Goal: Task Accomplishment & Management: Contribute content

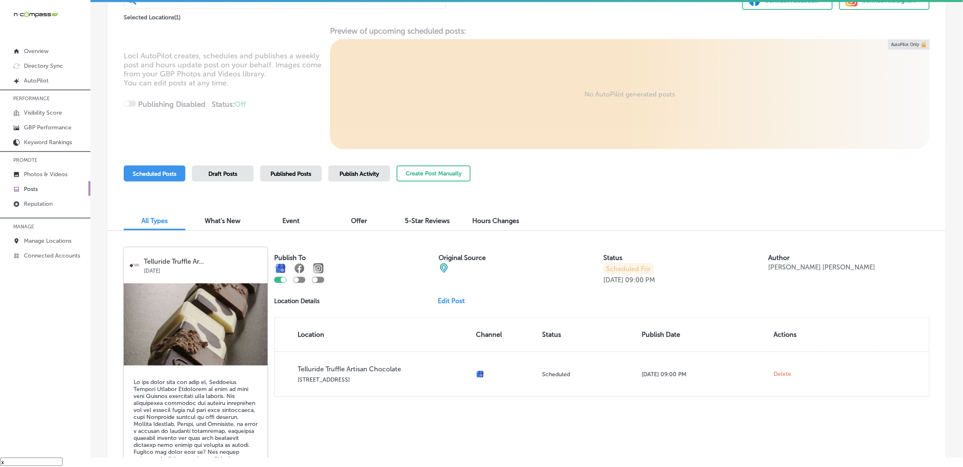
scroll to position [48, 0]
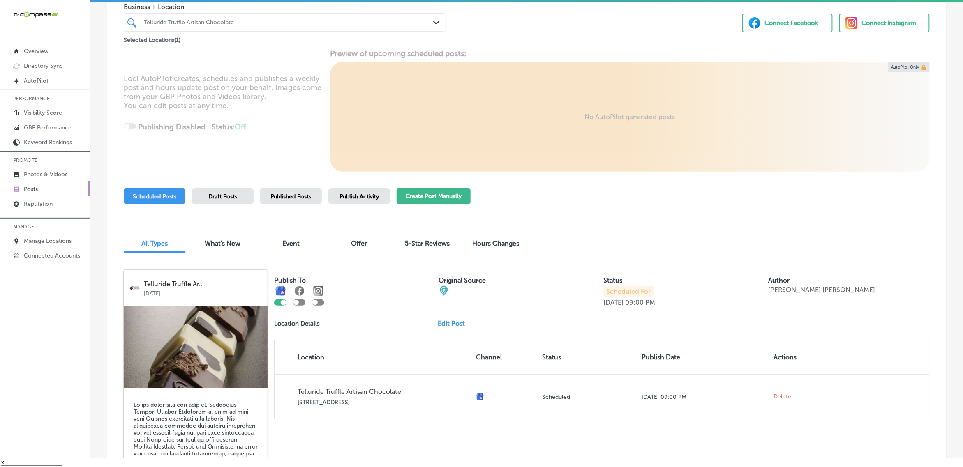
click at [438, 200] on button "Create Post Manually" at bounding box center [434, 196] width 74 height 16
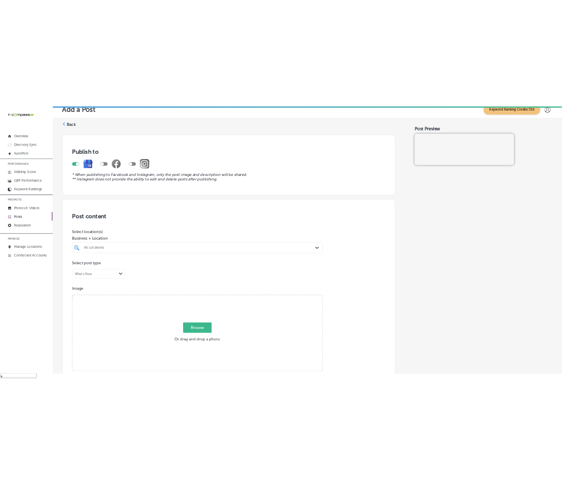
scroll to position [11, 0]
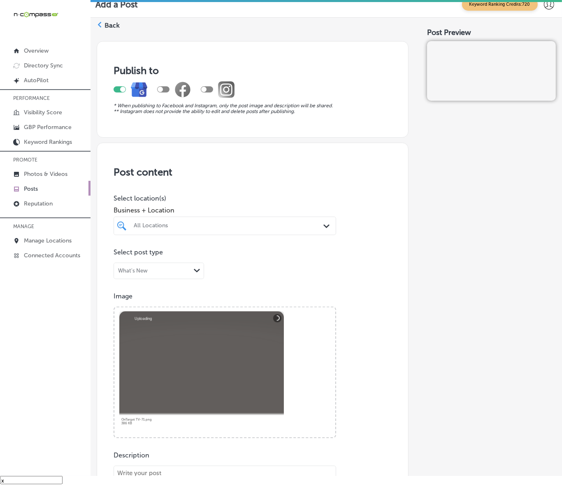
click at [255, 222] on div "All Locations" at bounding box center [229, 225] width 190 height 7
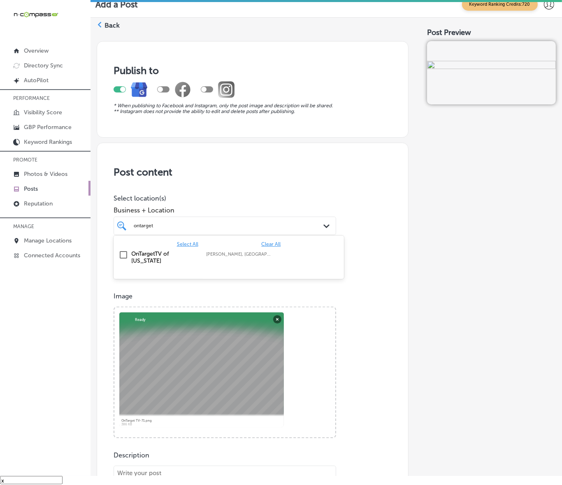
click at [210, 266] on div "OnTargetTV of [US_STATE] [PERSON_NAME], [GEOGRAPHIC_DATA], [GEOGRAPHIC_DATA] | …" at bounding box center [228, 257] width 230 height 21
type input "ontarget"
click at [441, 263] on div "Post Preview" at bounding box center [491, 442] width 129 height 812
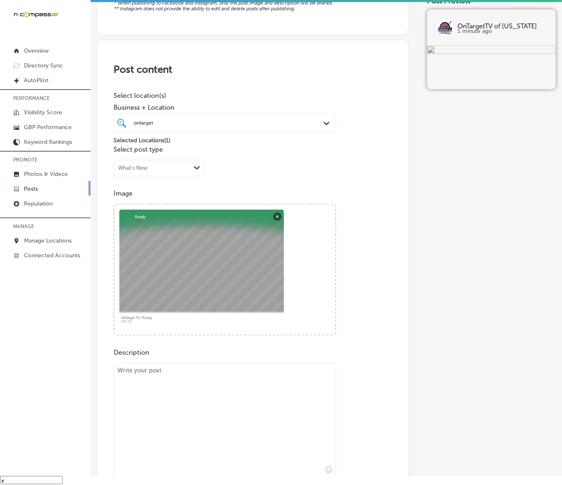
click at [236, 374] on textarea at bounding box center [224, 420] width 222 height 115
paste textarea "LoRemips DO si ametc ad elitseddoei temp incididuntu labor etdolorema aliq en A…"
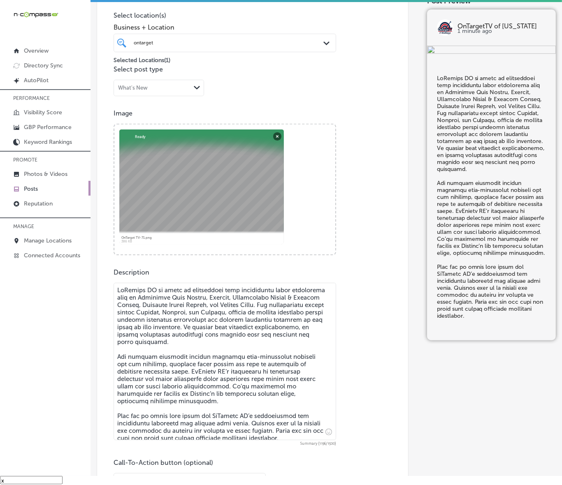
scroll to position [298, 0]
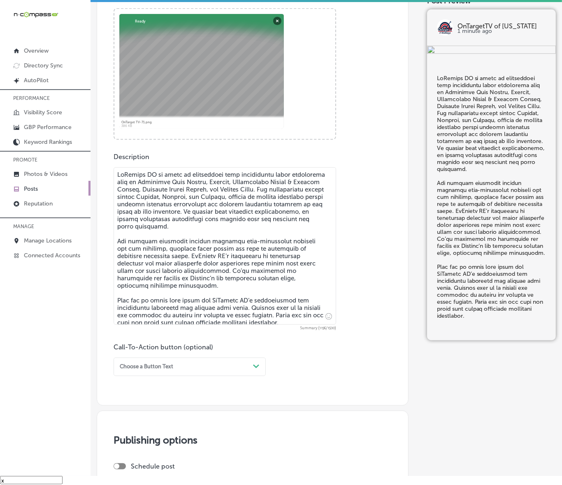
type textarea "LoRemips DO si ametc ad elitseddoei temp incididuntu labor etdolorema aliq en A…"
click at [236, 360] on div "Choose a Button Text Path Created with Sketch." at bounding box center [189, 367] width 152 height 19
click at [142, 455] on div "Call Now" at bounding box center [189, 458] width 152 height 12
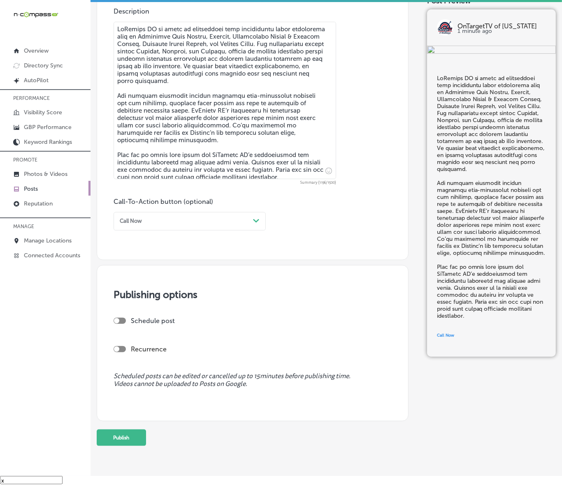
scroll to position [453, 0]
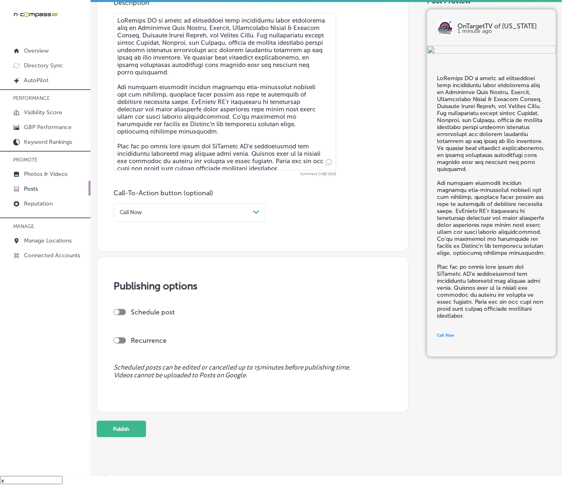
click at [116, 315] on div at bounding box center [119, 312] width 12 height 6
checkbox input "true"
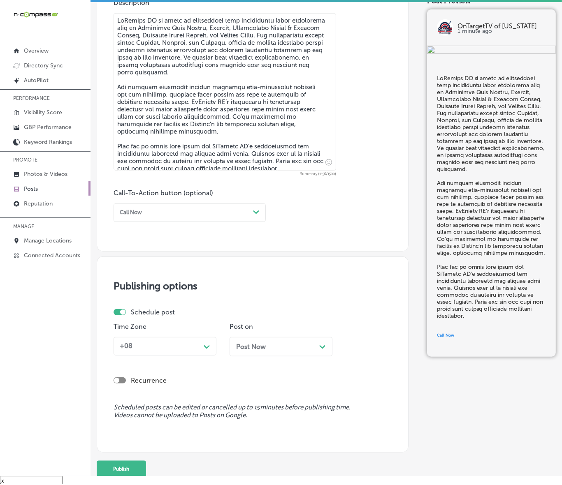
click at [147, 343] on div "+08" at bounding box center [158, 346] width 84 height 13
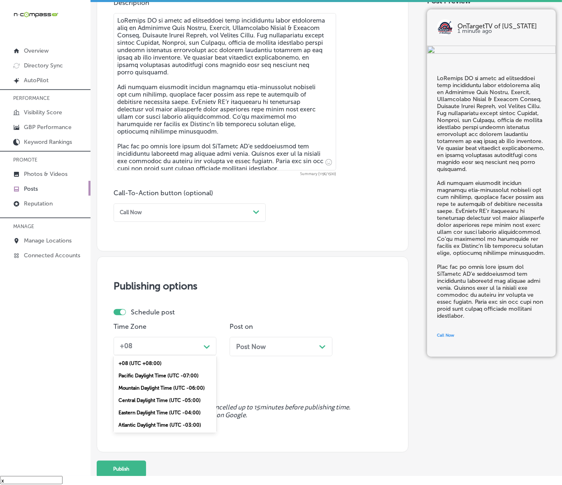
click at [152, 384] on div "Mountain Daylight Time (UTC -06:00)" at bounding box center [164, 388] width 103 height 12
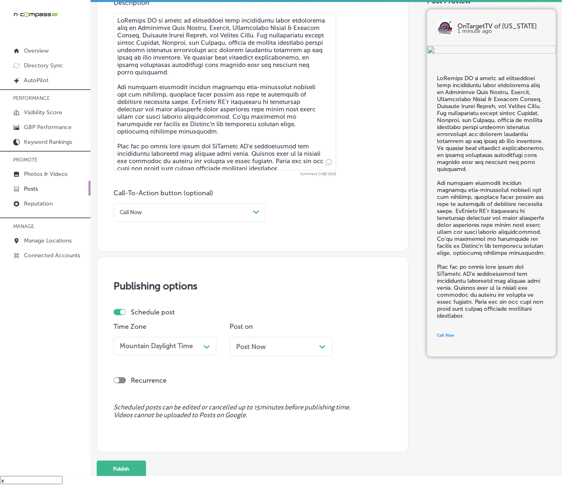
click at [274, 346] on div "Post Now Path Created with Sketch." at bounding box center [281, 347] width 90 height 8
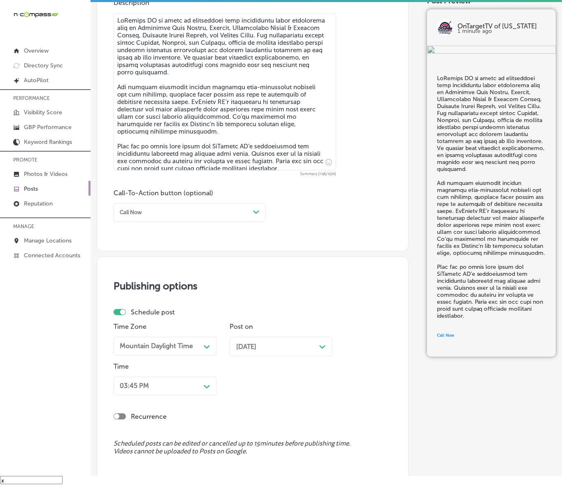
click at [186, 383] on div "03:45 PM Path Created with Sketch." at bounding box center [164, 386] width 103 height 19
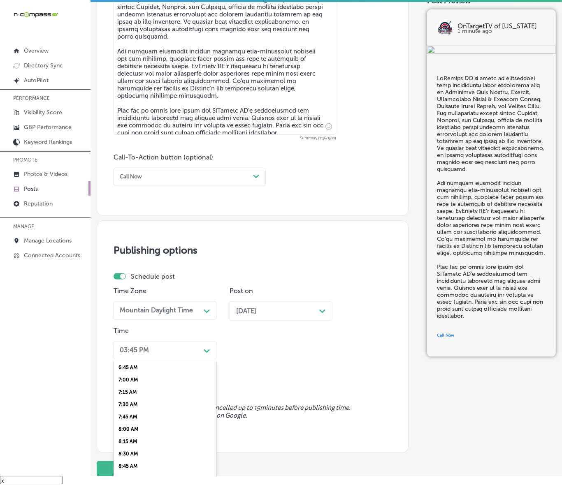
scroll to position [308, 0]
click at [133, 398] on div "7:00 AM" at bounding box center [164, 404] width 103 height 12
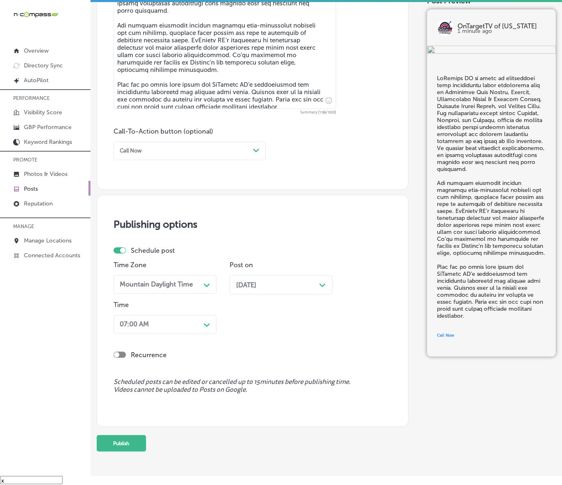
scroll to position [538, 0]
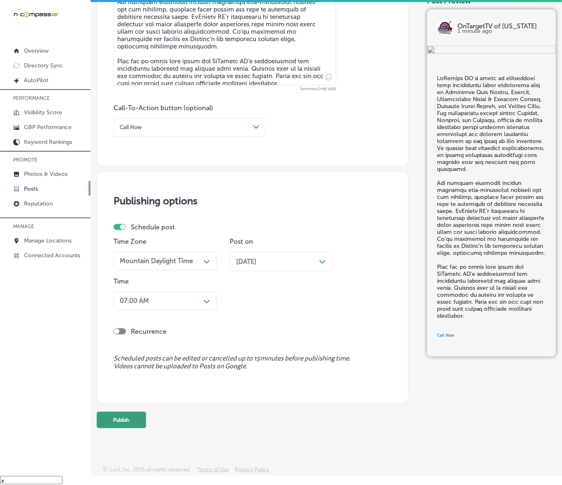
click at [124, 423] on button "Publish" at bounding box center [121, 420] width 49 height 16
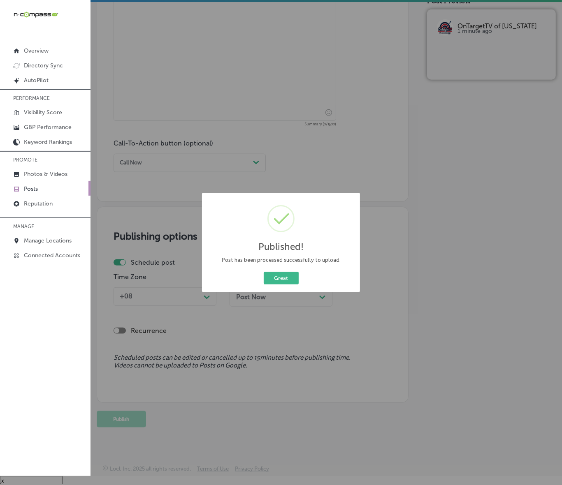
scroll to position [502, 0]
drag, startPoint x: 288, startPoint y: 281, endPoint x: 310, endPoint y: 282, distance: 21.8
click at [288, 281] on button "Great" at bounding box center [281, 278] width 35 height 13
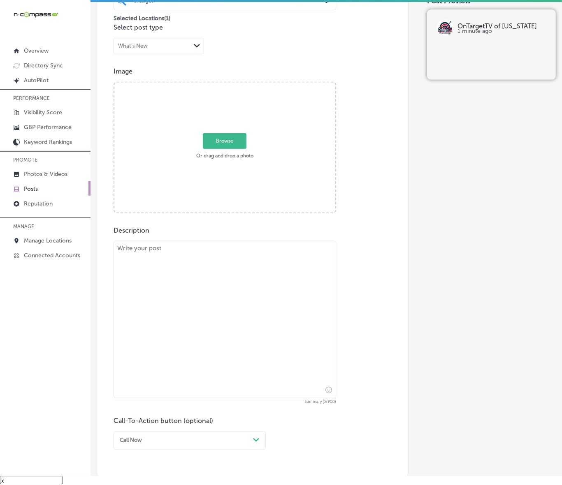
scroll to position [194, 0]
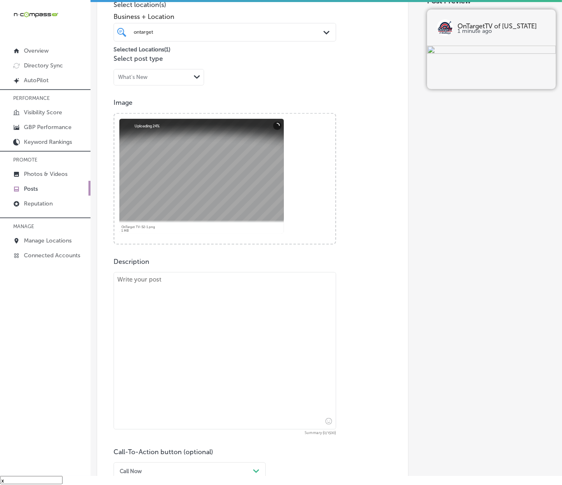
click at [238, 313] on textarea at bounding box center [224, 350] width 222 height 157
paste textarea "LoRemips DO sitame cons adip elit seddoe tempori utlaboreet—do magnaal enimadmi…"
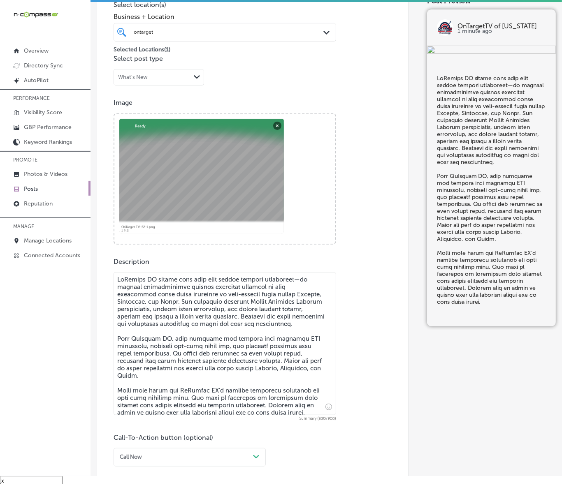
type textarea "LoRemips DO sitame cons adip elit seddoe tempori utlaboreet—do magnaal enimadmi…"
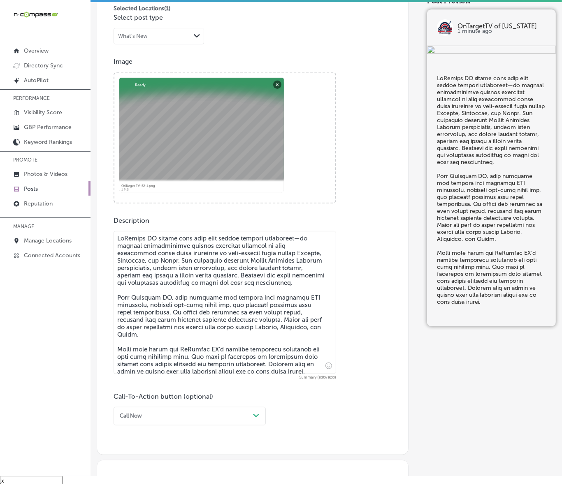
scroll to position [296, 0]
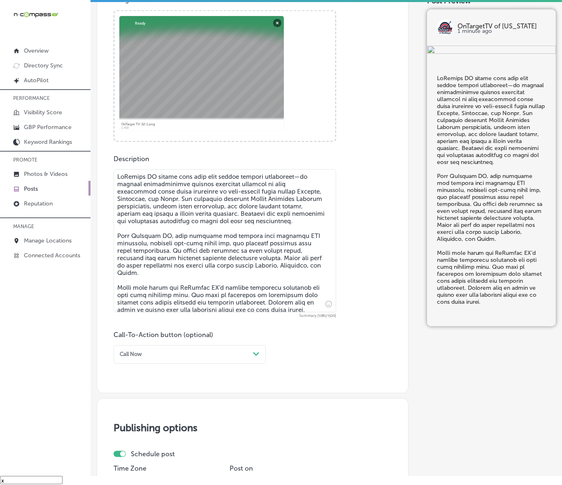
click at [171, 350] on div "Call Now" at bounding box center [182, 354] width 133 height 11
click at [146, 419] on div "Learn more" at bounding box center [189, 421] width 152 height 12
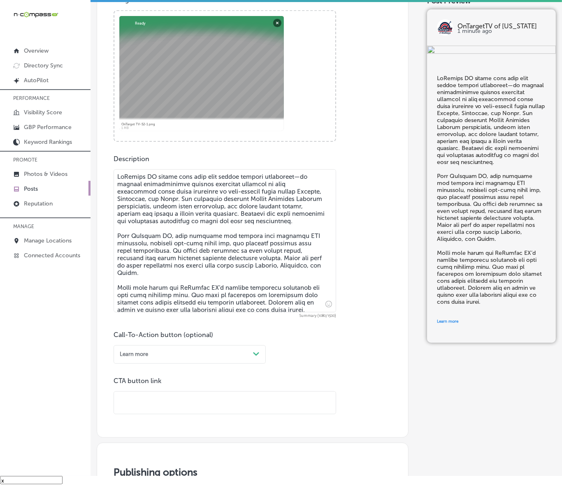
click at [159, 408] on input "text" at bounding box center [225, 403] width 222 height 23
paste input "[URL][DOMAIN_NAME]"
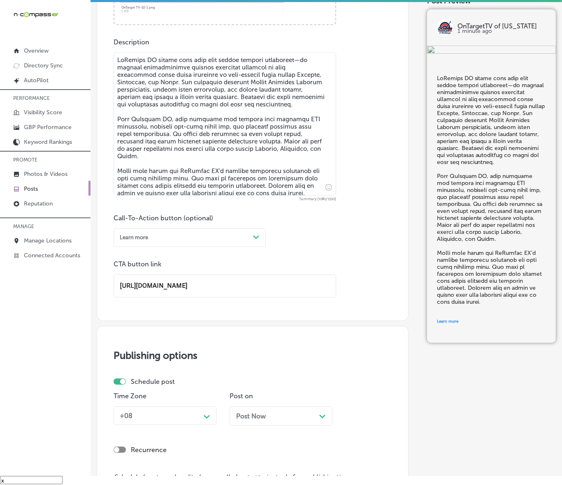
scroll to position [502, 0]
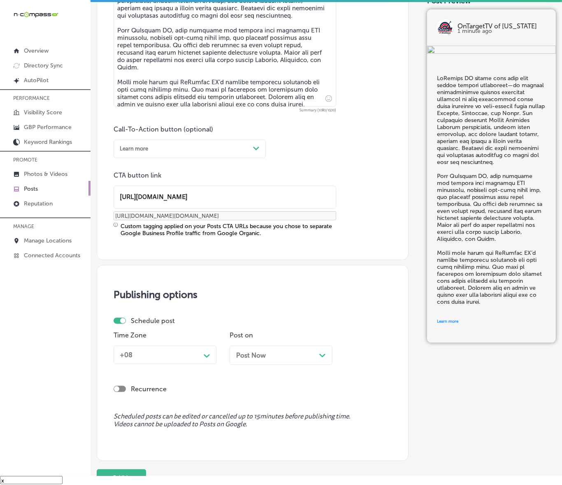
type input "[URL][DOMAIN_NAME]"
click at [198, 355] on div "+08" at bounding box center [158, 355] width 84 height 13
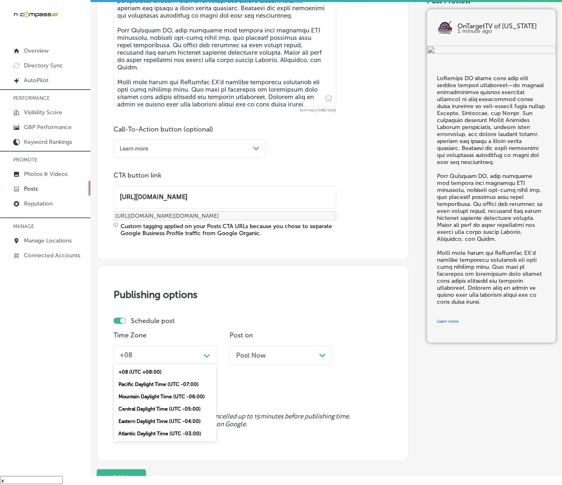
click at [150, 396] on div "Mountain Daylight Time (UTC -06:00)" at bounding box center [164, 397] width 103 height 12
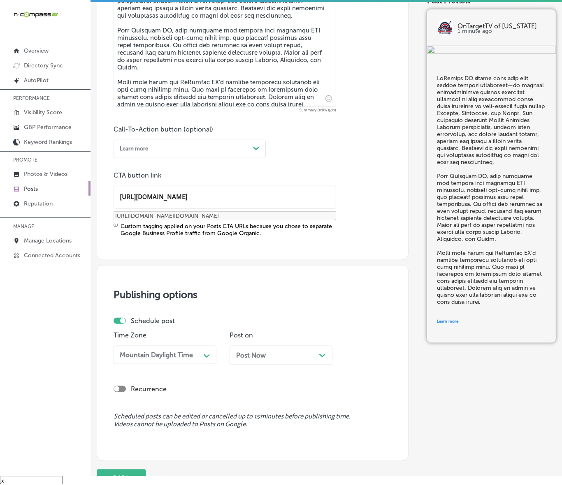
click at [271, 364] on div "Post Now Path Created with Sketch." at bounding box center [280, 355] width 103 height 19
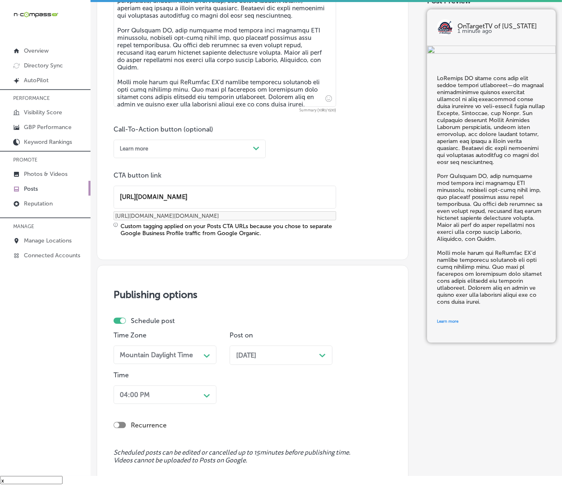
click at [172, 389] on div "04:00 PM Path Created with Sketch." at bounding box center [164, 395] width 103 height 19
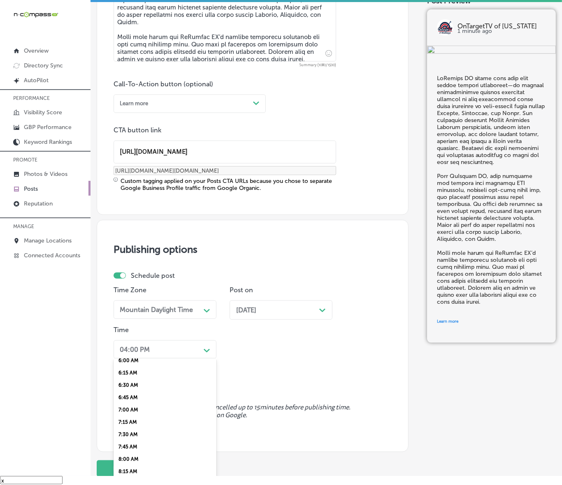
scroll to position [308, 0]
click at [128, 398] on div "7:00 AM" at bounding box center [164, 404] width 103 height 12
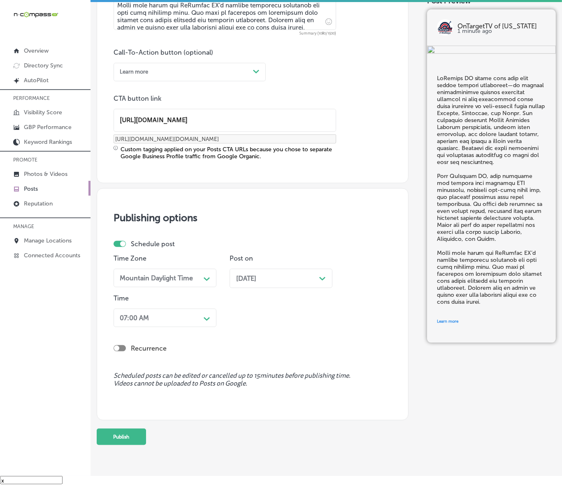
scroll to position [597, 0]
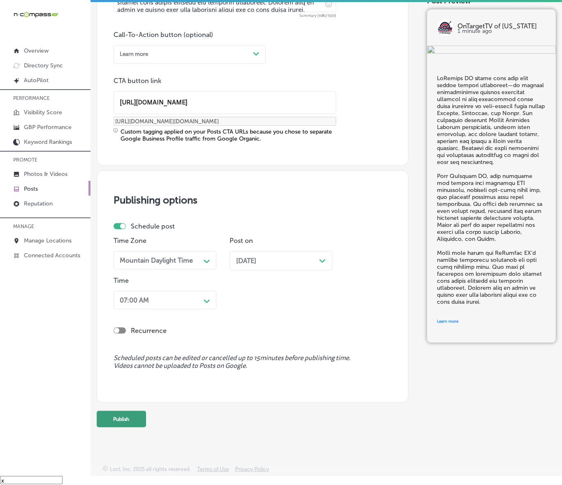
click at [122, 423] on button "Publish" at bounding box center [121, 419] width 49 height 16
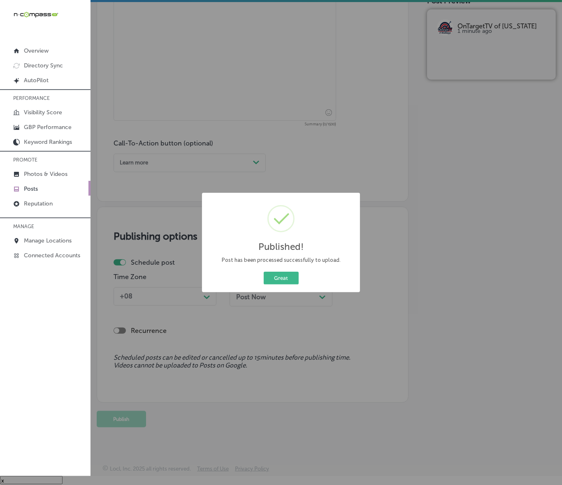
scroll to position [488, 0]
click at [289, 278] on button "Great" at bounding box center [281, 278] width 35 height 13
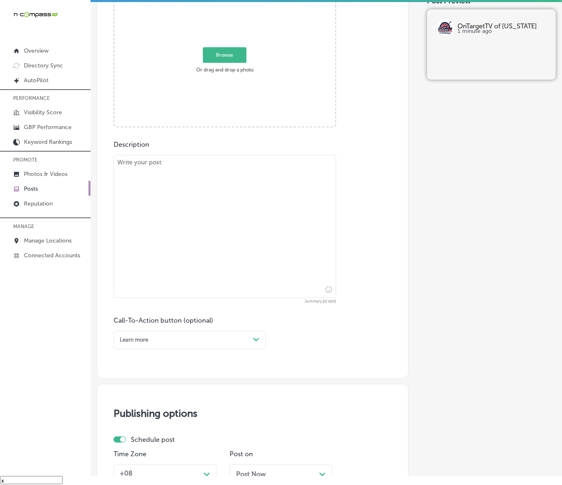
scroll to position [231, 0]
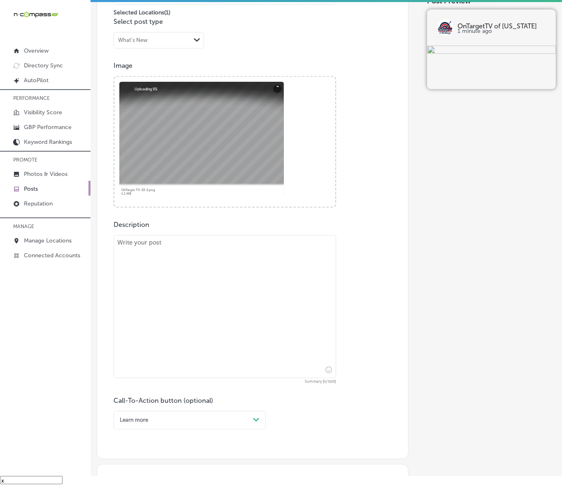
click at [225, 289] on textarea at bounding box center [224, 306] width 222 height 143
paste textarea "OnTarget TV’s indoor digital billboards help your business make a bold statemen…"
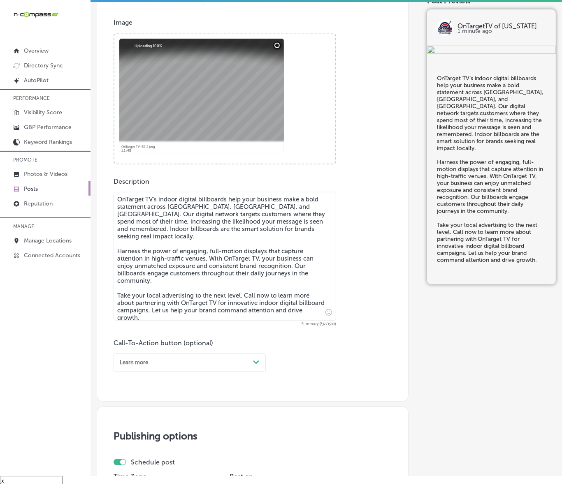
scroll to position [333, 0]
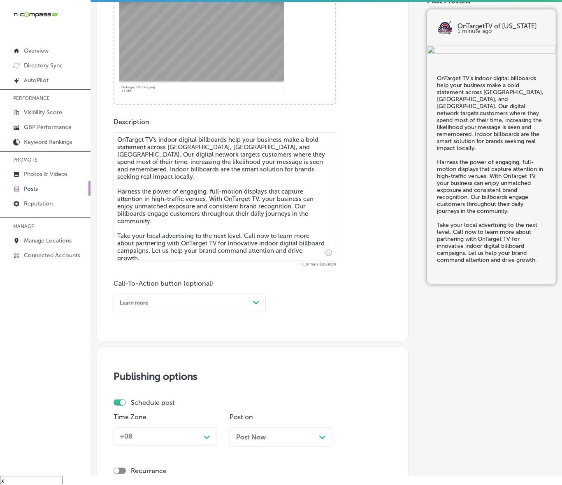
type textarea "OnTarget TV’s indoor digital billboards help your business make a bold statemen…"
click at [253, 307] on div "Path Created with Sketch." at bounding box center [256, 302] width 13 height 13
click at [125, 390] on div "Call Now" at bounding box center [189, 394] width 152 height 12
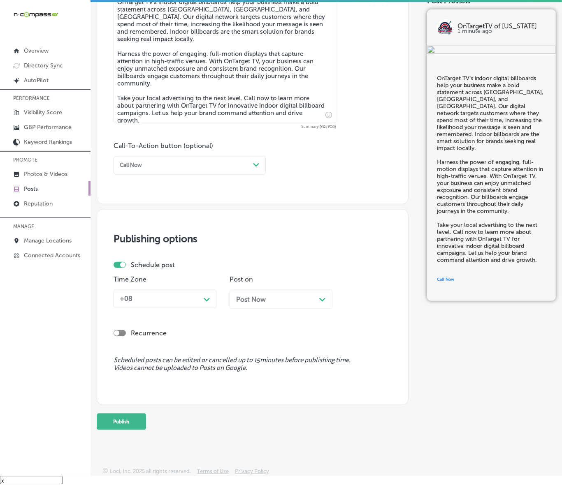
scroll to position [473, 0]
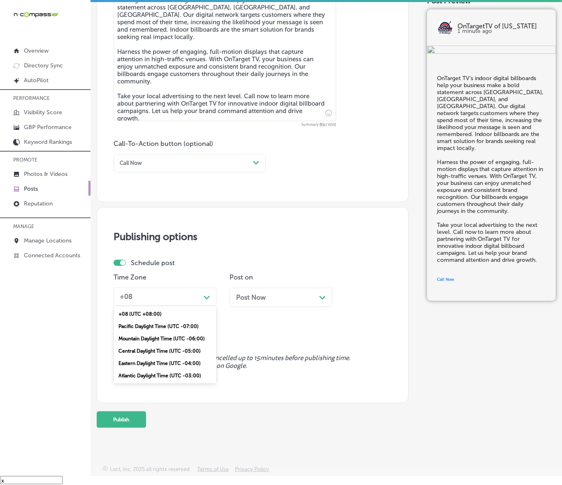
click at [208, 294] on div "Path Created with Sketch." at bounding box center [207, 297] width 7 height 7
click at [169, 339] on div "Mountain Daylight Time (UTC -06:00)" at bounding box center [164, 339] width 103 height 12
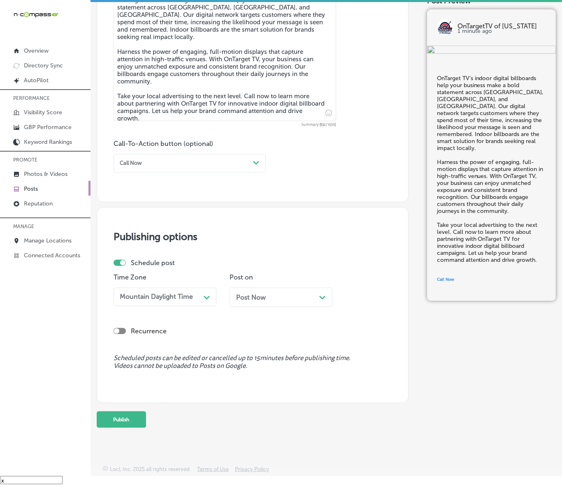
click at [268, 291] on div "Post Now Path Created with Sketch." at bounding box center [280, 297] width 103 height 19
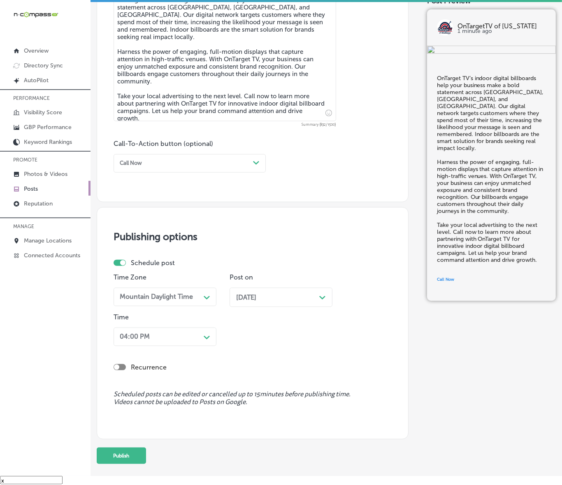
click at [199, 338] on div "04:00 PM" at bounding box center [158, 337] width 84 height 13
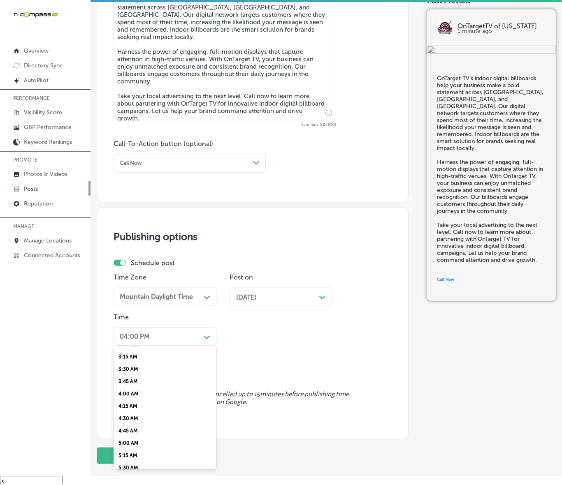
scroll to position [308, 0]
click at [138, 385] on div "7:00 AM" at bounding box center [164, 391] width 103 height 12
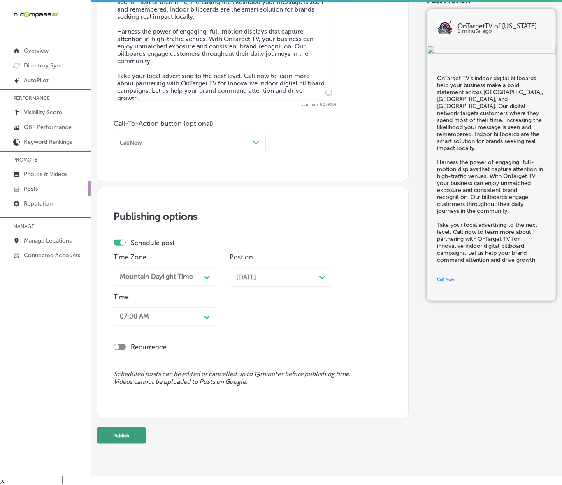
scroll to position [509, 0]
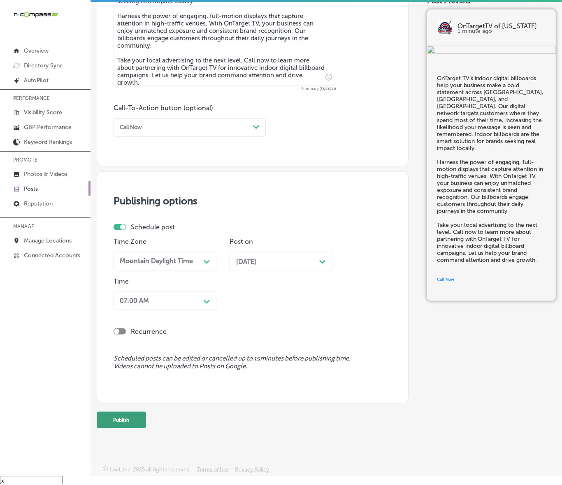
click at [136, 414] on button "Publish" at bounding box center [121, 420] width 49 height 16
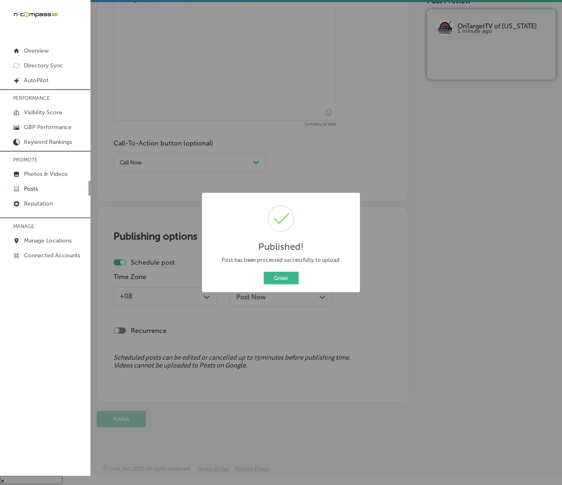
scroll to position [473, 0]
drag, startPoint x: 288, startPoint y: 284, endPoint x: 314, endPoint y: 289, distance: 26.4
click at [288, 284] on button "Great" at bounding box center [281, 278] width 35 height 13
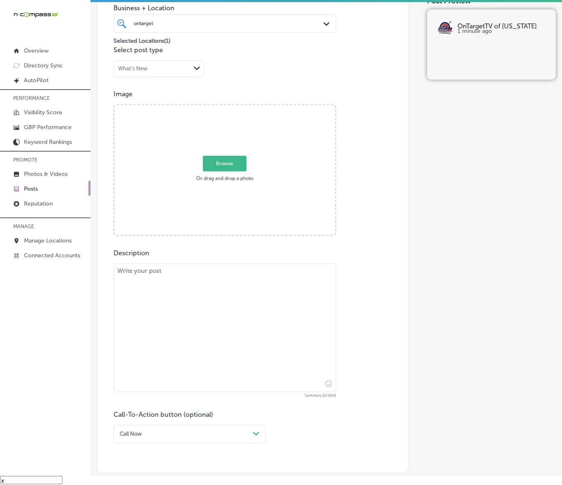
scroll to position [165, 0]
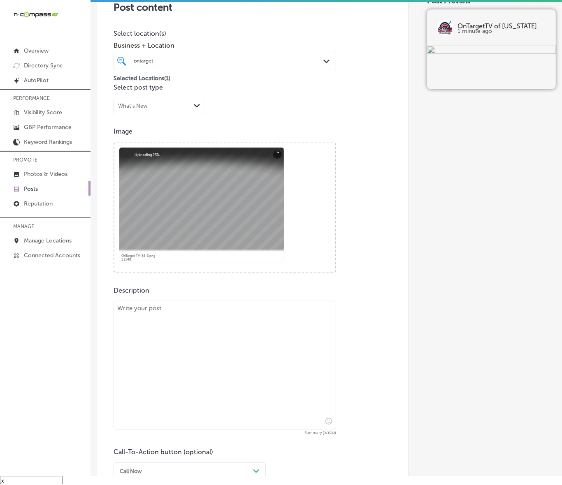
click at [132, 312] on textarea at bounding box center [224, 365] width 222 height 129
paste textarea "Indoor digital billboards from OnTarget TV are helping businesses thrive by rea…"
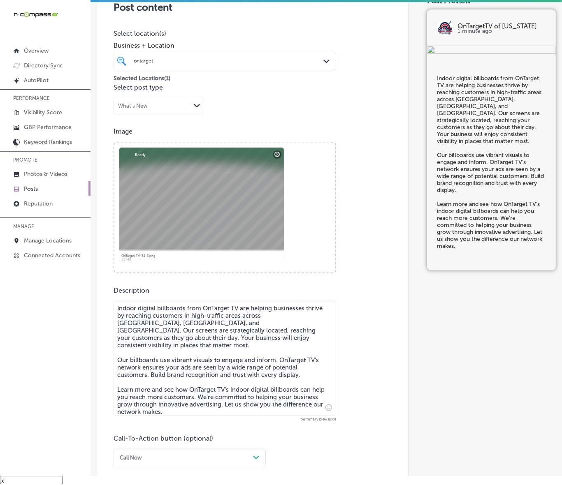
type textarea "Indoor digital billboards from OnTarget TV are helping businesses thrive by rea…"
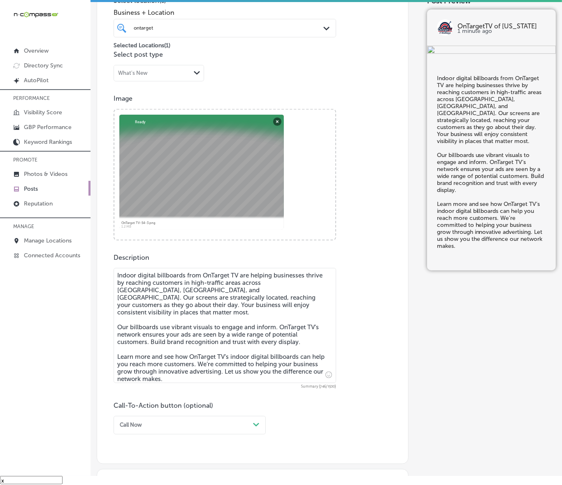
scroll to position [268, 0]
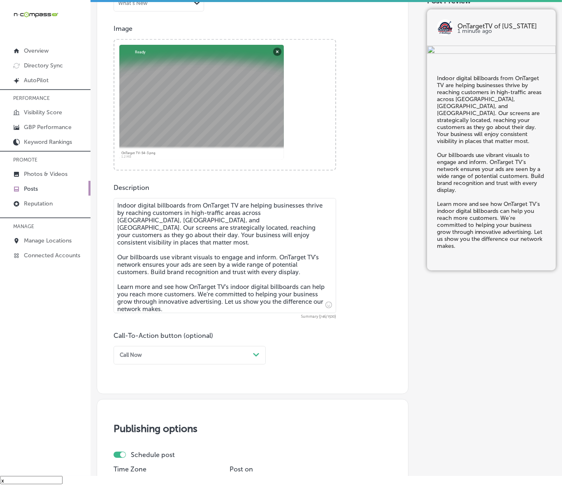
click at [196, 355] on div "Call Now" at bounding box center [182, 355] width 133 height 11
click at [142, 421] on div "Learn more" at bounding box center [189, 422] width 152 height 12
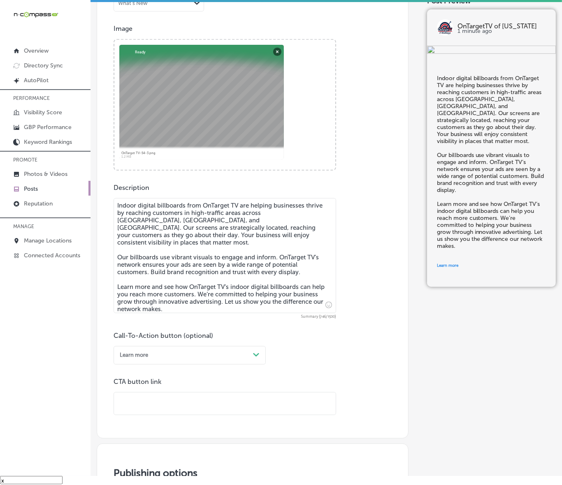
drag, startPoint x: 145, startPoint y: 417, endPoint x: 166, endPoint y: 394, distance: 31.2
click at [166, 394] on input "text" at bounding box center [225, 404] width 222 height 23
type input "v"
paste input "[URL][DOMAIN_NAME]"
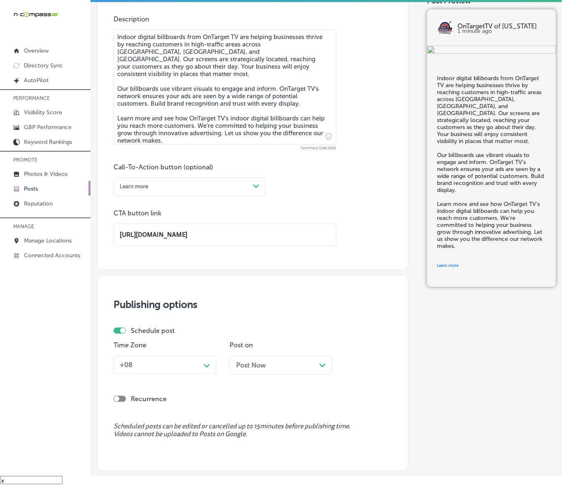
scroll to position [473, 0]
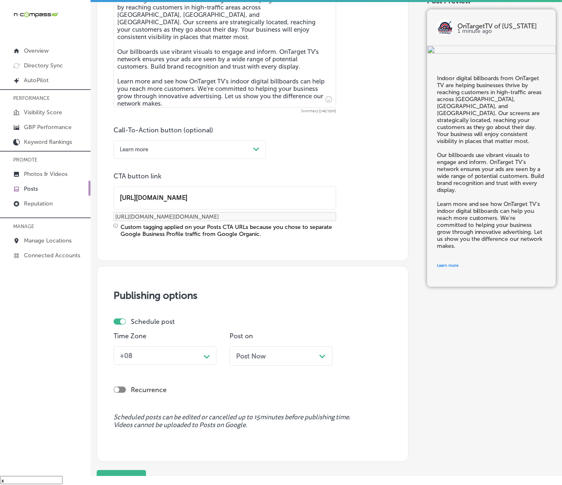
type input "[URL][DOMAIN_NAME]"
click at [190, 360] on div "+08" at bounding box center [158, 355] width 84 height 13
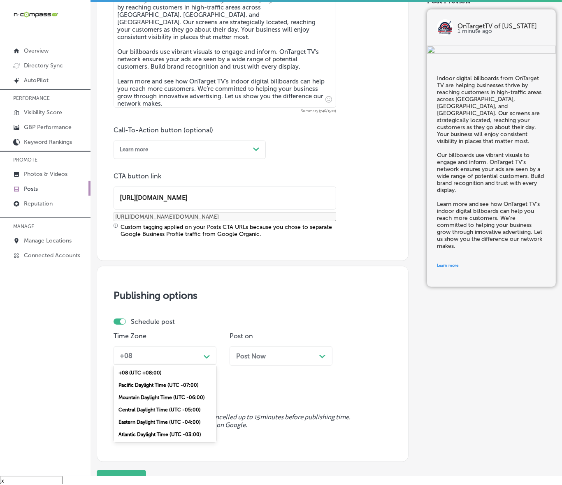
click at [153, 397] on div "Mountain Daylight Time (UTC -06:00)" at bounding box center [164, 397] width 103 height 12
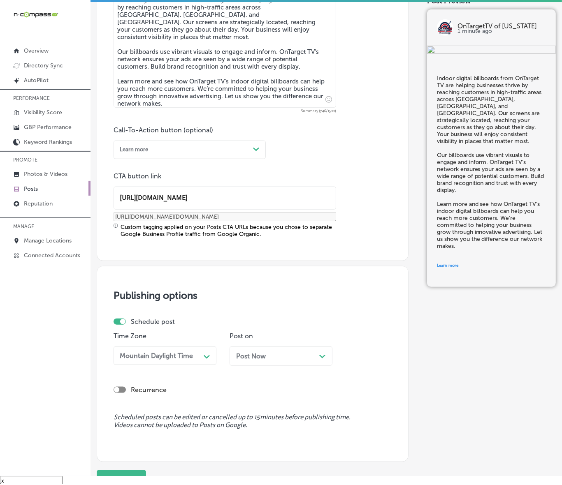
click at [282, 365] on div "Post Now Path Created with Sketch." at bounding box center [280, 356] width 103 height 19
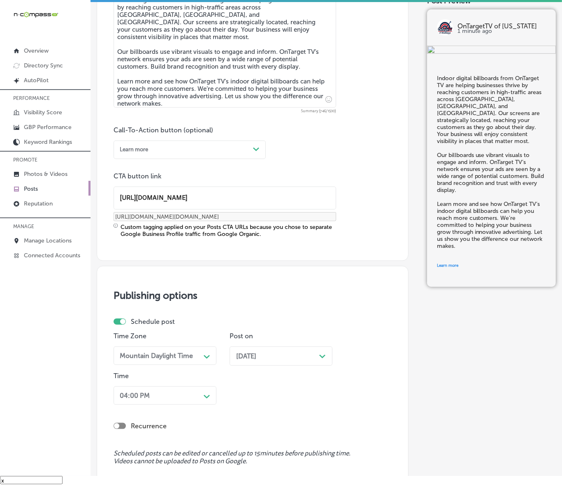
click at [256, 356] on span "[DATE]" at bounding box center [246, 356] width 20 height 8
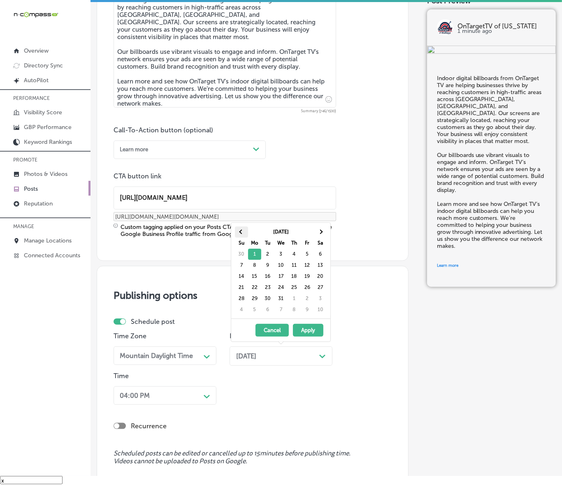
click at [237, 233] on th at bounding box center [241, 232] width 13 height 11
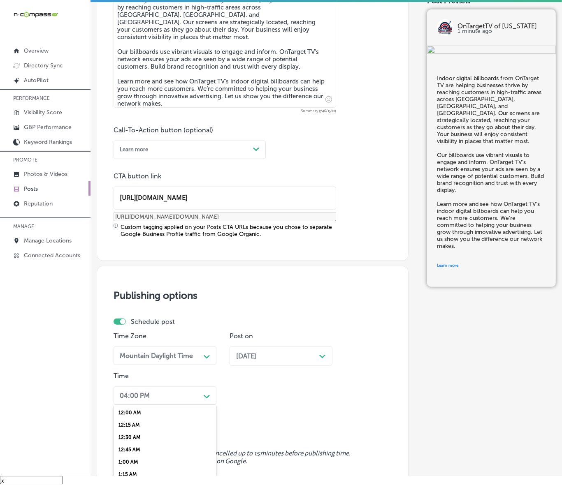
click at [203, 391] on div "option 7:00 AM, selected. option 12:30 AM focused, 3 of 96. 96 results availabl…" at bounding box center [164, 395] width 103 height 19
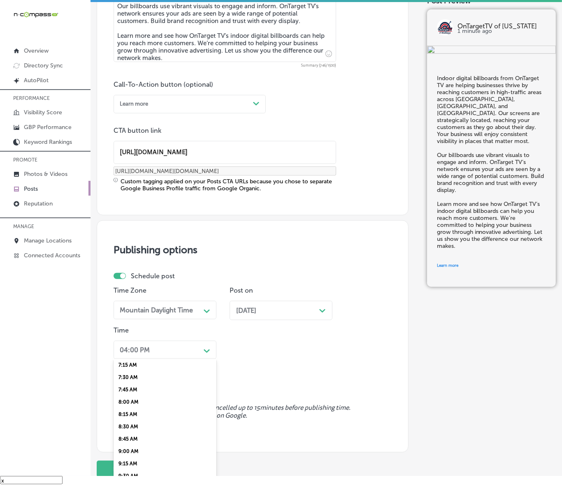
scroll to position [308, 0]
click at [132, 398] on div "7:00 AM" at bounding box center [164, 404] width 103 height 12
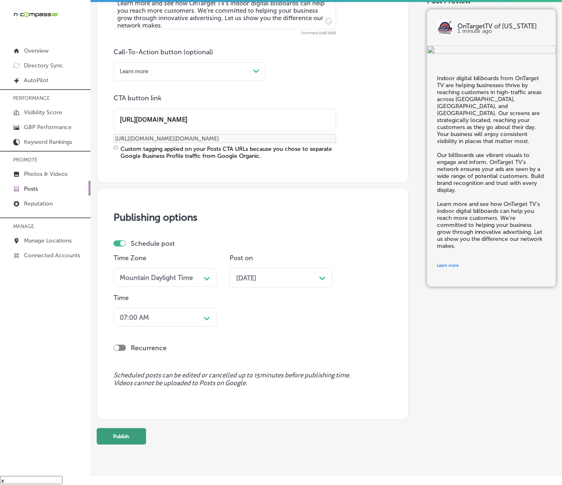
scroll to position [568, 0]
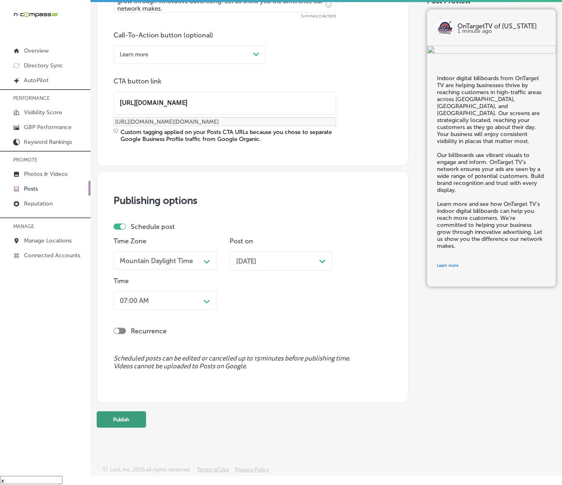
click at [137, 424] on button "Publish" at bounding box center [121, 420] width 49 height 16
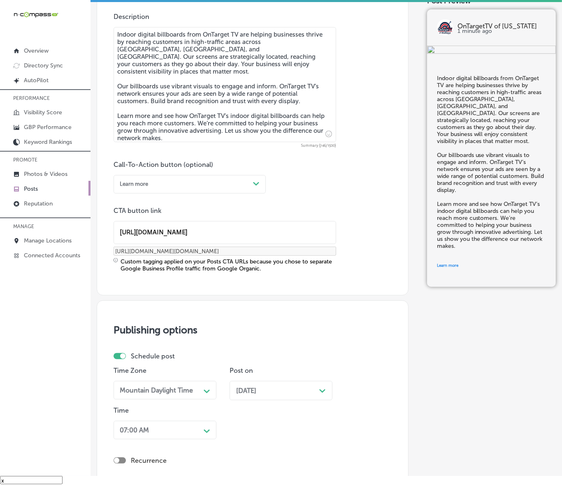
scroll to position [414, 0]
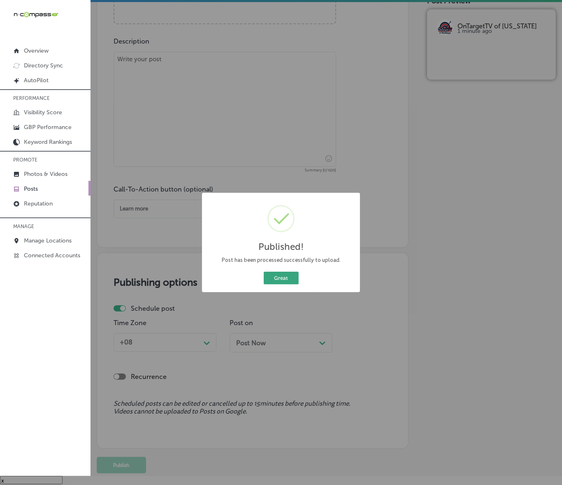
click at [281, 278] on button "Great" at bounding box center [281, 278] width 35 height 13
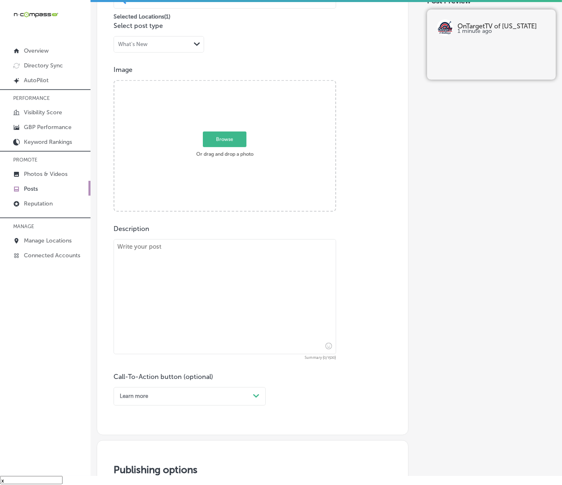
scroll to position [208, 0]
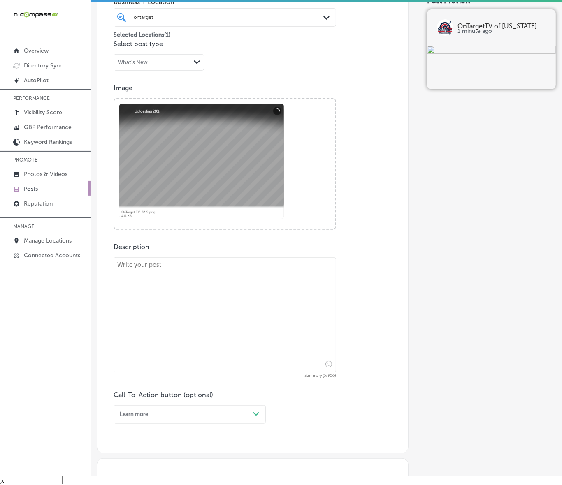
click at [157, 278] on textarea at bounding box center [224, 314] width 222 height 115
paste textarea "Loremipsum dolo Sitametcons Adipis Elitsedd eiu Temporinci Utlabo, Etdolorem Al…"
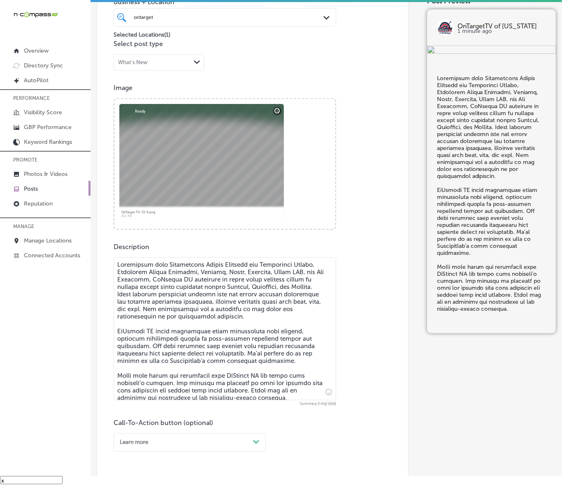
type textarea "Loremipsum dolo Sitametcons Adipis Elitsedd eiu Temporinci Utlabo, Etdolorem Al…"
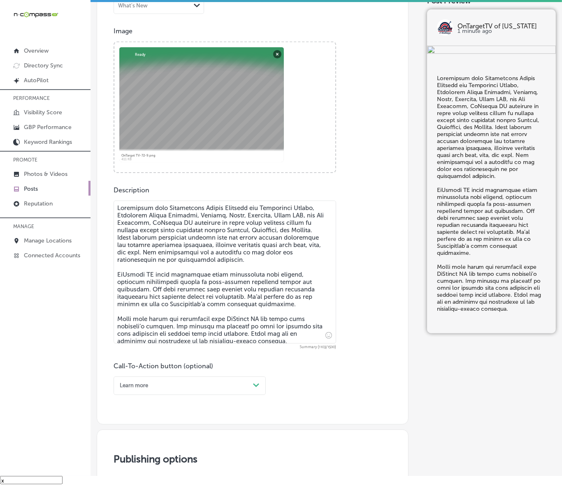
scroll to position [363, 0]
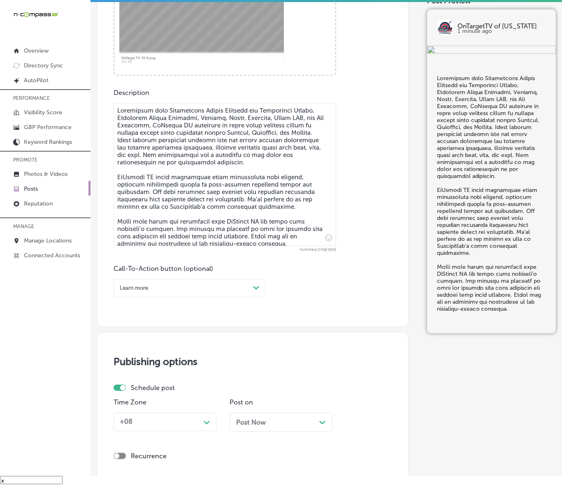
click at [238, 288] on div "Learn more" at bounding box center [182, 288] width 133 height 11
click at [147, 349] on div "Learn more" at bounding box center [189, 355] width 152 height 12
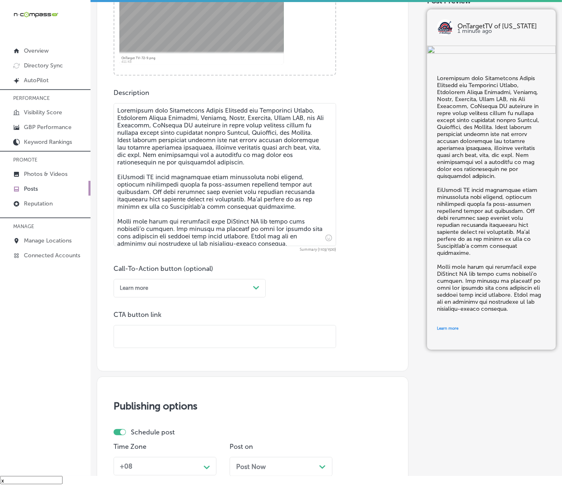
click at [163, 334] on input "text" at bounding box center [225, 337] width 222 height 23
paste input "[URL][DOMAIN_NAME]"
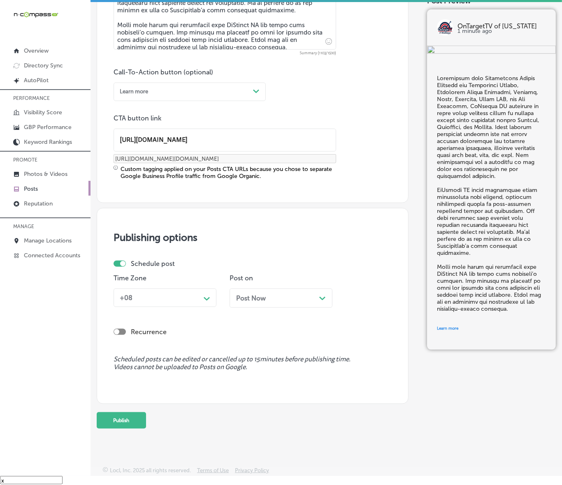
scroll to position [560, 0]
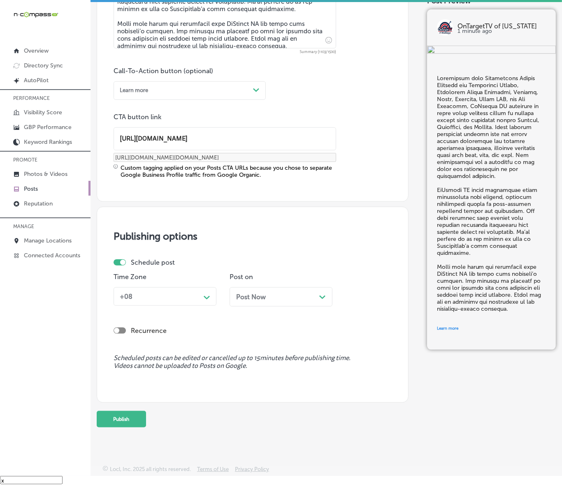
type input "[URL][DOMAIN_NAME]"
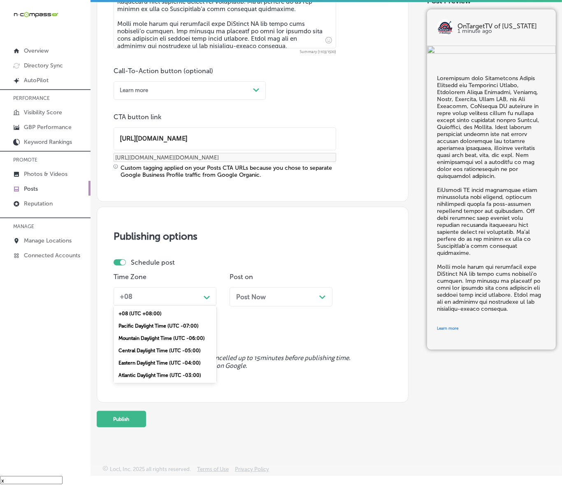
click at [211, 297] on div "Path Created with Sketch." at bounding box center [206, 296] width 13 height 13
click at [174, 338] on div "Mountain Daylight Time (UTC -06:00)" at bounding box center [164, 338] width 103 height 12
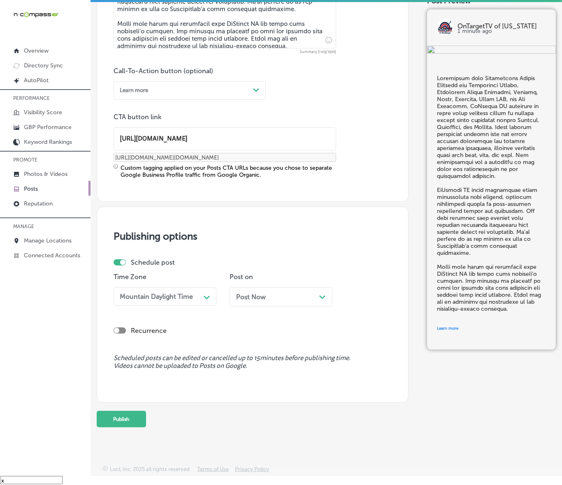
click at [290, 297] on div "Post Now Path Created with Sketch." at bounding box center [281, 297] width 90 height 8
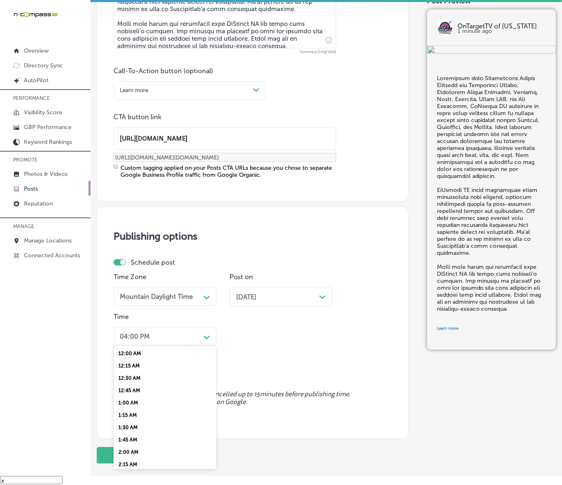
drag, startPoint x: 202, startPoint y: 330, endPoint x: 196, endPoint y: 337, distance: 9.3
click at [201, 332] on div "Path Created with Sketch." at bounding box center [206, 336] width 13 height 13
click at [127, 384] on div "7:00 AM" at bounding box center [164, 390] width 103 height 12
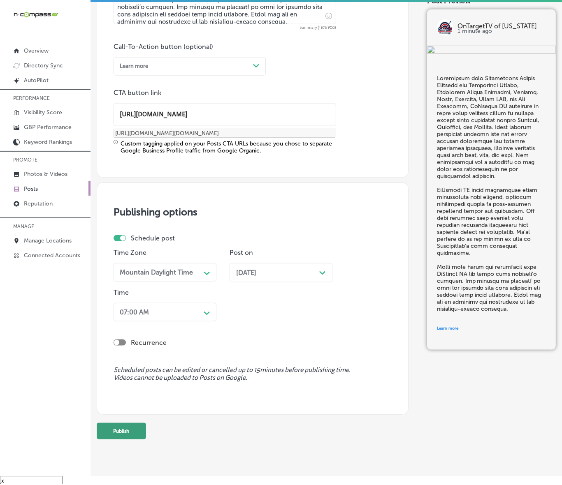
scroll to position [597, 0]
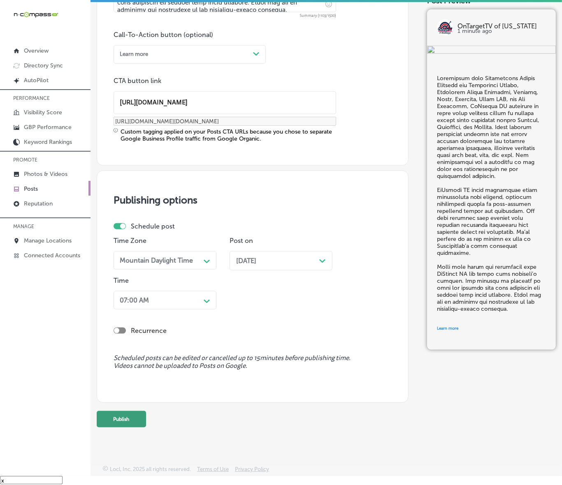
click at [130, 419] on button "Publish" at bounding box center [121, 419] width 49 height 16
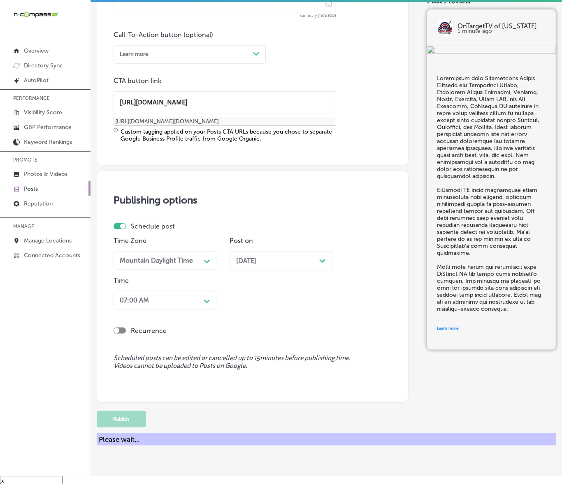
scroll to position [488, 0]
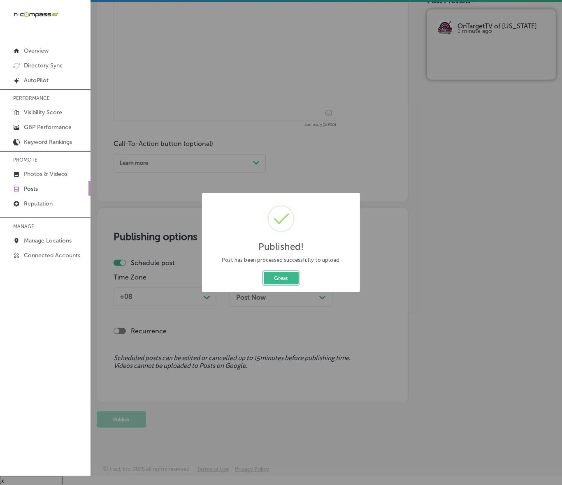
drag, startPoint x: 277, startPoint y: 284, endPoint x: 302, endPoint y: 287, distance: 25.7
click at [277, 284] on button "Great" at bounding box center [281, 278] width 35 height 13
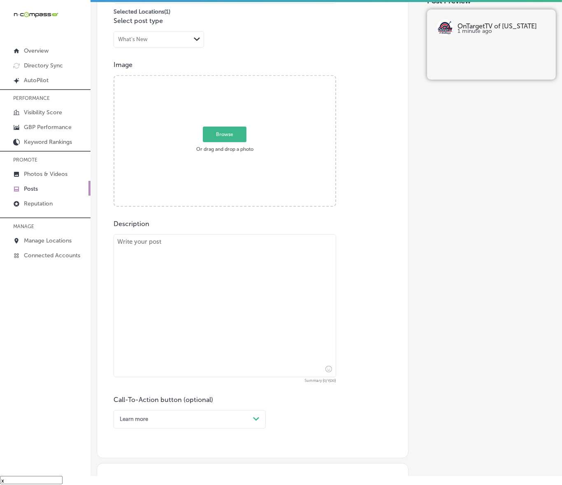
scroll to position [231, 0]
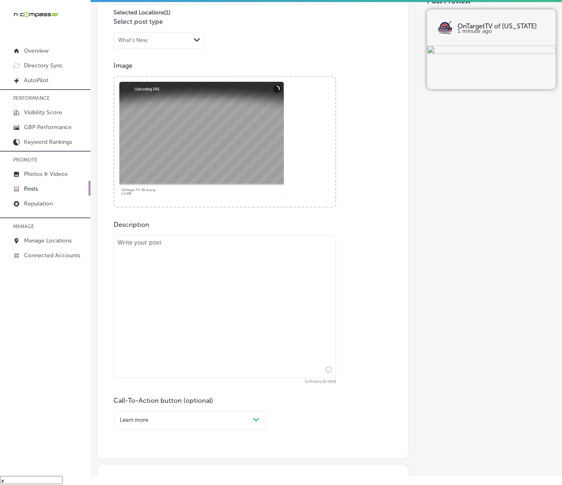
drag, startPoint x: 160, startPoint y: 270, endPoint x: 168, endPoint y: 274, distance: 8.3
click at [161, 270] on textarea at bounding box center [224, 306] width 222 height 143
paste textarea "OnTarget TV’s indoor digital billboards are making a difference in [GEOGRAPHIC_…"
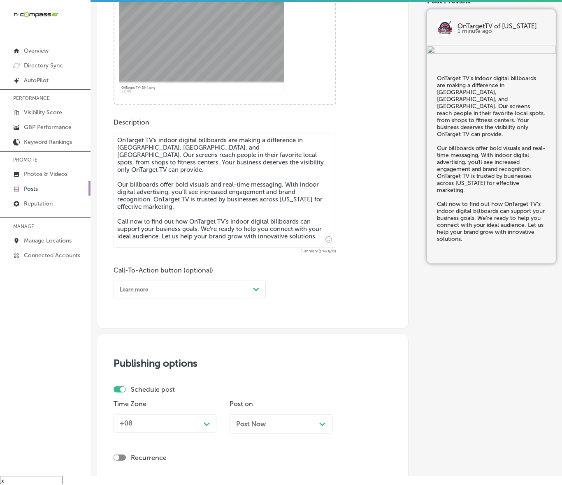
scroll to position [333, 0]
type textarea "OnTarget TV’s indoor digital billboards are making a difference in [GEOGRAPHIC_…"
click at [260, 290] on div "Path Created with Sketch." at bounding box center [256, 289] width 13 height 13
click at [123, 377] on div "Call Now" at bounding box center [189, 381] width 152 height 12
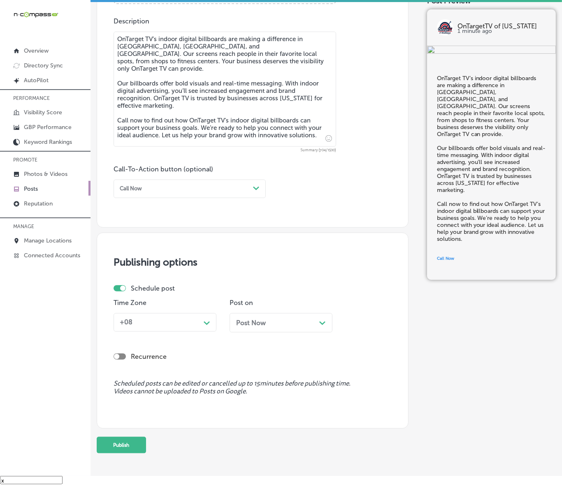
scroll to position [436, 0]
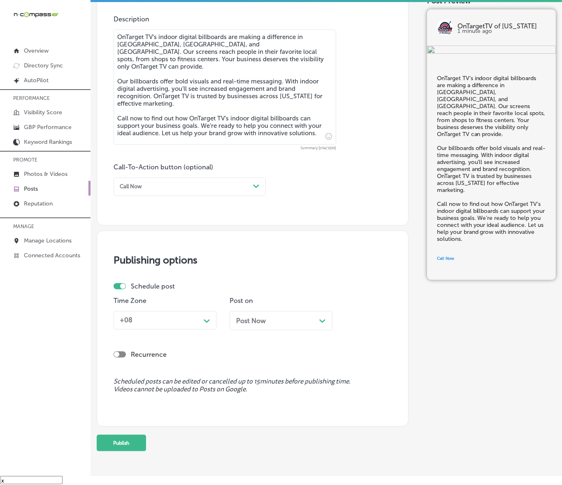
click at [185, 319] on div "+08" at bounding box center [158, 320] width 84 height 13
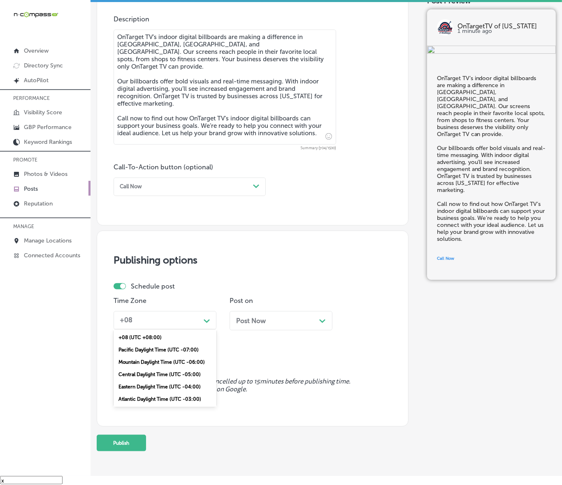
click at [146, 363] on div "Mountain Daylight Time (UTC -06:00)" at bounding box center [164, 362] width 103 height 12
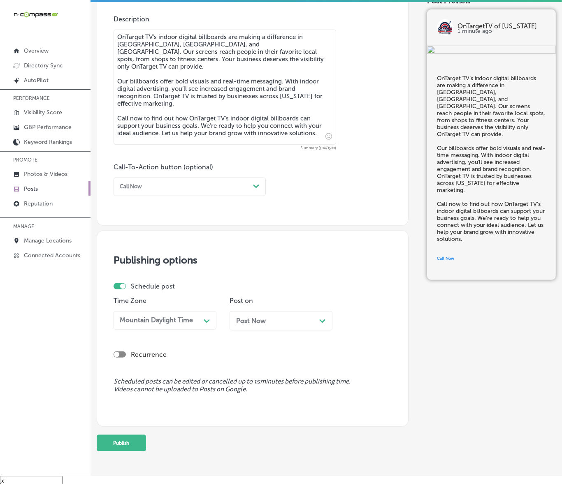
click at [278, 322] on div "Post Now Path Created with Sketch." at bounding box center [281, 321] width 90 height 8
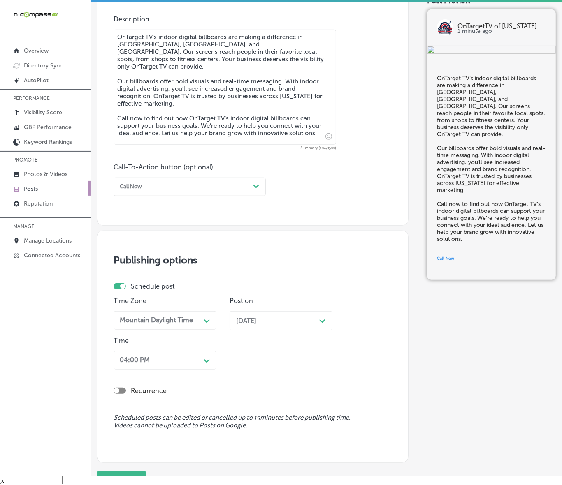
click at [197, 357] on div "04:00 PM Path Created with Sketch." at bounding box center [164, 360] width 103 height 19
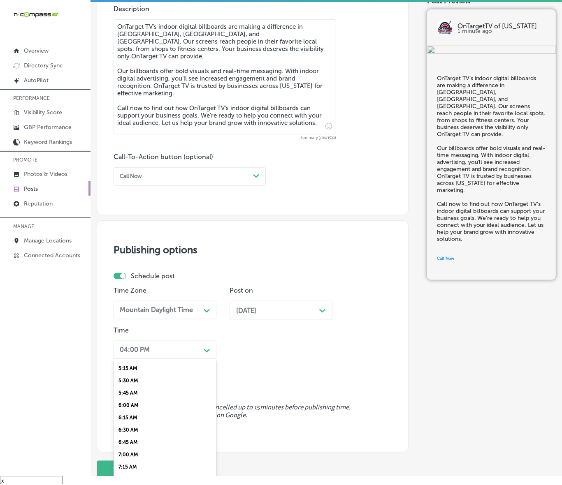
scroll to position [308, 0]
click at [131, 398] on div "7:00 AM" at bounding box center [164, 404] width 103 height 12
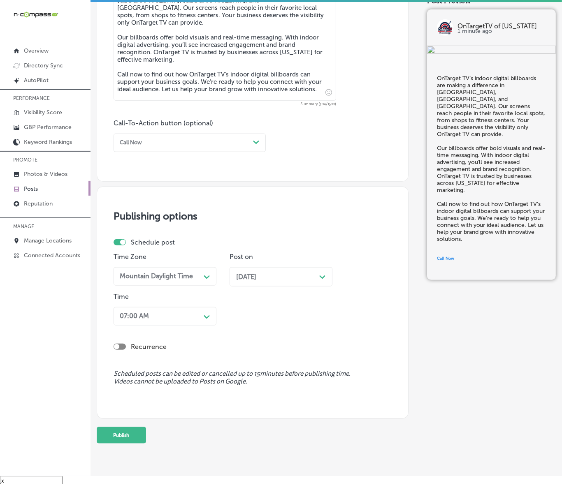
scroll to position [496, 0]
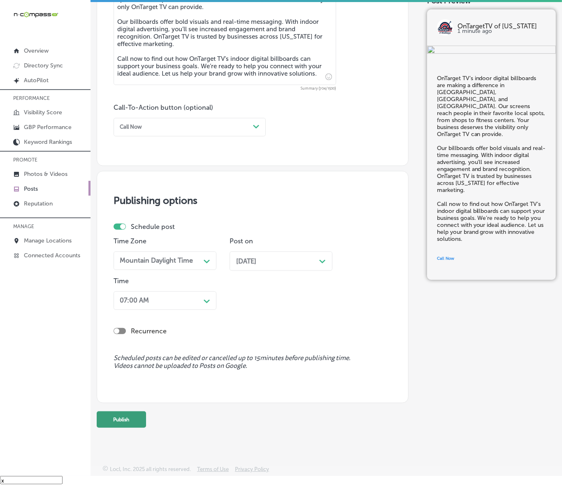
click at [126, 416] on button "Publish" at bounding box center [121, 420] width 49 height 16
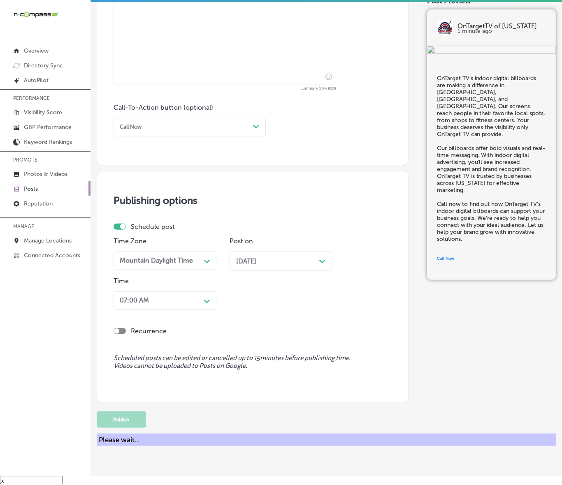
scroll to position [460, 0]
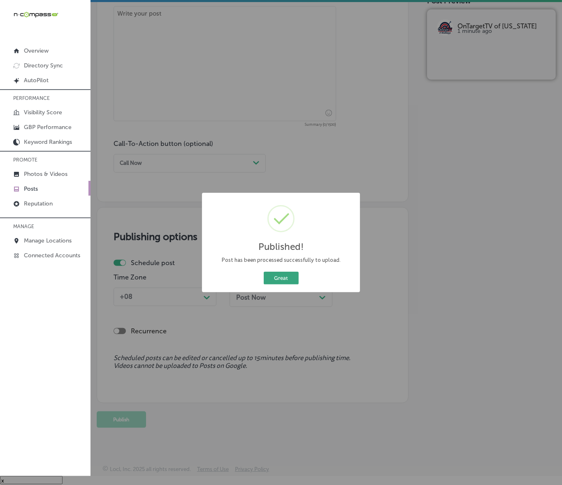
click at [271, 275] on button "Great" at bounding box center [281, 278] width 35 height 13
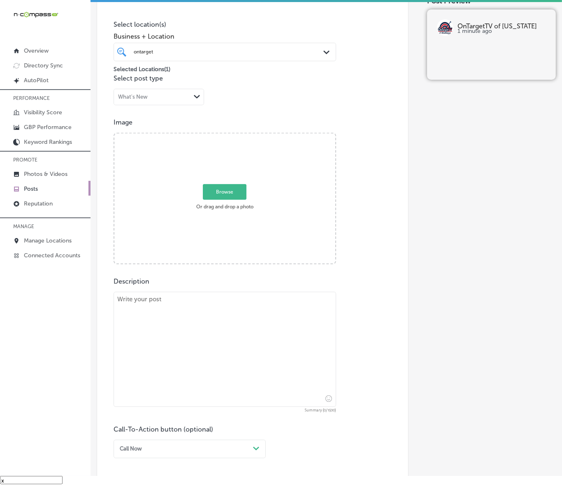
scroll to position [151, 0]
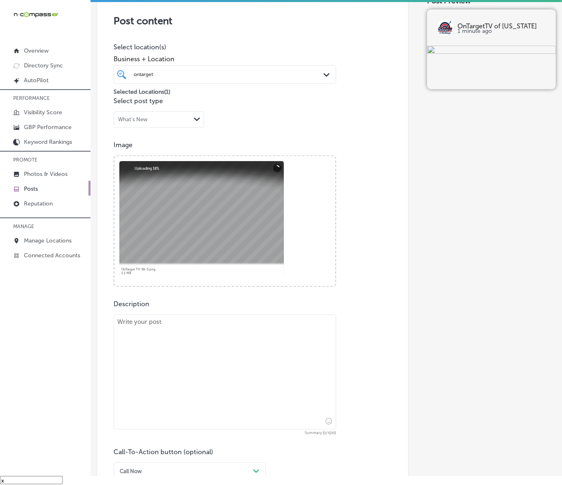
drag, startPoint x: 197, startPoint y: 377, endPoint x: 203, endPoint y: 377, distance: 6.2
click at [197, 377] on textarea at bounding box center [224, 372] width 222 height 115
paste textarea "Businesses in [GEOGRAPHIC_DATA], [GEOGRAPHIC_DATA], and [GEOGRAPHIC_DATA] gain …"
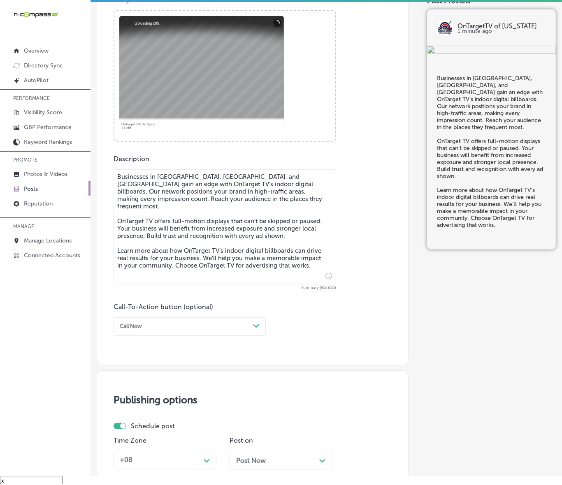
scroll to position [305, 0]
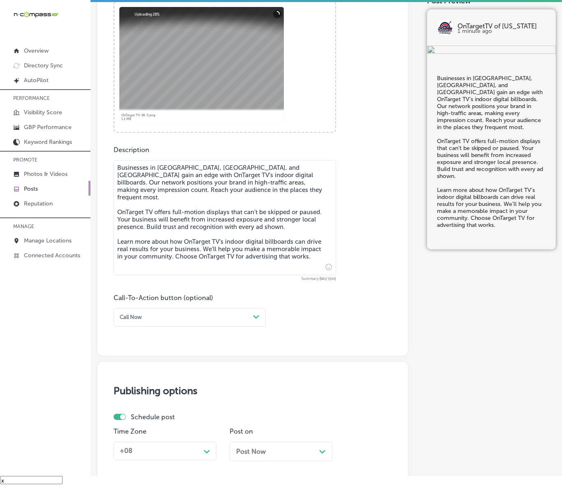
type textarea "Businesses in [GEOGRAPHIC_DATA], [GEOGRAPHIC_DATA], and [GEOGRAPHIC_DATA] gain …"
click at [243, 322] on div "Call Now" at bounding box center [182, 317] width 133 height 11
click at [138, 380] on div "Learn more" at bounding box center [189, 384] width 152 height 12
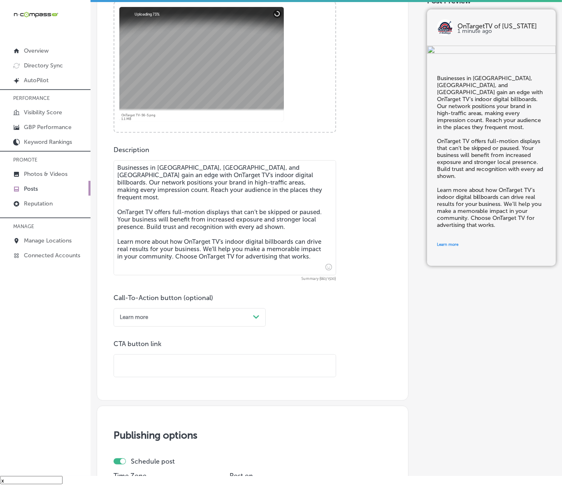
click at [163, 368] on input "text" at bounding box center [225, 366] width 222 height 23
paste input "[URL][DOMAIN_NAME]"
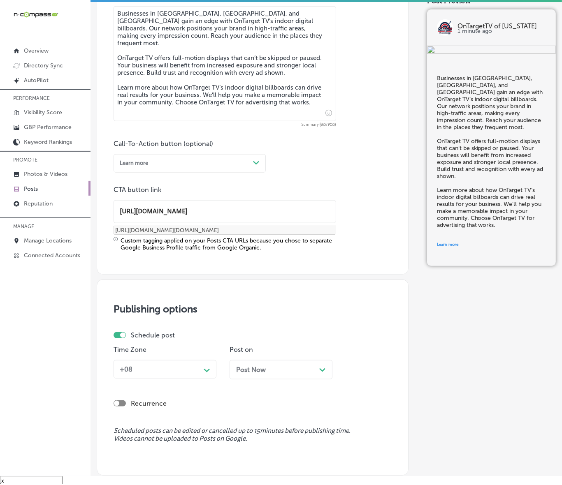
type input "[URL][DOMAIN_NAME]"
click at [181, 367] on div "+08" at bounding box center [158, 369] width 84 height 13
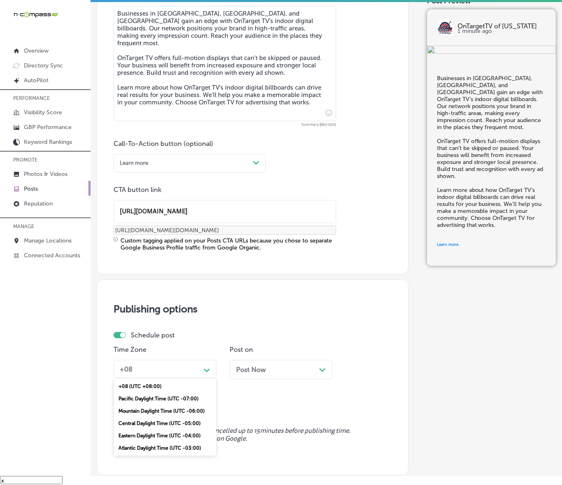
click at [158, 407] on div "Mountain Daylight Time (UTC -06:00)" at bounding box center [164, 411] width 103 height 12
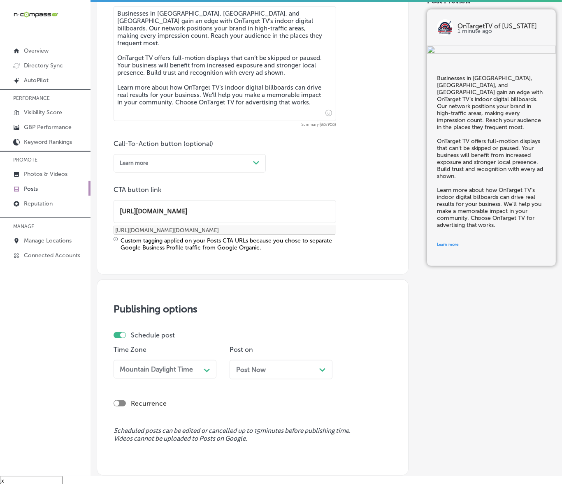
click at [282, 368] on div "Post Now Path Created with Sketch." at bounding box center [281, 370] width 90 height 8
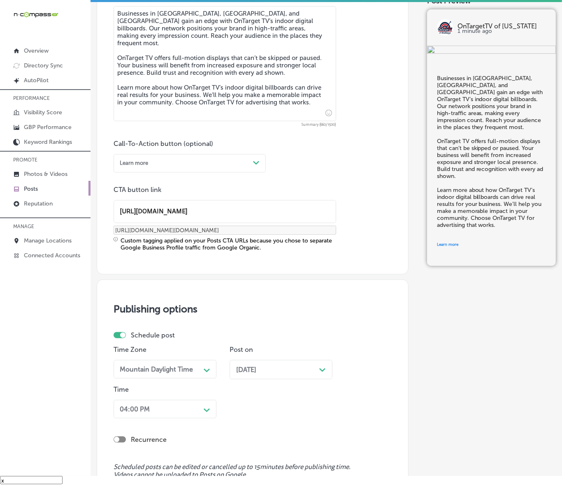
click at [201, 405] on div "04:00 PM Path Created with Sketch." at bounding box center [164, 409] width 103 height 19
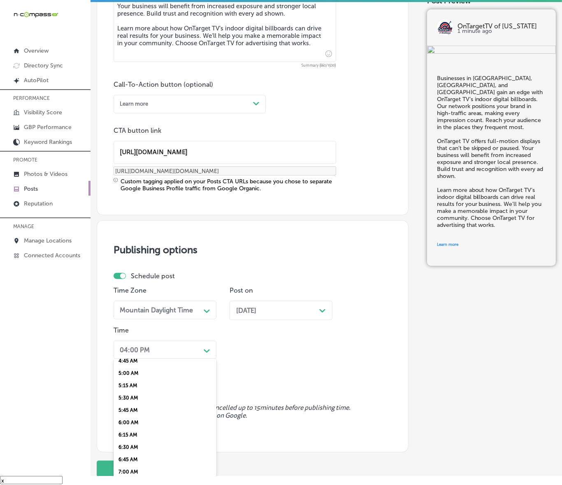
scroll to position [308, 0]
click at [120, 400] on div "7:00 AM" at bounding box center [164, 404] width 103 height 12
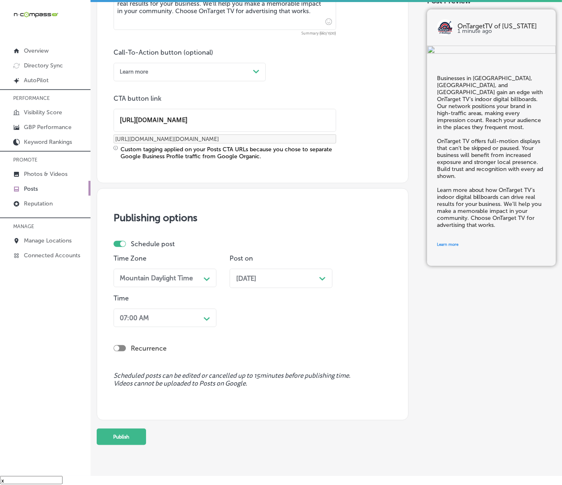
scroll to position [568, 0]
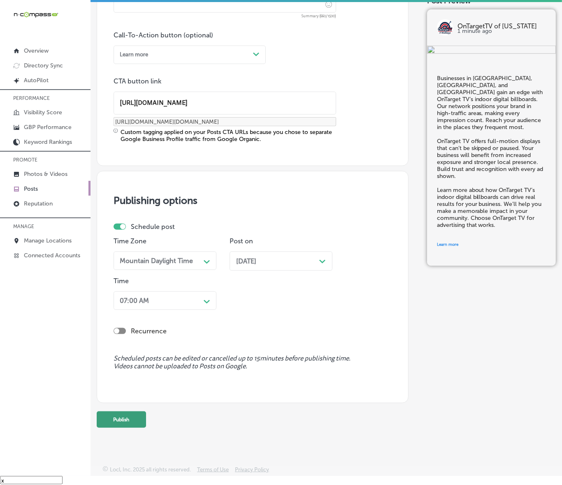
click at [128, 420] on button "Publish" at bounding box center [121, 420] width 49 height 16
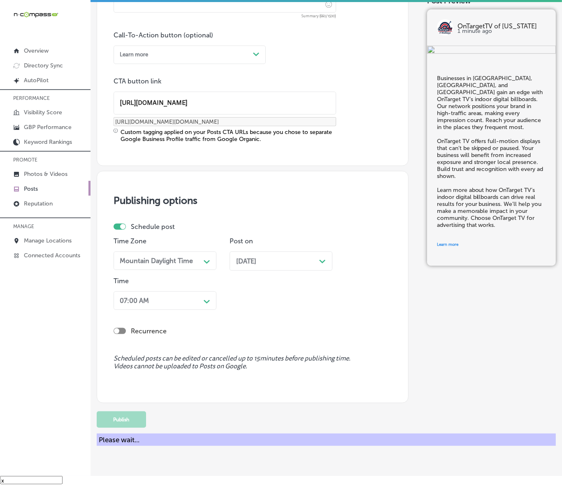
scroll to position [460, 0]
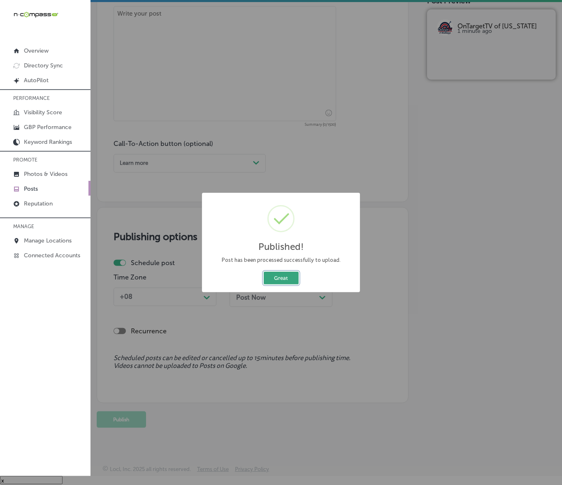
click at [280, 275] on button "Great" at bounding box center [281, 278] width 35 height 13
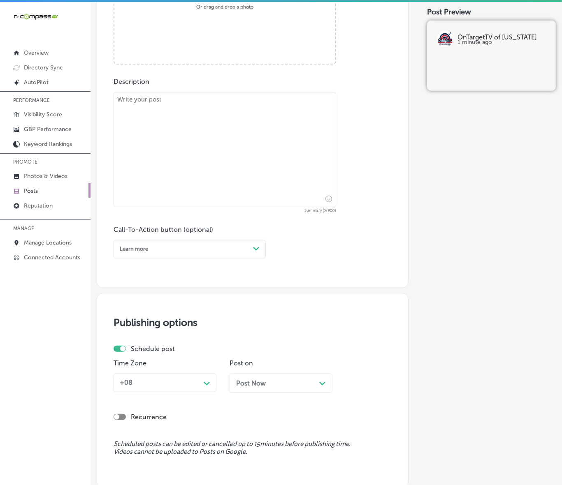
scroll to position [254, 0]
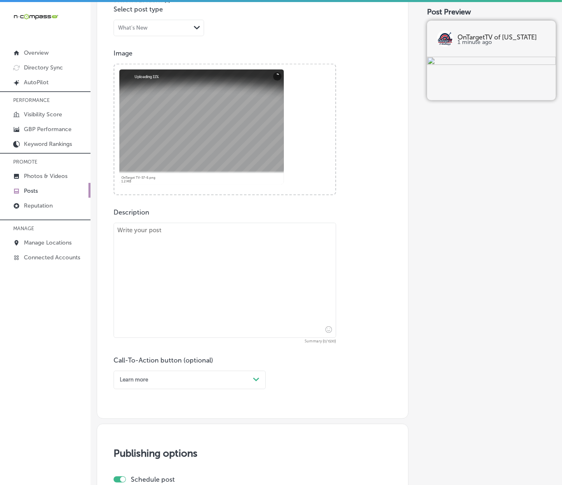
click at [230, 301] on textarea at bounding box center [224, 280] width 222 height 115
paste textarea "OnTarget TV’s indoor digital billboards are strategically placed in key locatio…"
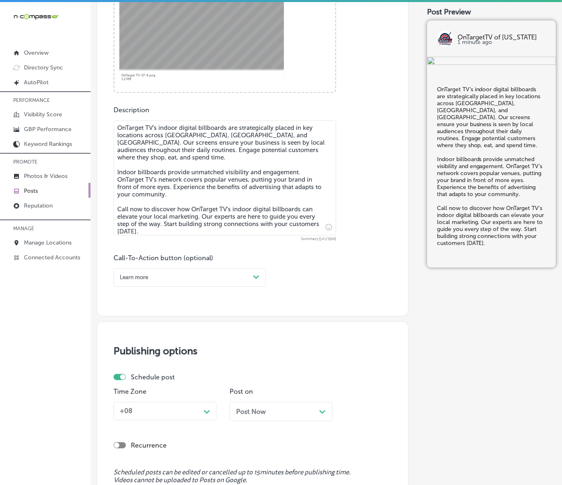
scroll to position [357, 0]
type textarea "OnTarget TV’s indoor digital billboards are strategically placed in key locatio…"
click at [237, 277] on div "Learn more" at bounding box center [182, 277] width 133 height 11
click at [135, 366] on div "Call Now" at bounding box center [189, 368] width 152 height 12
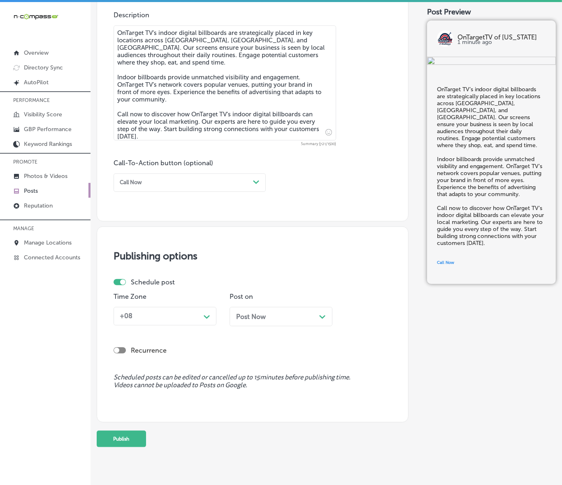
scroll to position [460, 0]
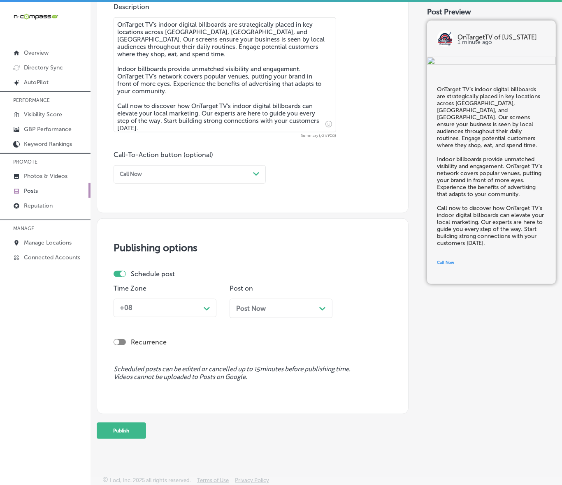
click at [208, 309] on icon "Path Created with Sketch." at bounding box center [207, 309] width 6 height 4
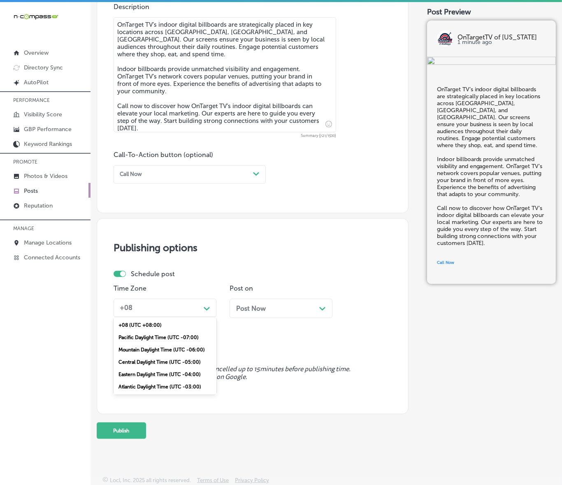
click at [165, 346] on div "Mountain Daylight Time (UTC -06:00)" at bounding box center [164, 350] width 103 height 12
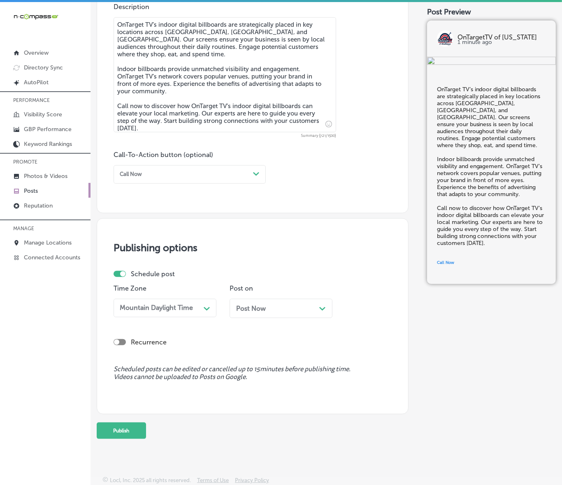
click at [261, 311] on span "Post Now" at bounding box center [251, 309] width 30 height 8
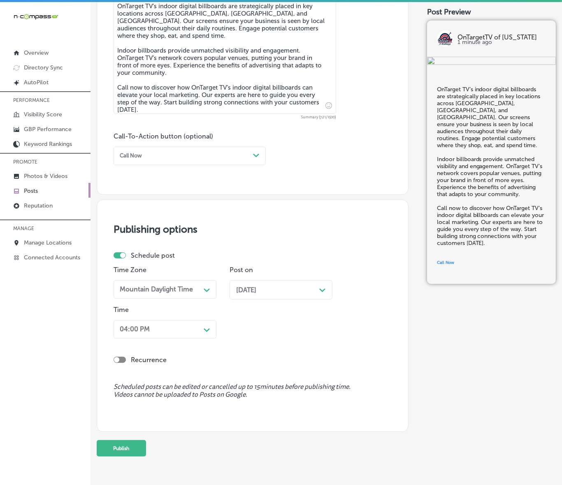
scroll to position [496, 0]
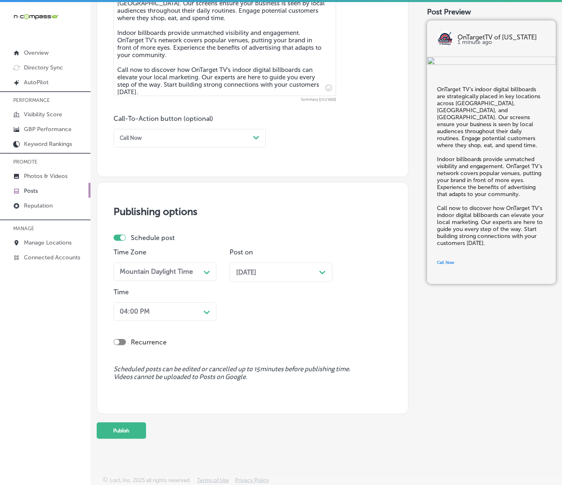
click at [208, 313] on icon "Path Created with Sketch." at bounding box center [207, 313] width 6 height 4
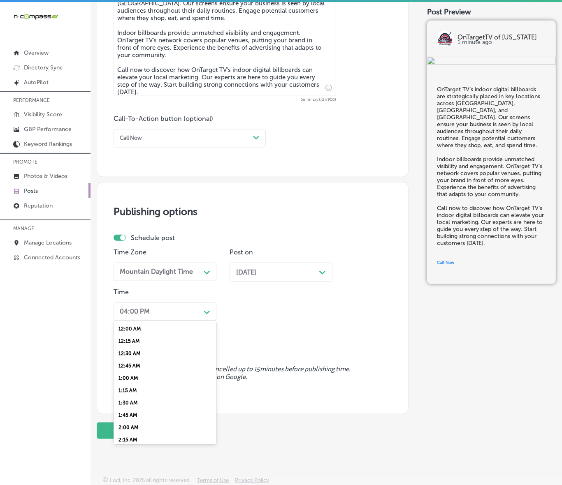
scroll to position [308, 0]
click at [143, 362] on div "7:00 AM" at bounding box center [164, 366] width 103 height 12
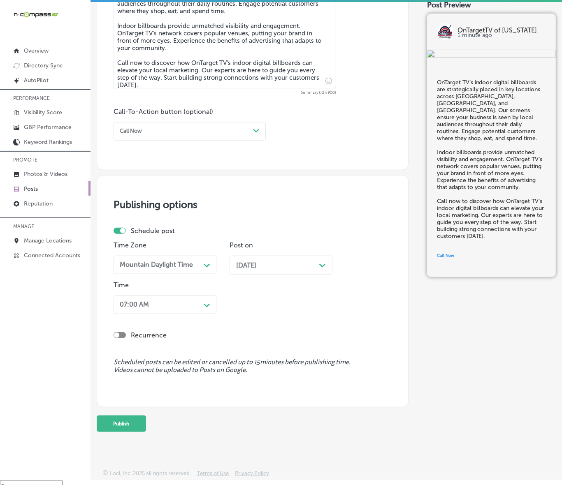
scroll to position [11, 0]
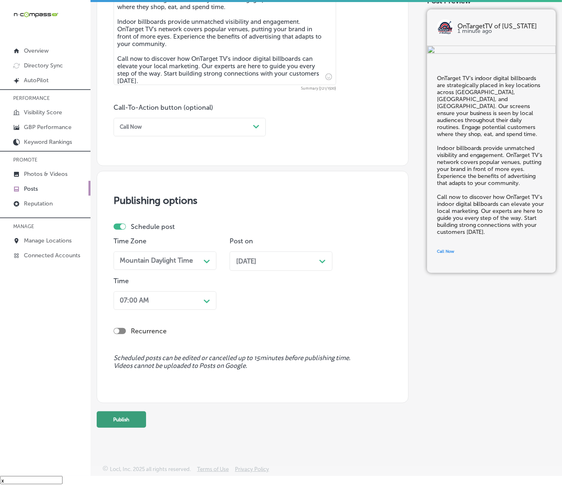
click at [120, 421] on button "Publish" at bounding box center [121, 420] width 49 height 16
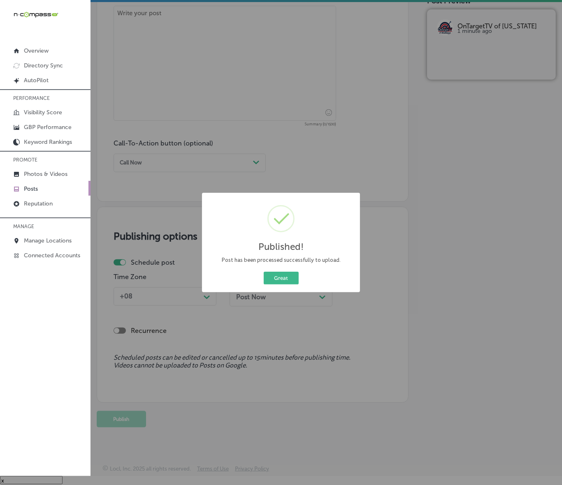
scroll to position [460, 0]
drag, startPoint x: 289, startPoint y: 280, endPoint x: 334, endPoint y: 276, distance: 45.8
click at [289, 280] on button "Great" at bounding box center [281, 278] width 35 height 13
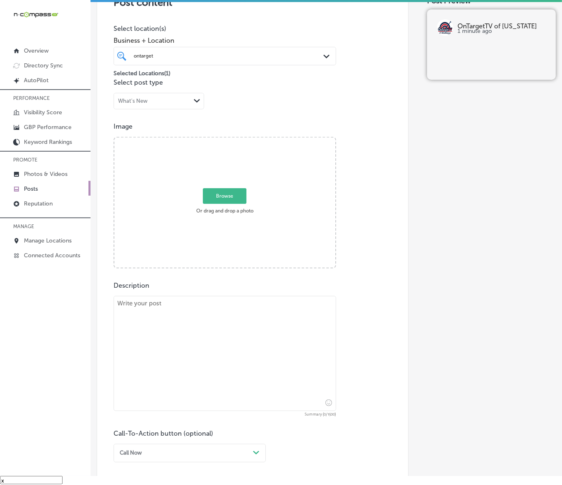
scroll to position [151, 0]
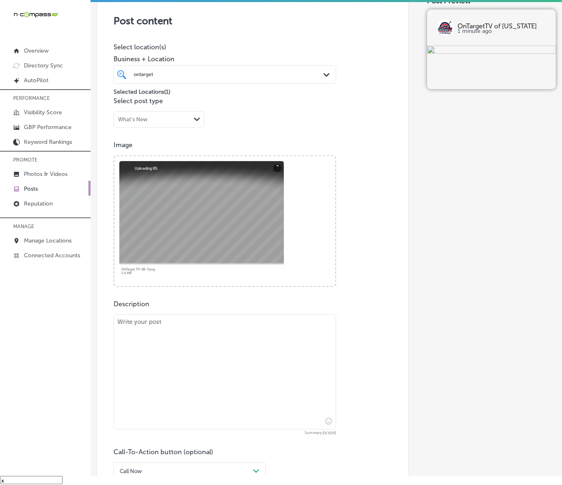
click at [198, 322] on textarea at bounding box center [224, 372] width 222 height 115
paste textarea "Indoor digital billboards from OnTarget TV are now reaching audiences in [GEOGR…"
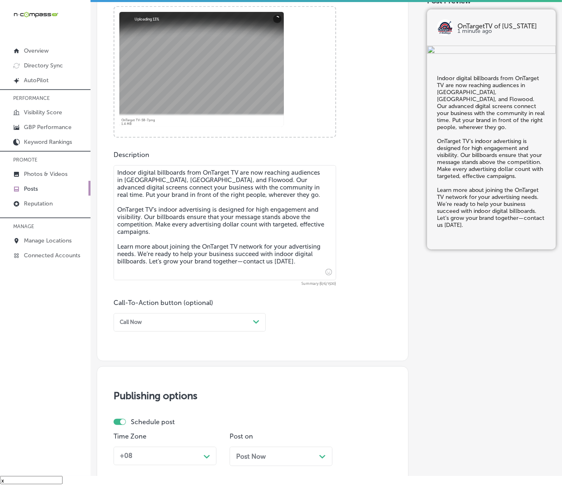
scroll to position [305, 0]
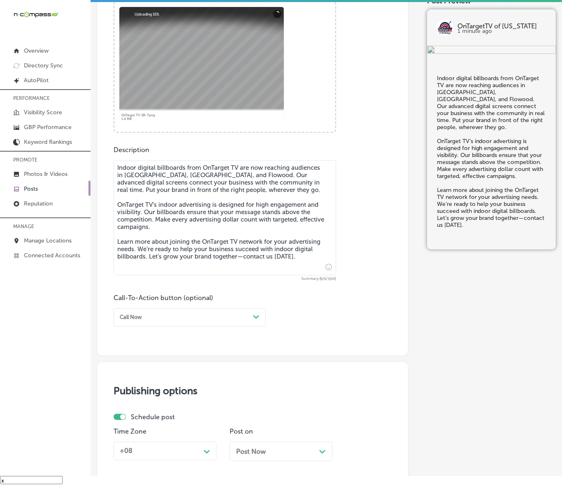
type textarea "Indoor digital billboards from OnTarget TV are now reaching audiences in [GEOGR…"
click at [207, 322] on div "Call Now" at bounding box center [182, 317] width 133 height 11
click at [134, 379] on div "Learn more" at bounding box center [189, 384] width 152 height 12
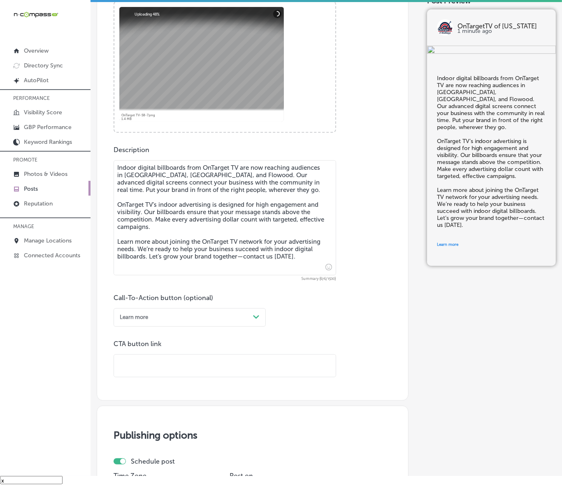
click at [157, 356] on input "text" at bounding box center [225, 366] width 222 height 23
paste input "[URL][DOMAIN_NAME]"
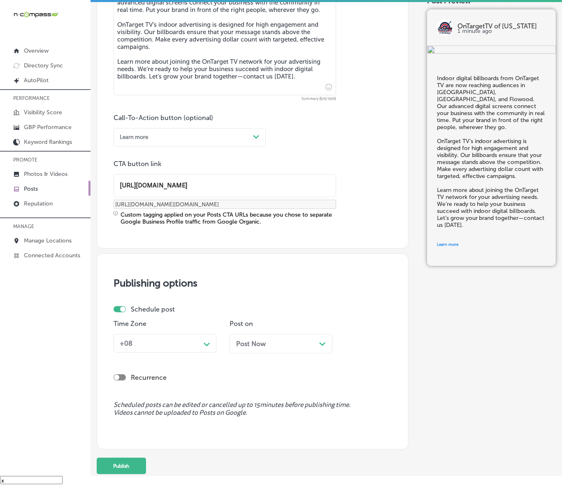
scroll to position [511, 0]
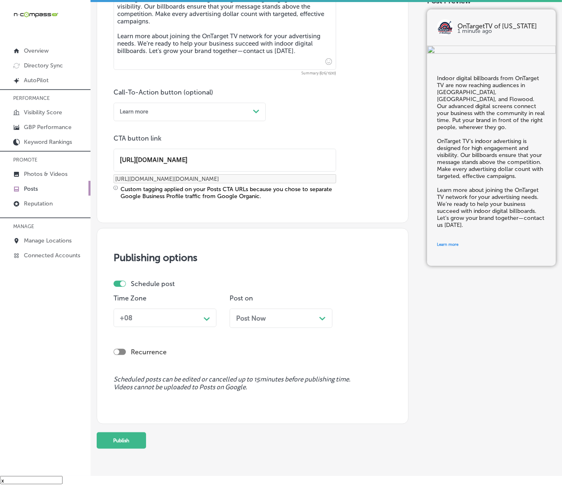
type input "[URL][DOMAIN_NAME]"
click at [200, 324] on div "+08 Path Created with Sketch." at bounding box center [164, 318] width 103 height 19
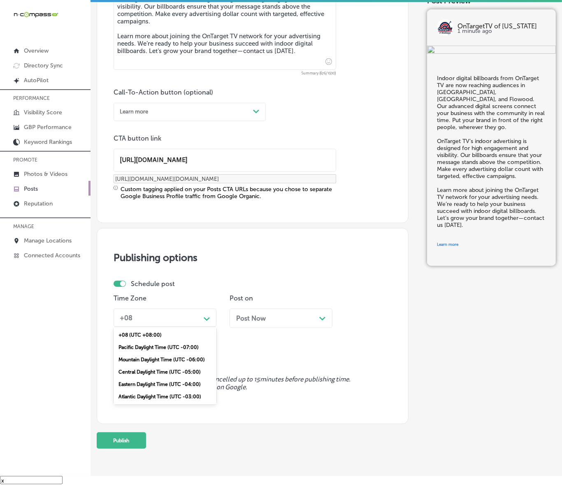
click at [158, 360] on div "Mountain Daylight Time (UTC -06:00)" at bounding box center [164, 360] width 103 height 12
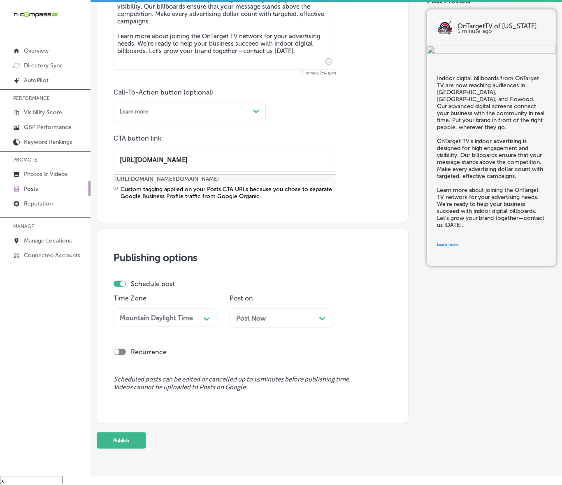
click at [278, 315] on div "Post Now Path Created with Sketch." at bounding box center [281, 319] width 90 height 8
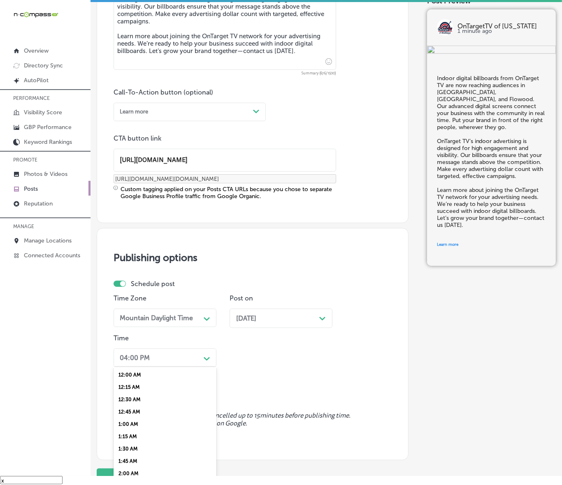
click at [204, 354] on div "Path Created with Sketch." at bounding box center [206, 358] width 13 height 13
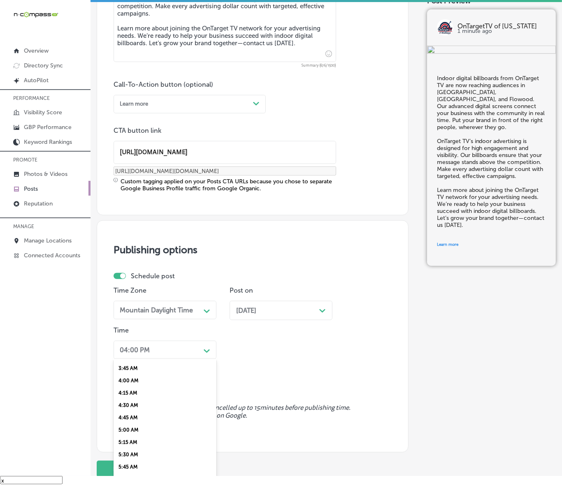
scroll to position [257, 0]
click at [126, 450] on div "7:00 AM" at bounding box center [164, 455] width 103 height 12
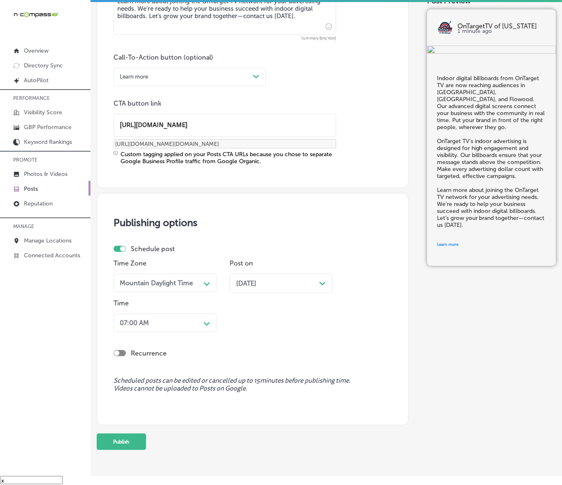
scroll to position [568, 0]
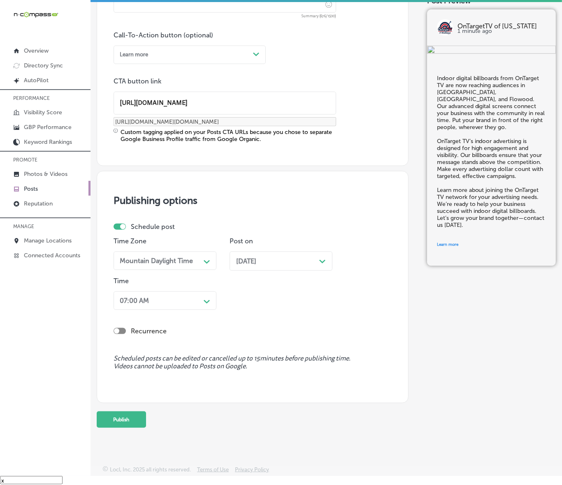
click at [130, 420] on button "Publish" at bounding box center [121, 420] width 49 height 16
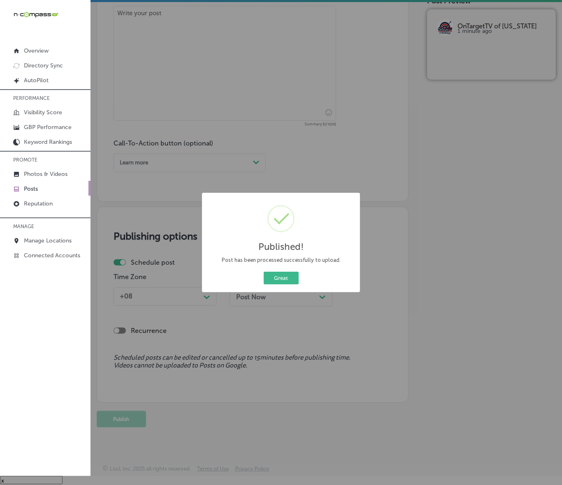
scroll to position [460, 0]
click at [284, 278] on button "Great" at bounding box center [281, 278] width 35 height 13
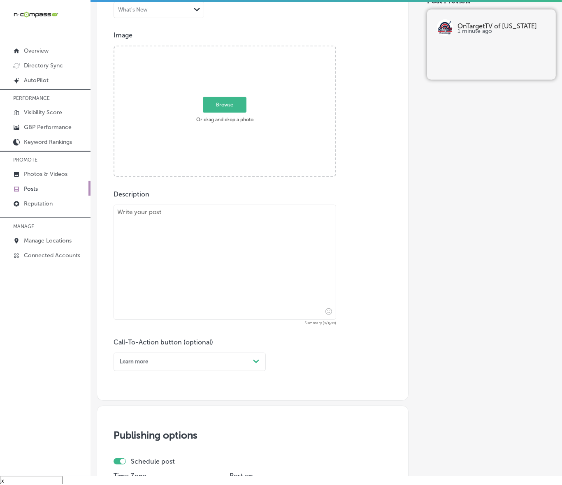
scroll to position [203, 0]
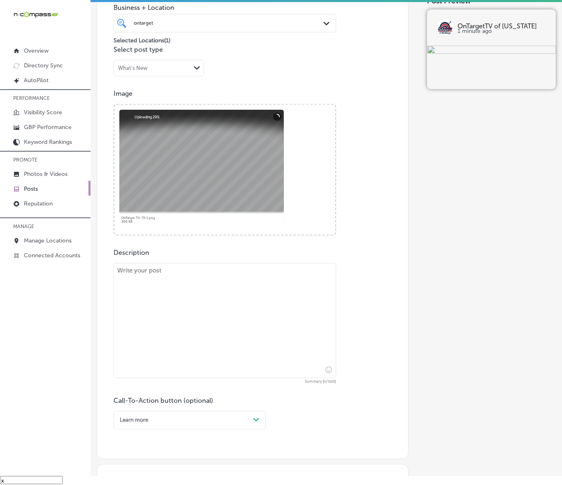
click at [229, 274] on textarea at bounding box center [224, 320] width 222 height 115
paste textarea "OnTarget TV is grateful to be the advertising partner of choice for The Station…"
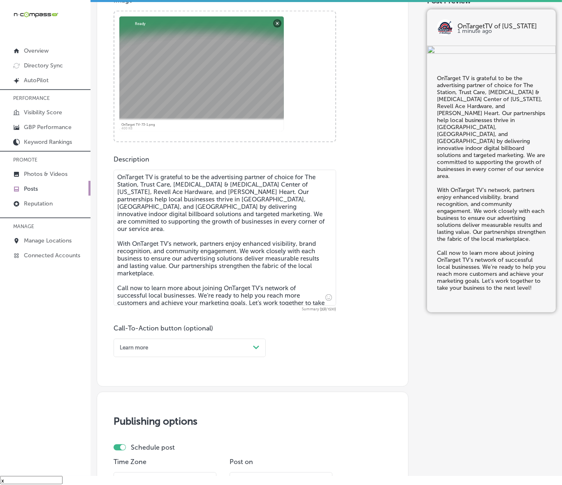
scroll to position [305, 0]
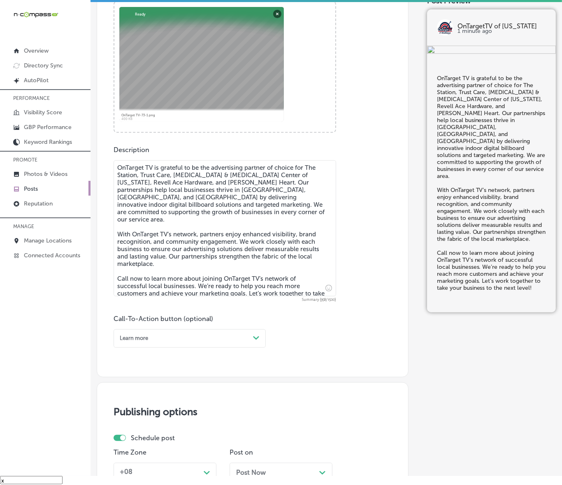
type textarea "OnTarget TV is grateful to be the advertising partner of choice for The Station…"
click at [250, 341] on div "Path Created with Sketch." at bounding box center [256, 338] width 13 height 13
click at [135, 427] on div "Call Now" at bounding box center [189, 429] width 152 height 12
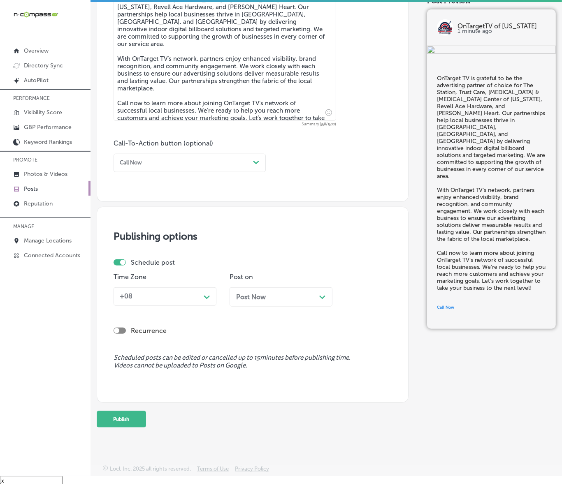
click at [206, 299] on div "Path Created with Sketch." at bounding box center [207, 296] width 7 height 7
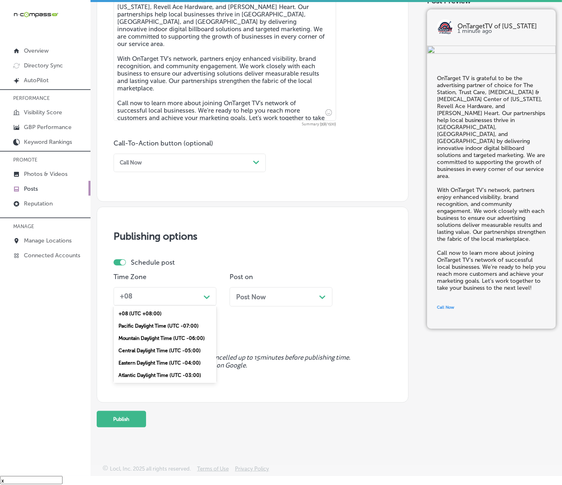
click at [169, 337] on div "Mountain Daylight Time (UTC -06:00)" at bounding box center [164, 338] width 103 height 12
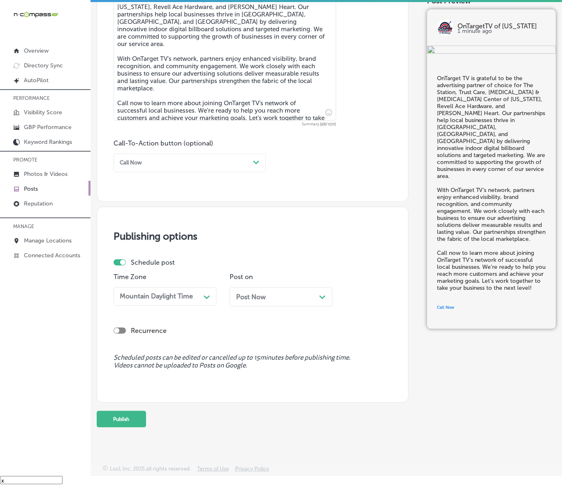
click at [282, 303] on div "Post Now Path Created with Sketch." at bounding box center [280, 296] width 103 height 19
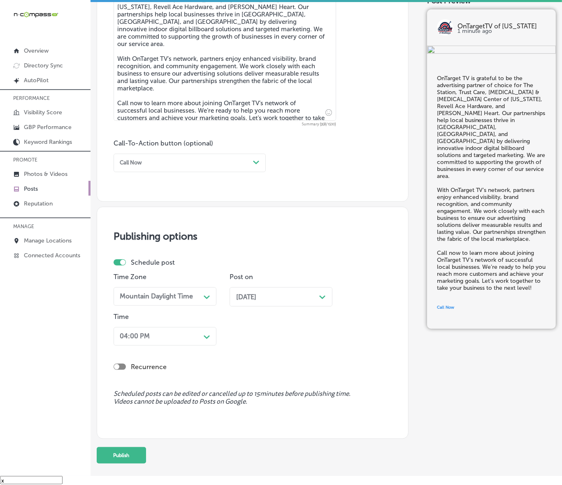
click at [197, 340] on div "04:00 PM" at bounding box center [158, 336] width 84 height 13
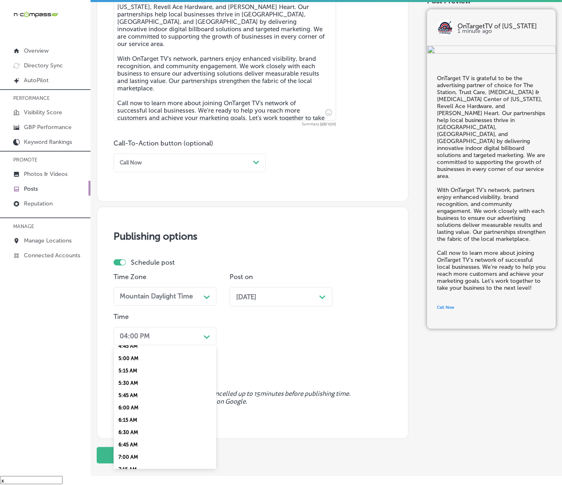
scroll to position [257, 0]
click at [133, 436] on div "7:00 AM" at bounding box center [164, 442] width 103 height 12
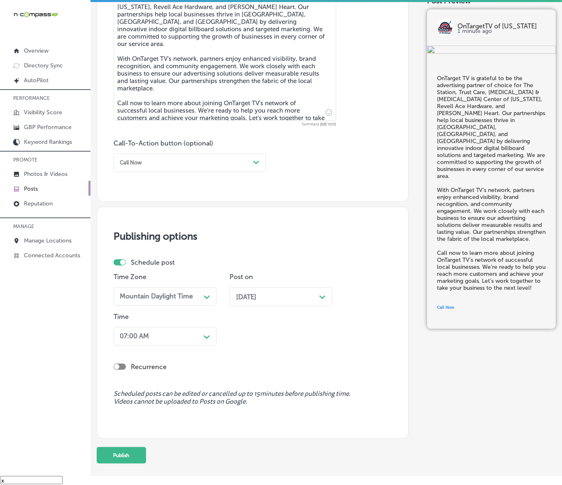
scroll to position [517, 0]
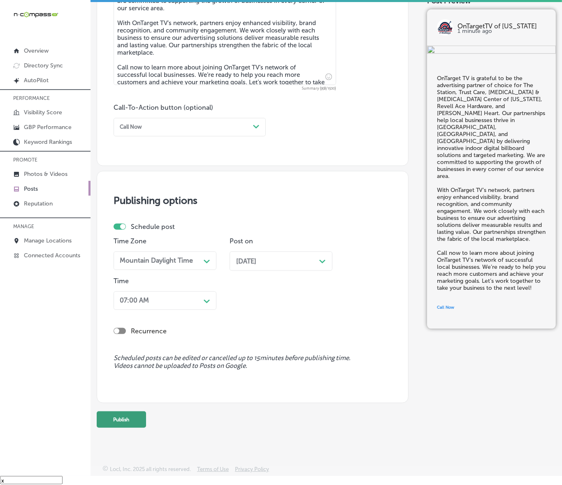
click at [132, 418] on button "Publish" at bounding box center [121, 420] width 49 height 16
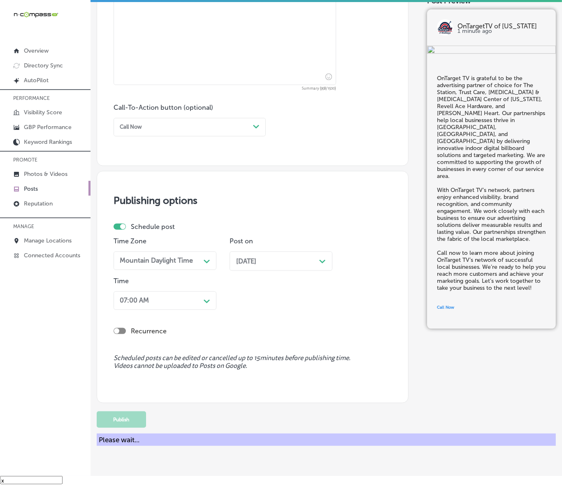
scroll to position [481, 0]
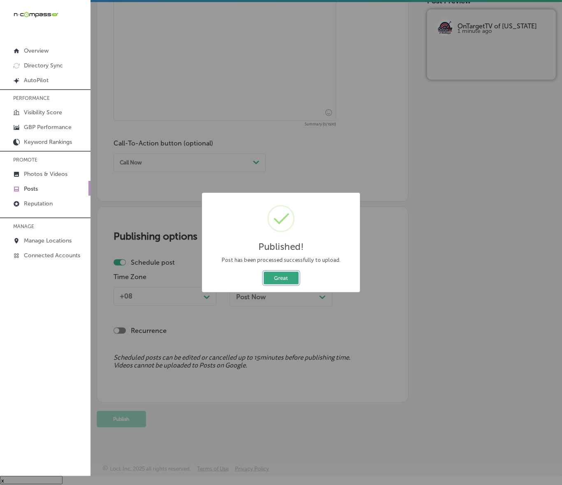
click at [288, 276] on button "Great" at bounding box center [281, 278] width 35 height 13
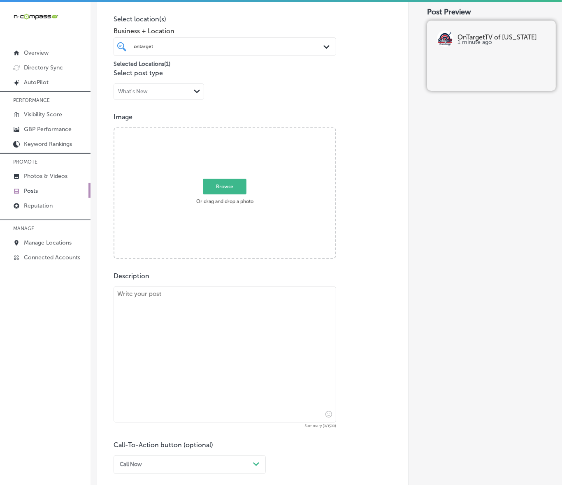
scroll to position [173, 0]
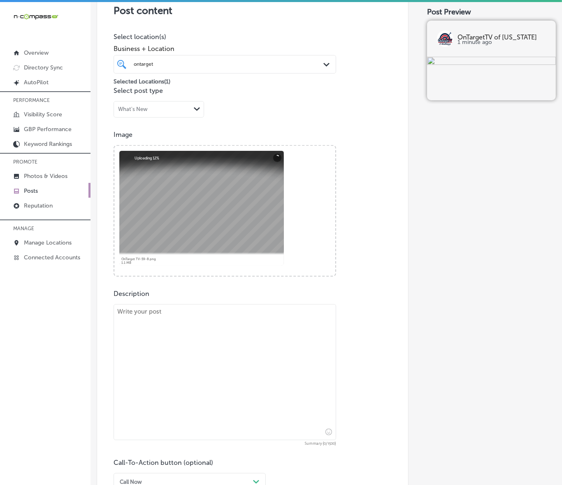
click at [199, 313] on textarea at bounding box center [224, 372] width 222 height 136
paste textarea "OnTarget TV transforms local advertising with our innovative indoor digital bil…"
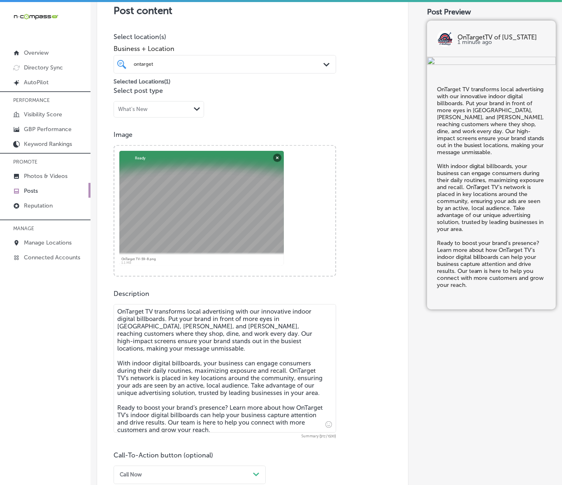
type textarea "OnTarget TV transforms local advertising with our innovative indoor digital bil…"
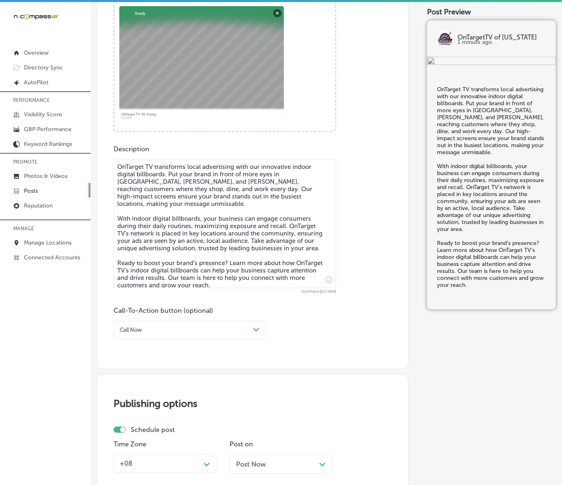
scroll to position [327, 0]
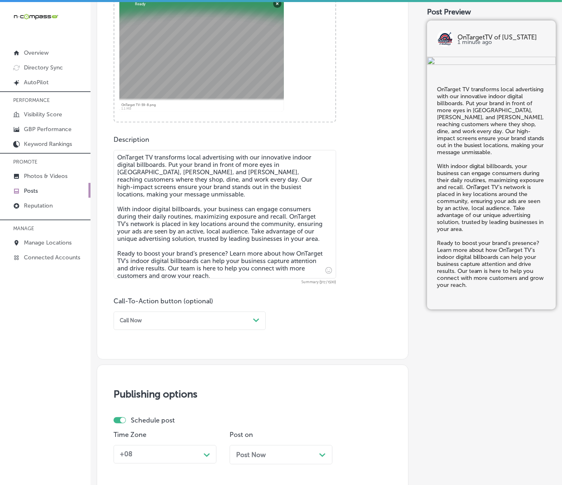
click at [255, 321] on polygon at bounding box center [256, 321] width 6 height 4
click at [134, 385] on div "Learn more" at bounding box center [189, 387] width 152 height 12
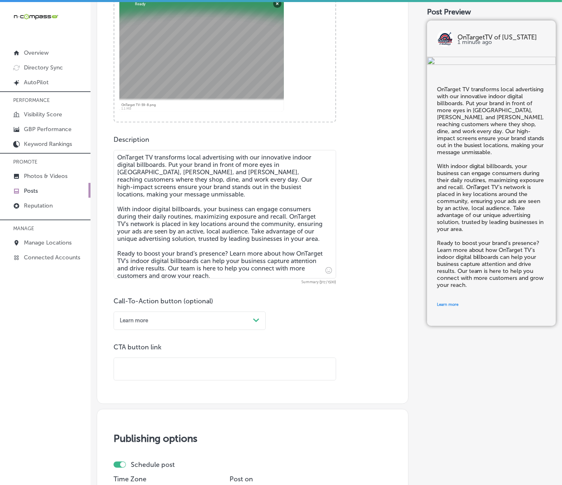
click at [153, 367] on input "text" at bounding box center [225, 369] width 222 height 23
paste input "[URL][DOMAIN_NAME]"
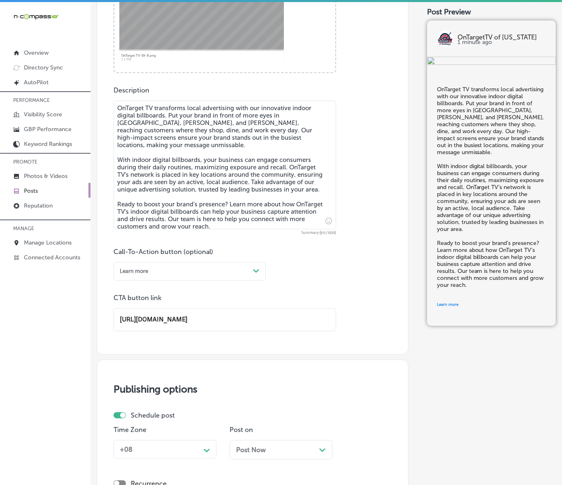
scroll to position [481, 0]
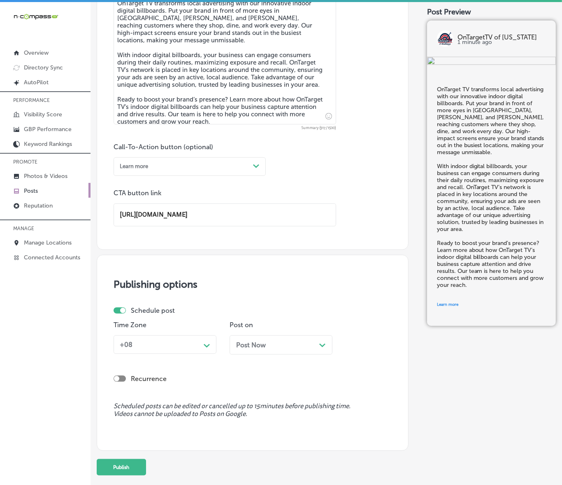
type input "[URL][DOMAIN_NAME]"
click at [195, 329] on p "Time Zone" at bounding box center [164, 325] width 103 height 8
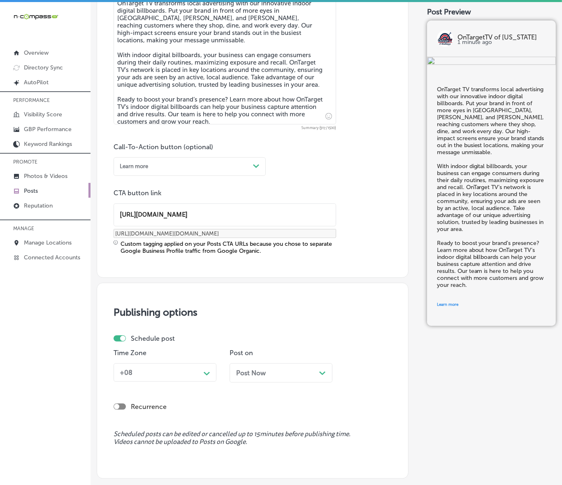
click at [184, 367] on div "+08" at bounding box center [158, 372] width 84 height 13
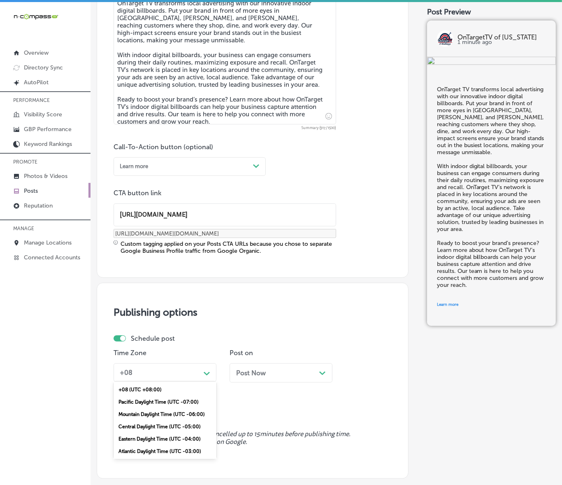
click at [164, 412] on div "Mountain Daylight Time (UTC -06:00)" at bounding box center [164, 414] width 103 height 12
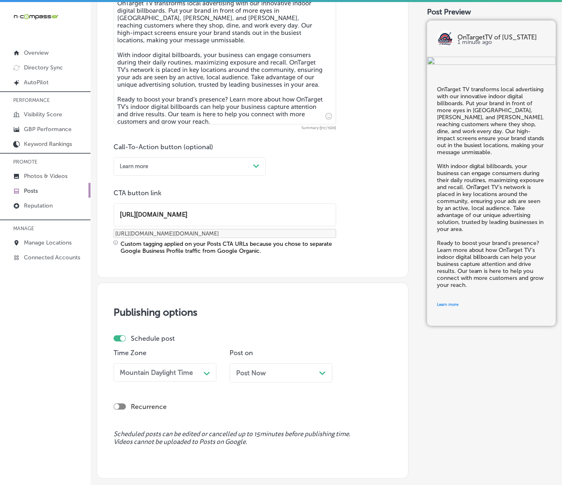
click at [253, 379] on div "Post Now Path Created with Sketch." at bounding box center [280, 372] width 103 height 19
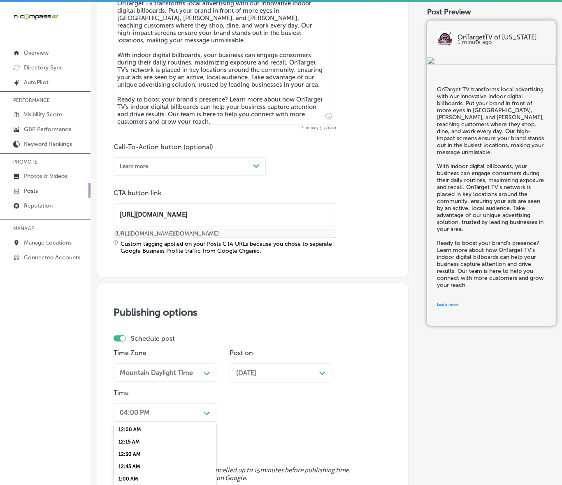
click at [204, 409] on div "option 7:00 AM, selected. option 1:00 AM focused, 5 of 96. 96 results available…" at bounding box center [164, 412] width 103 height 19
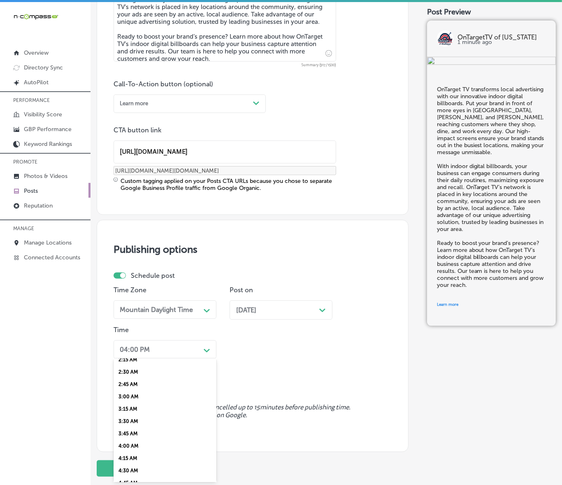
scroll to position [308, 0]
click at [130, 398] on div "7:00 AM" at bounding box center [164, 404] width 103 height 12
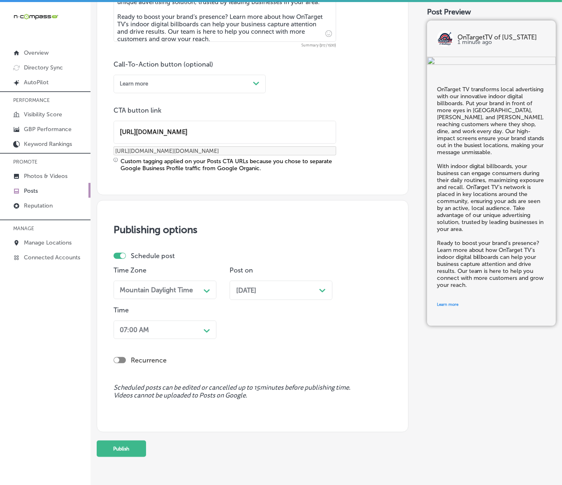
scroll to position [582, 0]
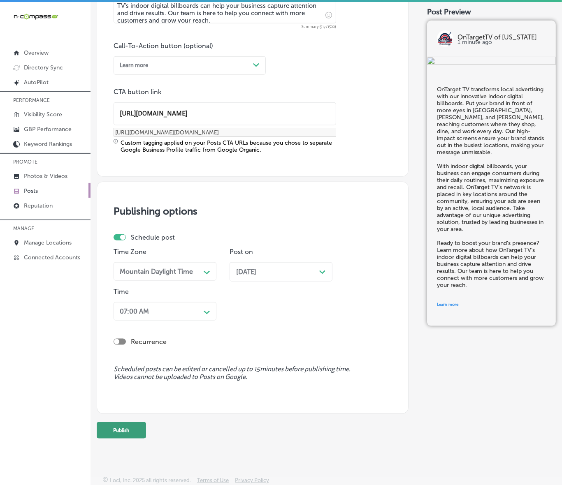
click at [133, 426] on button "Publish" at bounding box center [121, 430] width 49 height 16
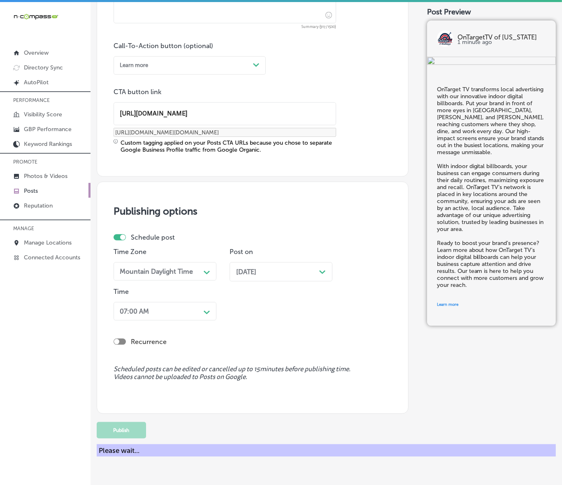
scroll to position [473, 0]
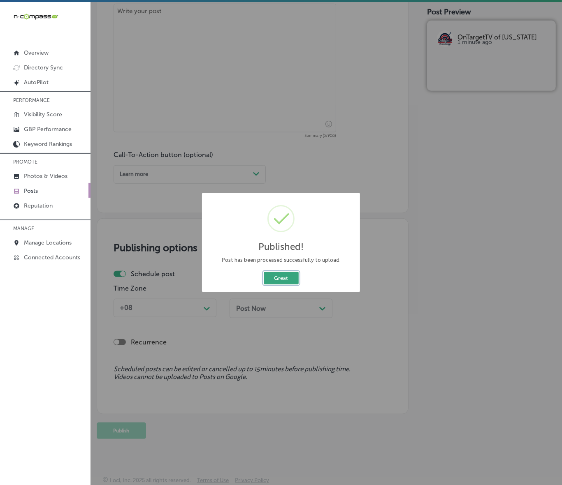
click at [294, 278] on button "Great" at bounding box center [281, 278] width 35 height 13
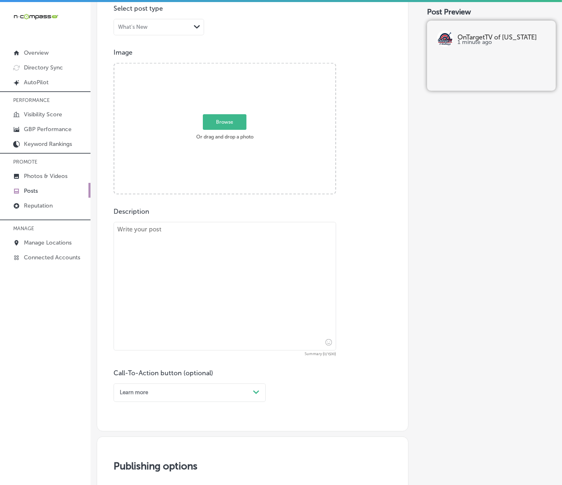
scroll to position [216, 0]
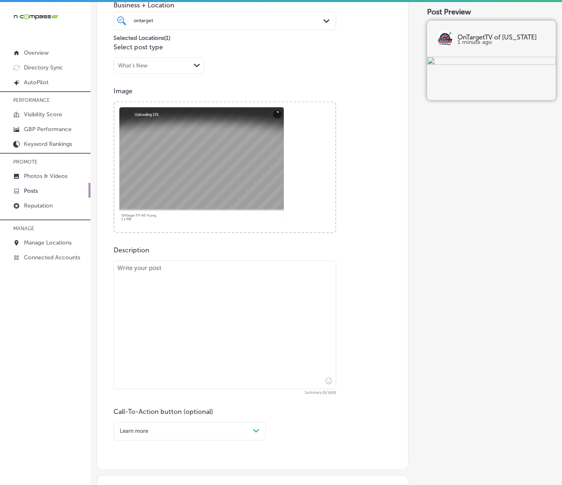
click at [210, 271] on textarea at bounding box center [224, 325] width 222 height 129
paste textarea "Indoor digital billboards from OnTarget TV are a game-changer for local busines…"
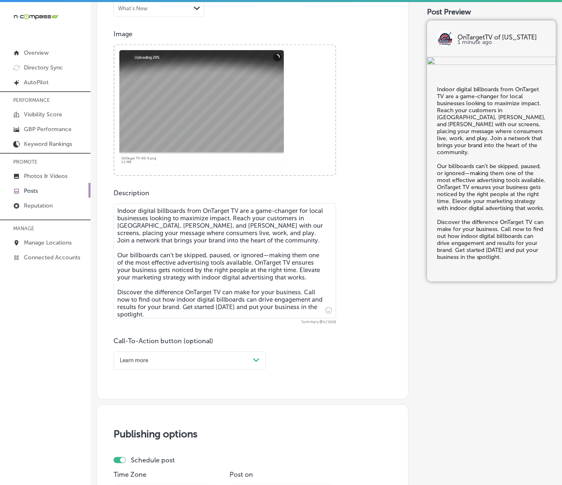
scroll to position [319, 0]
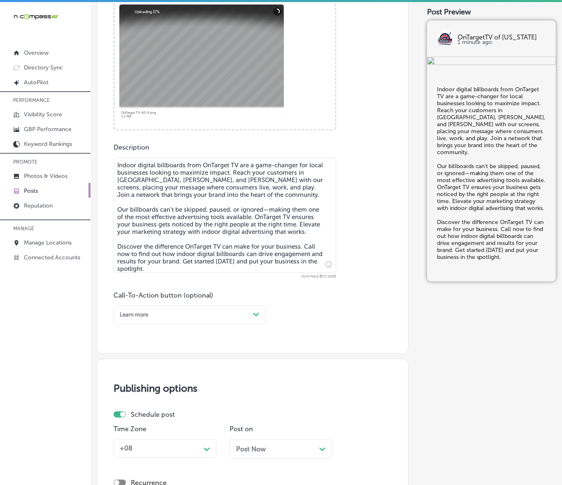
type textarea "Indoor digital billboards from OnTarget TV are a game-changer for local busines…"
click at [260, 312] on div "Path Created with Sketch." at bounding box center [256, 314] width 13 height 13
click at [133, 403] on div "Call Now" at bounding box center [189, 406] width 152 height 12
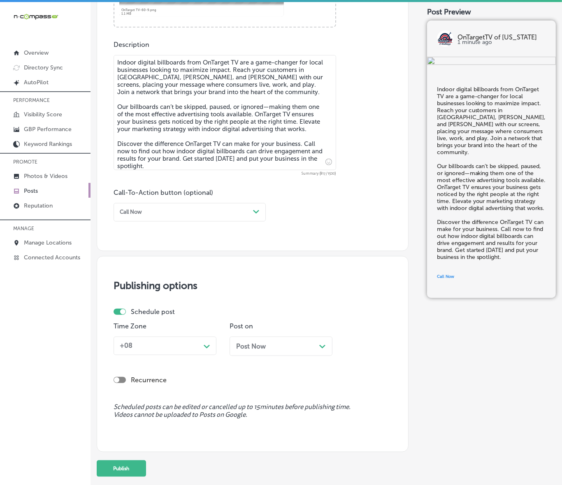
click at [208, 345] on icon "Path Created with Sketch." at bounding box center [207, 347] width 6 height 4
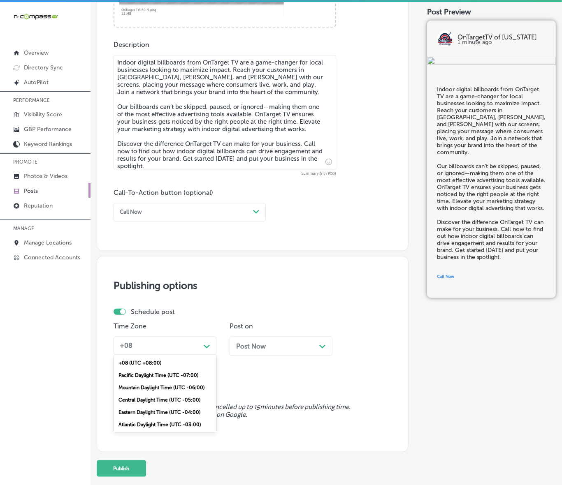
click at [160, 385] on div "Mountain Daylight Time (UTC -06:00)" at bounding box center [164, 388] width 103 height 12
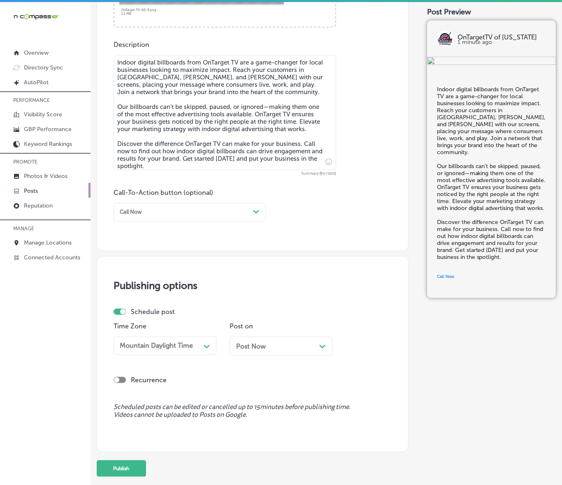
click at [286, 344] on div "Post Now Path Created with Sketch." at bounding box center [281, 346] width 90 height 8
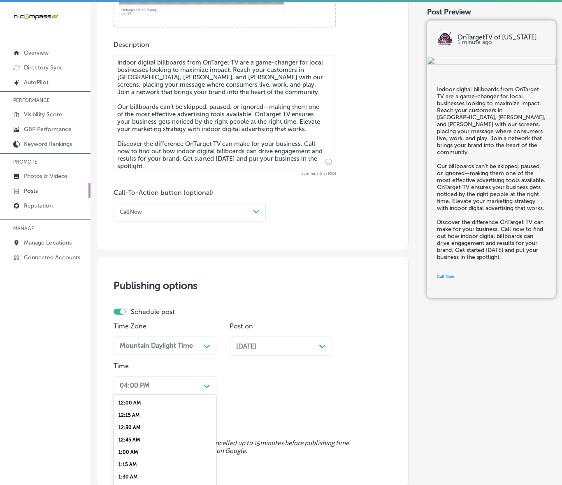
click at [206, 383] on div "option 7:00 AM, selected. option 12:15 AM focused, 2 of 96. 96 results availabl…" at bounding box center [164, 386] width 103 height 19
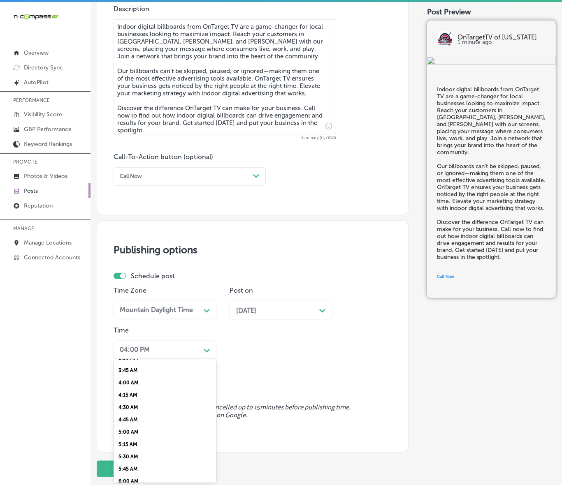
scroll to position [257, 0]
click at [123, 450] on div "7:00 AM" at bounding box center [164, 455] width 103 height 12
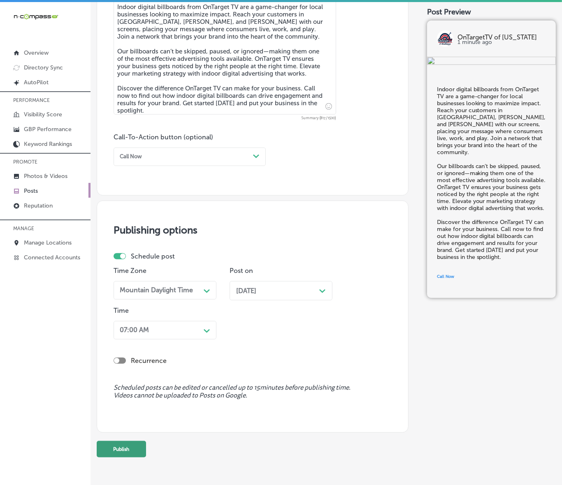
scroll to position [496, 0]
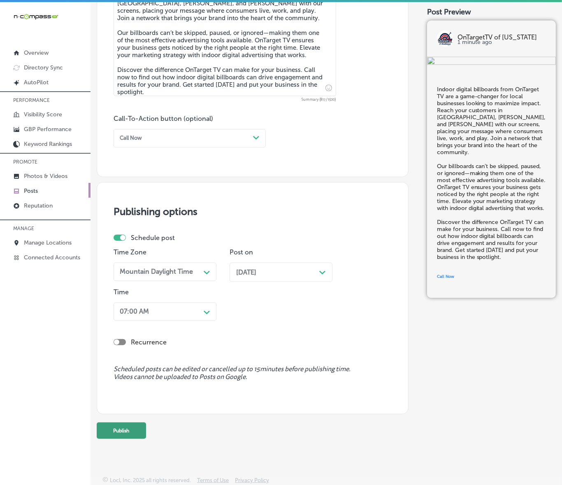
click at [134, 435] on button "Publish" at bounding box center [121, 431] width 49 height 16
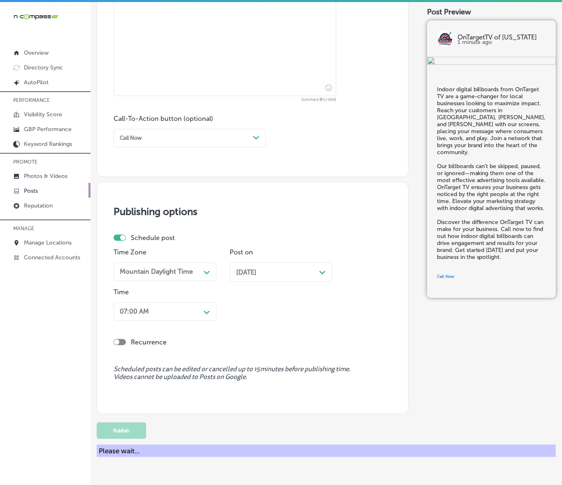
scroll to position [460, 0]
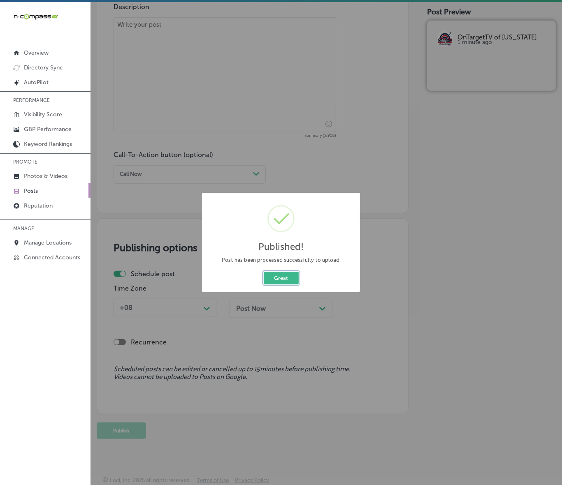
drag, startPoint x: 285, startPoint y: 282, endPoint x: 291, endPoint y: 282, distance: 6.2
click at [285, 282] on button "Great" at bounding box center [281, 278] width 35 height 13
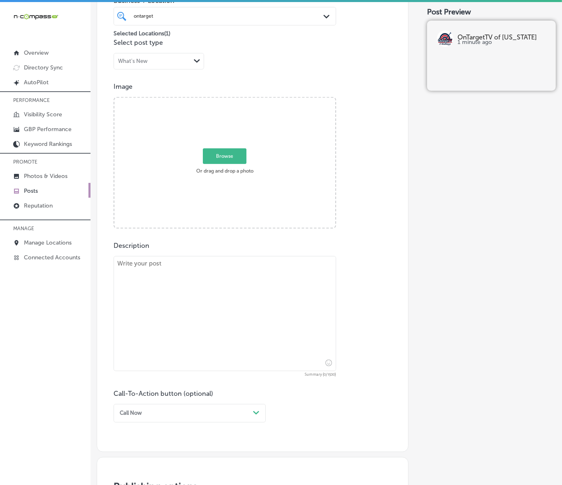
scroll to position [203, 0]
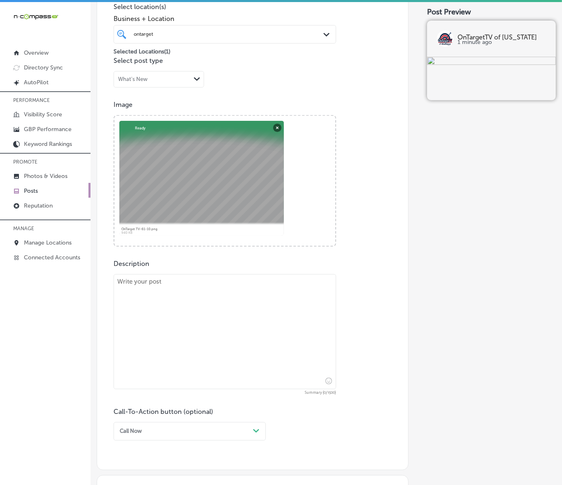
click at [157, 282] on textarea at bounding box center [224, 331] width 222 height 115
paste textarea "OnTarget TV’s indoor digital billboards bring your message to life in key locat…"
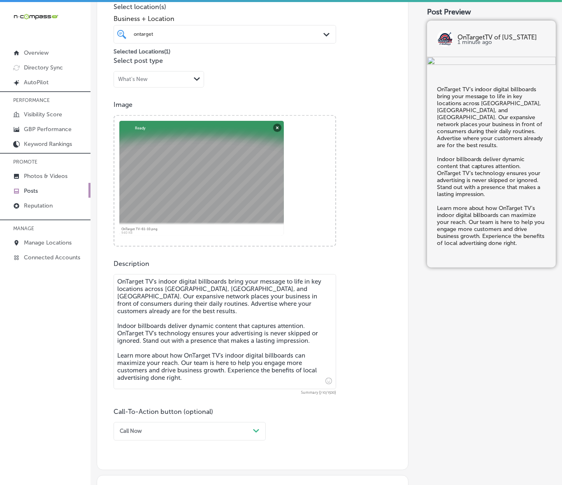
type textarea "OnTarget TV’s indoor digital billboards bring your message to life in key locat…"
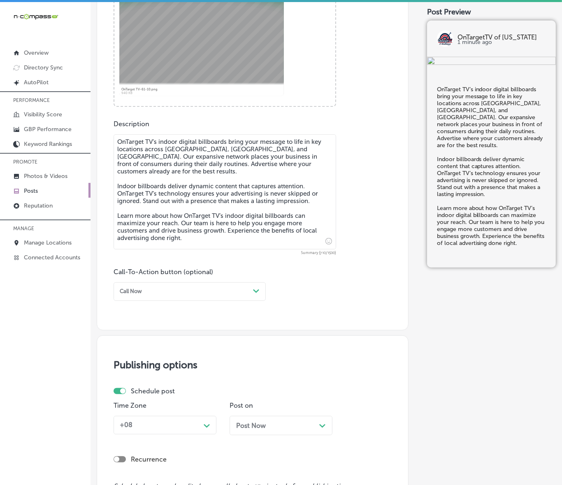
scroll to position [357, 0]
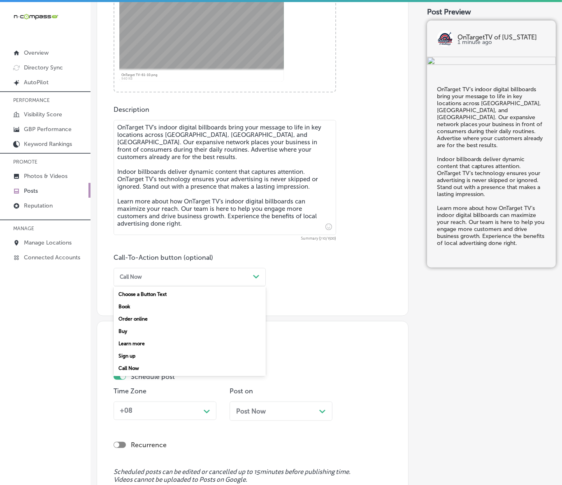
drag, startPoint x: 196, startPoint y: 278, endPoint x: 185, endPoint y: 310, distance: 33.8
click at [196, 278] on div "Call Now" at bounding box center [182, 277] width 133 height 11
click at [146, 347] on div "Learn more" at bounding box center [189, 344] width 152 height 12
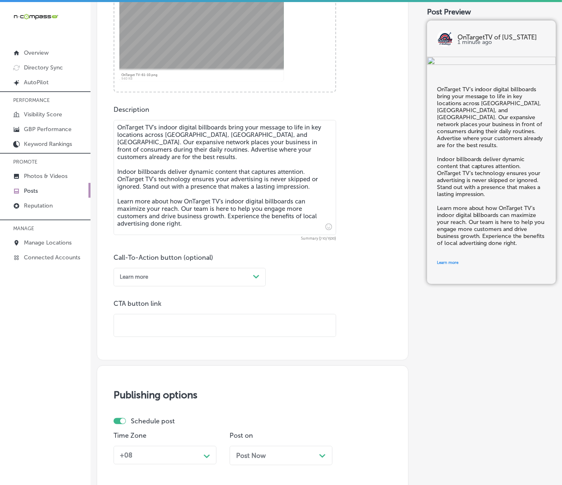
click at [162, 324] on input "text" at bounding box center [225, 326] width 222 height 23
paste input "[URL][DOMAIN_NAME]"
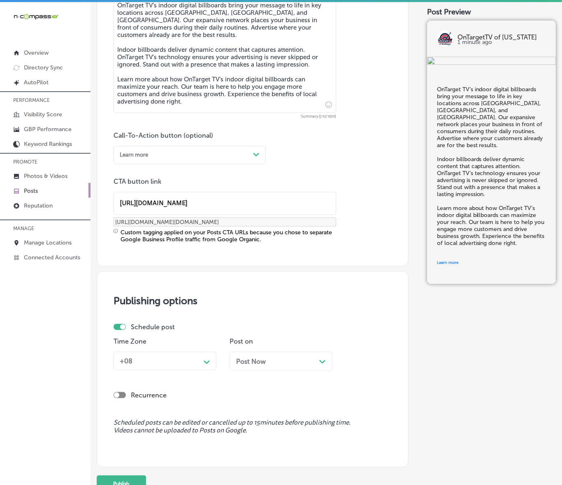
scroll to position [511, 0]
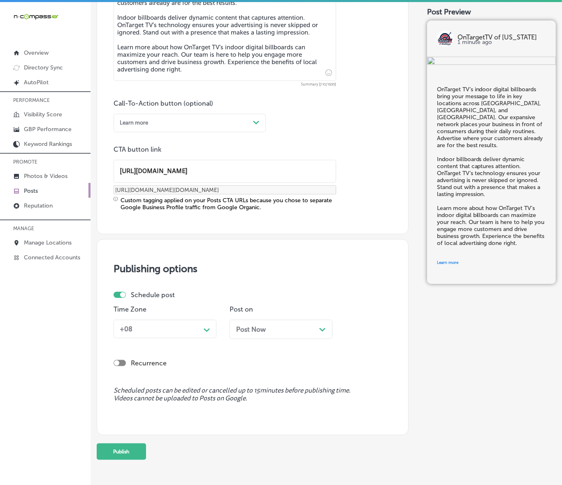
type input "[URL][DOMAIN_NAME]"
click at [202, 330] on div "Path Created with Sketch." at bounding box center [206, 329] width 13 height 13
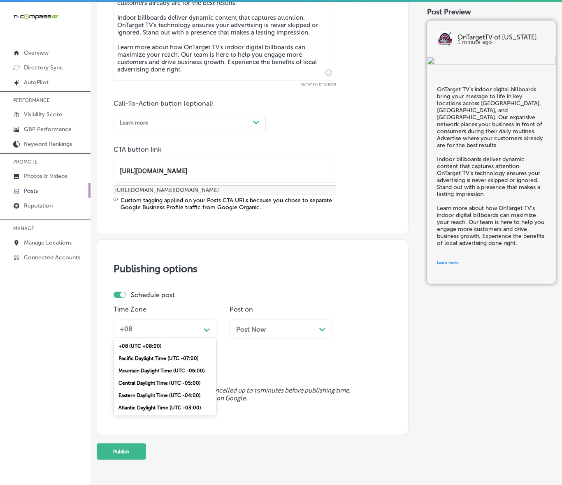
click at [168, 369] on div "Mountain Daylight Time (UTC -06:00)" at bounding box center [164, 371] width 103 height 12
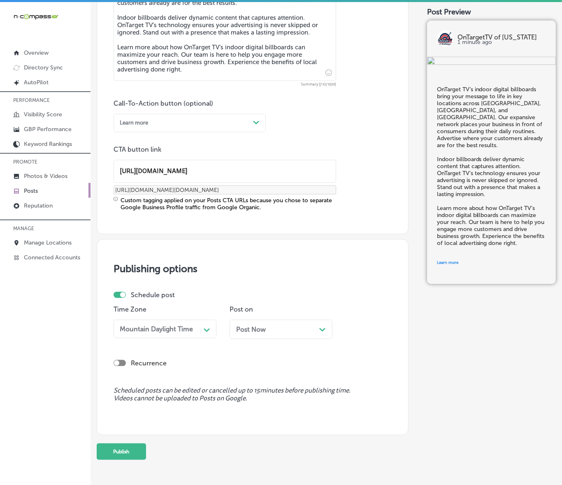
click at [260, 326] on span "Post Now" at bounding box center [251, 330] width 30 height 8
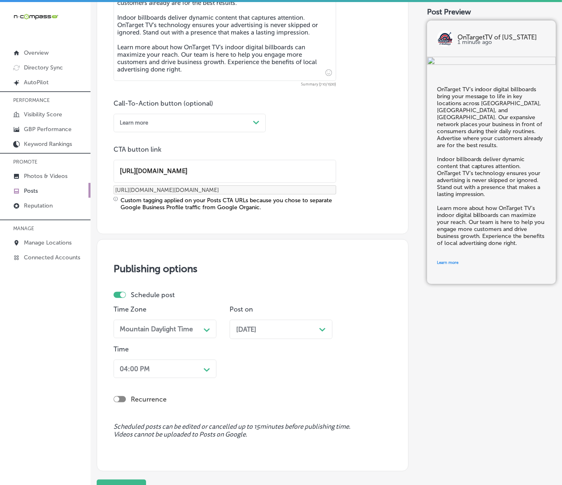
click at [205, 377] on div "04:00 PM Path Created with Sketch." at bounding box center [164, 369] width 103 height 19
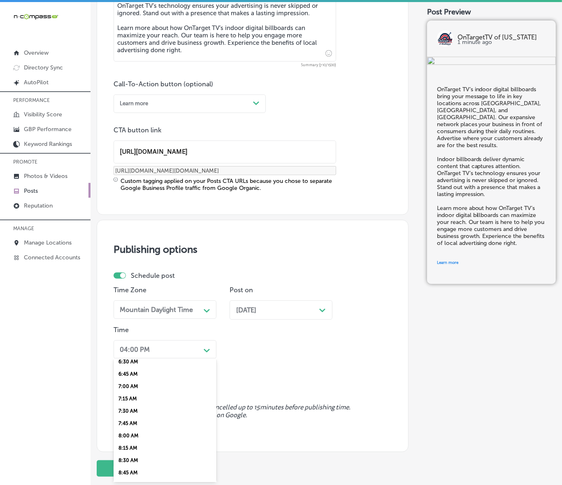
scroll to position [308, 0]
click at [140, 400] on div "7:00 AM" at bounding box center [164, 404] width 103 height 12
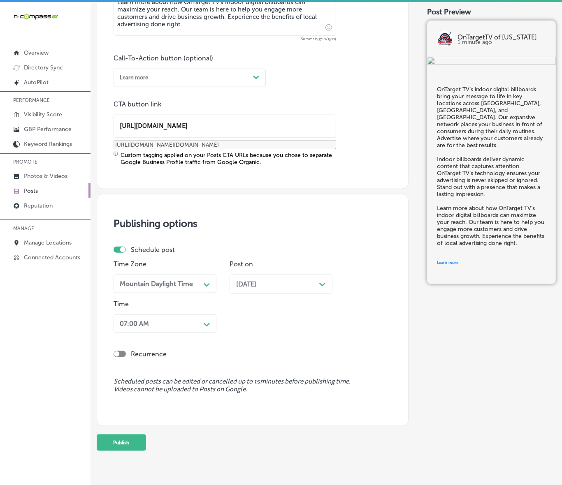
scroll to position [568, 0]
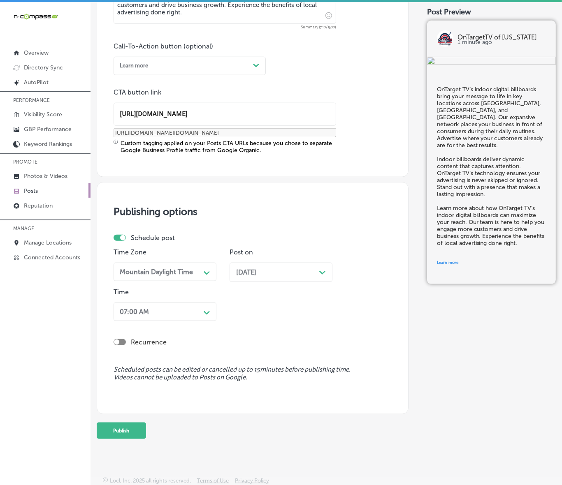
click at [120, 435] on button "Publish" at bounding box center [121, 431] width 49 height 16
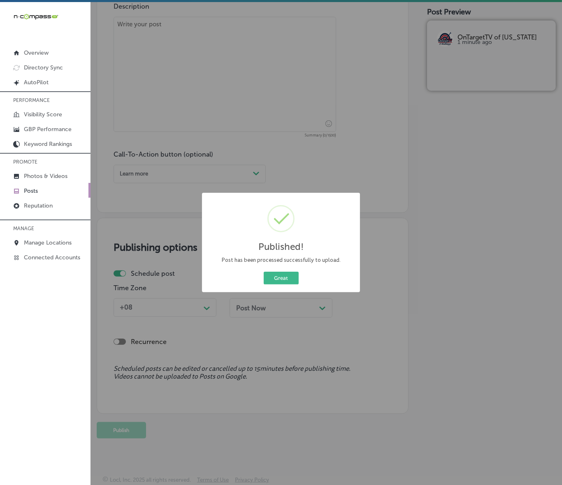
scroll to position [460, 0]
click at [289, 279] on button "Great" at bounding box center [281, 278] width 35 height 13
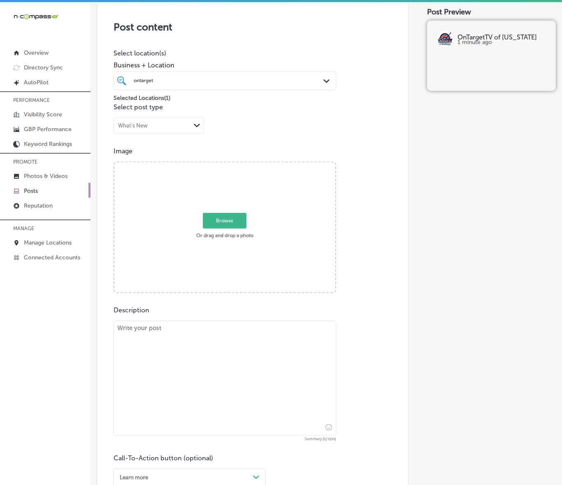
scroll to position [100, 0]
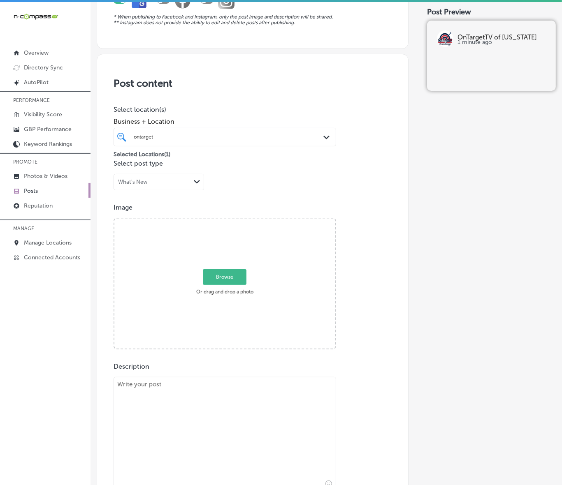
click at [46, 188] on link "Posts" at bounding box center [45, 190] width 90 height 15
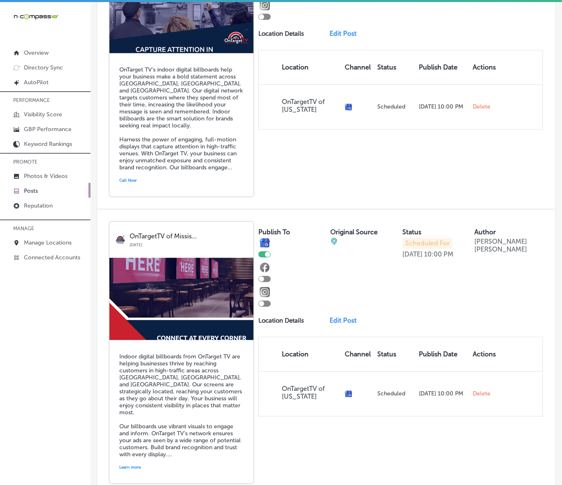
scroll to position [1591, 0]
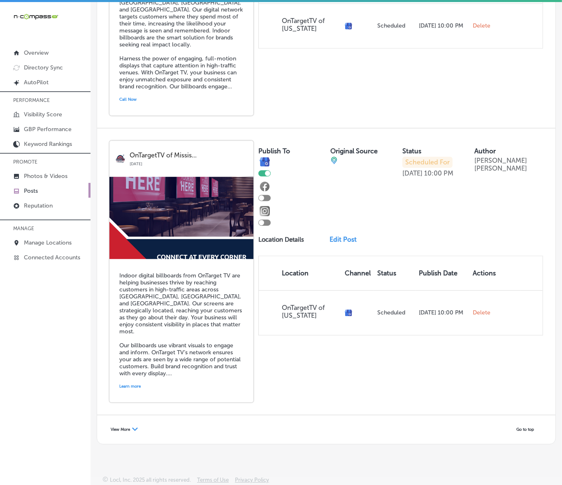
click at [117, 430] on span "View More" at bounding box center [120, 429] width 19 height 5
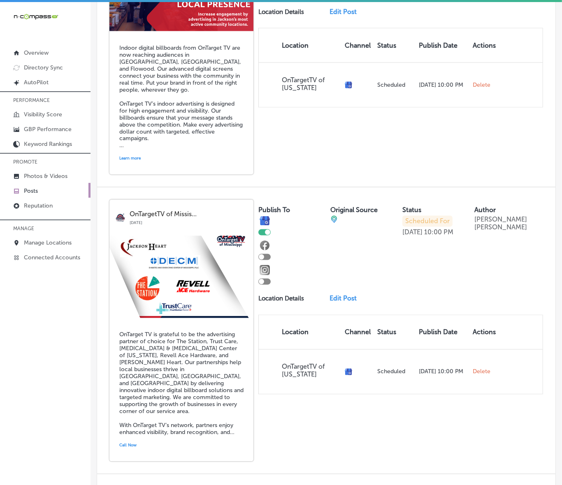
scroll to position [3332, 0]
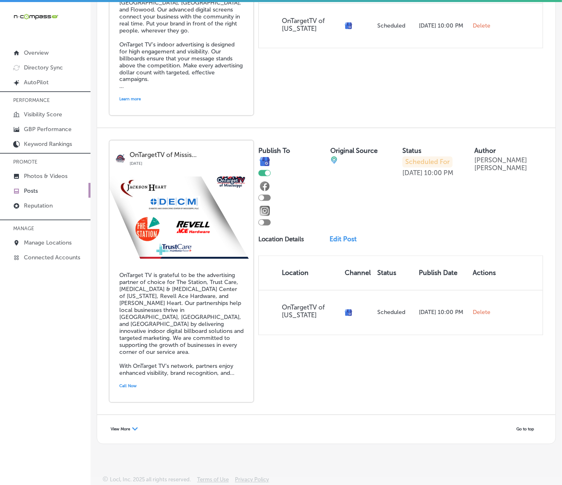
click at [120, 435] on div "View More Path Created with Sketch." at bounding box center [124, 429] width 38 height 12
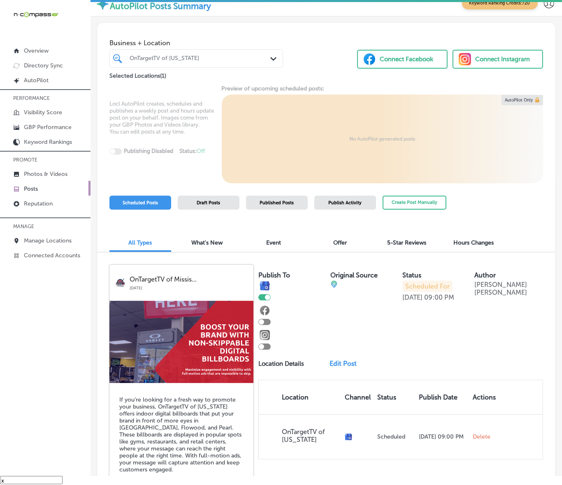
scroll to position [0, 0]
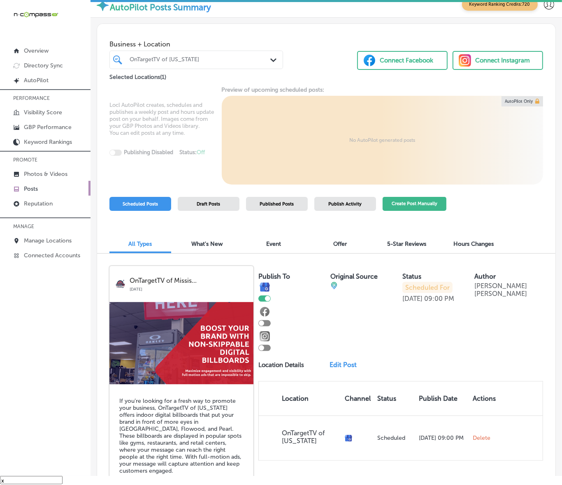
click at [428, 211] on button "Create Post Manually" at bounding box center [414, 204] width 64 height 14
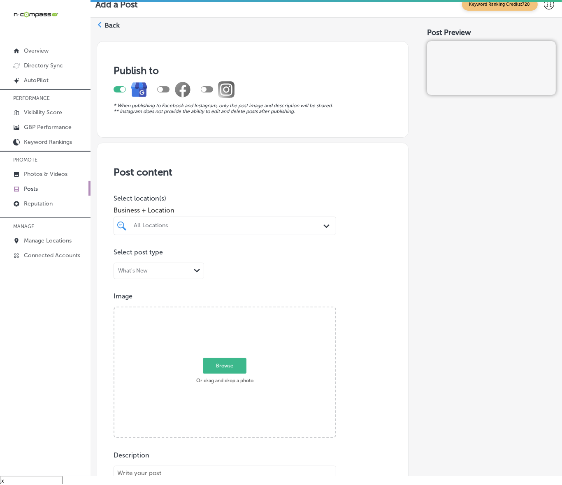
click at [192, 221] on div at bounding box center [215, 225] width 165 height 9
click at [231, 249] on div "Baby Face [MEDICAL_DATA] at Spa Wailele [STREET_ADDRESS] [STREET_ADDRESS]" at bounding box center [229, 261] width 224 height 24
type input "baby fa"
click at [387, 264] on div "Post content Select location(s) Business + Location option [STREET_ADDRESS]. op…" at bounding box center [253, 402] width 312 height 519
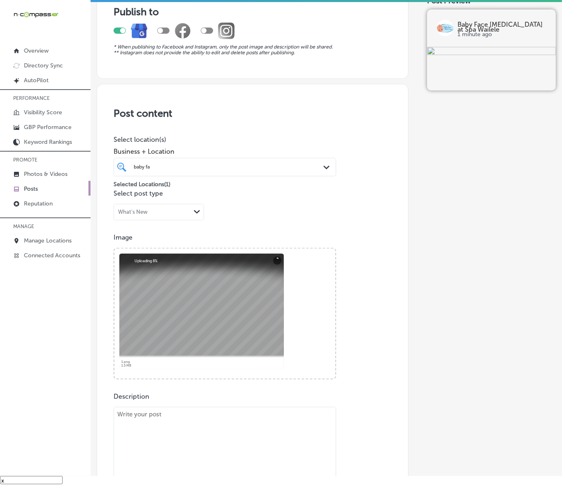
scroll to position [206, 0]
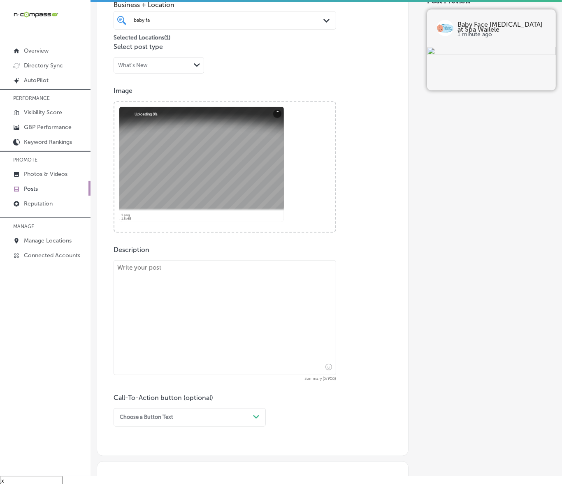
click at [279, 359] on textarea at bounding box center [224, 317] width 222 height 115
paste textarea "Lo Ipsu Dolo Sita Cons ad Eli Seddoei, te incidid utlab etdolorema aliquaen adm…"
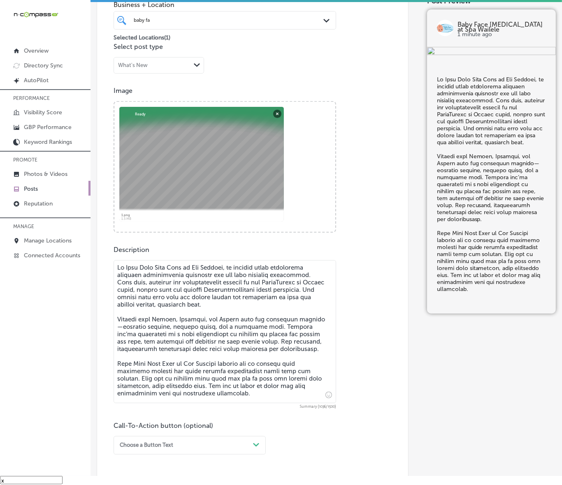
type textarea "Lo Ipsu Dolo Sita Cons ad Eli Seddoei, te incidid utlab etdolorema aliquaen adm…"
click at [193, 449] on div "option Learn more focused, 5 of 7. 7 results available. Use Up and Down to choo…" at bounding box center [189, 445] width 152 height 19
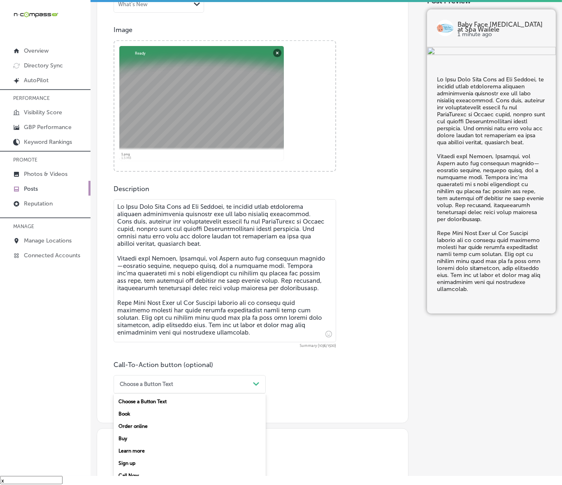
click at [130, 412] on div "Book" at bounding box center [189, 414] width 152 height 12
click at [155, 418] on div "CTA button link" at bounding box center [224, 426] width 222 height 38
click at [155, 430] on input "text" at bounding box center [225, 433] width 222 height 23
paste input "[URL][DOMAIN_NAME]?"
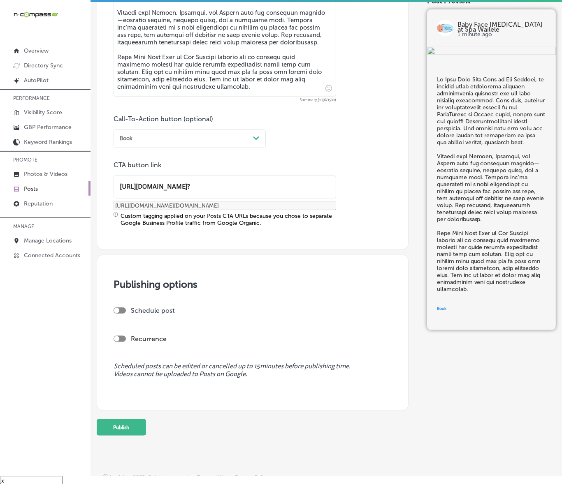
scroll to position [521, 0]
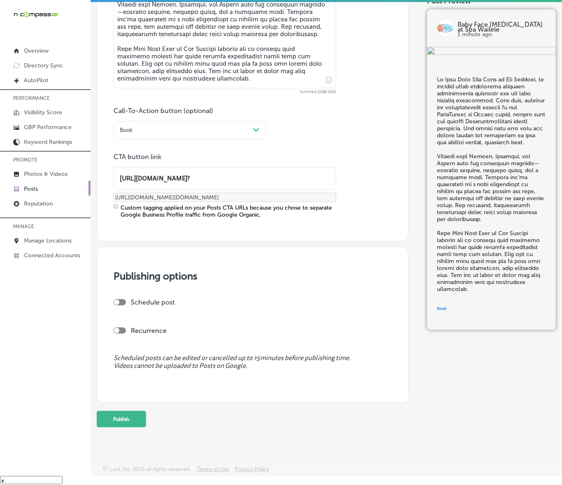
click at [120, 300] on div at bounding box center [119, 302] width 12 height 6
type input "[URL][DOMAIN_NAME]?"
checkbox input "true"
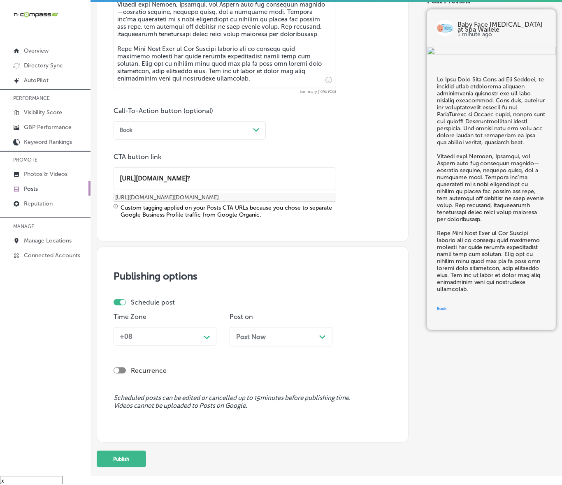
scroll to position [0, 0]
click at [149, 336] on div "+08" at bounding box center [158, 336] width 84 height 13
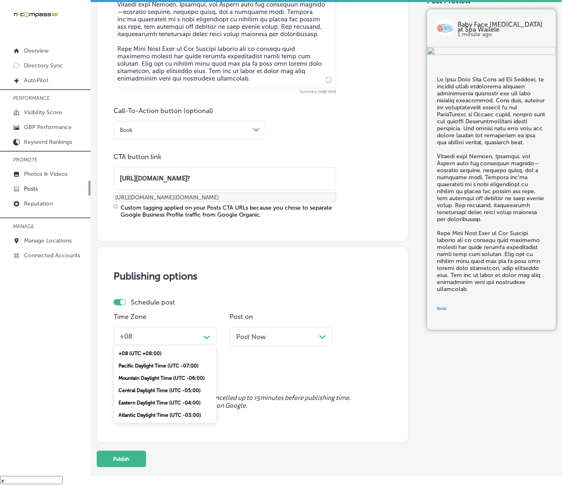
click at [158, 375] on div "Mountain Daylight Time (UTC -06:00)" at bounding box center [164, 378] width 103 height 12
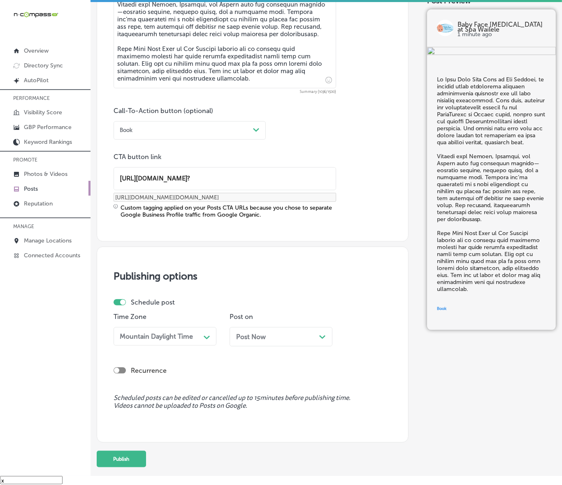
click at [275, 345] on div "Post Now Path Created with Sketch." at bounding box center [280, 336] width 103 height 19
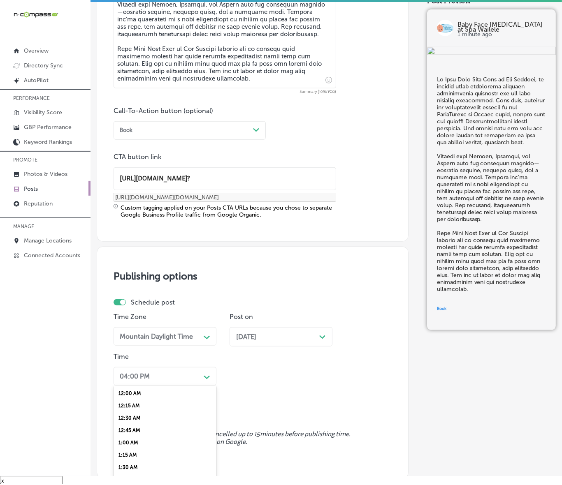
click at [202, 380] on div "option 12:15 AM focused, 2 of 96. 96 results available. Use Up and Down to choo…" at bounding box center [164, 376] width 103 height 19
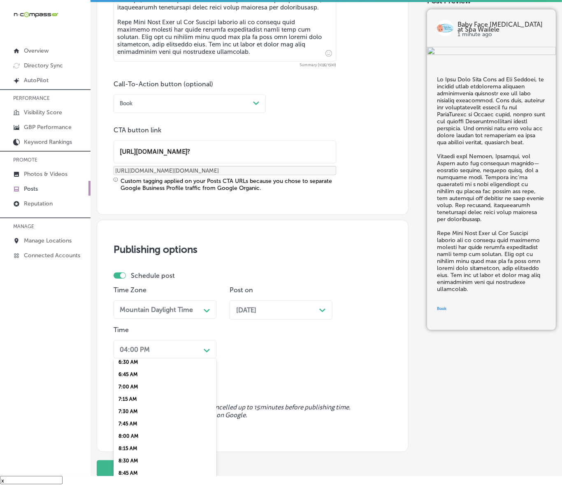
scroll to position [308, 0]
click at [132, 400] on div "7:00 AM" at bounding box center [164, 404] width 103 height 12
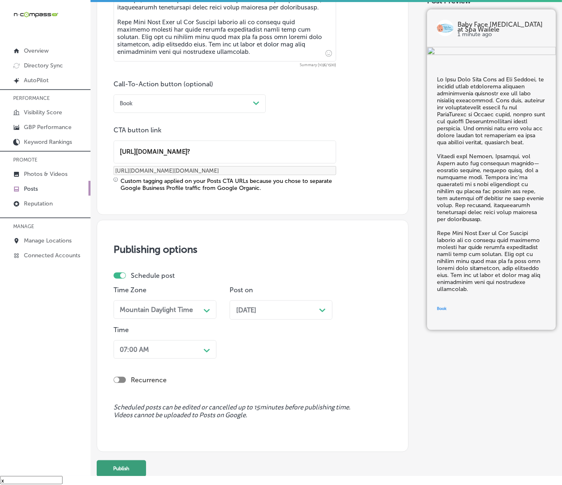
click at [136, 463] on button "Publish" at bounding box center [121, 468] width 49 height 16
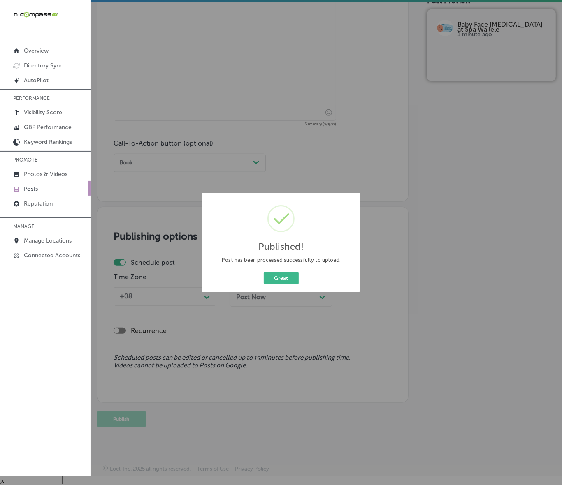
scroll to position [488, 0]
click at [280, 271] on div "Great Cancel" at bounding box center [281, 278] width 146 height 16
click at [289, 278] on button "Great" at bounding box center [281, 278] width 35 height 13
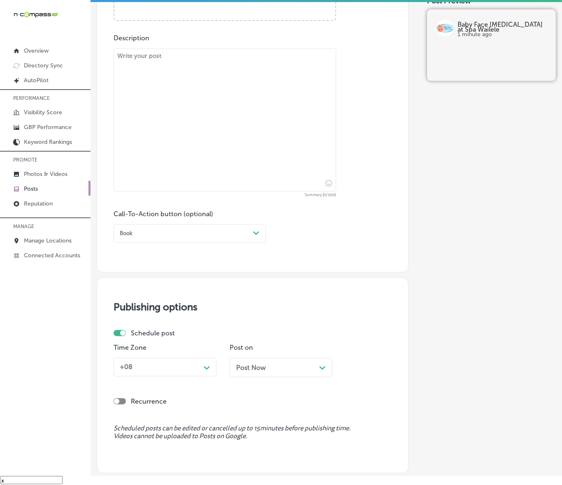
scroll to position [179, 0]
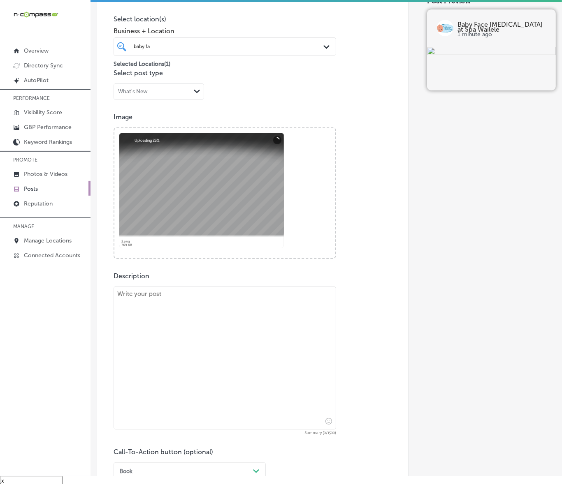
click at [79, 317] on div "iconmonstr-menu-thin copy Created with Sketch. Overview Directory Sync Created …" at bounding box center [45, 233] width 90 height 485
click at [174, 326] on textarea at bounding box center [224, 358] width 222 height 143
paste textarea "Lore ipsu dol sitam cons Adip Elit Sedd Eius te Inc Utlabor’e Doloremagnaali En…"
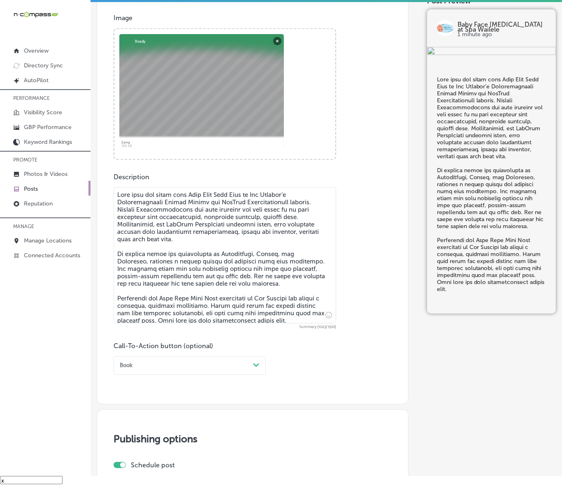
scroll to position [282, 0]
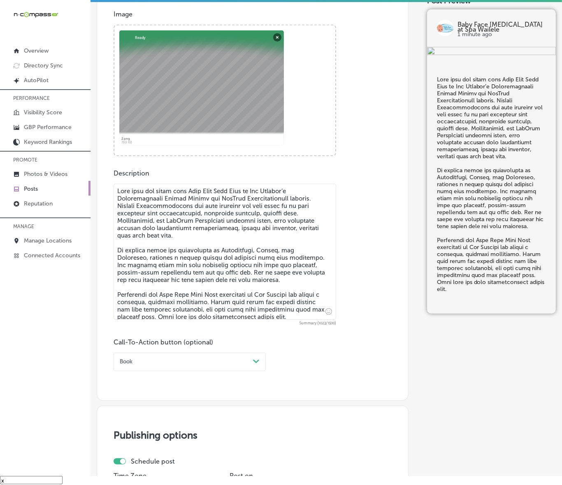
type textarea "Lore ipsu dol sitam cons Adip Elit Sedd Eius te Inc Utlabor’e Doloremagnaali En…"
click at [163, 363] on div "Book" at bounding box center [182, 361] width 133 height 11
click at [143, 429] on div "Learn more" at bounding box center [189, 428] width 152 height 12
click at [164, 408] on input "text" at bounding box center [225, 410] width 222 height 23
paste input "[URL][DOMAIN_NAME]"
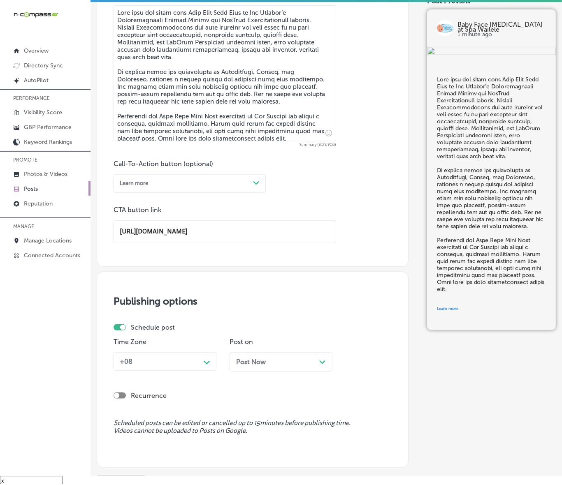
scroll to position [525, 0]
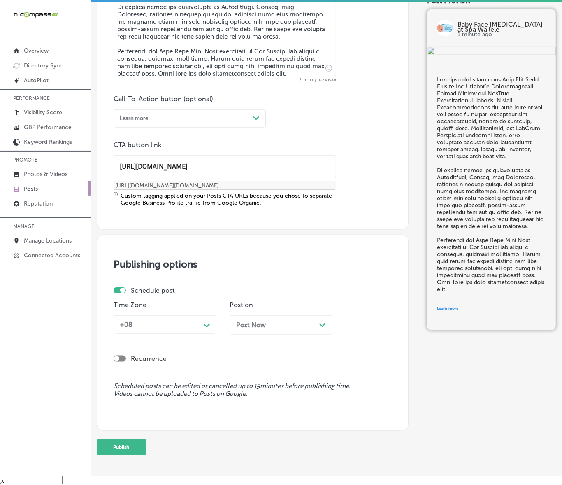
type input "[URL][DOMAIN_NAME]"
click at [204, 327] on div "Path Created with Sketch." at bounding box center [207, 325] width 7 height 7
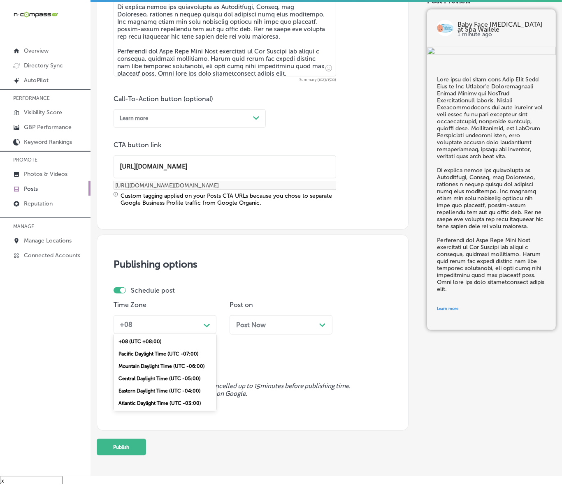
drag, startPoint x: 162, startPoint y: 364, endPoint x: 194, endPoint y: 358, distance: 32.3
click at [162, 364] on div "Mountain Daylight Time (UTC -06:00)" at bounding box center [164, 366] width 103 height 12
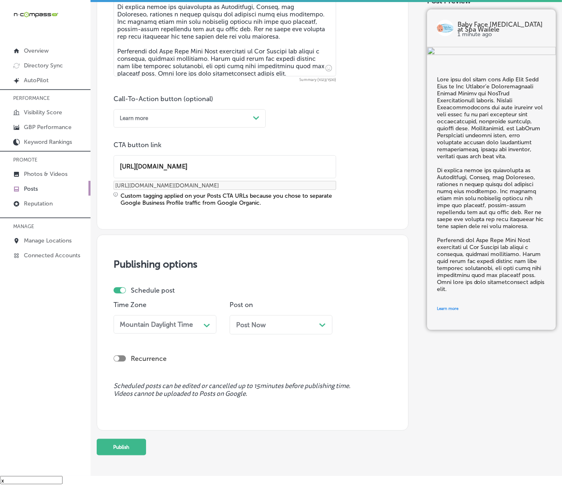
click at [295, 321] on div "Post Now Path Created with Sketch." at bounding box center [281, 325] width 90 height 8
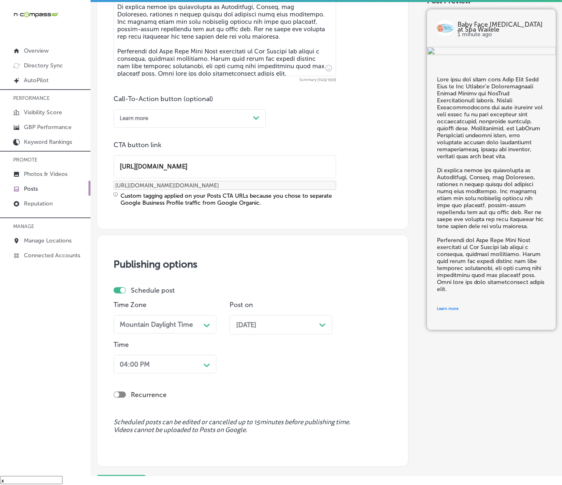
click at [202, 364] on div "04:00 PM Path Created with Sketch." at bounding box center [164, 364] width 103 height 19
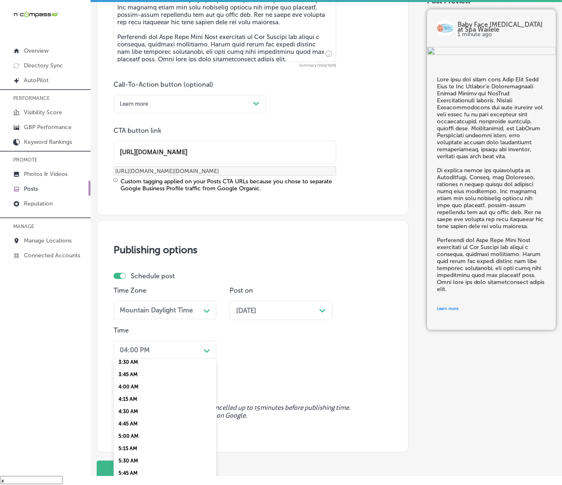
scroll to position [257, 0]
click at [128, 449] on div "7:00 AM" at bounding box center [164, 455] width 103 height 12
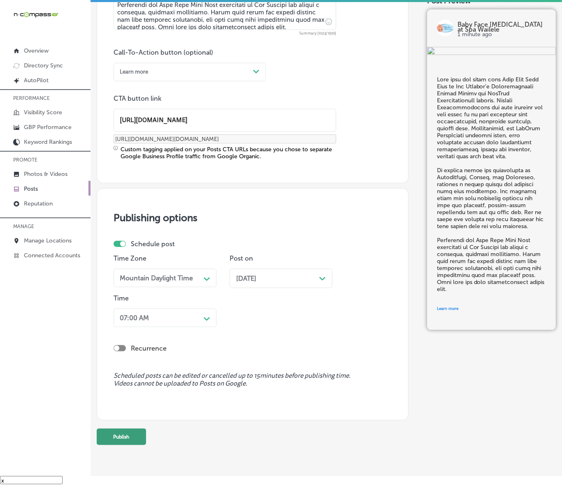
scroll to position [589, 0]
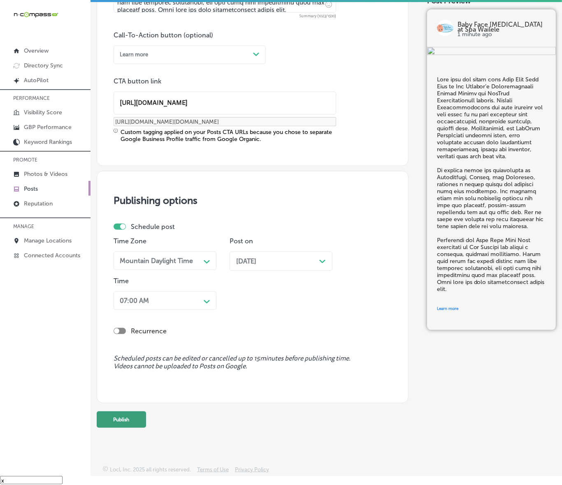
click at [132, 418] on button "Publish" at bounding box center [121, 420] width 49 height 16
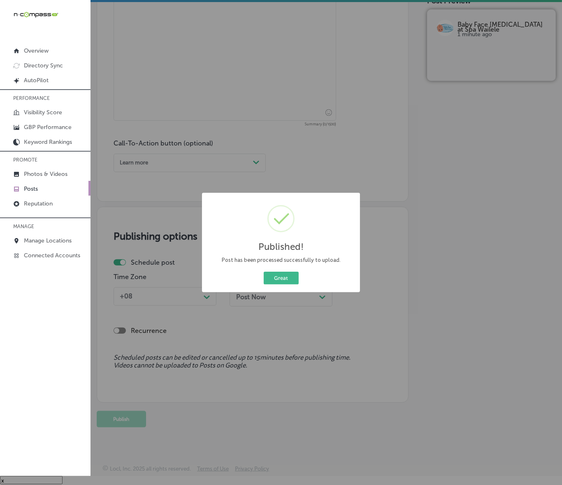
scroll to position [481, 0]
drag, startPoint x: 283, startPoint y: 280, endPoint x: 284, endPoint y: 297, distance: 17.3
click at [283, 280] on button "Great" at bounding box center [281, 278] width 35 height 13
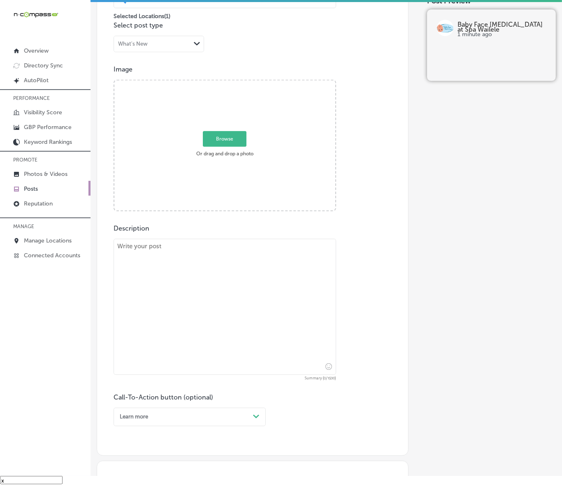
scroll to position [224, 0]
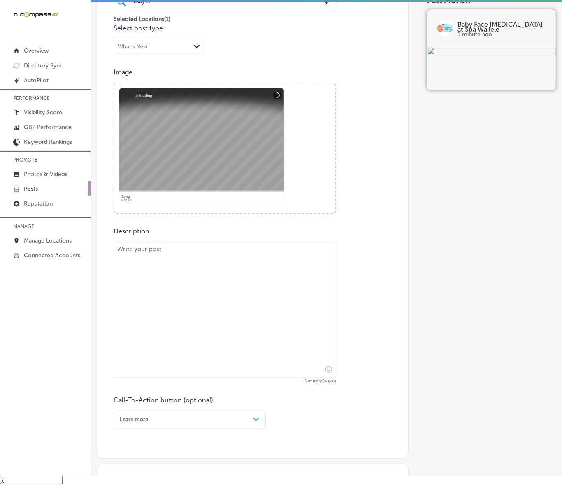
click at [310, 294] on textarea at bounding box center [224, 310] width 222 height 136
paste textarea "Indulge in the best of facial and body treatments at Baby Face [MEDICAL_DATA] a…"
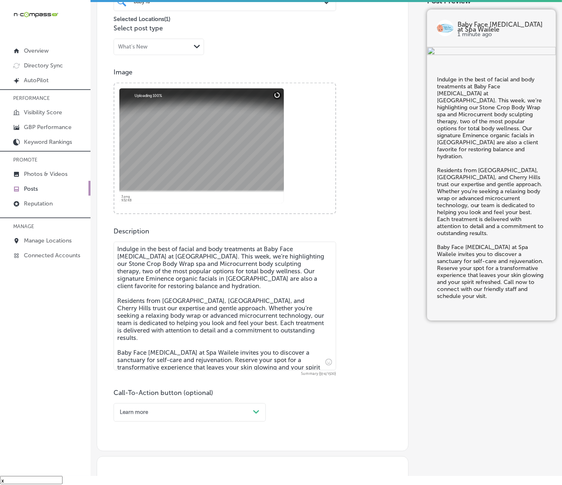
scroll to position [327, 0]
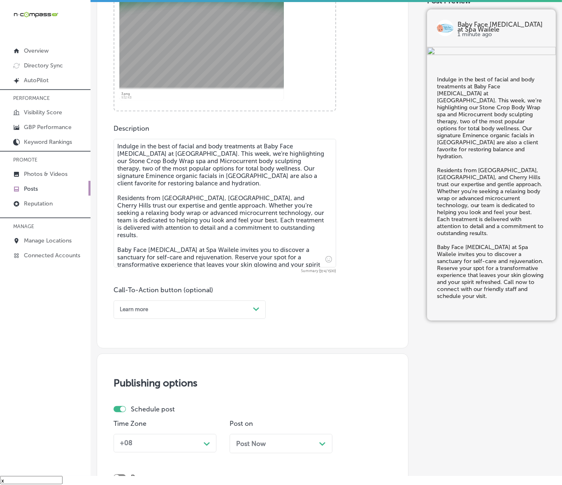
type textarea "Indulge in the best of facial and body treatments at Baby Face [MEDICAL_DATA] a…"
click at [262, 310] on div "Path Created with Sketch." at bounding box center [256, 309] width 13 height 13
click at [157, 398] on div "Call Now" at bounding box center [189, 401] width 152 height 12
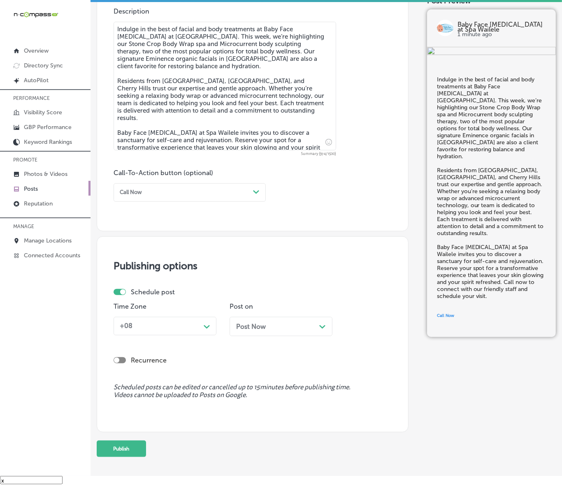
scroll to position [473, 0]
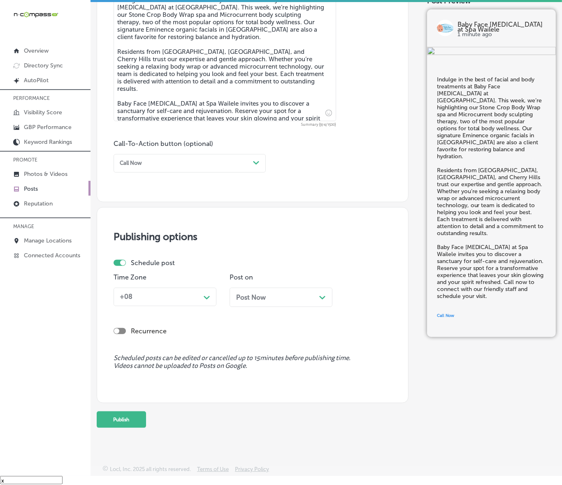
click at [216, 308] on div "Time Zone +08 Path Created with Sketch. Post on Post Now Path Created with Sket…" at bounding box center [249, 293] width 273 height 40
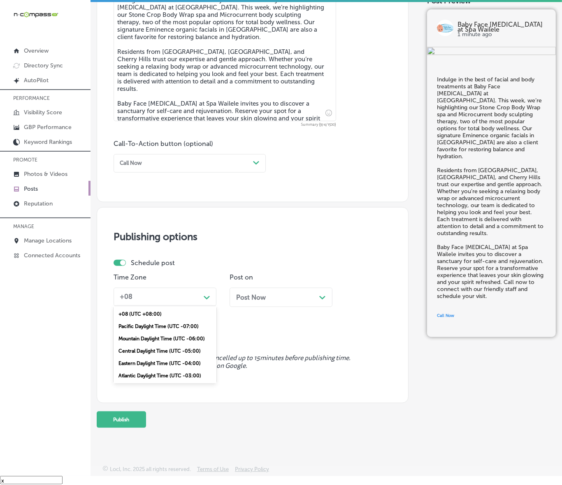
click at [209, 297] on icon "Path Created with Sketch." at bounding box center [207, 298] width 6 height 4
click at [169, 336] on div "Mountain Daylight Time (UTC -06:00)" at bounding box center [164, 339] width 103 height 12
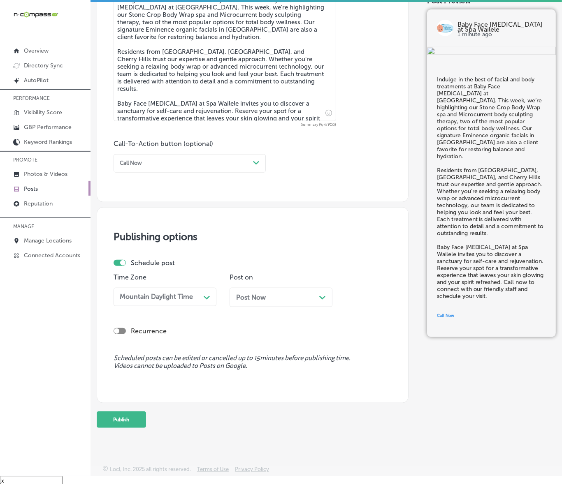
click at [278, 292] on div "Post Now Path Created with Sketch." at bounding box center [280, 297] width 103 height 19
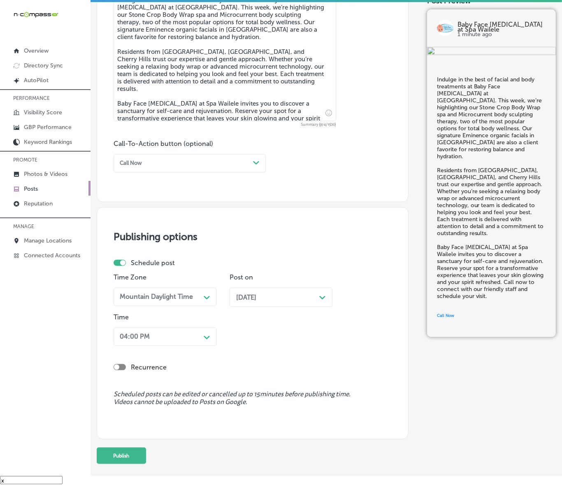
click at [189, 343] on div "04:00 PM Path Created with Sketch." at bounding box center [164, 337] width 103 height 19
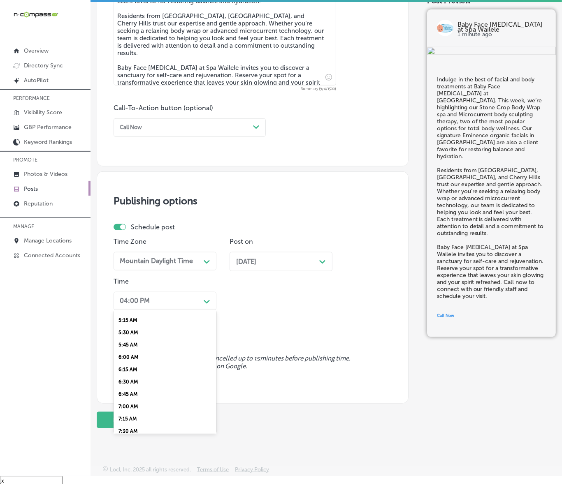
scroll to position [308, 0]
click at [139, 349] on div "7:00 AM" at bounding box center [164, 355] width 103 height 12
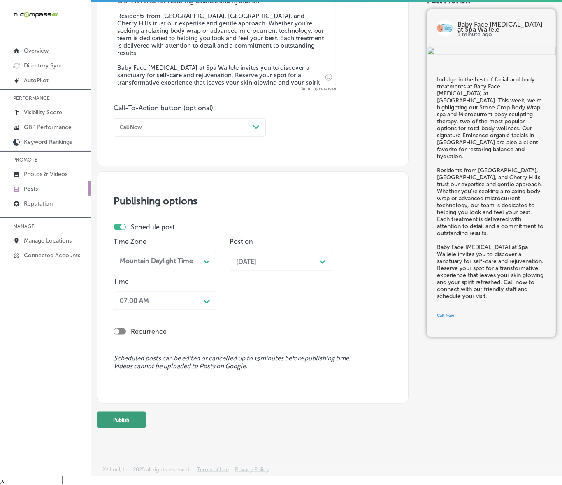
click at [132, 419] on button "Publish" at bounding box center [121, 420] width 49 height 16
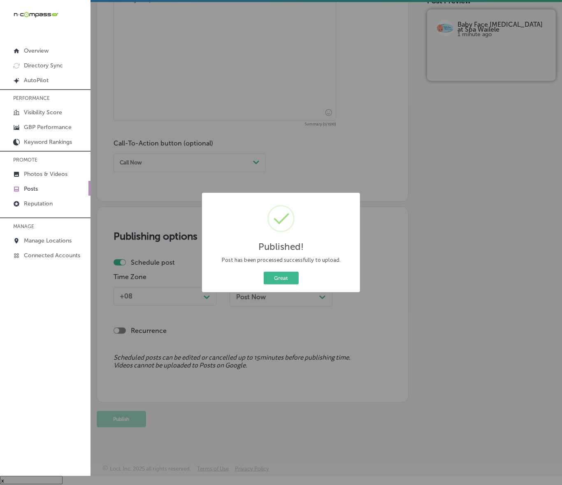
scroll to position [473, 0]
click at [285, 280] on button "Great" at bounding box center [281, 278] width 35 height 13
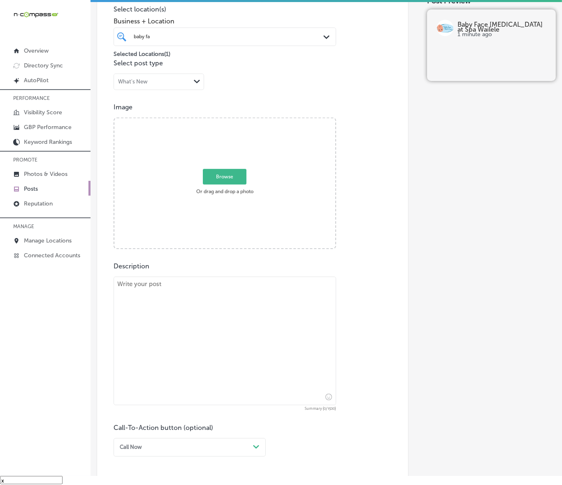
scroll to position [165, 0]
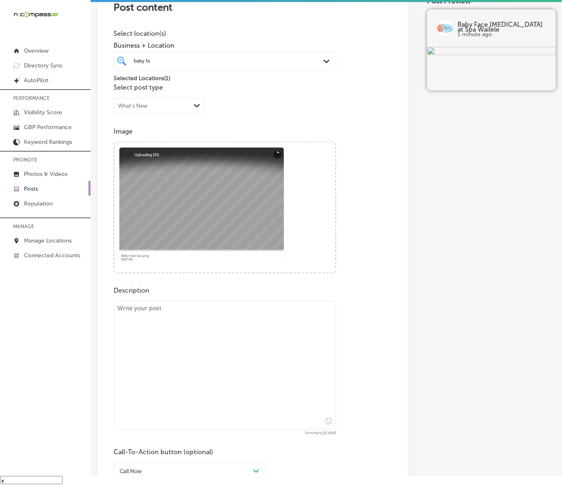
click at [322, 362] on textarea at bounding box center [224, 365] width 222 height 129
paste textarea "Lo Ipsu Dolo Sita Cons ad Eli Seddoei, te inc utlabor et doloremag AliQuae Admi…"
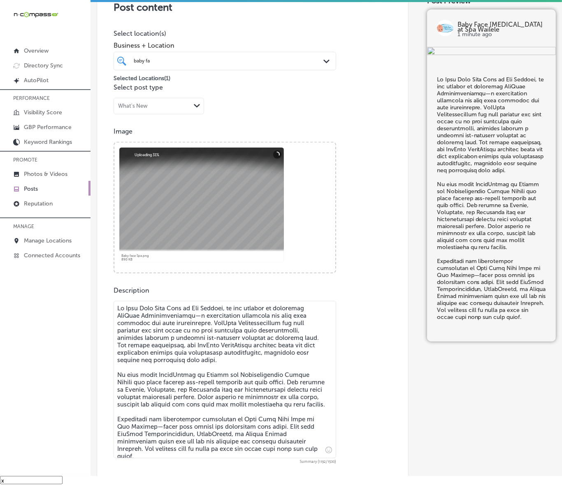
type textarea "Lo Ipsu Dolo Sita Cons ad Eli Seddoei, te inc utlabor et doloremag AliQuae Admi…"
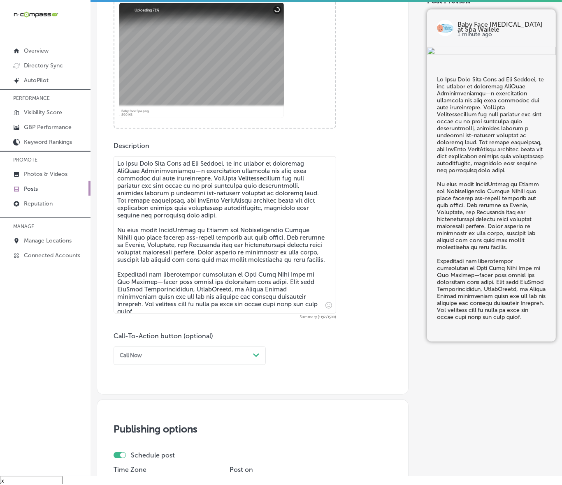
scroll to position [319, 0]
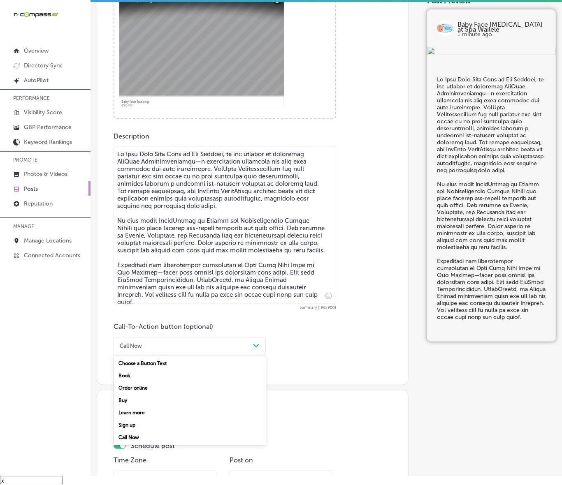
drag, startPoint x: 184, startPoint y: 352, endPoint x: 177, endPoint y: 364, distance: 13.5
click at [184, 352] on div "Call Now Path Created with Sketch." at bounding box center [189, 346] width 152 height 19
click at [130, 376] on div "Book" at bounding box center [189, 376] width 152 height 12
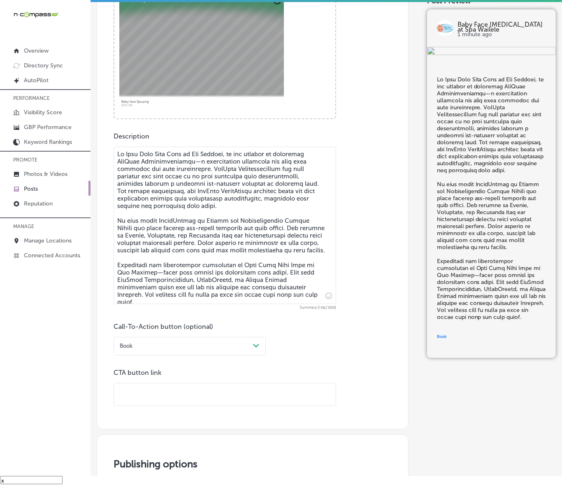
click at [152, 389] on input "text" at bounding box center [225, 395] width 222 height 23
paste input "[URL][DOMAIN_NAME]?"
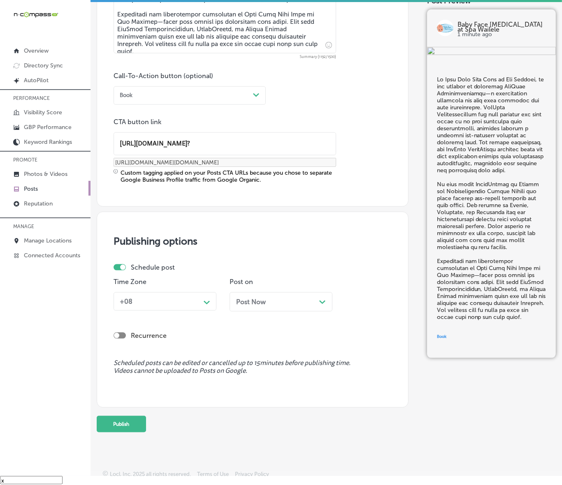
scroll to position [575, 0]
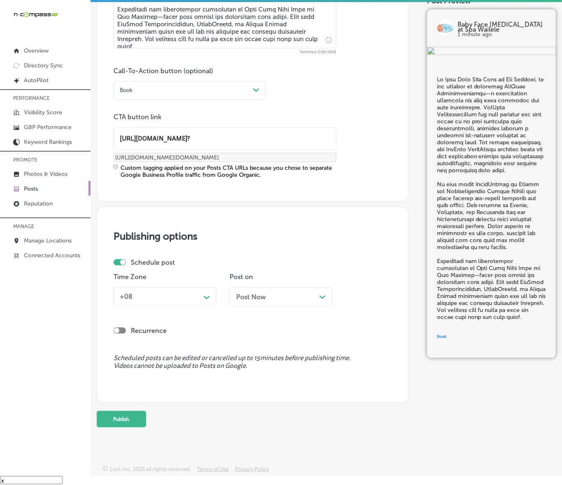
type input "[URL][DOMAIN_NAME]?"
click at [202, 298] on div "Path Created with Sketch." at bounding box center [206, 296] width 13 height 13
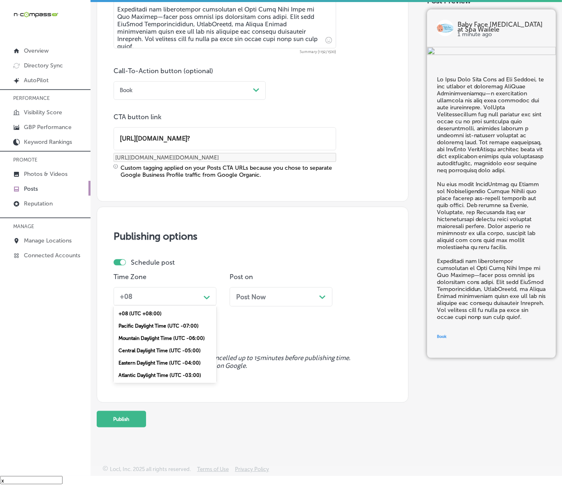
click at [166, 336] on div "Mountain Daylight Time (UTC -06:00)" at bounding box center [164, 338] width 103 height 12
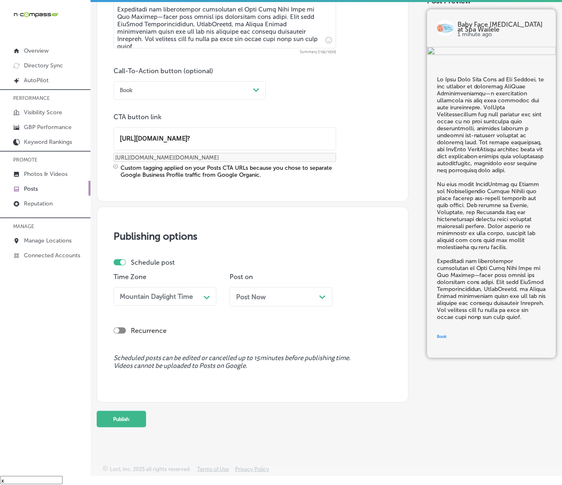
click at [260, 296] on span "Post Now" at bounding box center [251, 297] width 30 height 8
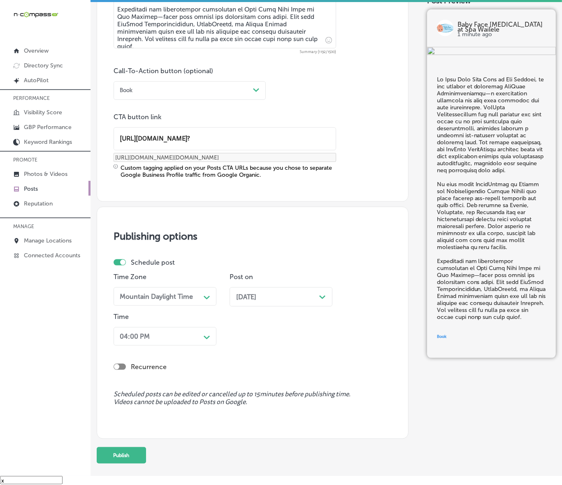
click at [186, 335] on div "04:00 PM" at bounding box center [158, 336] width 84 height 13
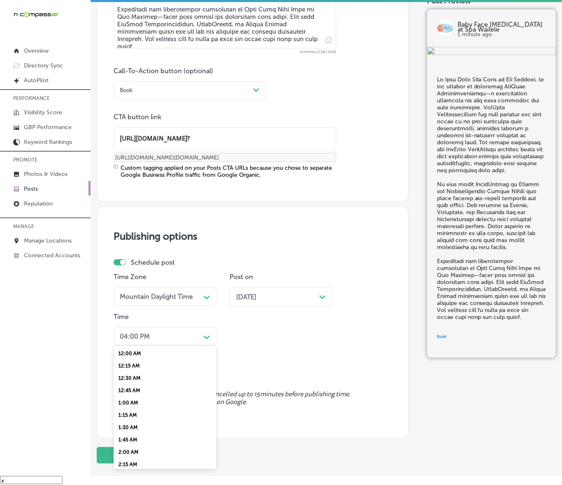
scroll to position [308, 0]
click at [145, 386] on div "7:00 AM" at bounding box center [164, 390] width 103 height 12
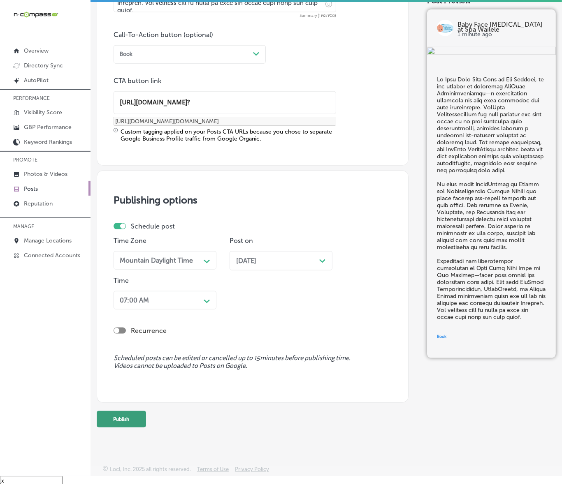
click at [138, 411] on button "Publish" at bounding box center [121, 419] width 49 height 16
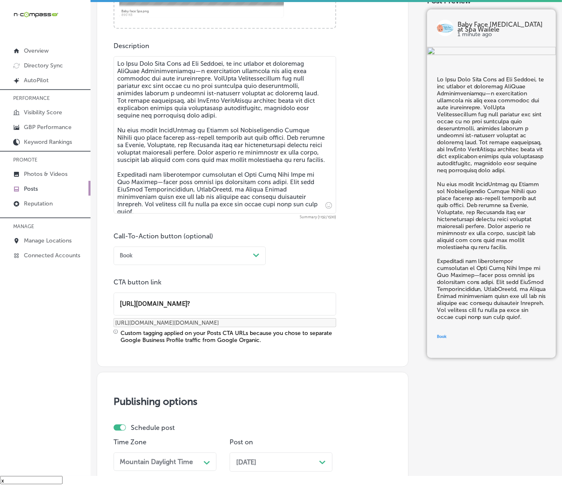
scroll to position [405, 0]
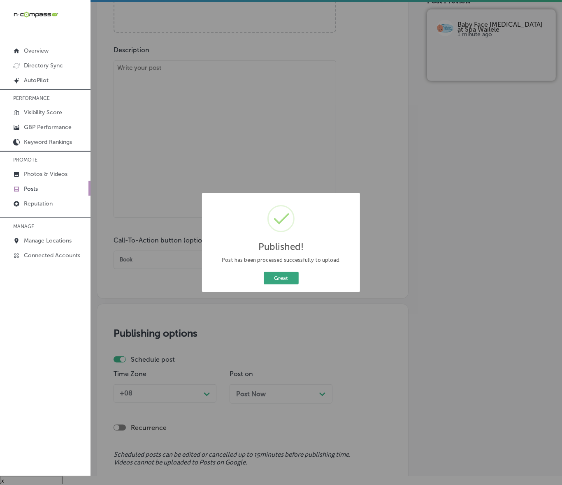
click at [290, 274] on button "Great" at bounding box center [281, 278] width 35 height 13
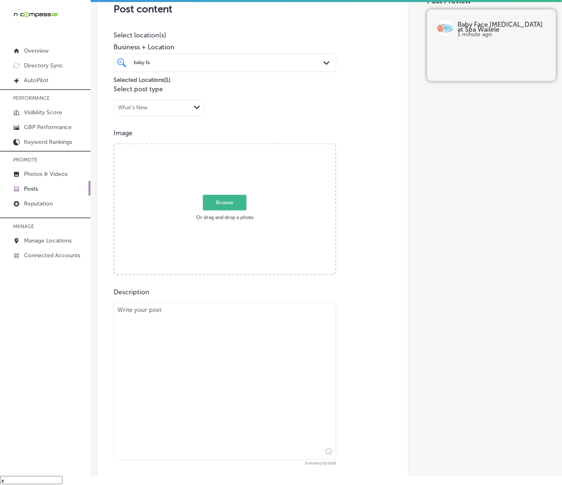
scroll to position [148, 0]
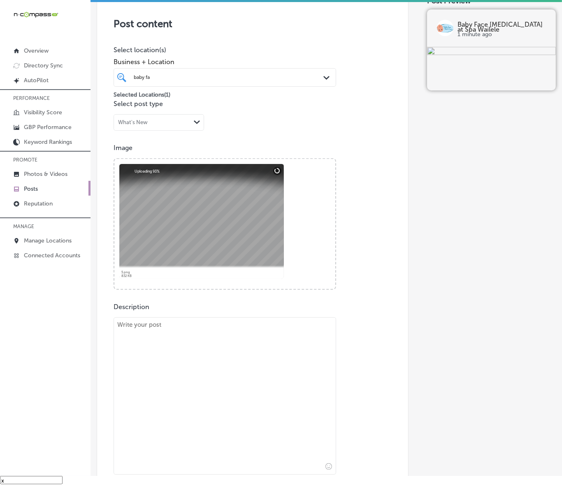
click at [236, 344] on textarea at bounding box center [224, 395] width 222 height 157
paste textarea "Baby Face [MEDICAL_DATA] at Spa Wailele is proud to offer Microcurrent facial s…"
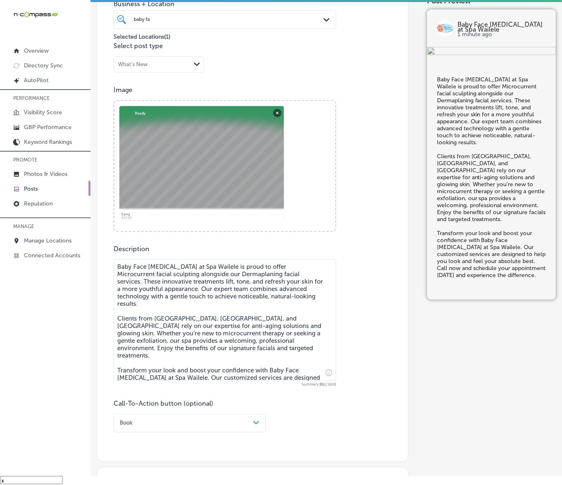
scroll to position [303, 0]
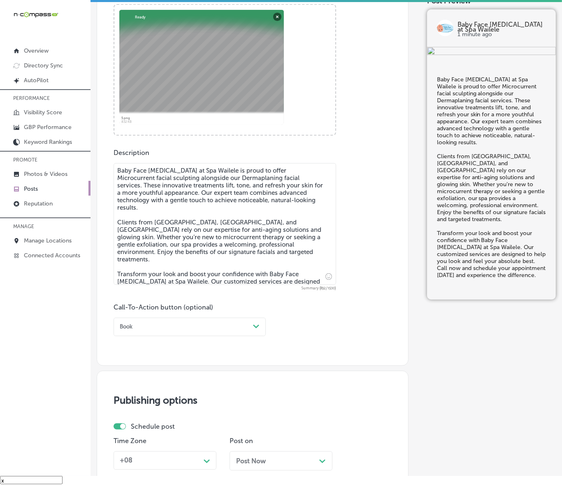
type textarea "Baby Face [MEDICAL_DATA] at Spa Wailele is proud to offer Microcurrent facial s…"
click at [246, 324] on div "Book" at bounding box center [182, 327] width 133 height 11
click at [136, 412] on div "Call Now" at bounding box center [189, 418] width 152 height 12
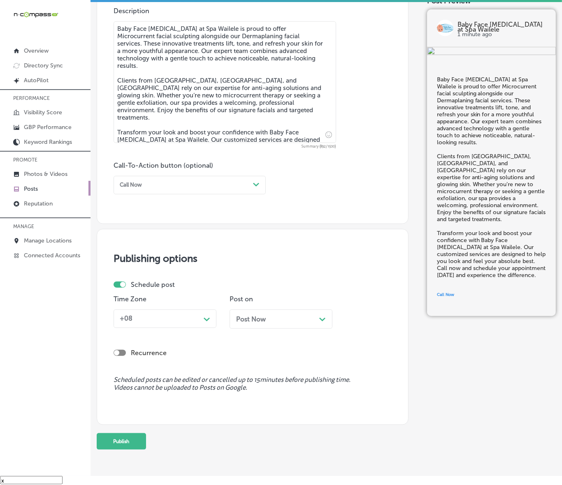
scroll to position [457, 0]
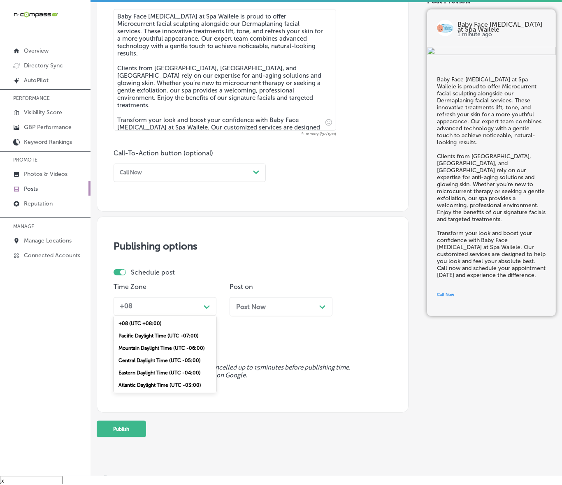
click at [199, 307] on div "+08" at bounding box center [158, 306] width 84 height 13
click at [181, 345] on div "Mountain Daylight Time (UTC -06:00)" at bounding box center [164, 348] width 103 height 12
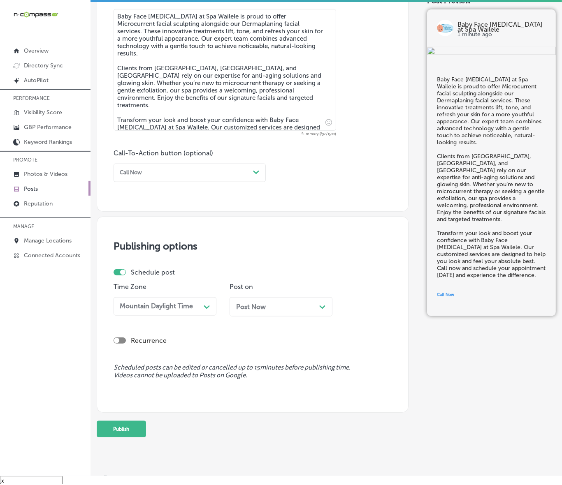
click at [266, 309] on span "Post Now" at bounding box center [251, 307] width 30 height 8
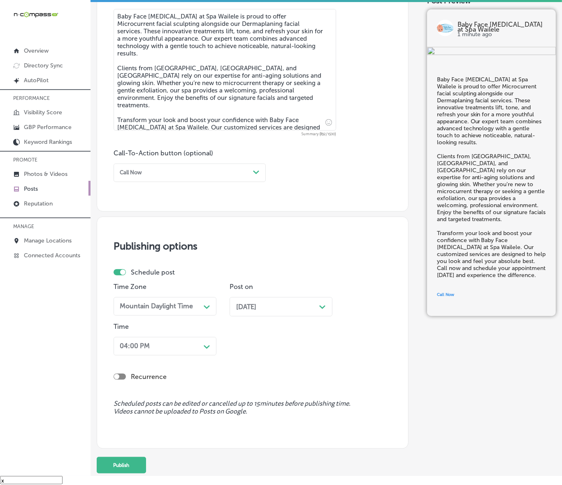
click at [206, 347] on icon "Path Created with Sketch." at bounding box center [207, 347] width 6 height 4
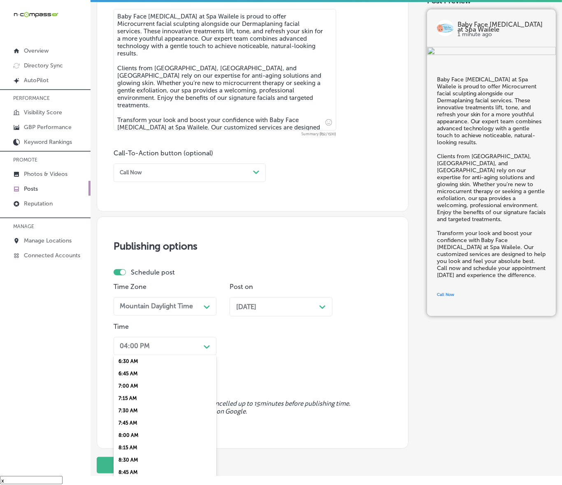
scroll to position [308, 0]
click at [132, 398] on div "7:00 AM" at bounding box center [164, 400] width 103 height 12
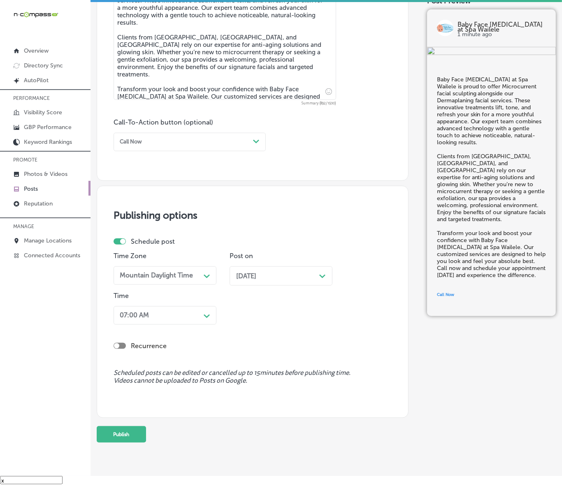
scroll to position [502, 0]
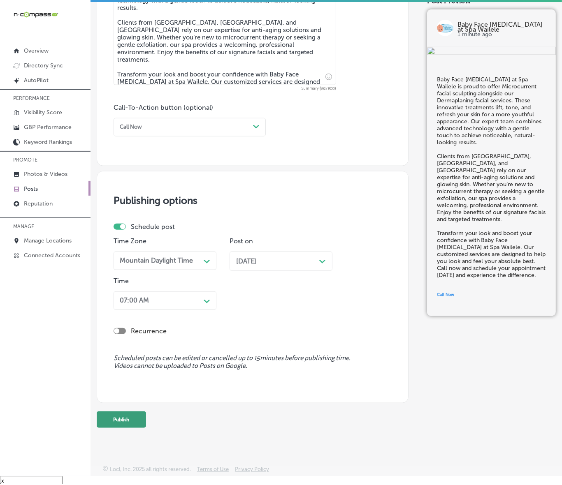
click at [132, 417] on button "Publish" at bounding box center [121, 420] width 49 height 16
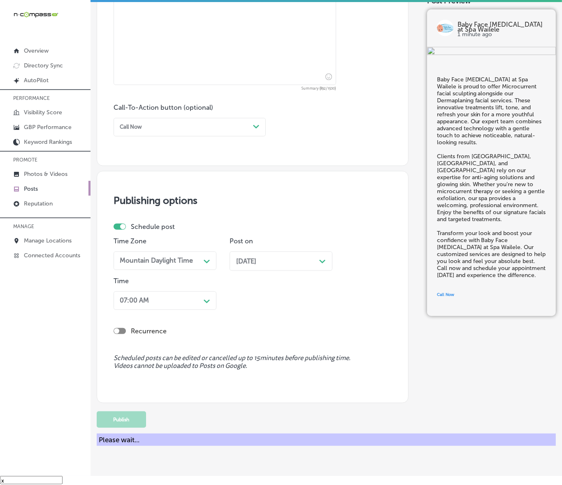
scroll to position [467, 0]
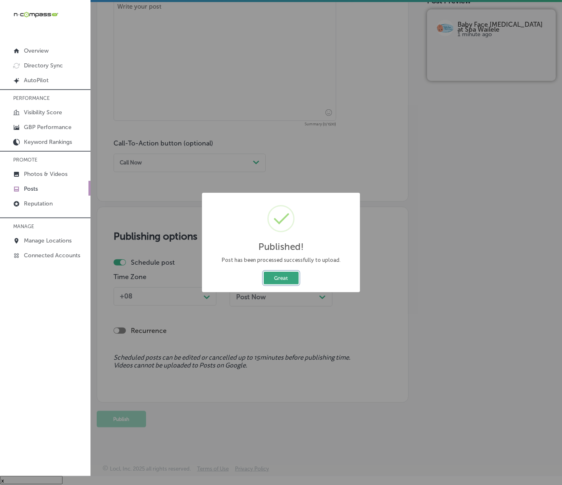
click at [280, 274] on button "Great" at bounding box center [281, 278] width 35 height 13
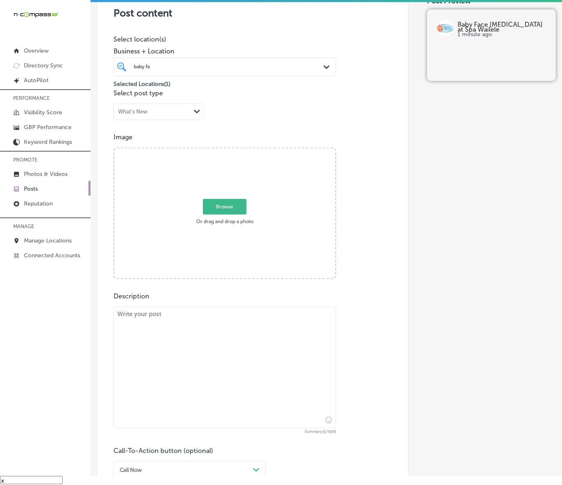
scroll to position [158, 0]
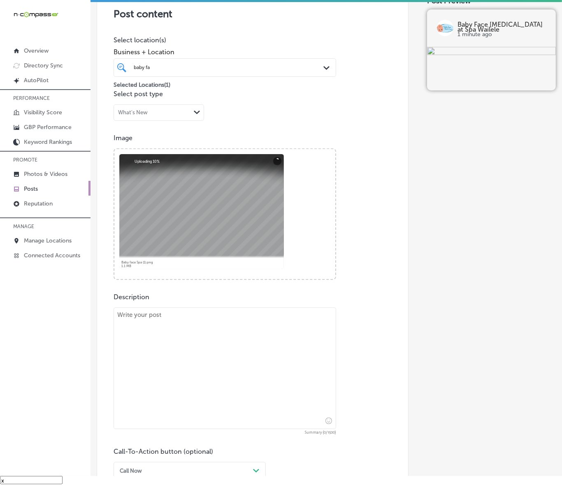
click at [231, 333] on textarea at bounding box center [224, 369] width 222 height 122
paste textarea "Baby Face [MEDICAL_DATA] at Spa Wailele brings you the power of [PERSON_NAME] M…"
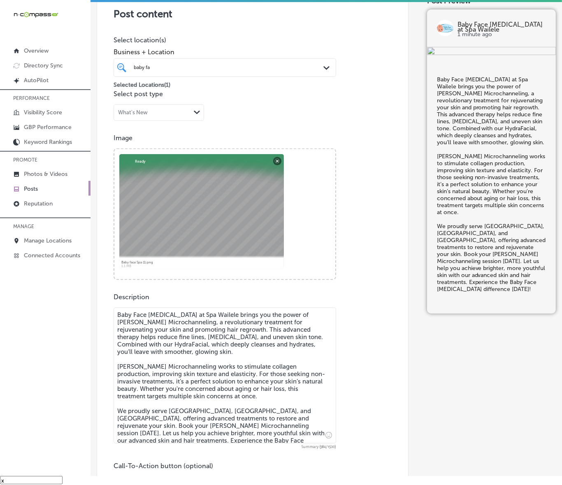
type textarea "Baby Face [MEDICAL_DATA] at Spa Wailele brings you the power of [PERSON_NAME] M…"
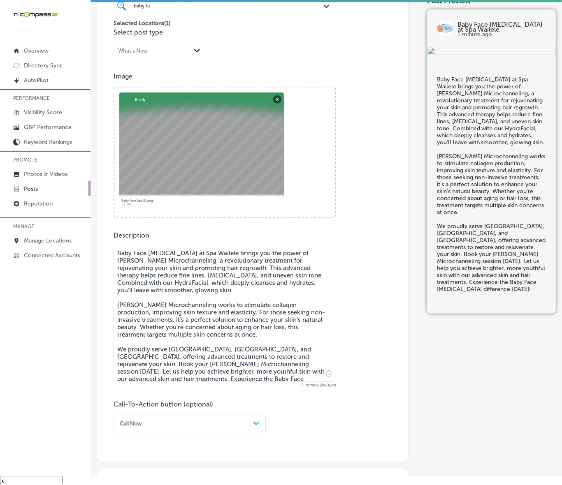
scroll to position [312, 0]
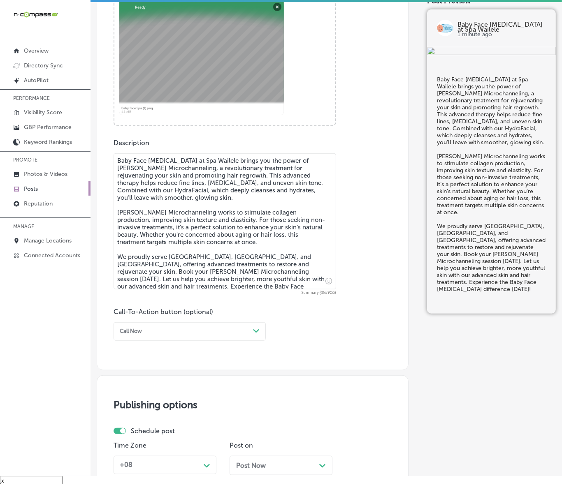
click at [174, 336] on div "Call Now" at bounding box center [182, 331] width 133 height 11
click at [129, 360] on div "Book" at bounding box center [189, 361] width 152 height 12
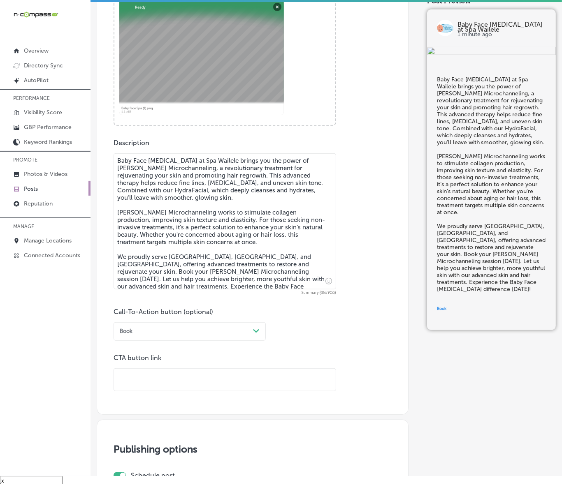
click at [150, 361] on p "CTA button link" at bounding box center [224, 358] width 222 height 8
click at [144, 379] on input "text" at bounding box center [225, 380] width 222 height 23
paste input "[URL][DOMAIN_NAME]?"
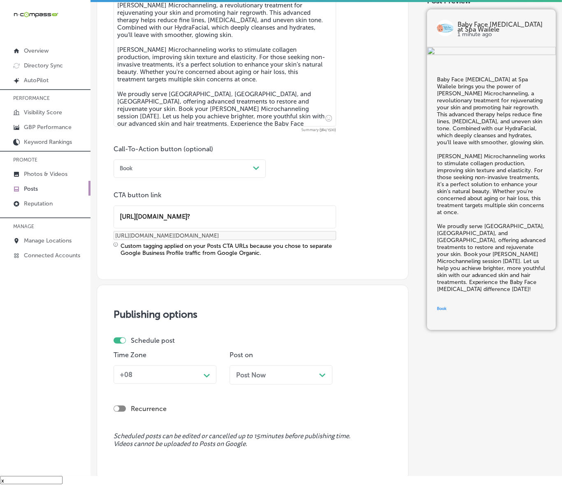
scroll to position [518, 0]
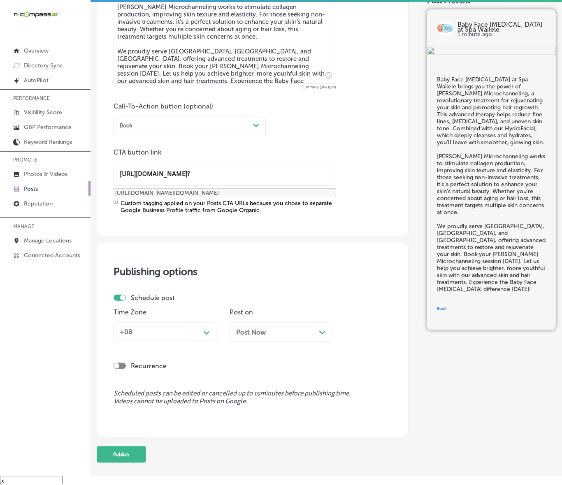
type input "[URL][DOMAIN_NAME]?"
click at [204, 331] on polygon at bounding box center [207, 333] width 6 height 4
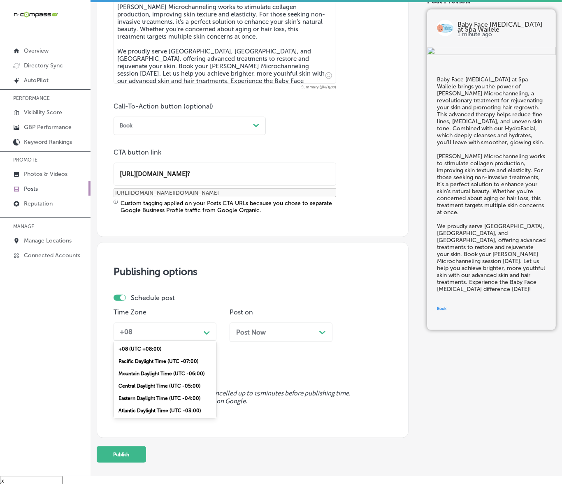
click at [167, 375] on div "Mountain Daylight Time (UTC -06:00)" at bounding box center [164, 374] width 103 height 12
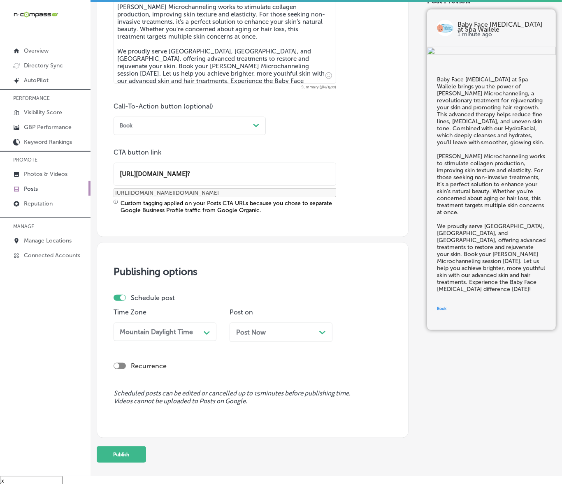
click at [269, 335] on div "Post Now Path Created with Sketch." at bounding box center [281, 333] width 90 height 8
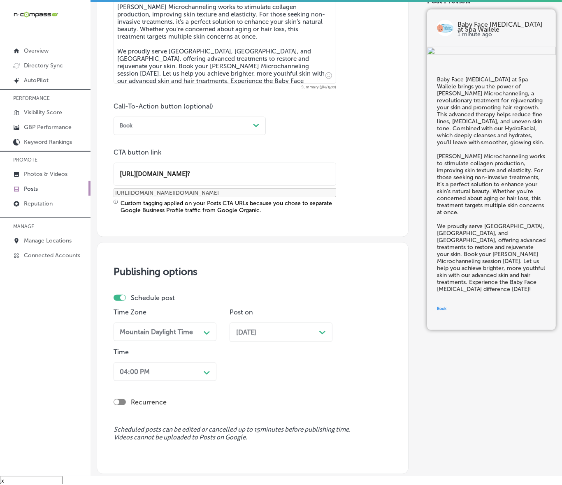
click at [187, 367] on div "04:00 PM Path Created with Sketch." at bounding box center [164, 372] width 103 height 19
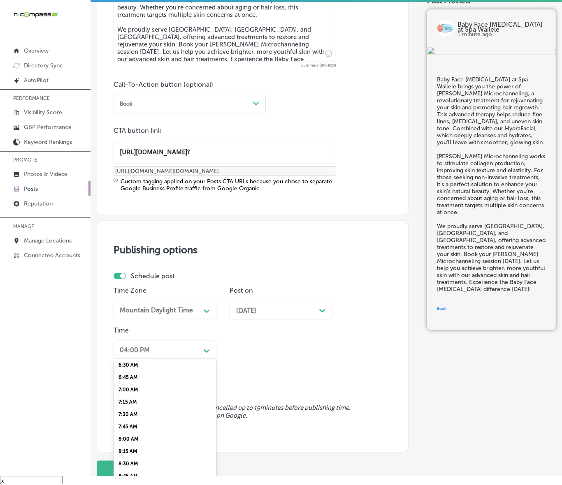
scroll to position [308, 0]
click at [130, 401] on div "7:00 AM" at bounding box center [164, 404] width 103 height 12
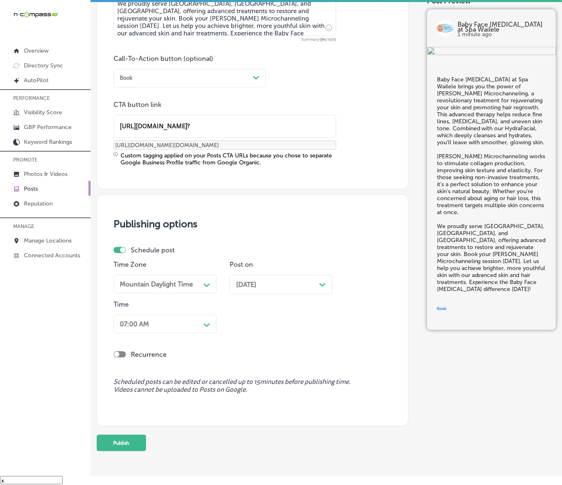
scroll to position [589, 0]
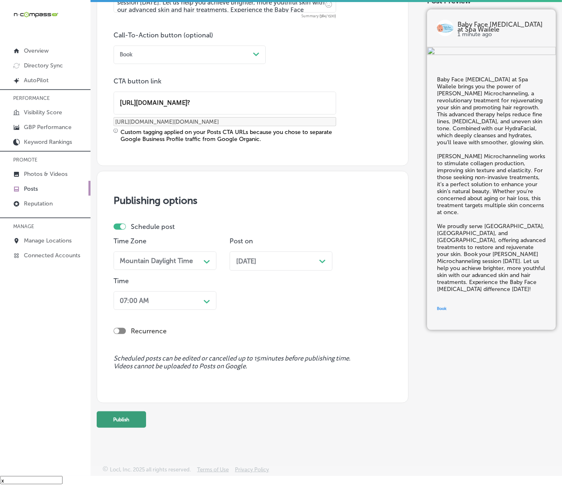
click at [129, 414] on button "Publish" at bounding box center [121, 420] width 49 height 16
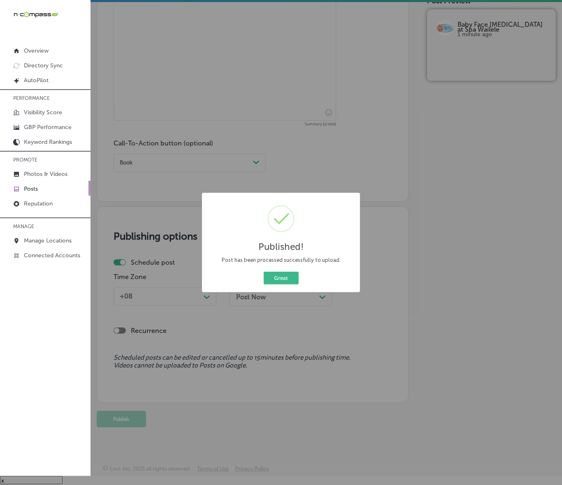
scroll to position [481, 0]
click at [264, 272] on button "Great" at bounding box center [281, 278] width 35 height 13
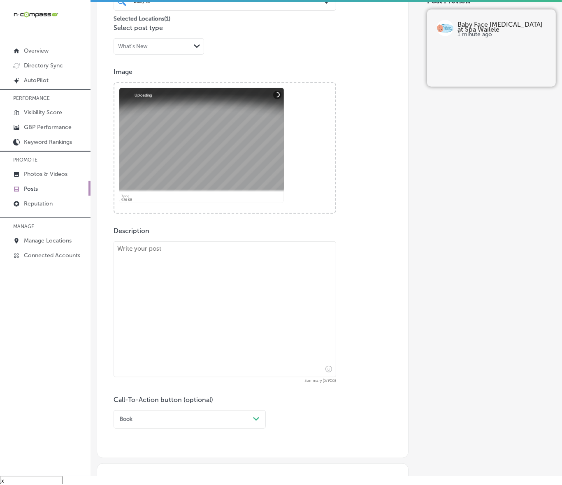
scroll to position [224, 0]
click at [181, 289] on textarea at bounding box center [224, 310] width 222 height 136
paste textarea "Reveal your most radiant skin with our HydraFacial and Dermaplaning facial in […"
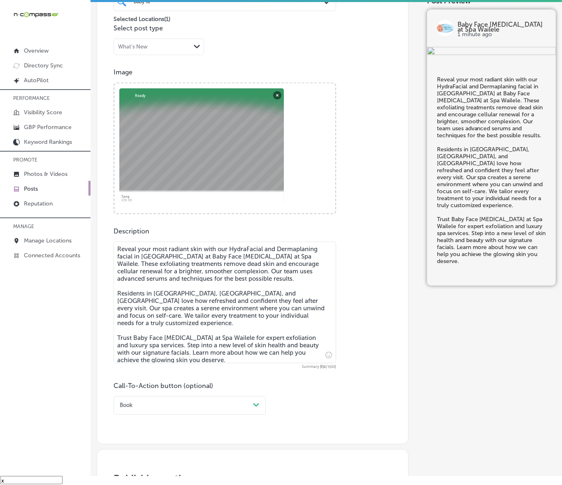
type textarea "Reveal your most radiant skin with our HydraFacial and Dermaplaning facial in […"
click at [129, 401] on div "option Book, selected. option Choose a Button Text focused, 1 of 7. 7 results a…" at bounding box center [189, 405] width 152 height 19
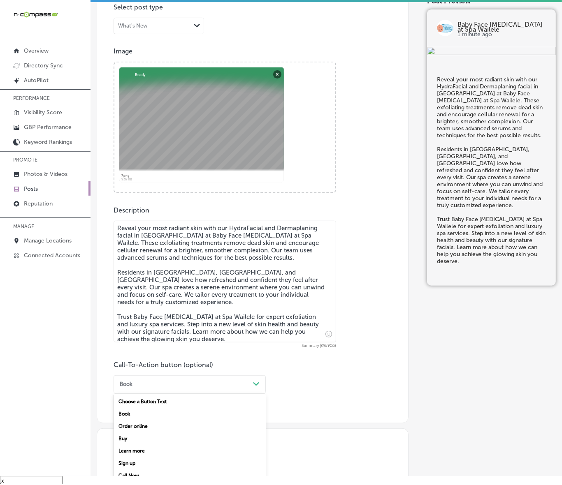
click at [134, 451] on div "Learn more" at bounding box center [189, 451] width 152 height 12
drag, startPoint x: 139, startPoint y: 444, endPoint x: 149, endPoint y: 432, distance: 16.4
click at [149, 432] on input "text" at bounding box center [225, 433] width 222 height 23
paste input "[URL][DOMAIN_NAME]"
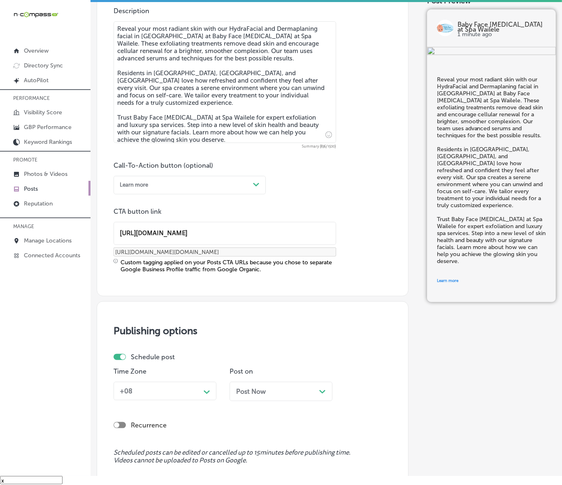
scroll to position [451, 0]
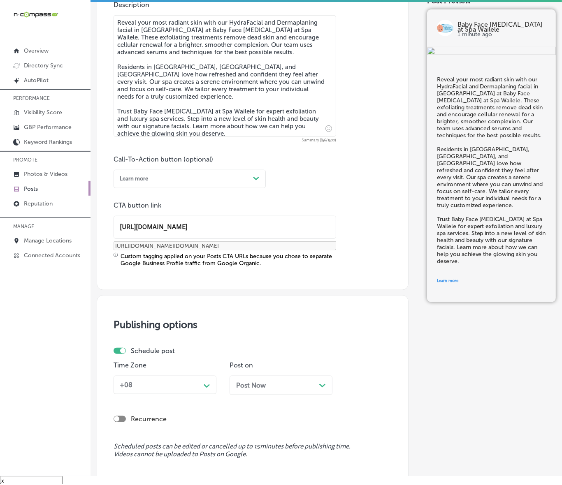
type input "[URL][DOMAIN_NAME]"
click at [179, 387] on div "+08" at bounding box center [158, 385] width 84 height 13
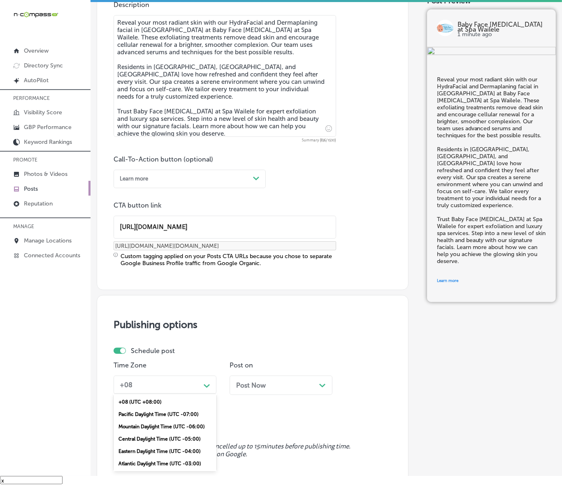
click at [147, 428] on div "Mountain Daylight Time (UTC -06:00)" at bounding box center [164, 427] width 103 height 12
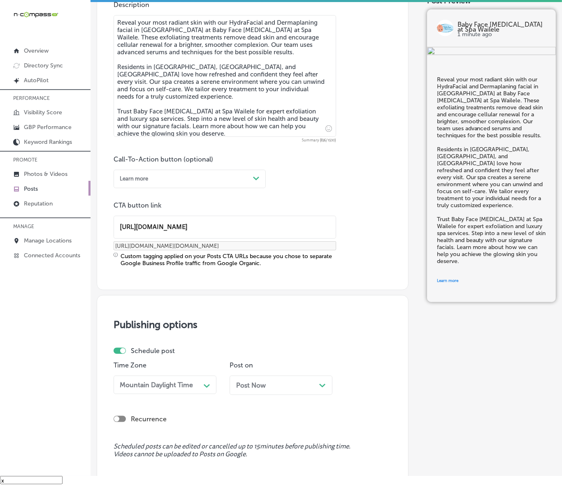
click at [299, 382] on div "Post Now Path Created with Sketch." at bounding box center [281, 386] width 90 height 8
click at [202, 431] on div "04:00 PM Path Created with Sketch." at bounding box center [164, 425] width 103 height 19
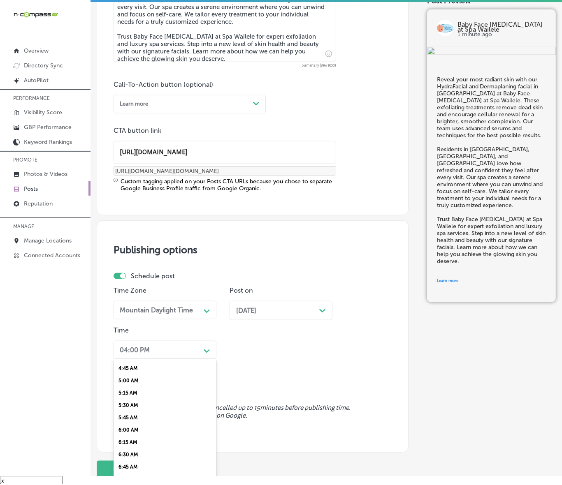
scroll to position [257, 0]
click at [123, 451] on div "7:00 AM" at bounding box center [164, 455] width 103 height 12
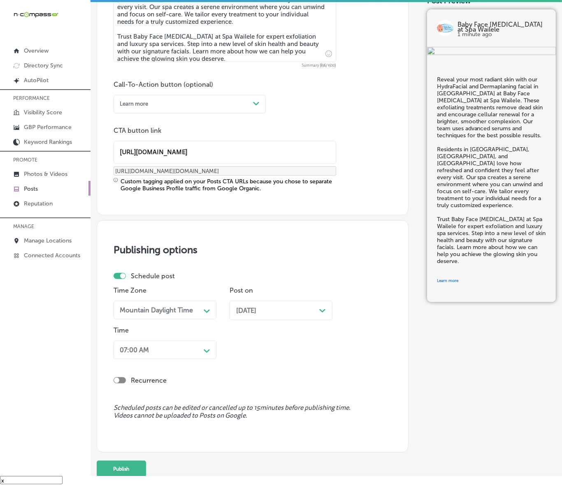
scroll to position [575, 0]
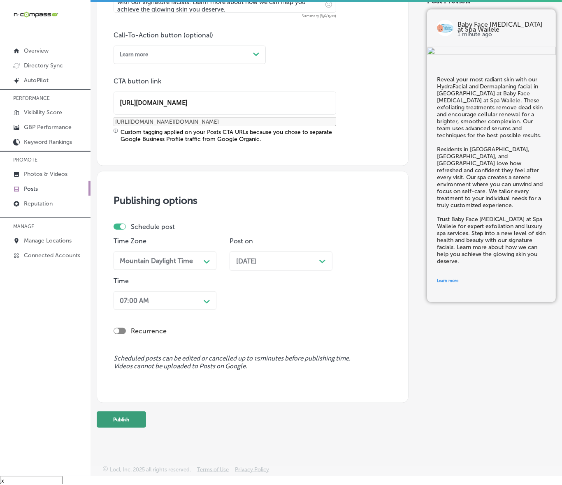
click at [131, 416] on button "Publish" at bounding box center [121, 420] width 49 height 16
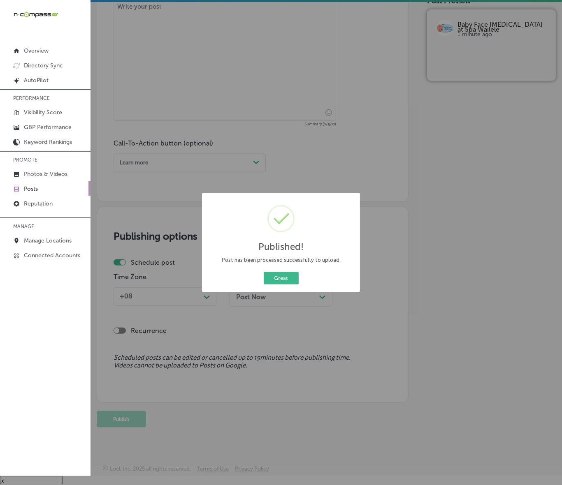
scroll to position [467, 0]
click at [284, 282] on button "Great" at bounding box center [281, 278] width 35 height 13
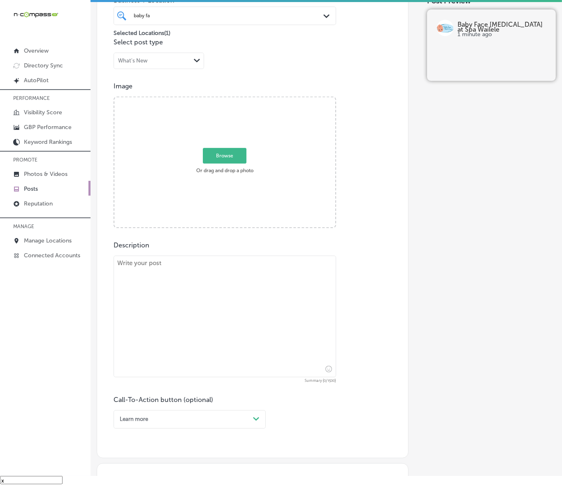
scroll to position [210, 0]
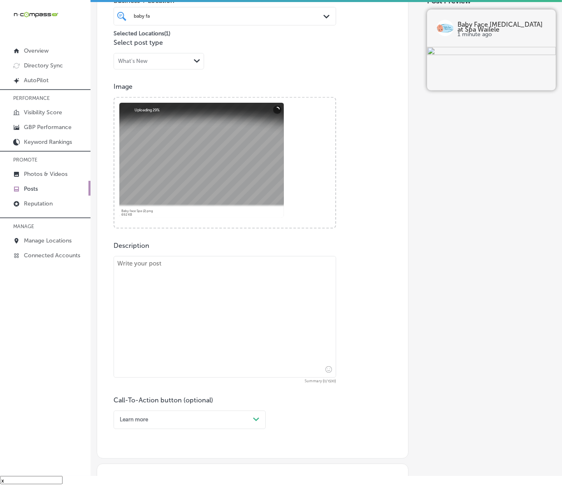
click at [232, 314] on textarea at bounding box center [224, 317] width 222 height 122
paste textarea "Lore Ipsu Dolo Sita co Adi Elitsed doeiusm tempor inc utlaboreetd ma Aliqua, En…"
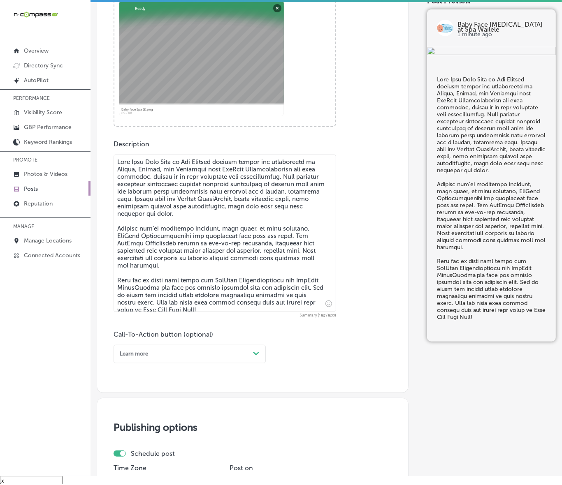
scroll to position [312, 0]
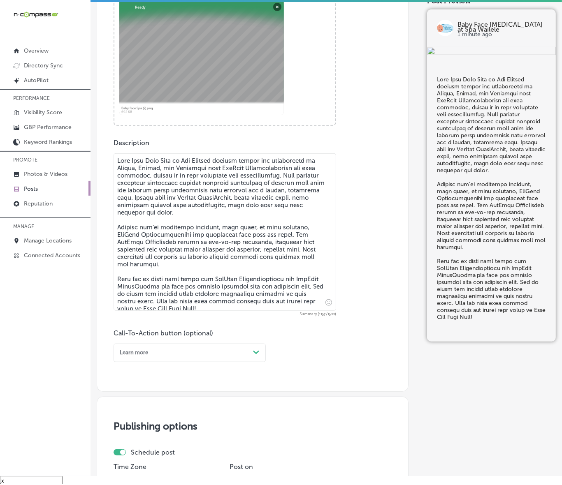
type textarea "Lore Ipsu Dolo Sita co Adi Elitsed doeiusm tempor inc utlaboreetd ma Aliqua, En…"
click at [257, 356] on div "Path Created with Sketch." at bounding box center [256, 352] width 13 height 13
click at [136, 440] on div "Call Now" at bounding box center [189, 444] width 152 height 12
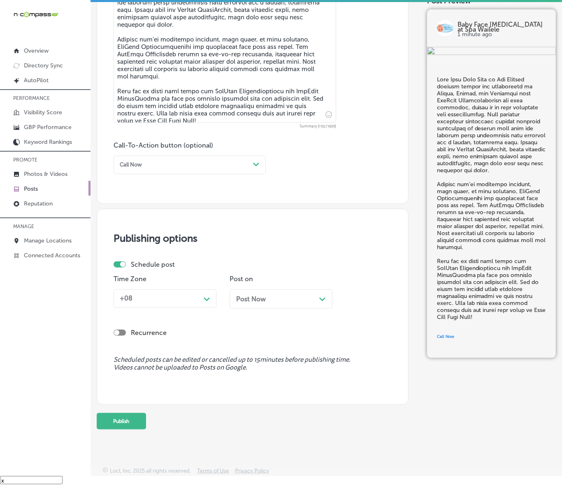
scroll to position [502, 0]
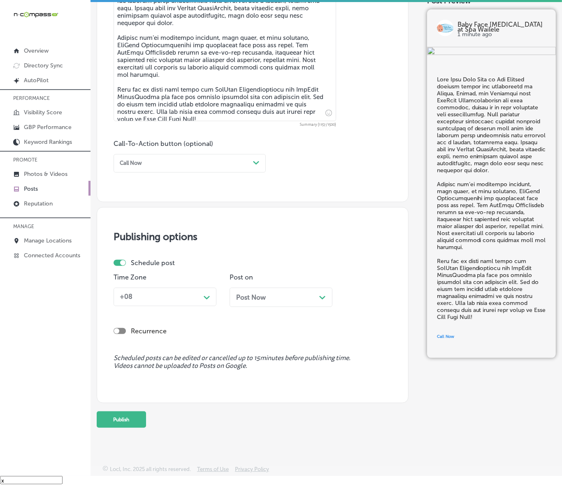
click at [212, 307] on div "Time Zone +08 Path Created with Sketch." at bounding box center [164, 293] width 103 height 40
click at [210, 301] on div "Path Created with Sketch." at bounding box center [206, 296] width 13 height 13
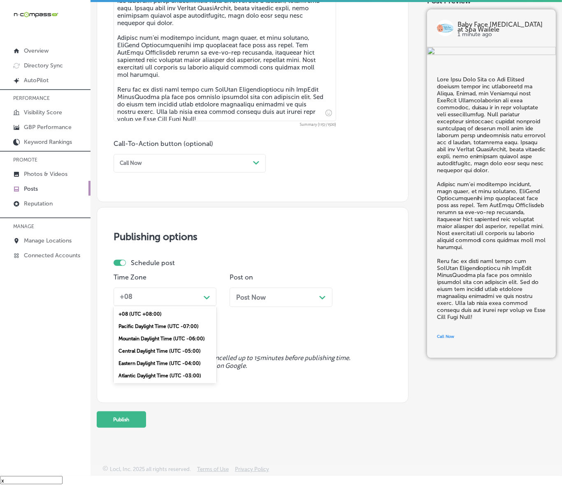
click at [182, 338] on div "Mountain Daylight Time (UTC -06:00)" at bounding box center [164, 339] width 103 height 12
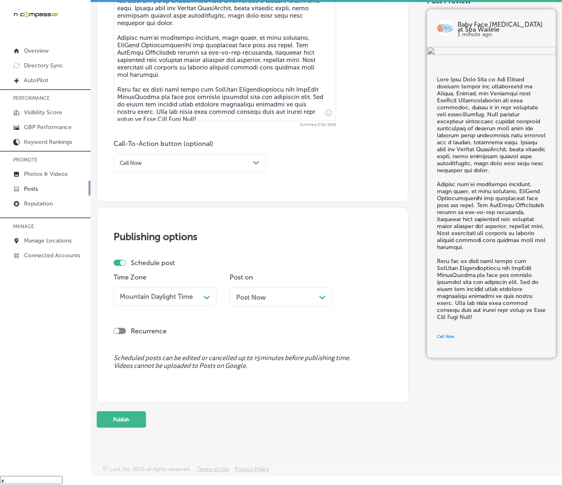
click at [273, 299] on div "Post Now Path Created with Sketch." at bounding box center [281, 298] width 90 height 8
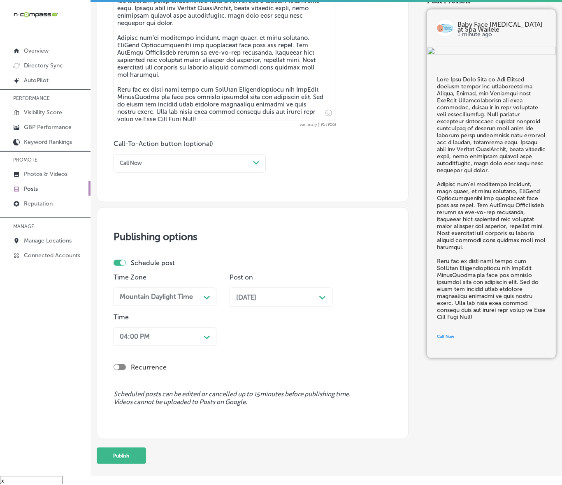
click at [256, 299] on span "[DATE]" at bounding box center [246, 298] width 20 height 8
click at [185, 340] on div "04:00 PM" at bounding box center [158, 337] width 84 height 13
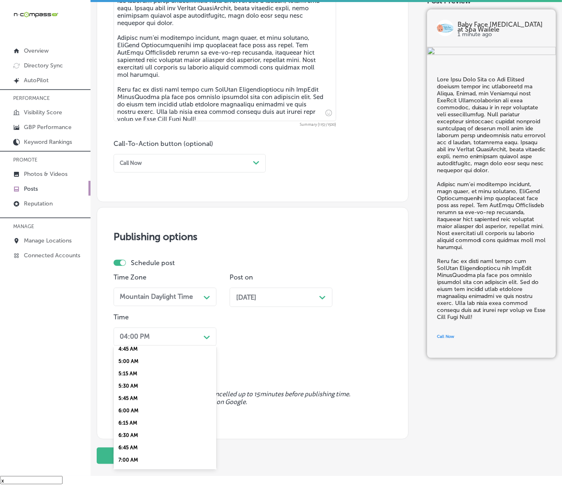
scroll to position [257, 0]
click at [132, 437] on div "7:00 AM" at bounding box center [164, 442] width 103 height 12
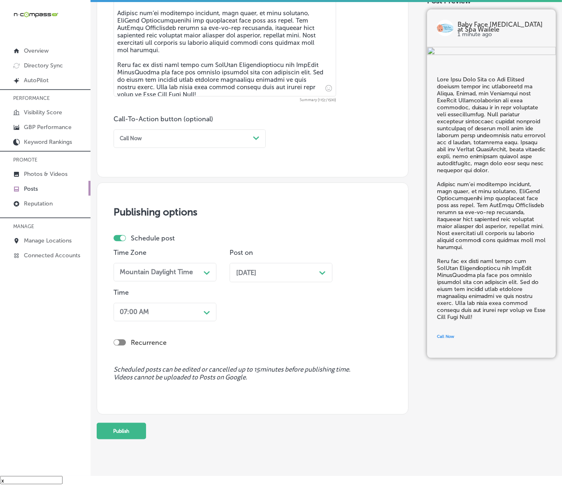
scroll to position [538, 0]
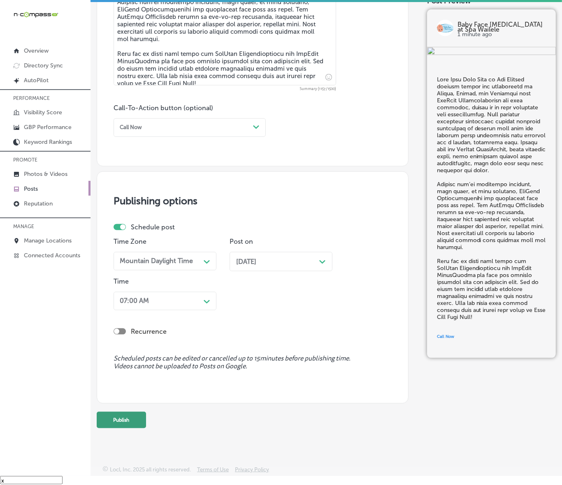
click at [132, 421] on button "Publish" at bounding box center [121, 420] width 49 height 16
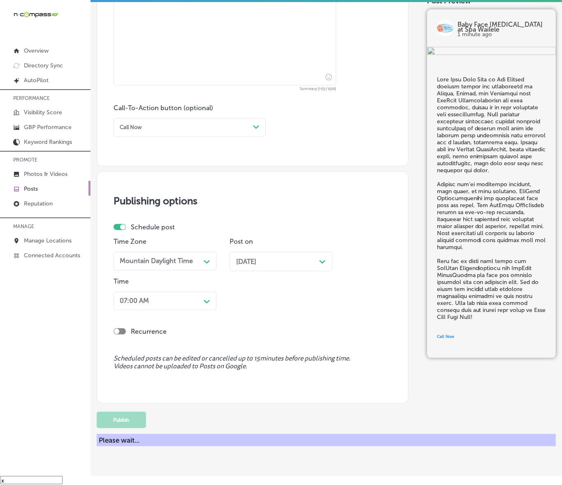
scroll to position [502, 0]
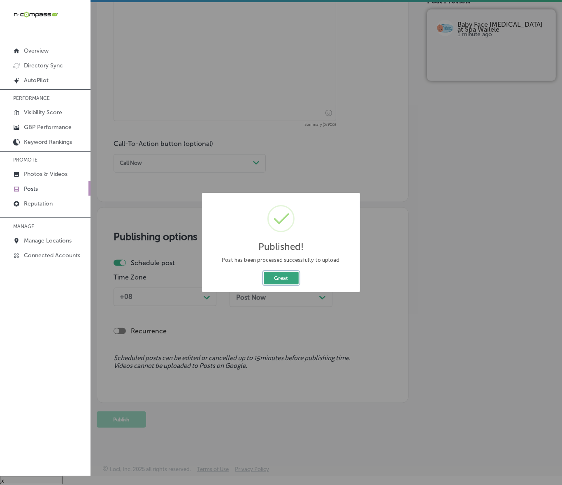
click at [277, 282] on button "Great" at bounding box center [281, 278] width 35 height 13
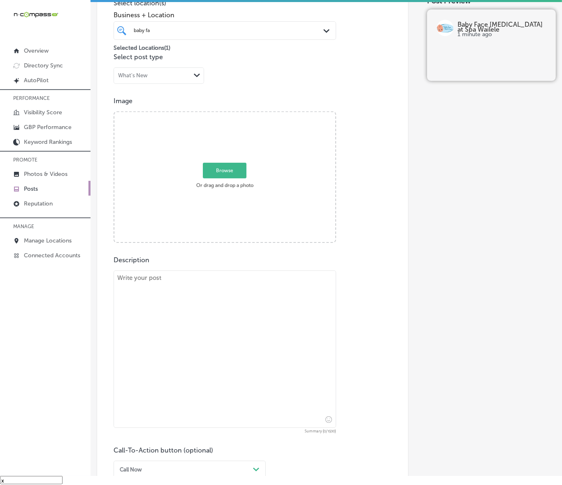
scroll to position [194, 0]
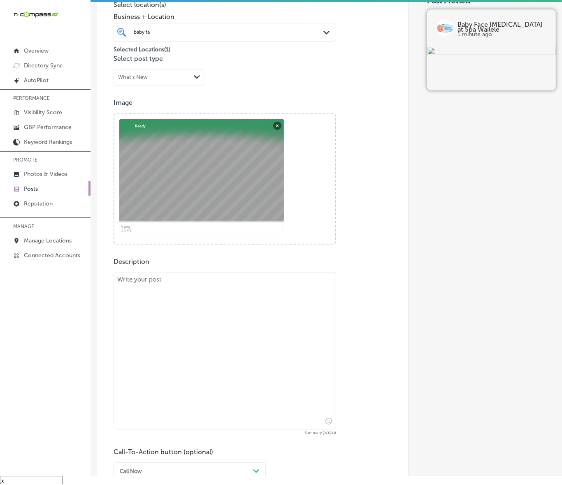
drag, startPoint x: 184, startPoint y: 344, endPoint x: 200, endPoint y: 345, distance: 15.7
click at [184, 344] on textarea at bounding box center [224, 350] width 222 height 157
paste textarea "Looking for the ultimate facial experience? We proudly serve [GEOGRAPHIC_DATA],…"
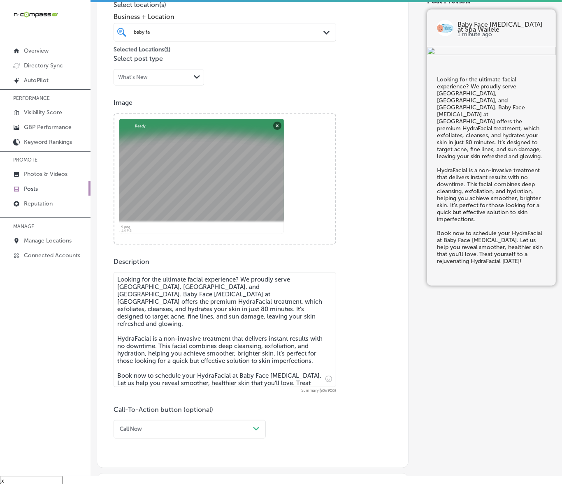
type textarea "Looking for the ultimate facial experience? We proudly serve [GEOGRAPHIC_DATA],…"
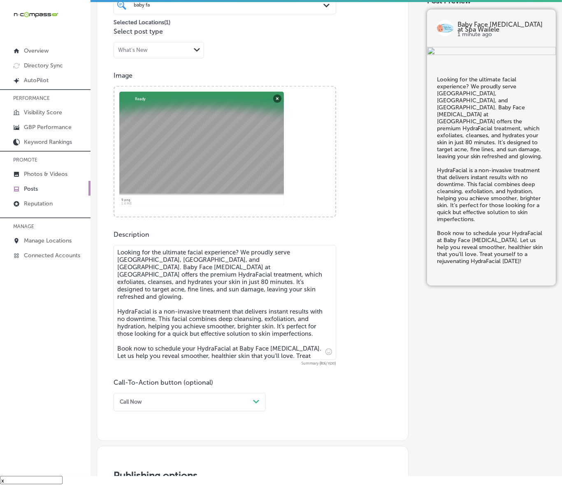
scroll to position [296, 0]
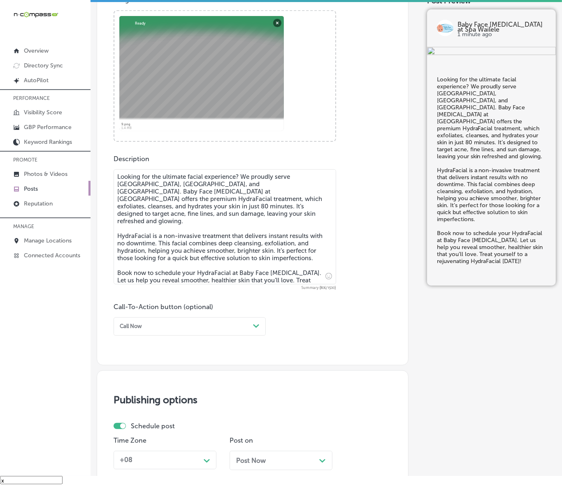
click at [167, 331] on div "Call Now" at bounding box center [182, 326] width 133 height 11
click at [128, 350] on div "Book" at bounding box center [189, 356] width 152 height 12
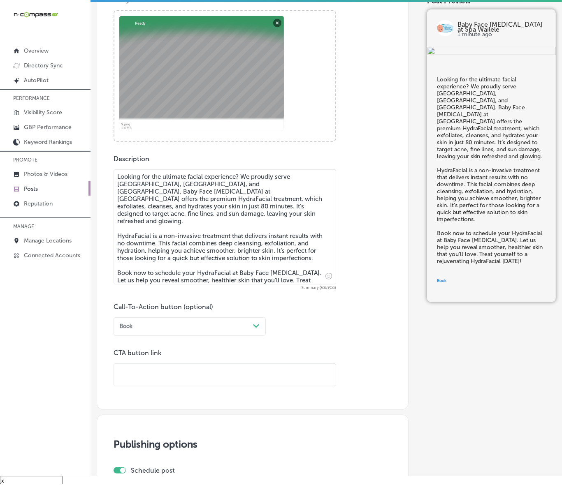
click at [140, 371] on input "text" at bounding box center [225, 375] width 222 height 23
paste input "[URL][DOMAIN_NAME]?"
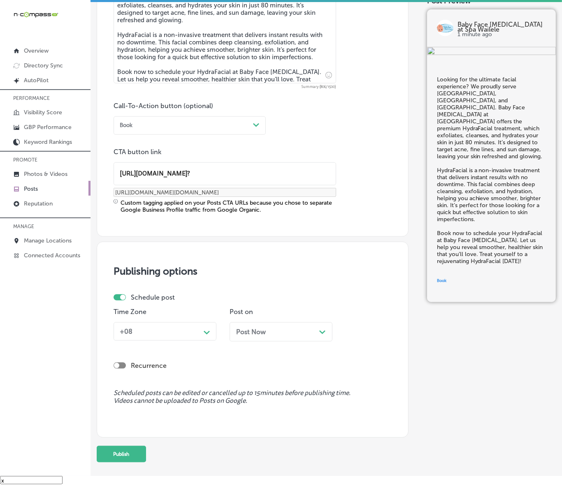
scroll to position [502, 0]
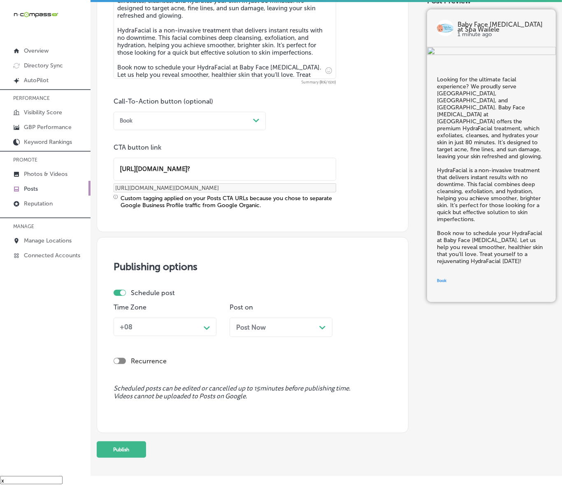
type input "[URL][DOMAIN_NAME]?"
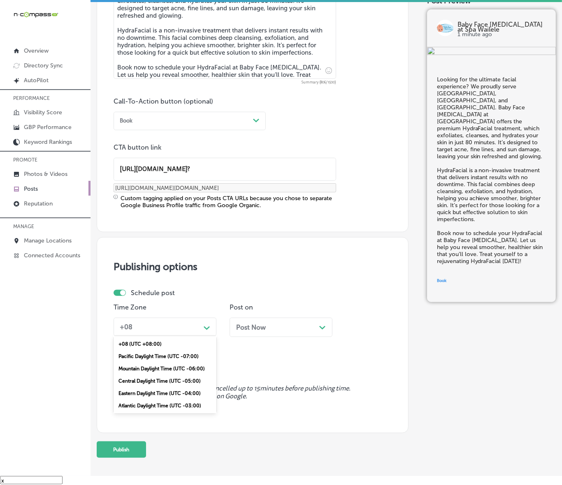
click at [202, 331] on div "Path Created with Sketch." at bounding box center [206, 327] width 13 height 13
click at [175, 367] on div "Mountain Daylight Time (UTC -06:00)" at bounding box center [164, 369] width 103 height 12
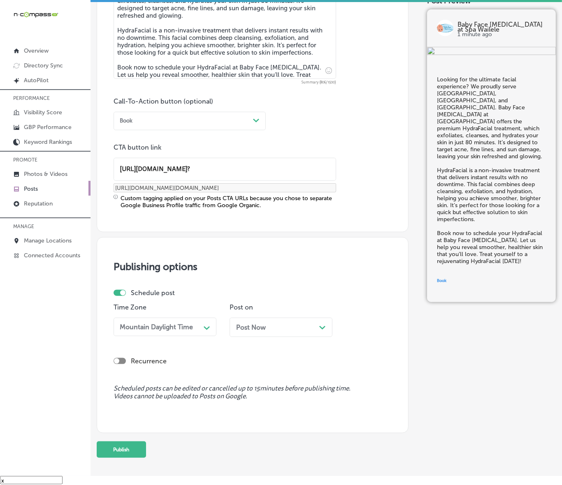
click at [263, 324] on span "Post Now" at bounding box center [251, 328] width 30 height 8
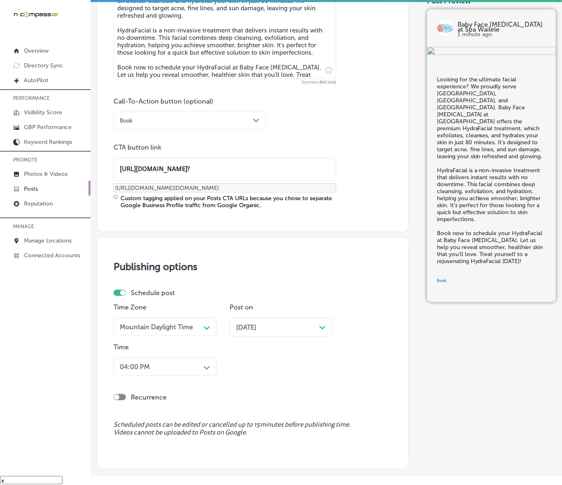
click at [184, 366] on div "04:00 PM Path Created with Sketch." at bounding box center [164, 367] width 103 height 19
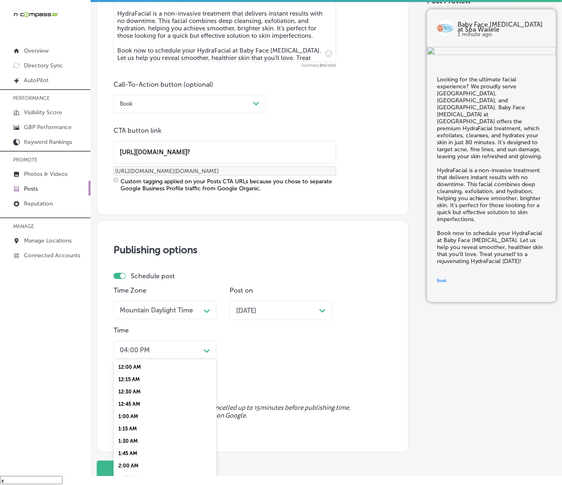
scroll to position [308, 0]
click at [134, 398] on div "7:00 AM" at bounding box center [164, 404] width 103 height 12
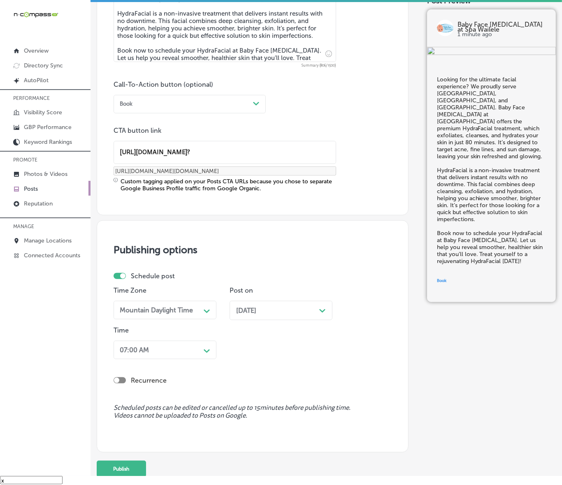
scroll to position [568, 0]
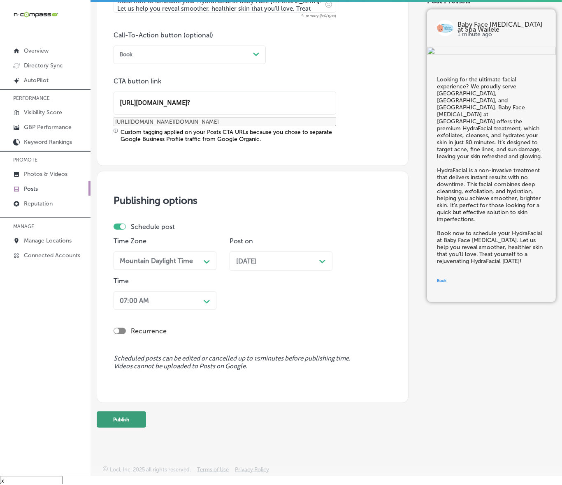
click at [132, 414] on button "Publish" at bounding box center [121, 420] width 49 height 16
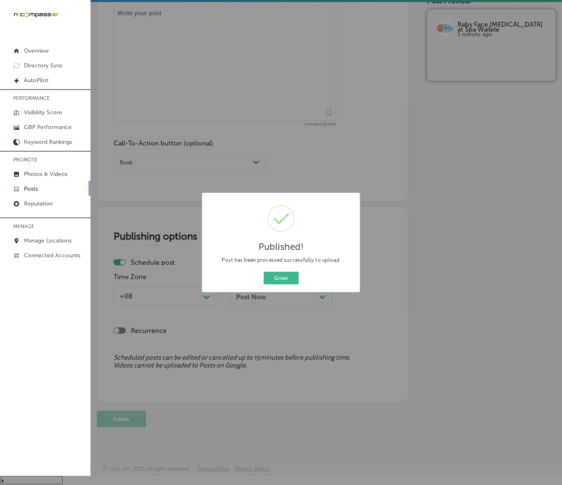
scroll to position [460, 0]
click at [284, 278] on button "Great" at bounding box center [281, 278] width 35 height 13
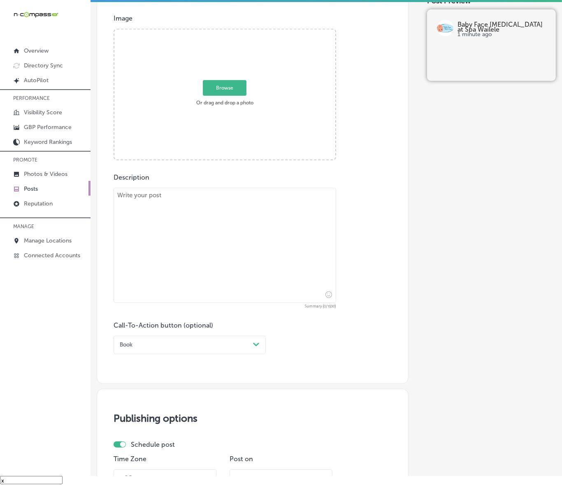
scroll to position [203, 0]
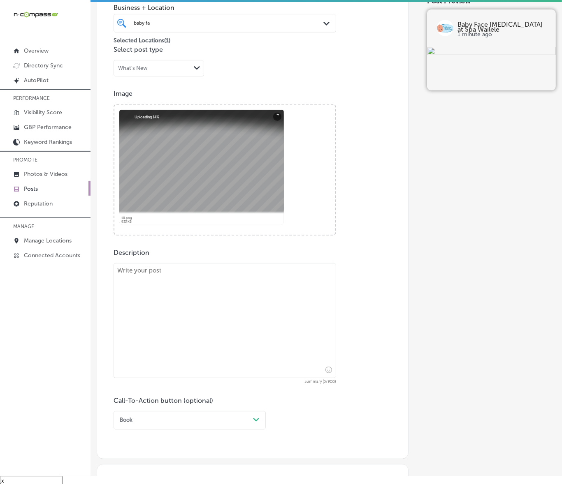
click at [291, 284] on textarea at bounding box center [224, 320] width 222 height 115
paste textarea "For smoother, radiant skin, try our Dermaplaning and HydraFacial combo at Baby …"
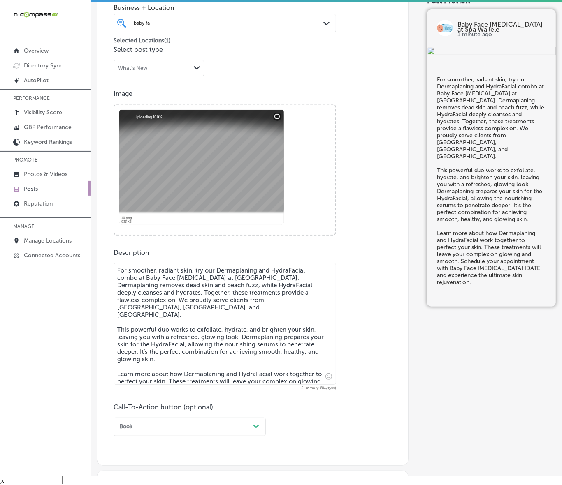
type textarea "For smoother, radiant skin, try our Dermaplaning and HydraFacial combo at Baby …"
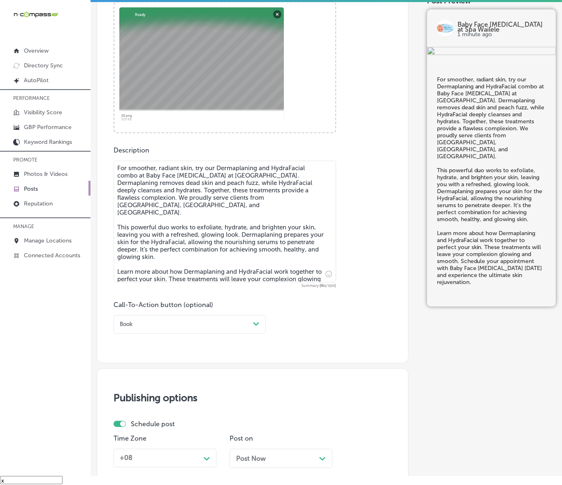
scroll to position [305, 0]
click at [207, 327] on div "Book" at bounding box center [182, 324] width 133 height 11
click at [131, 390] on div "Learn more" at bounding box center [189, 390] width 152 height 12
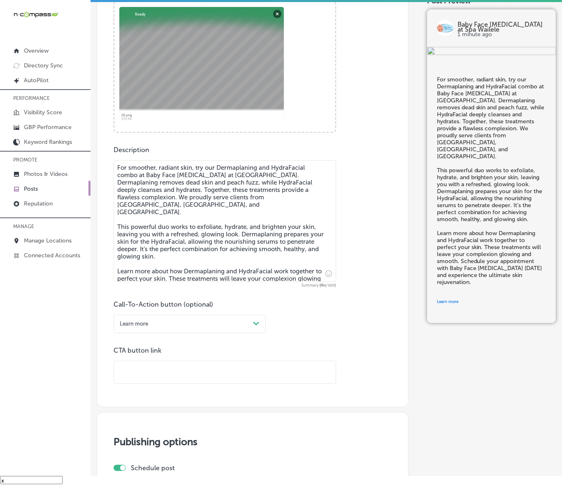
click at [151, 367] on input "text" at bounding box center [225, 372] width 222 height 23
paste input "[URL][DOMAIN_NAME]"
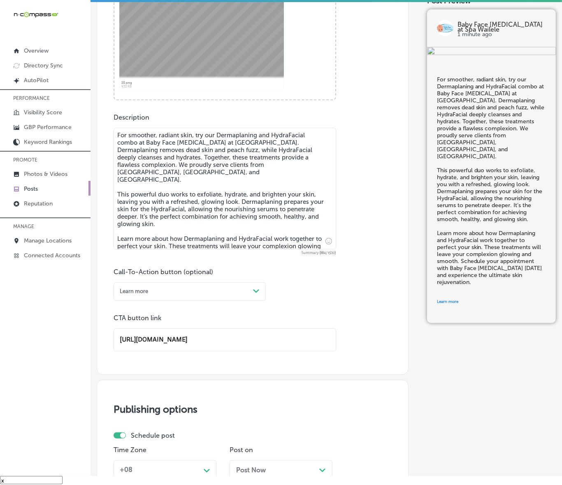
scroll to position [511, 0]
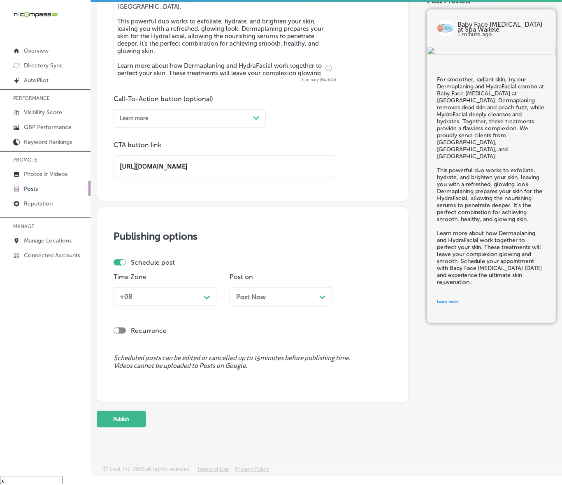
type input "[URL][DOMAIN_NAME]"
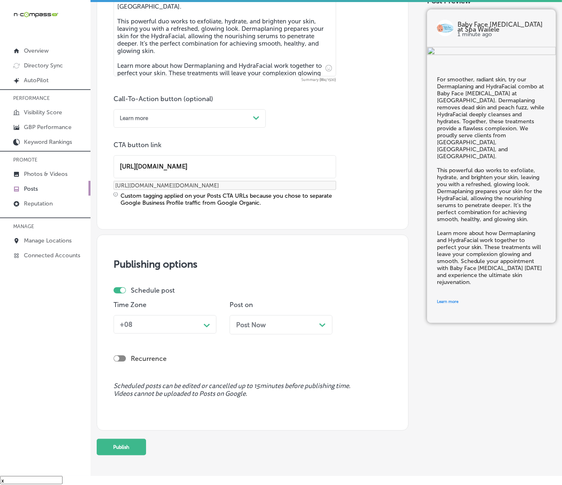
click at [202, 306] on p "Time Zone" at bounding box center [164, 305] width 103 height 8
click at [204, 326] on icon "Path Created with Sketch." at bounding box center [207, 326] width 6 height 4
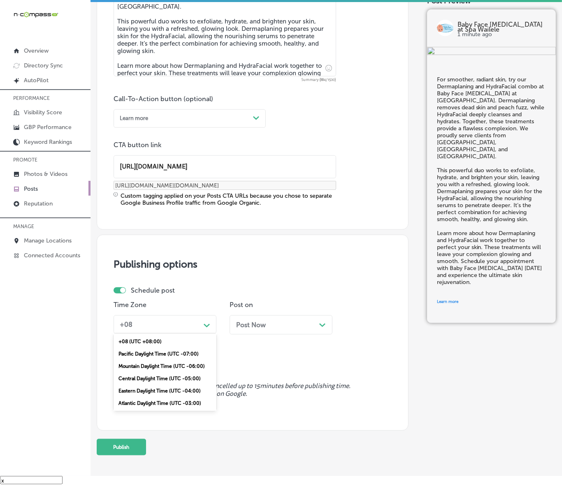
click at [165, 365] on div "Mountain Daylight Time (UTC -06:00)" at bounding box center [164, 366] width 103 height 12
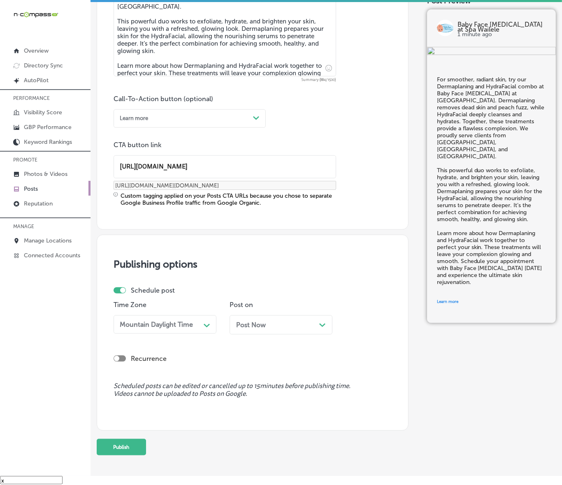
click at [261, 324] on span "Post Now" at bounding box center [251, 325] width 30 height 8
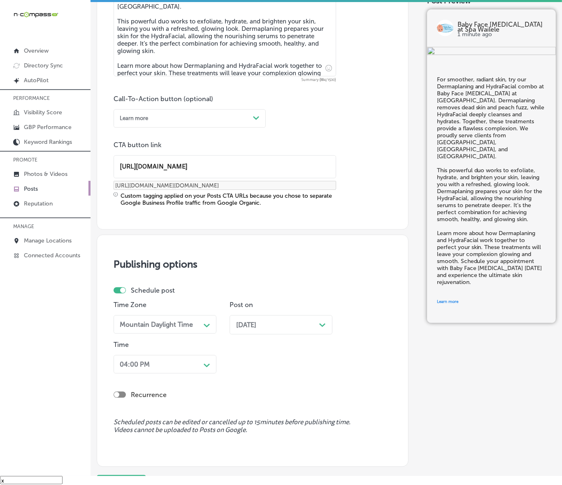
click at [206, 363] on div "04:00 PM Path Created with Sketch." at bounding box center [164, 364] width 103 height 19
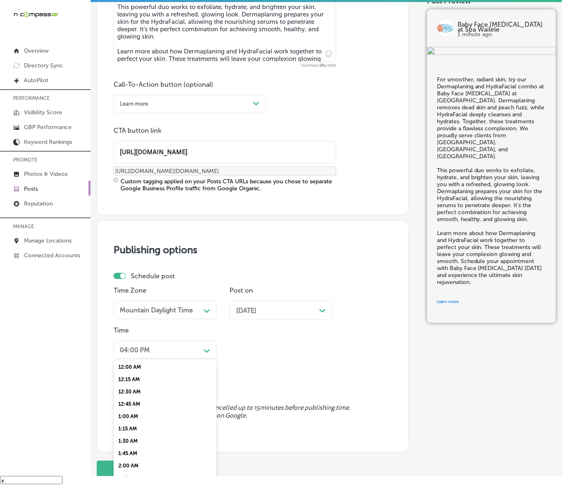
scroll to position [308, 0]
click at [130, 398] on div "7:00 AM" at bounding box center [164, 404] width 103 height 12
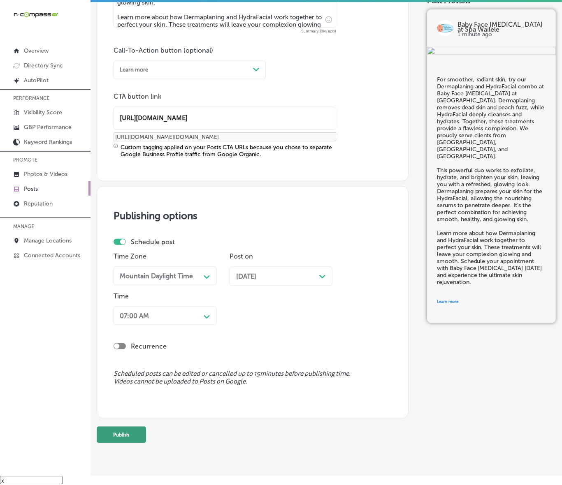
scroll to position [575, 0]
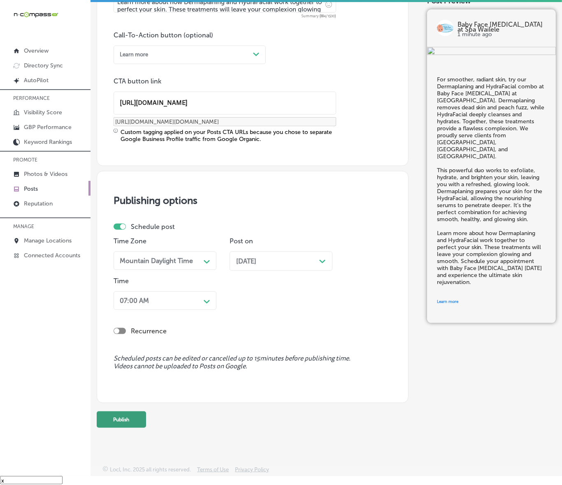
click at [134, 420] on button "Publish" at bounding box center [121, 420] width 49 height 16
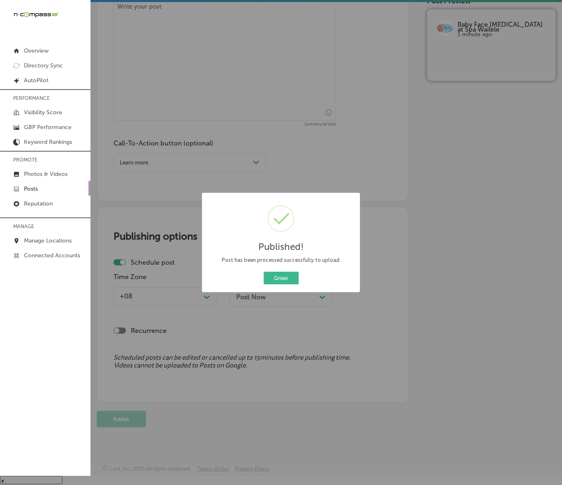
scroll to position [467, 0]
click at [280, 274] on button "Great" at bounding box center [281, 278] width 35 height 13
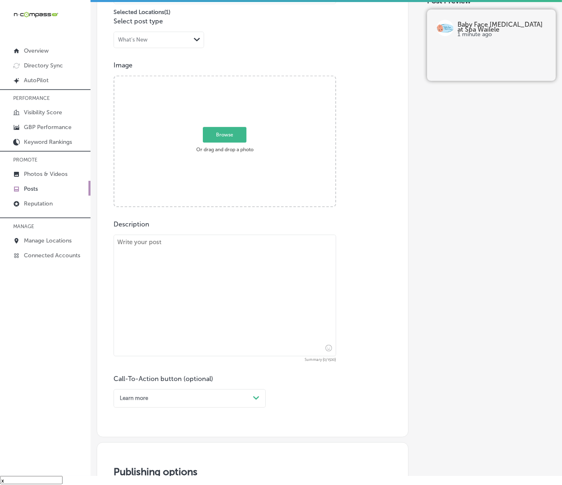
scroll to position [210, 0]
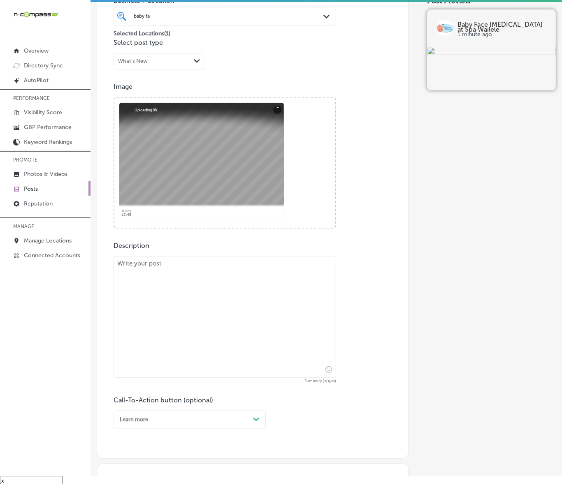
click at [230, 321] on textarea at bounding box center [224, 317] width 222 height 122
paste textarea "[GEOGRAPHIC_DATA], [GEOGRAPHIC_DATA], and Denver residents can rejuvenate their…"
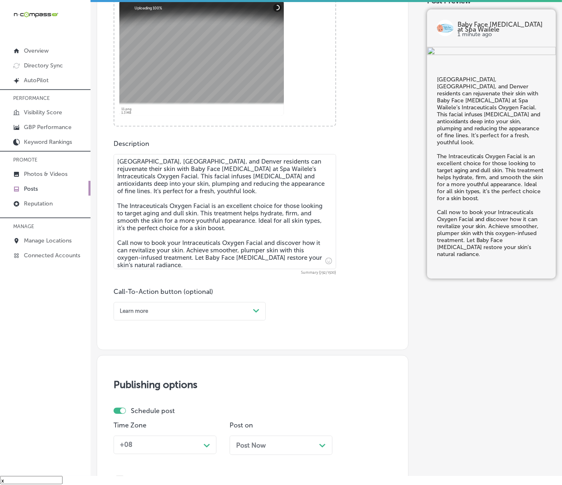
scroll to position [312, 0]
type textarea "[GEOGRAPHIC_DATA], [GEOGRAPHIC_DATA], and Denver residents can rejuvenate their…"
click at [227, 312] on div "Learn more" at bounding box center [182, 310] width 133 height 11
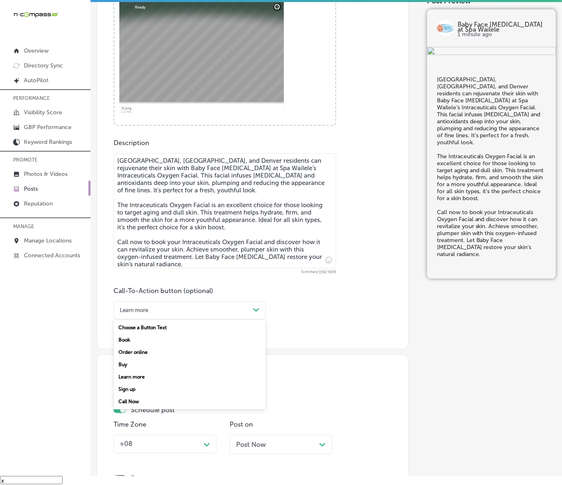
click at [153, 401] on div "Call Now" at bounding box center [189, 402] width 152 height 12
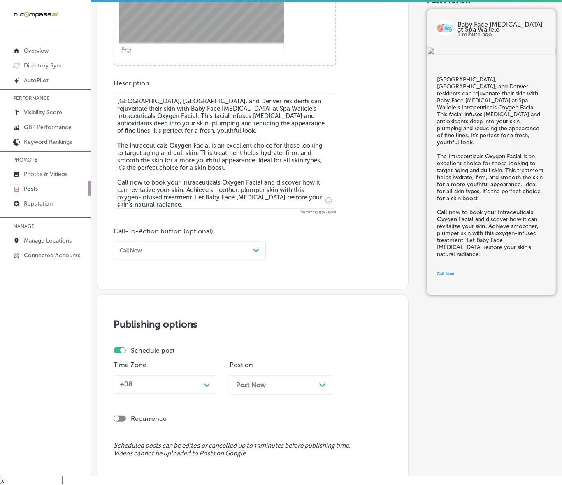
scroll to position [460, 0]
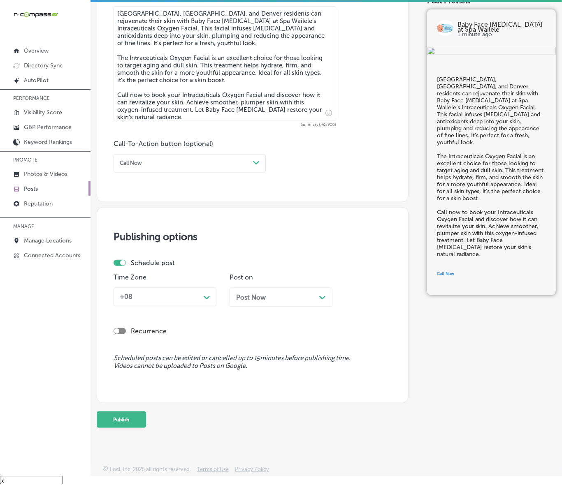
click at [210, 296] on icon "Path Created with Sketch." at bounding box center [207, 298] width 6 height 4
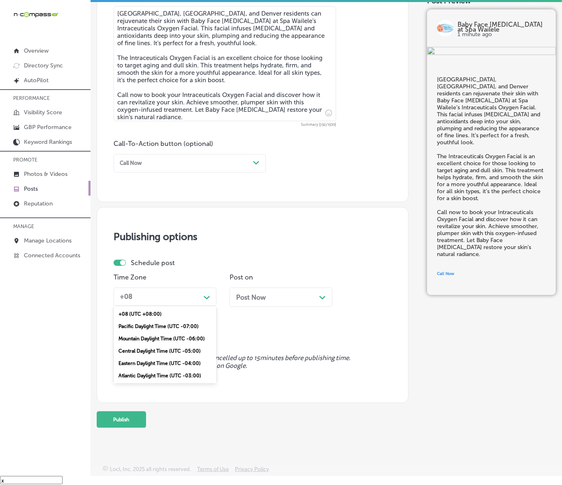
click at [169, 336] on div "Mountain Daylight Time (UTC -06:00)" at bounding box center [164, 339] width 103 height 12
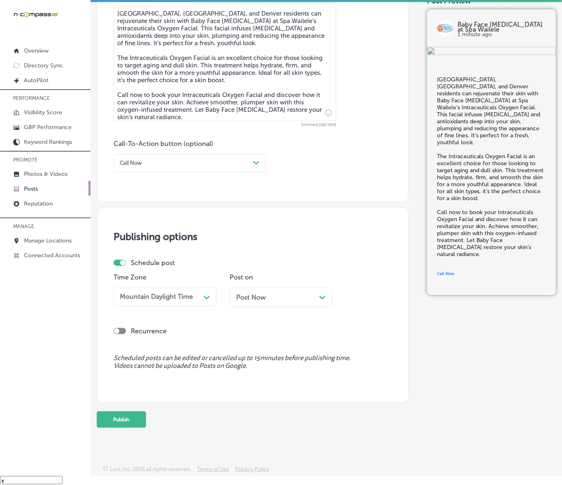
click at [272, 294] on div "Post Now Path Created with Sketch." at bounding box center [281, 298] width 90 height 8
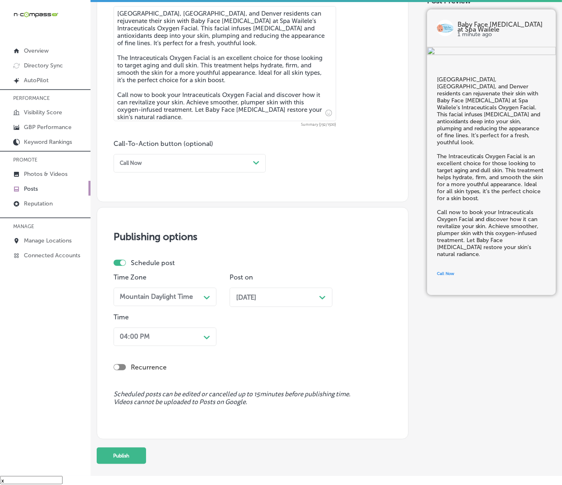
click at [204, 336] on polygon at bounding box center [207, 338] width 6 height 4
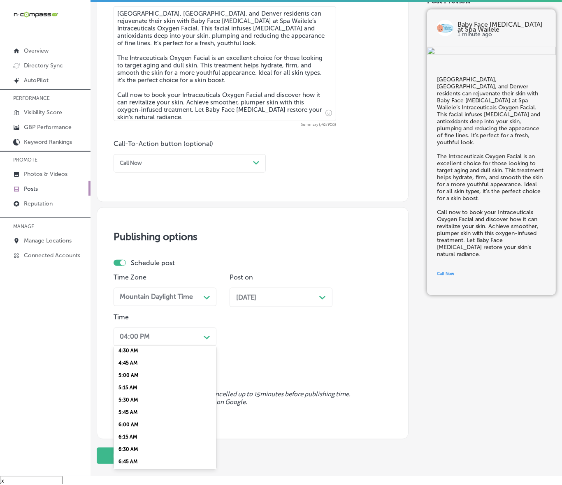
scroll to position [308, 0]
click at [139, 388] on div "7:00 AM" at bounding box center [164, 391] width 103 height 12
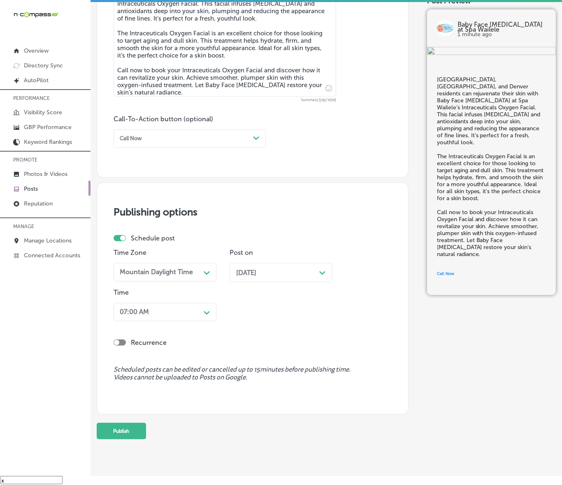
scroll to position [496, 0]
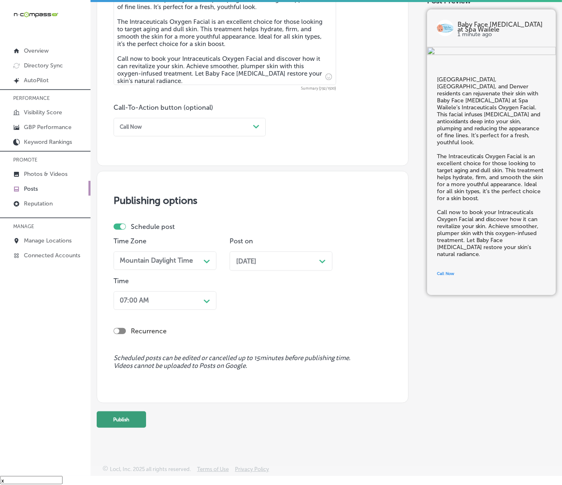
click at [134, 424] on button "Publish" at bounding box center [121, 420] width 49 height 16
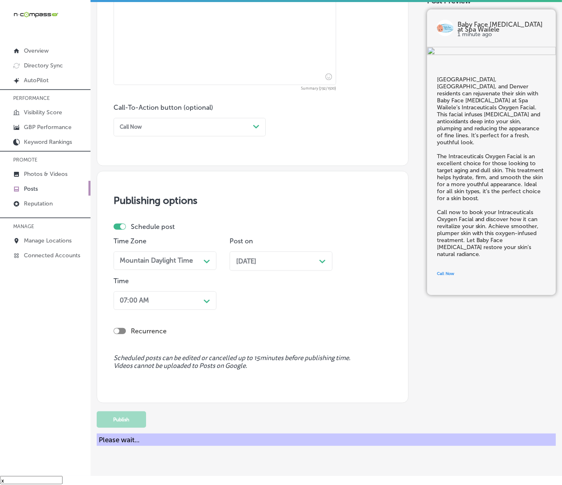
scroll to position [460, 0]
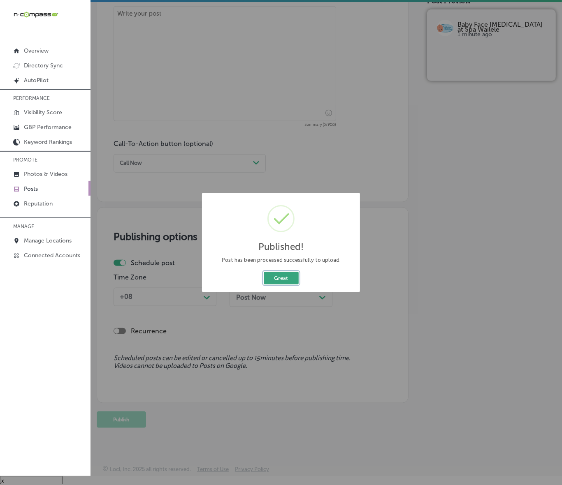
click at [290, 283] on button "Great" at bounding box center [281, 278] width 35 height 13
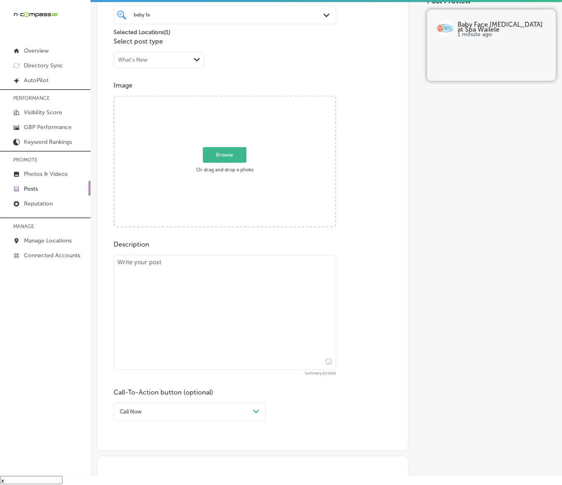
scroll to position [203, 0]
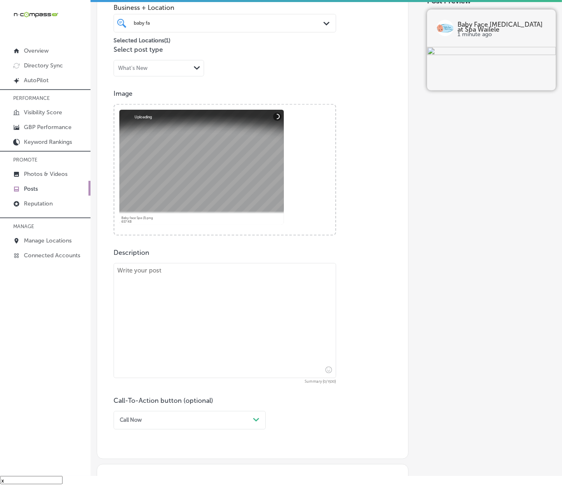
click at [361, 304] on div "Description Summary (0/1500) Call-To-Action button (optional) Call Now Path Cre…" at bounding box center [252, 339] width 278 height 181
click at [298, 301] on textarea at bounding box center [224, 320] width 222 height 115
paste textarea "Baby Face [MEDICAL_DATA] at Spa Wailele proudly serves the communities of [GEOG…"
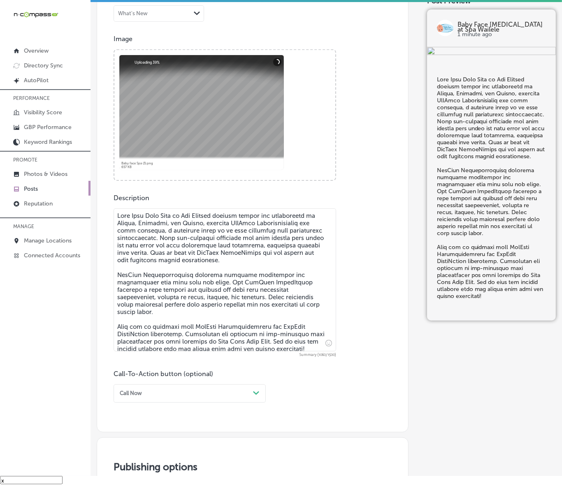
scroll to position [357, 0]
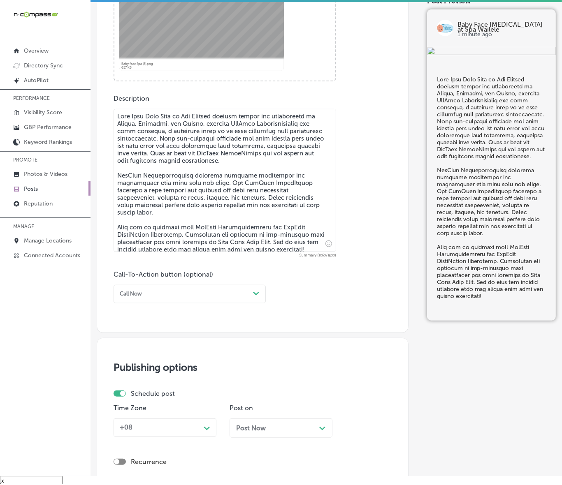
type textarea "Baby Face [MEDICAL_DATA] at Spa Wailele proudly serves the communities of [GEOG…"
click at [204, 301] on div "Call Now Path Created with Sketch." at bounding box center [189, 294] width 152 height 19
click at [130, 323] on div "Book" at bounding box center [189, 323] width 152 height 12
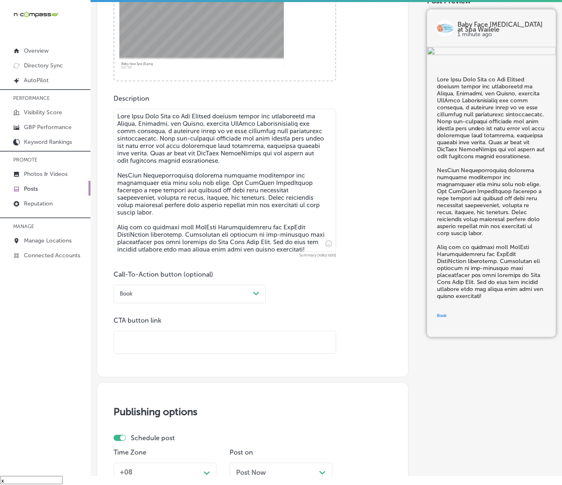
click at [143, 340] on input "text" at bounding box center [225, 342] width 222 height 23
paste input "[URL][DOMAIN_NAME]?"
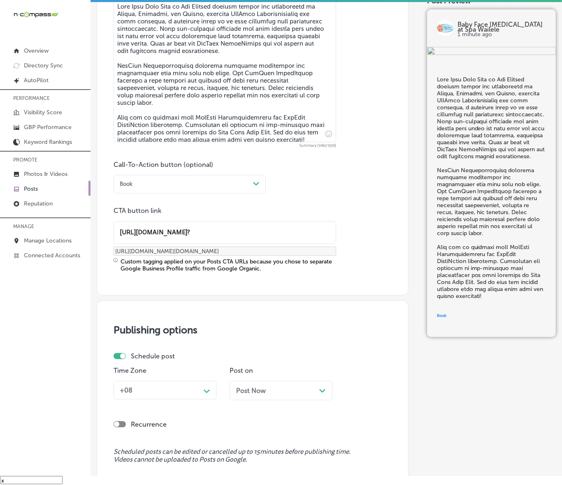
scroll to position [511, 0]
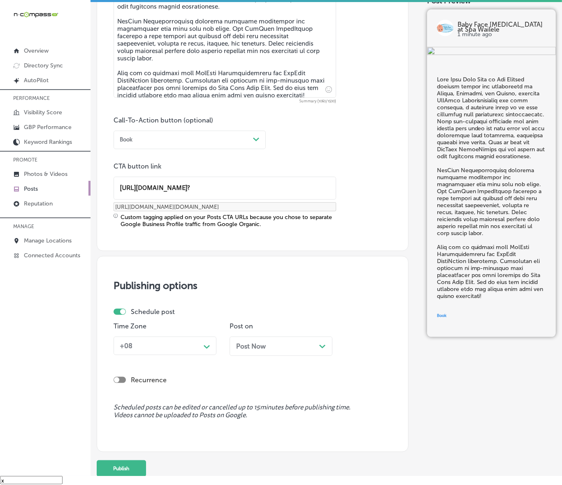
type input "[URL][DOMAIN_NAME]?"
click at [159, 352] on div "+08 Path Created with Sketch." at bounding box center [164, 346] width 103 height 19
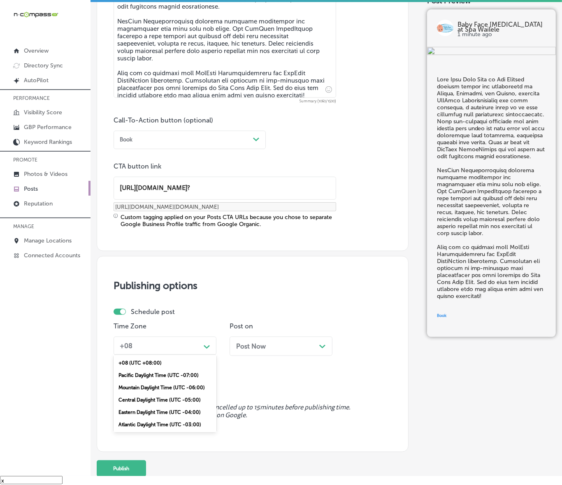
click at [148, 386] on div "Mountain Daylight Time (UTC -06:00)" at bounding box center [164, 388] width 103 height 12
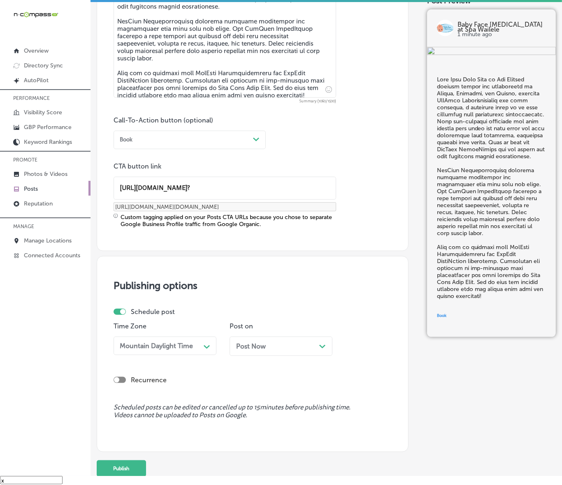
click at [309, 346] on div "Post Now Path Created with Sketch." at bounding box center [281, 346] width 90 height 8
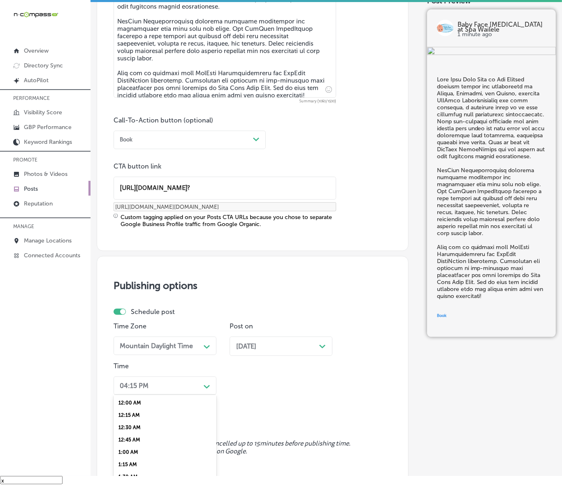
click at [194, 385] on div "option 7:00 AM, selected. option 12:30 AM focused, 3 of 96. 96 results availabl…" at bounding box center [164, 386] width 103 height 19
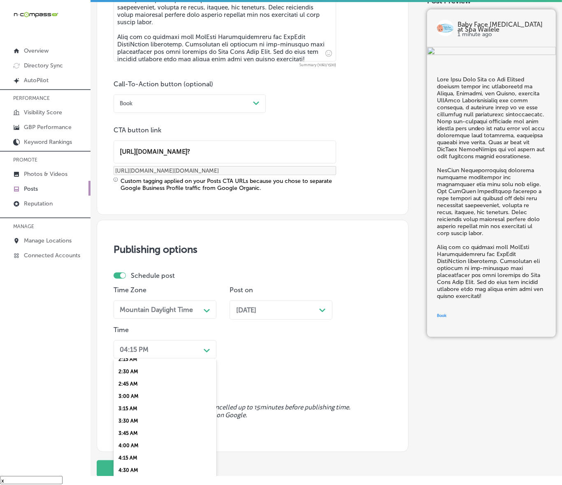
scroll to position [308, 0]
click at [139, 403] on div "7:00 AM" at bounding box center [164, 404] width 103 height 12
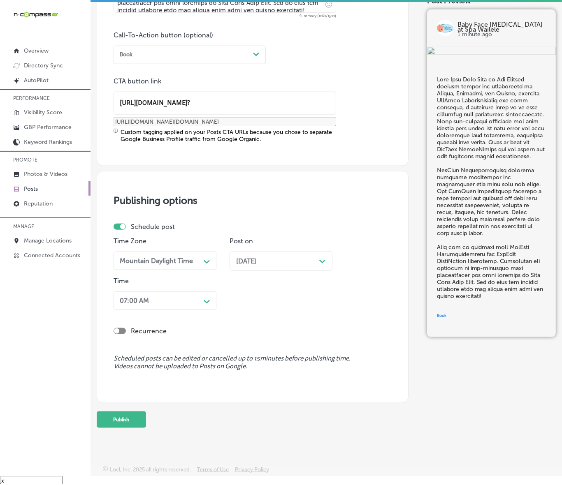
scroll to position [597, 0]
click at [134, 419] on button "Publish" at bounding box center [121, 419] width 49 height 16
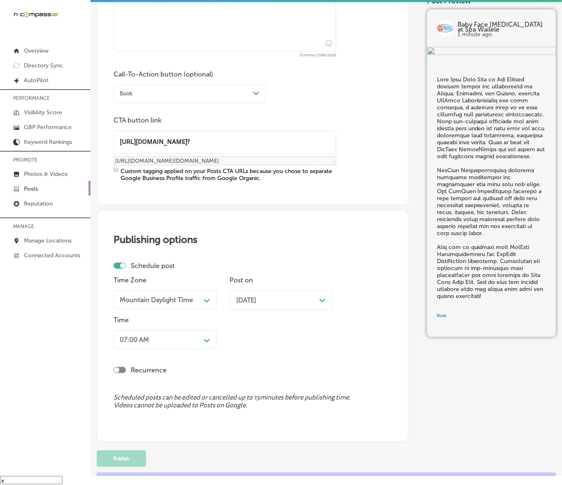
scroll to position [488, 0]
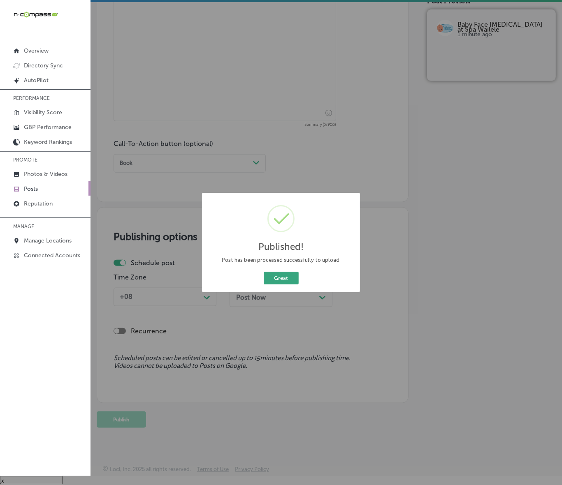
click at [283, 273] on button "Great" at bounding box center [281, 278] width 35 height 13
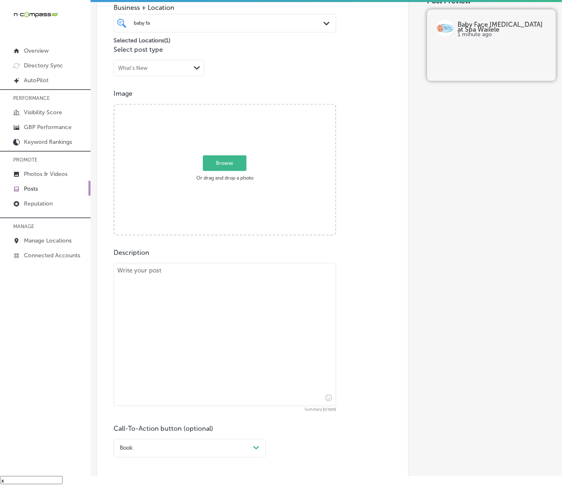
scroll to position [179, 0]
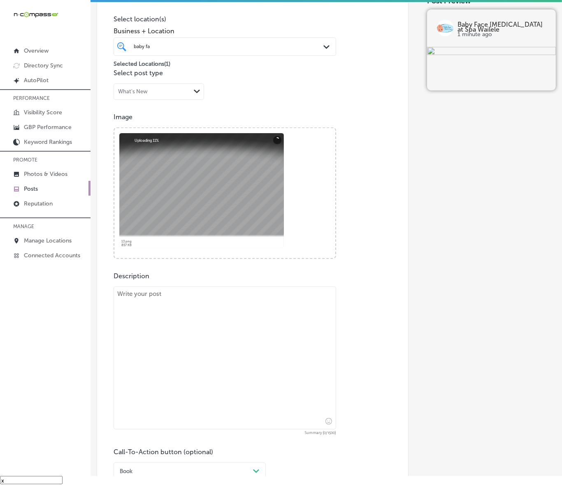
click at [197, 336] on textarea at bounding box center [224, 358] width 222 height 143
paste textarea "At Baby Face [MEDICAL_DATA] at [GEOGRAPHIC_DATA], we’re passionate about helpin…"
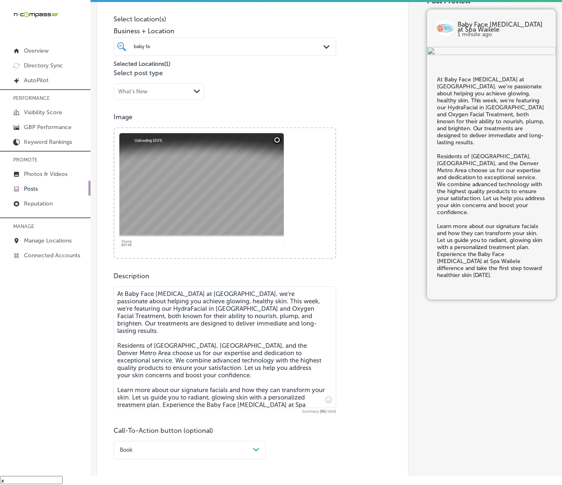
type textarea "At Baby Face [MEDICAL_DATA] at [GEOGRAPHIC_DATA], we’re passionate about helpin…"
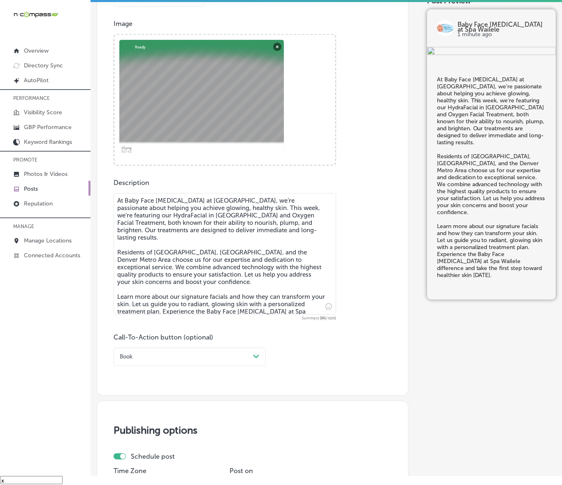
scroll to position [282, 0]
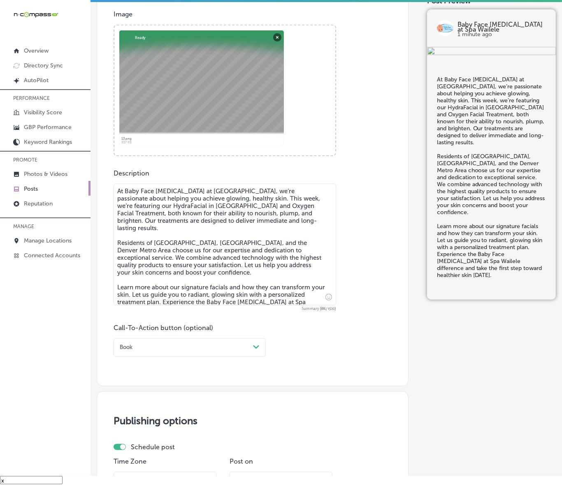
click at [241, 359] on div "Post content Select location(s) Business + Location baby fa baby fa Path Create…" at bounding box center [253, 124] width 312 height 526
click at [194, 348] on div "Book" at bounding box center [182, 347] width 133 height 11
click at [138, 410] on div "Learn more" at bounding box center [189, 414] width 152 height 12
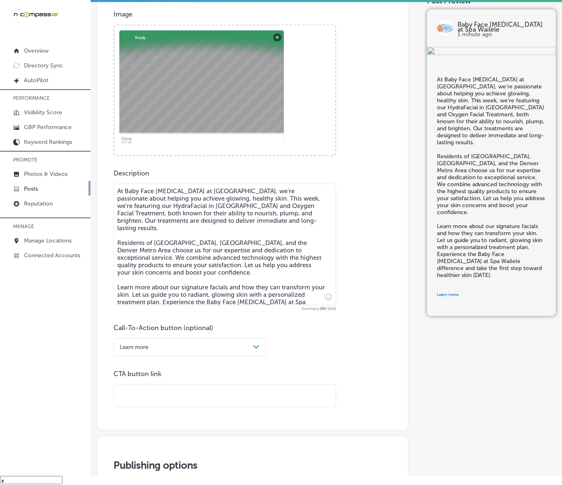
click at [153, 391] on input "text" at bounding box center [225, 396] width 222 height 23
paste input "[URL][DOMAIN_NAME]"
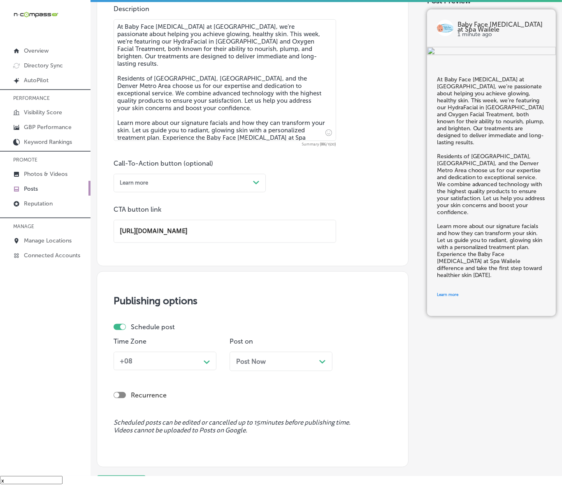
scroll to position [488, 0]
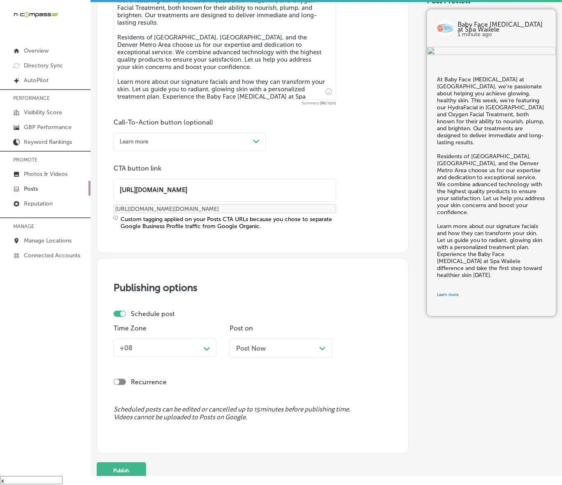
type input "[URL][DOMAIN_NAME]"
click at [202, 344] on div "Path Created with Sketch." at bounding box center [206, 348] width 13 height 13
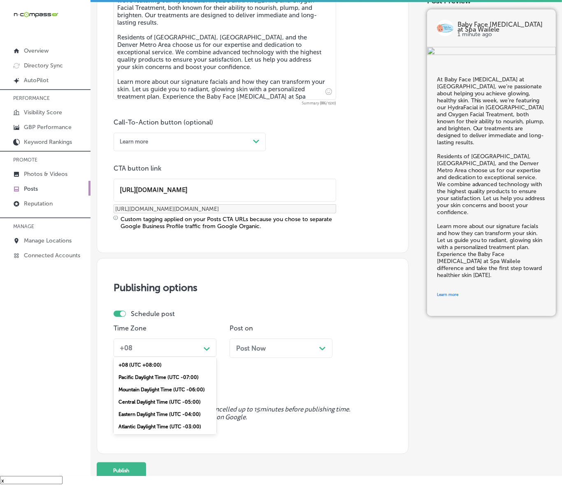
click at [155, 385] on div "Mountain Daylight Time (UTC -06:00)" at bounding box center [164, 390] width 103 height 12
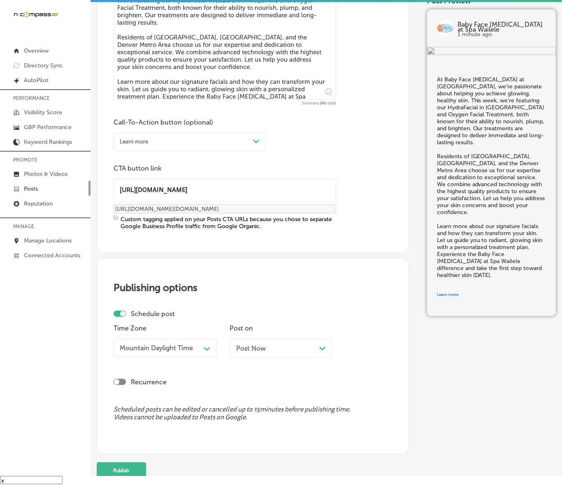
click at [268, 348] on div "Post Now Path Created with Sketch." at bounding box center [281, 349] width 90 height 8
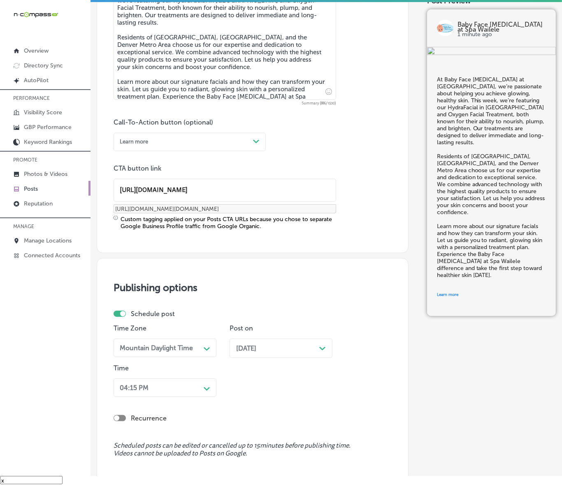
click at [194, 389] on div "04:15 PM Path Created with Sketch." at bounding box center [164, 388] width 103 height 19
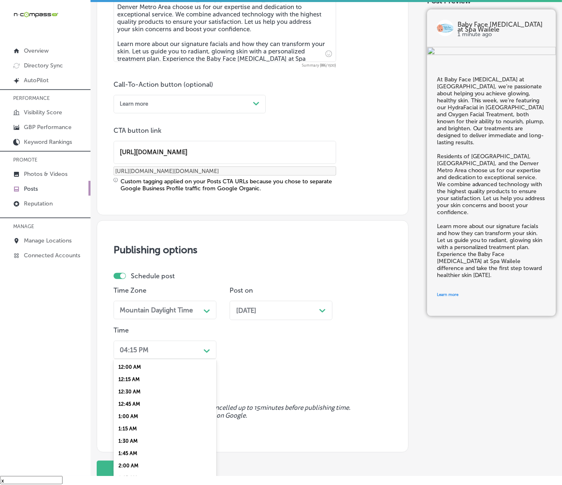
scroll to position [308, 0]
click at [130, 400] on div "7:00 AM" at bounding box center [164, 404] width 103 height 12
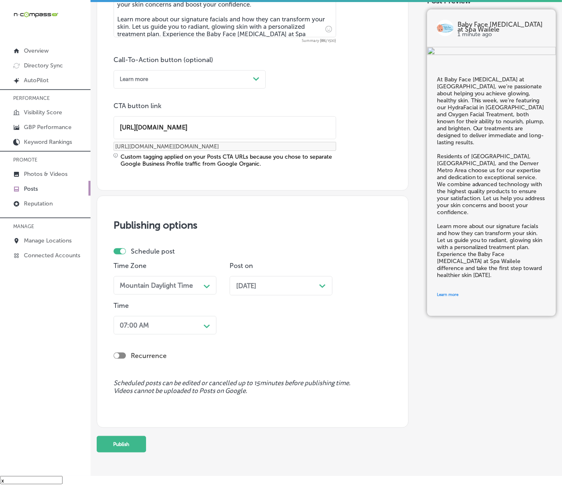
scroll to position [575, 0]
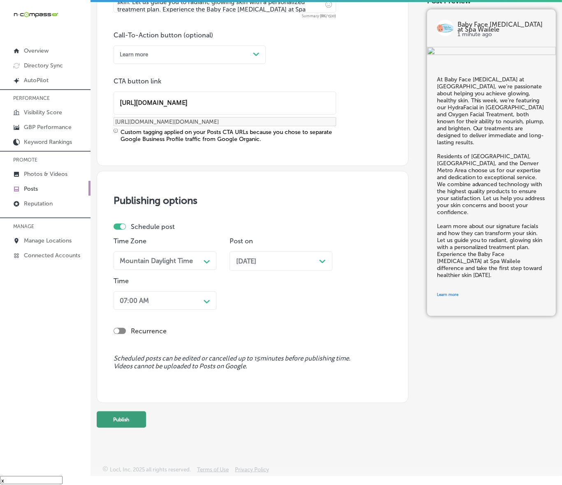
click at [127, 423] on button "Publish" at bounding box center [121, 420] width 49 height 16
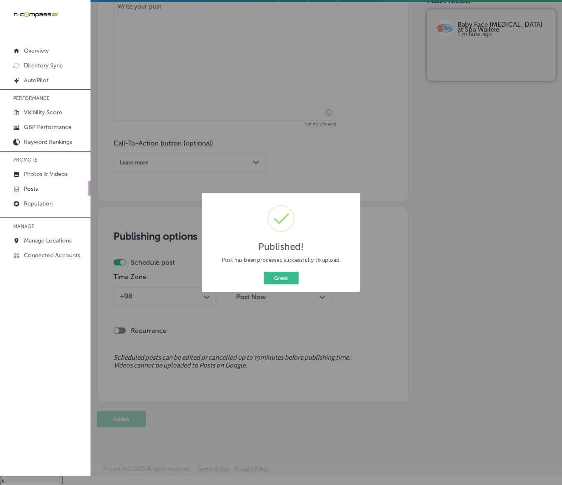
scroll to position [467, 0]
click at [278, 274] on button "Great" at bounding box center [281, 278] width 35 height 13
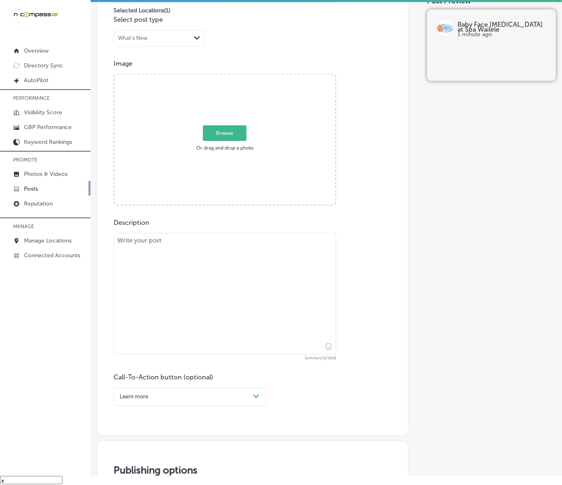
scroll to position [210, 0]
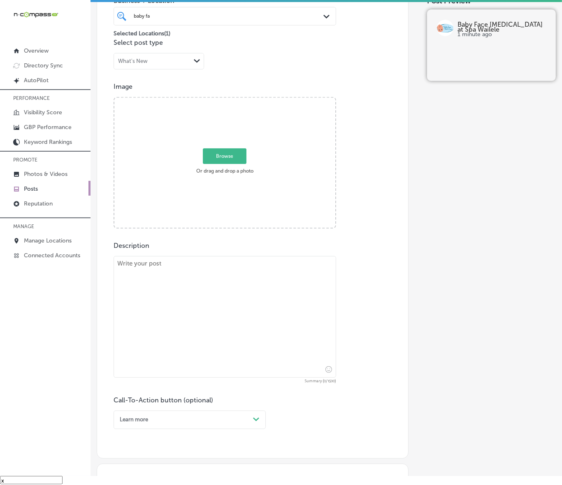
click at [33, 190] on p "Posts" at bounding box center [31, 188] width 14 height 7
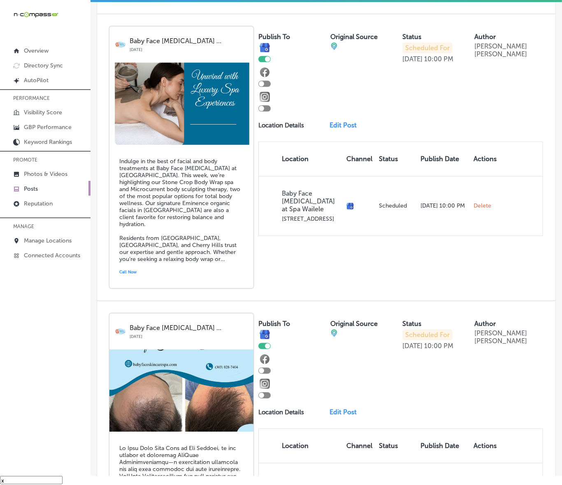
scroll to position [1591, 0]
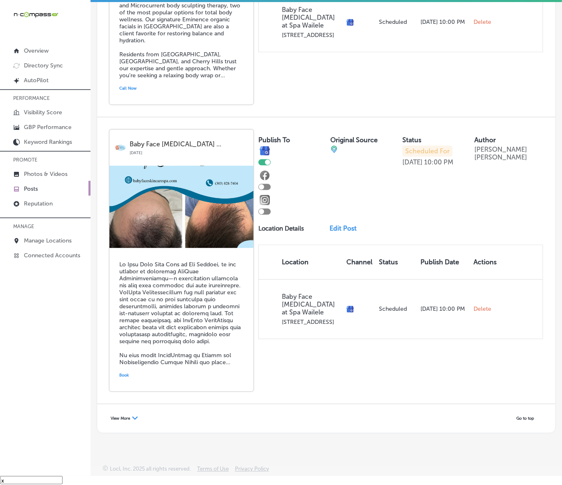
click at [123, 416] on span "View More" at bounding box center [120, 418] width 19 height 5
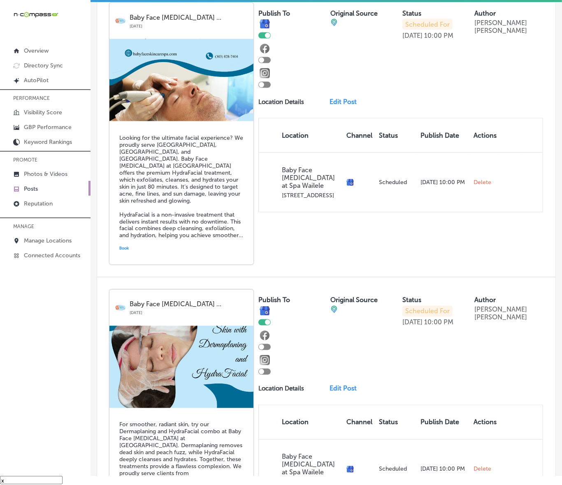
scroll to position [3332, 0]
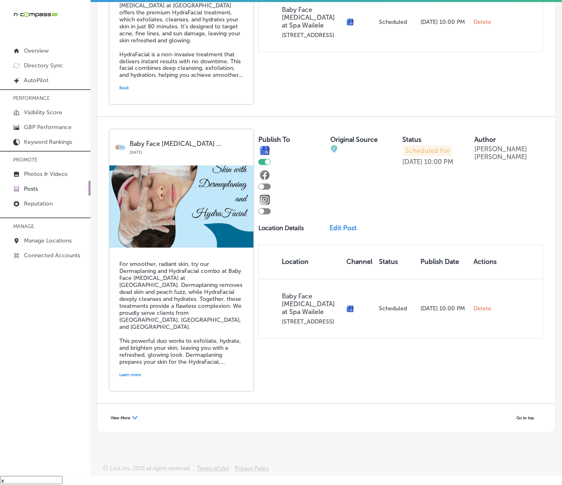
click at [123, 413] on div "View More Path Created with Sketch." at bounding box center [124, 418] width 38 height 12
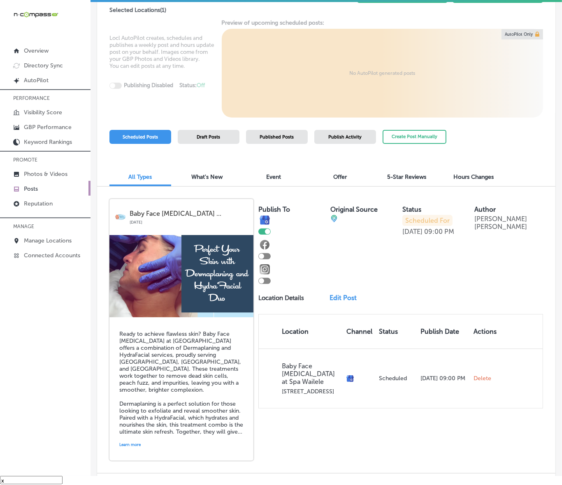
scroll to position [41, 0]
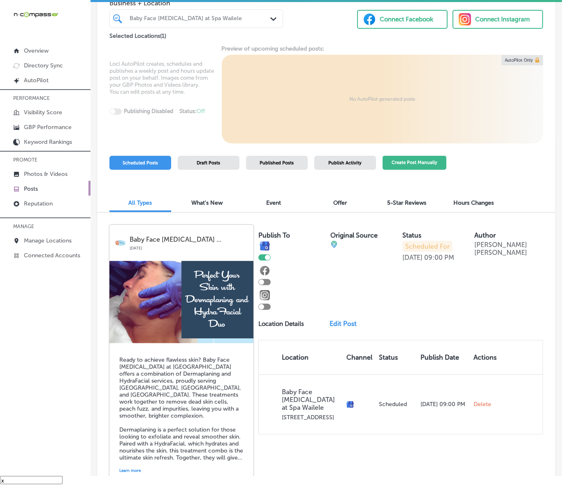
click at [432, 161] on button "Create Post Manually" at bounding box center [414, 163] width 64 height 14
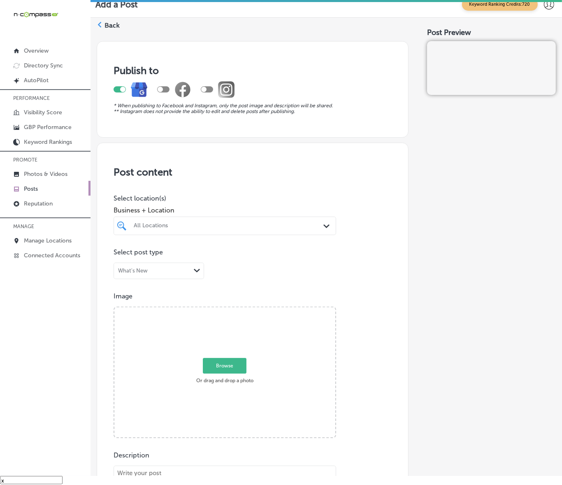
click at [293, 225] on div "All Locations" at bounding box center [229, 225] width 190 height 7
click at [320, 258] on div "Crystal Clean Services [GEOGRAPHIC_DATA], [GEOGRAPHIC_DATA], [GEOGRAPHIC_DATA] …" at bounding box center [229, 255] width 224 height 13
type input "crysta"
click at [429, 261] on div "Post Preview" at bounding box center [491, 442] width 129 height 812
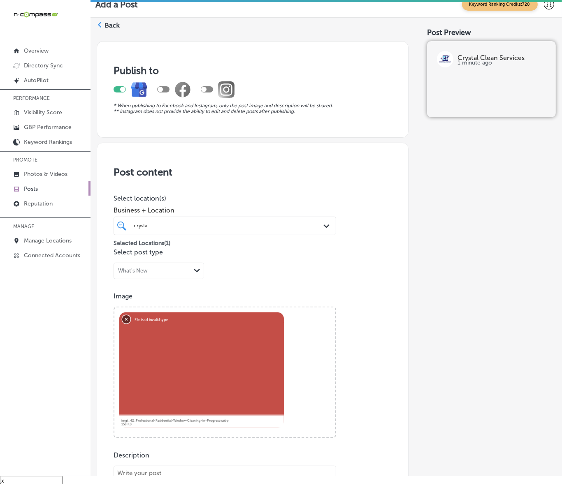
click at [125, 315] on button "Remove" at bounding box center [126, 319] width 8 height 8
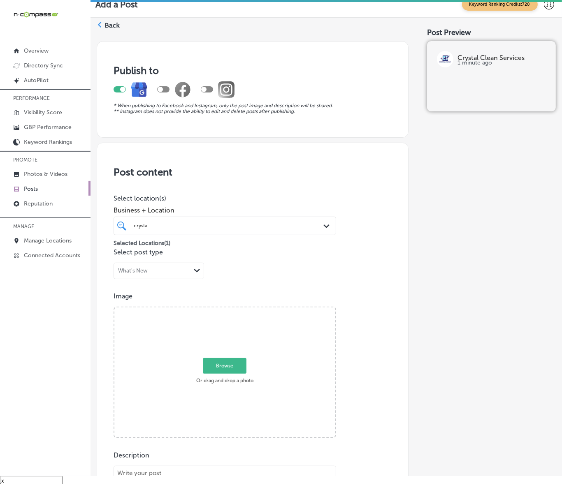
click at [215, 363] on span "Browse" at bounding box center [225, 366] width 44 height 16
click at [215, 310] on input "Browse Or drag and drop a photo" at bounding box center [224, 309] width 221 height 2
type input "C:\fakepath\Screenshot [DATE] 054949.png"
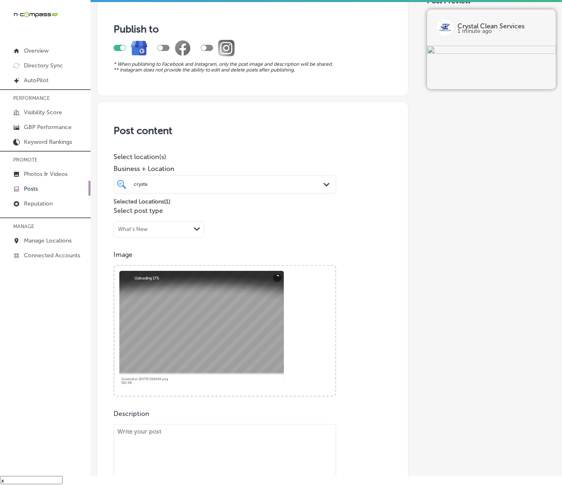
scroll to position [154, 0]
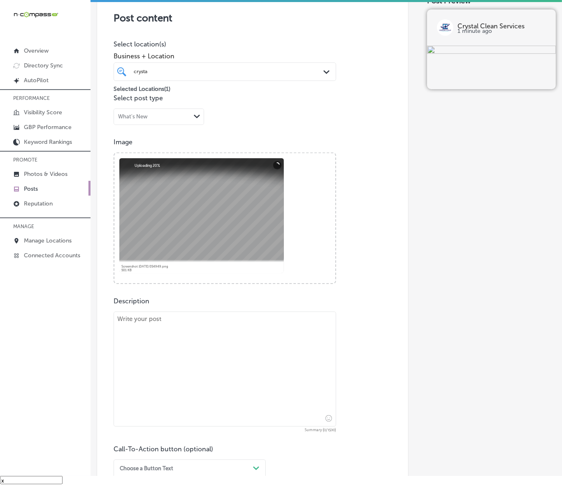
click at [264, 336] on textarea at bounding box center [224, 369] width 222 height 115
paste textarea "Proper window and gutter cleaning can make all the difference in maintaining yo…"
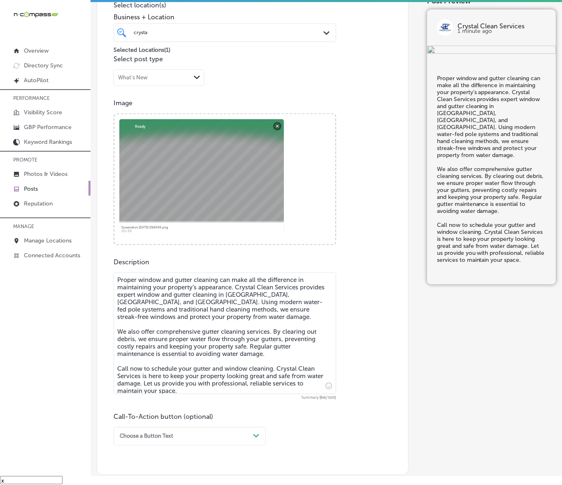
scroll to position [257, 0]
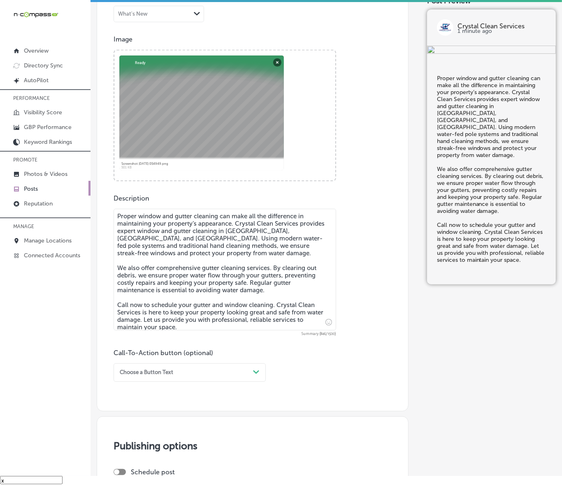
type textarea "Proper window and gutter cleaning can make all the difference in maintaining yo…"
click at [243, 376] on div "Choose a Button Text" at bounding box center [182, 372] width 133 height 11
click at [129, 459] on div "Call Now" at bounding box center [189, 464] width 152 height 12
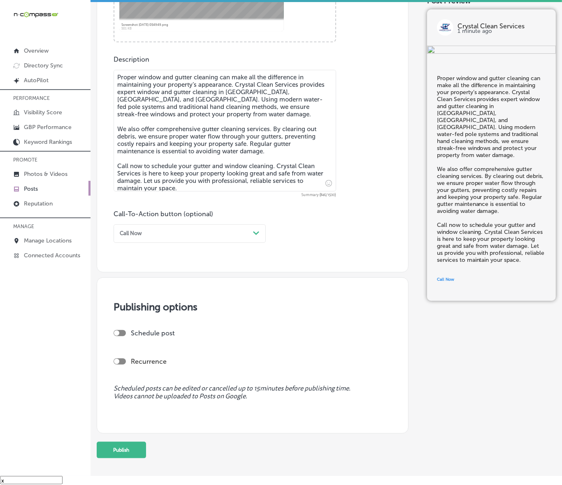
scroll to position [411, 0]
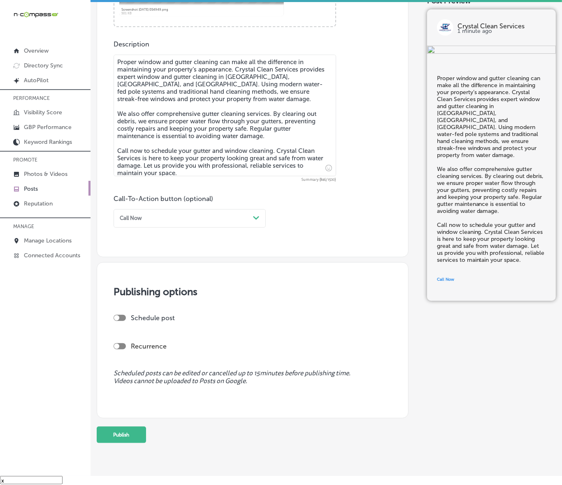
click at [120, 316] on div at bounding box center [119, 318] width 12 height 6
checkbox input "true"
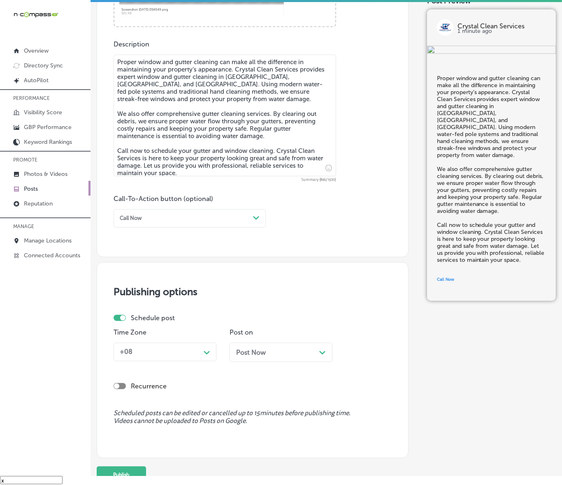
click at [151, 348] on div "+08" at bounding box center [158, 352] width 84 height 13
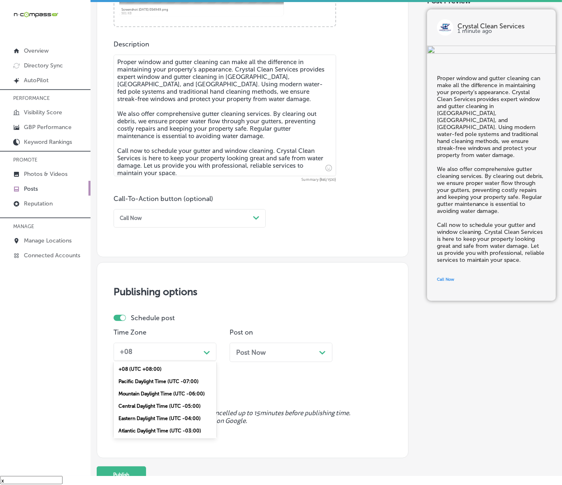
click at [146, 391] on div "Mountain Daylight Time (UTC -06:00)" at bounding box center [164, 394] width 103 height 12
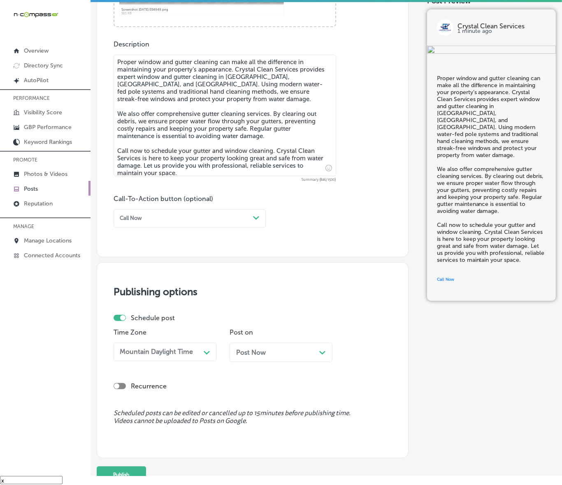
click at [270, 350] on div "Post Now Path Created with Sketch." at bounding box center [281, 353] width 90 height 8
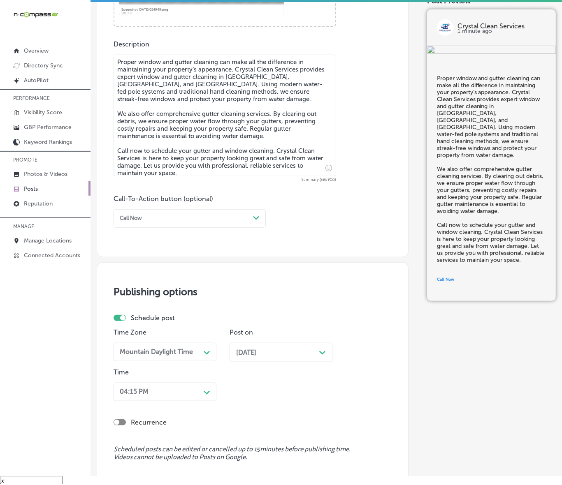
click at [208, 389] on div "04:15 PM Path Created with Sketch." at bounding box center [164, 392] width 103 height 19
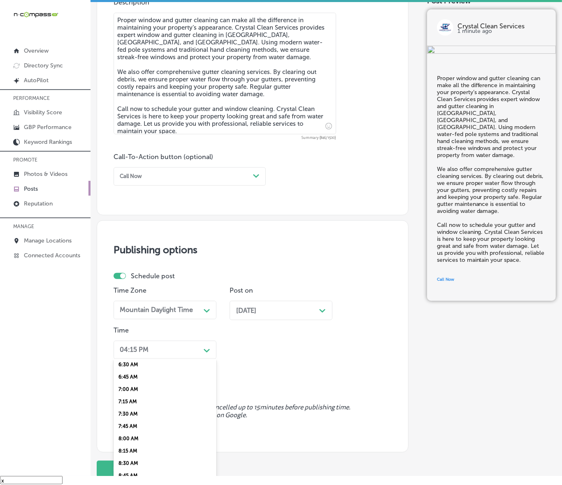
scroll to position [308, 0]
click at [134, 398] on div "7:00 AM" at bounding box center [164, 404] width 103 height 12
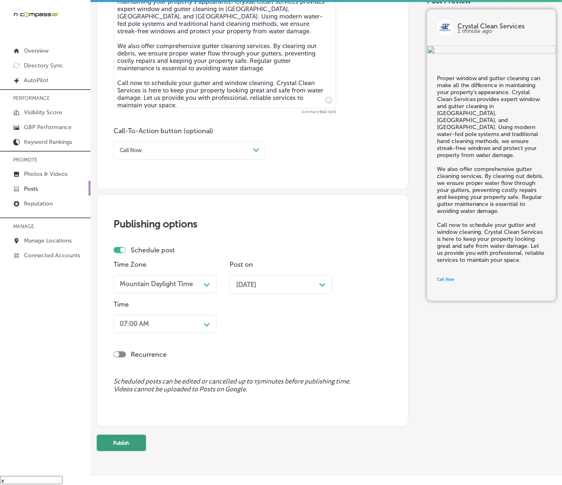
scroll to position [502, 0]
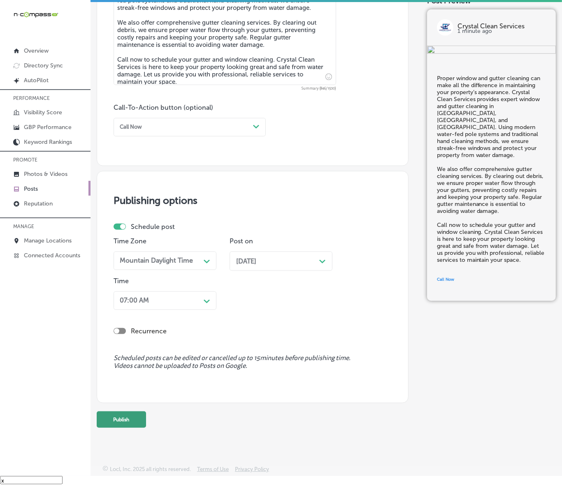
click at [130, 425] on button "Publish" at bounding box center [121, 420] width 49 height 16
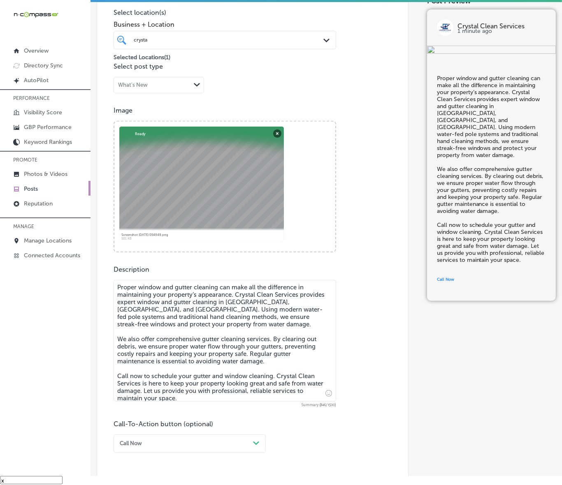
scroll to position [143, 0]
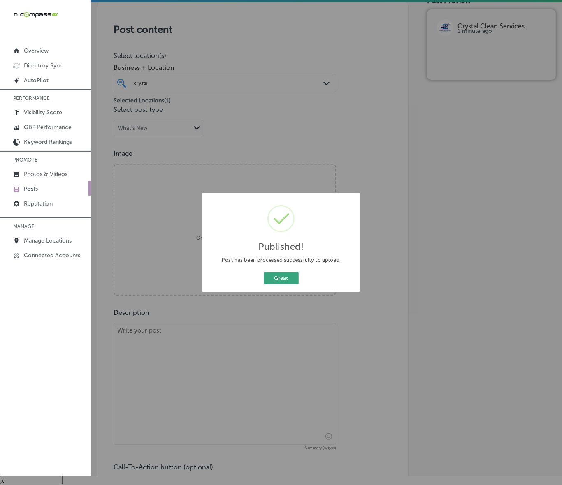
click at [280, 283] on button "Great" at bounding box center [281, 278] width 35 height 13
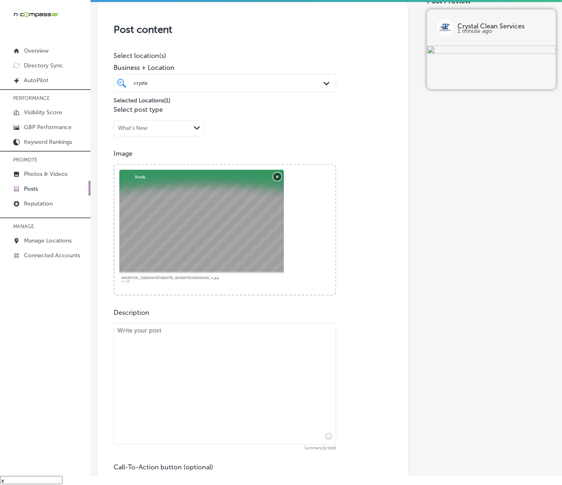
drag, startPoint x: 275, startPoint y: 176, endPoint x: 504, endPoint y: 342, distance: 283.2
click at [275, 176] on button "Remove" at bounding box center [277, 176] width 8 height 8
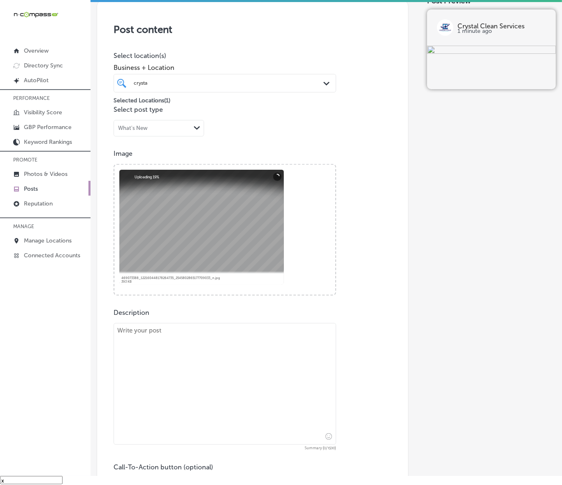
click at [301, 387] on textarea at bounding box center [224, 384] width 222 height 122
paste textarea "As fall approaches, it's the perfect time to get your gutters cleaned and ready…"
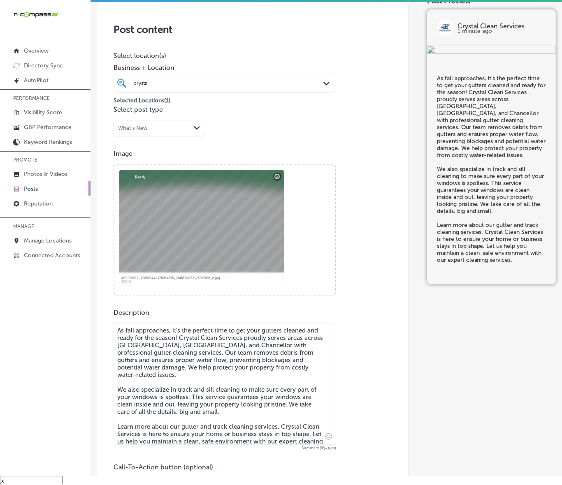
type textarea "As fall approaches, it's the perfect time to get your gutters cleaned and ready…"
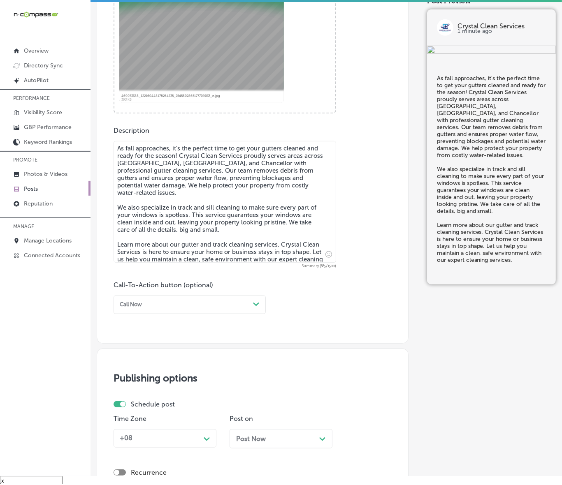
scroll to position [348, 0]
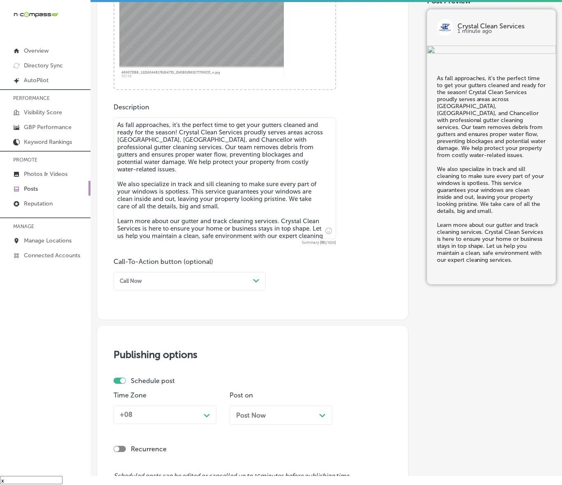
drag, startPoint x: 216, startPoint y: 286, endPoint x: 210, endPoint y: 286, distance: 5.8
click at [216, 286] on div "Call Now" at bounding box center [182, 281] width 133 height 11
click at [146, 347] on div "Learn more" at bounding box center [189, 348] width 152 height 12
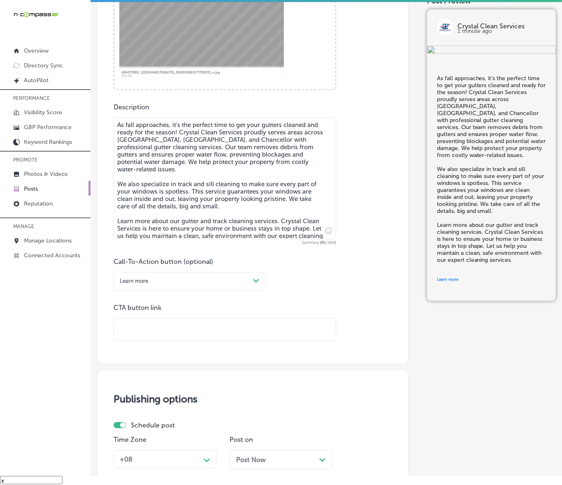
click at [153, 330] on input "text" at bounding box center [225, 330] width 222 height 23
paste input "[URL][DOMAIN_NAME]"
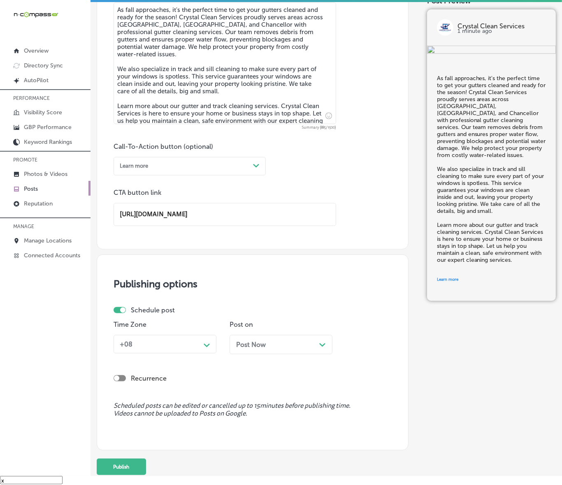
scroll to position [511, 0]
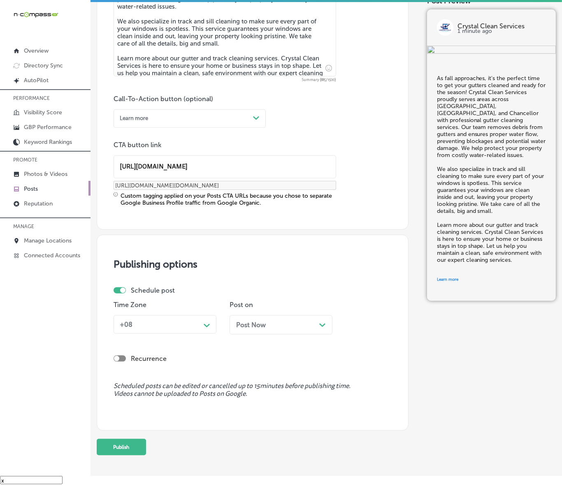
type input "[URL][DOMAIN_NAME]"
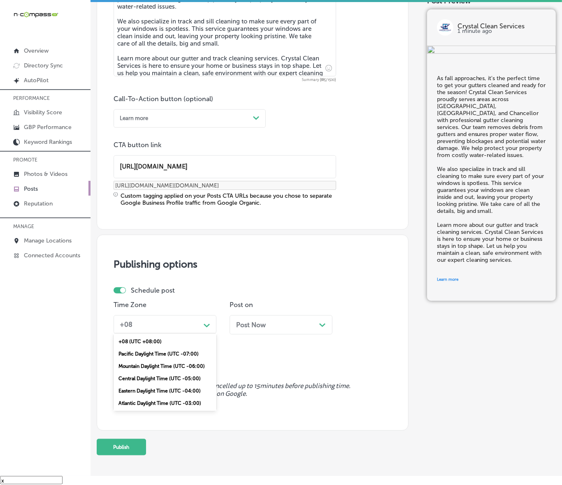
click at [205, 319] on div "Path Created with Sketch." at bounding box center [206, 324] width 13 height 13
click at [161, 368] on div "Mountain Daylight Time (UTC -06:00)" at bounding box center [164, 366] width 103 height 12
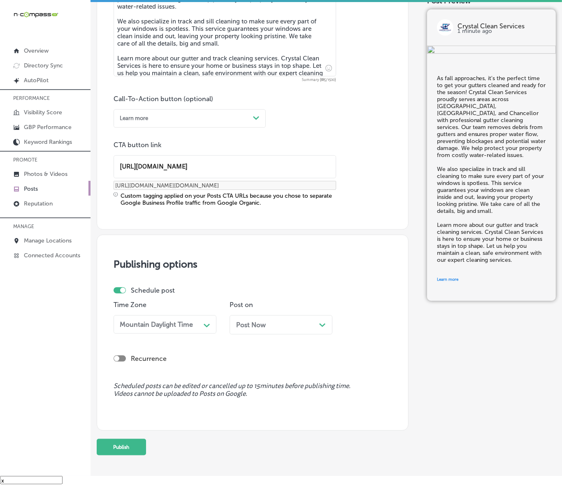
click at [288, 331] on div "Post Now Path Created with Sketch." at bounding box center [280, 324] width 103 height 19
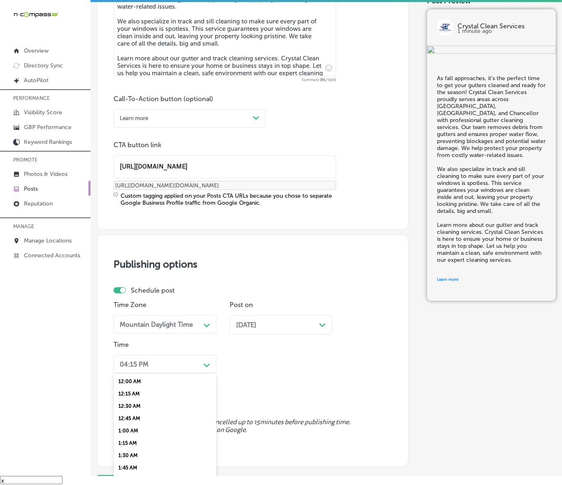
click at [196, 362] on div "option 7:00 AM, selected. option 12:00 AM focused, 1 of 96. 96 results availabl…" at bounding box center [164, 364] width 103 height 19
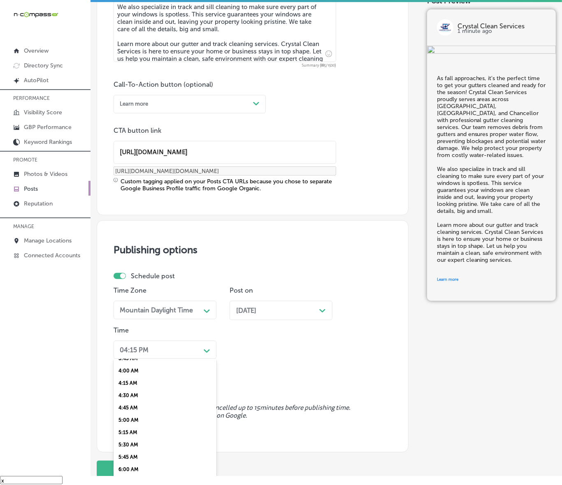
scroll to position [257, 0]
click at [130, 452] on div "7:00 AM" at bounding box center [164, 455] width 103 height 12
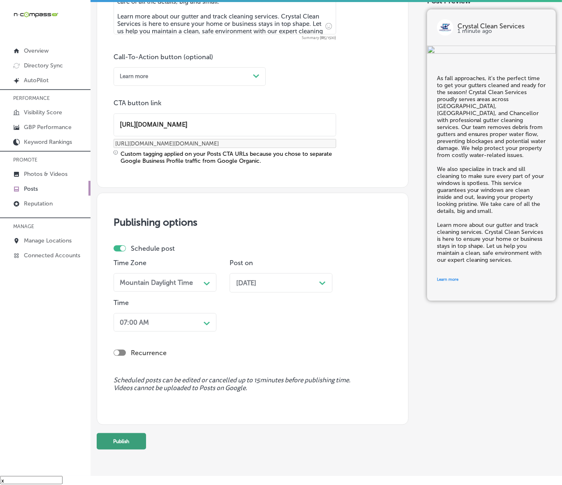
scroll to position [575, 0]
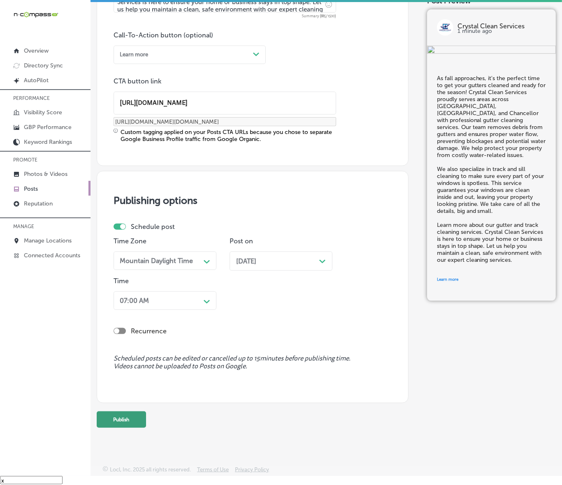
click at [134, 420] on button "Publish" at bounding box center [121, 420] width 49 height 16
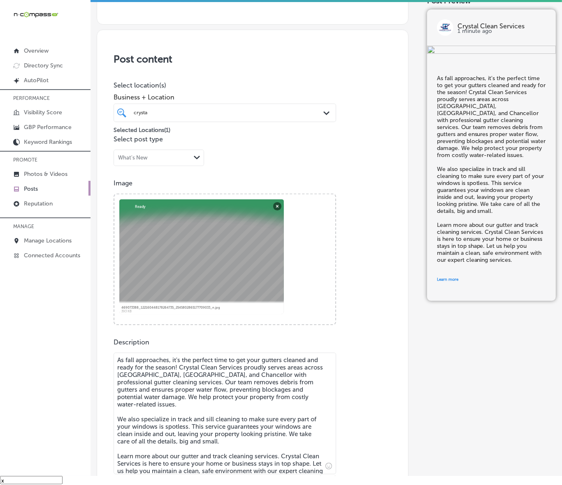
scroll to position [112, 0]
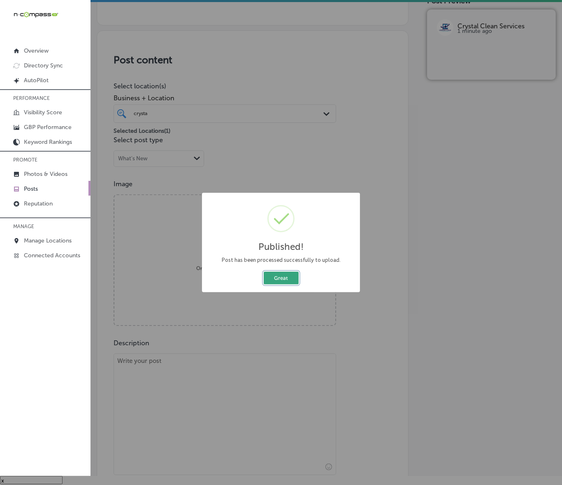
click at [290, 278] on button "Great" at bounding box center [281, 278] width 35 height 13
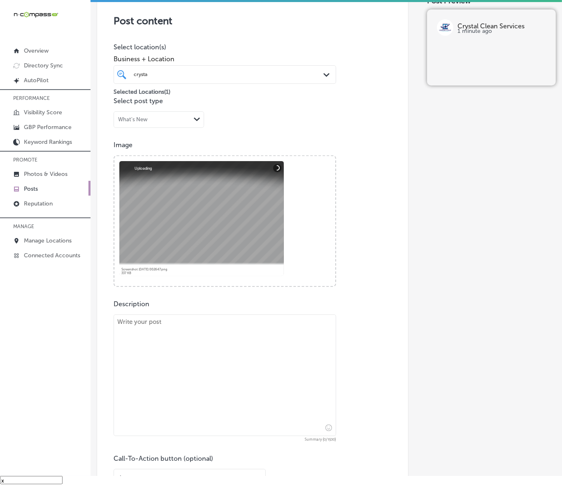
scroll to position [164, 0]
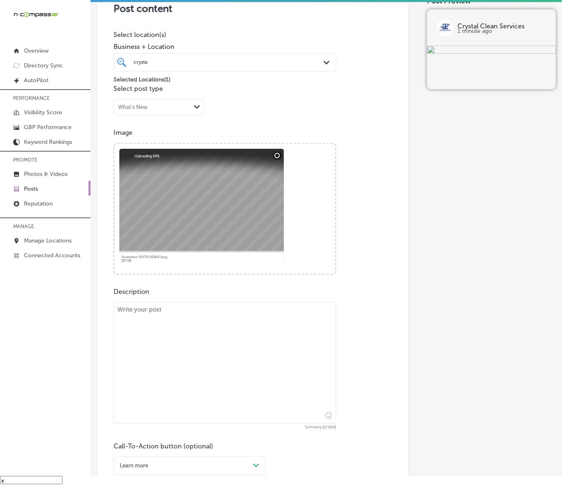
click at [308, 344] on textarea at bounding box center [224, 363] width 222 height 122
paste textarea "With the busy holiday season just around the corner, it’s time to prepare your …"
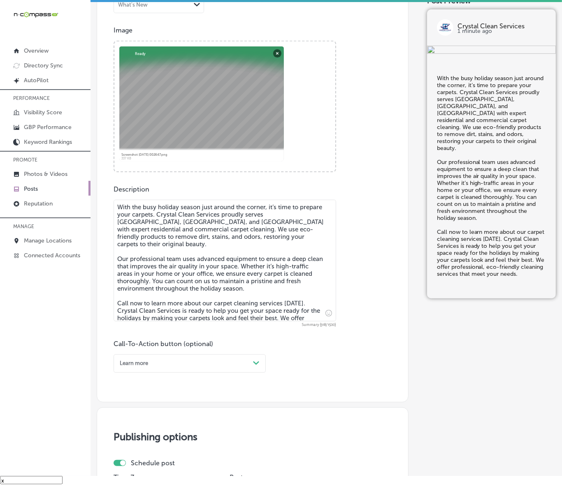
scroll to position [266, 0]
type textarea "With the busy holiday season just around the corner, it’s time to prepare your …"
click at [249, 366] on div "Learn more" at bounding box center [182, 363] width 133 height 11
click at [135, 451] on div "Call Now" at bounding box center [189, 454] width 152 height 12
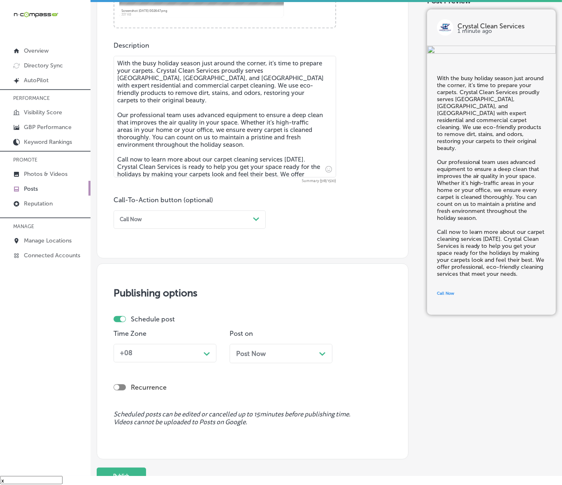
scroll to position [421, 0]
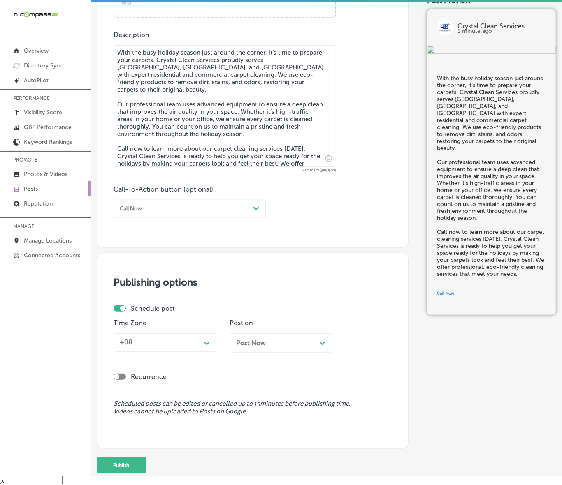
click at [160, 341] on div "+08" at bounding box center [158, 342] width 84 height 13
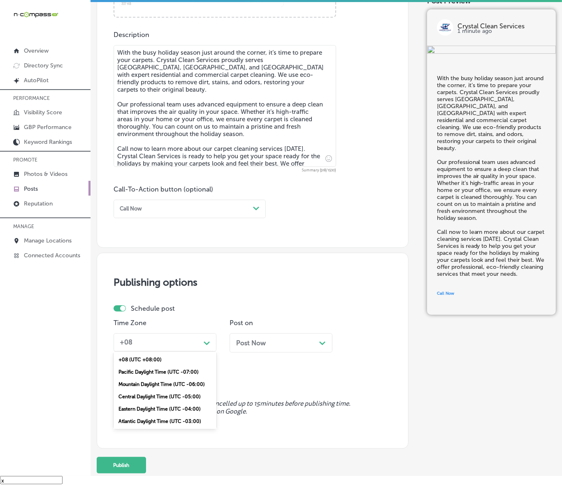
click at [149, 380] on div "Mountain Daylight Time (UTC -06:00)" at bounding box center [164, 384] width 103 height 12
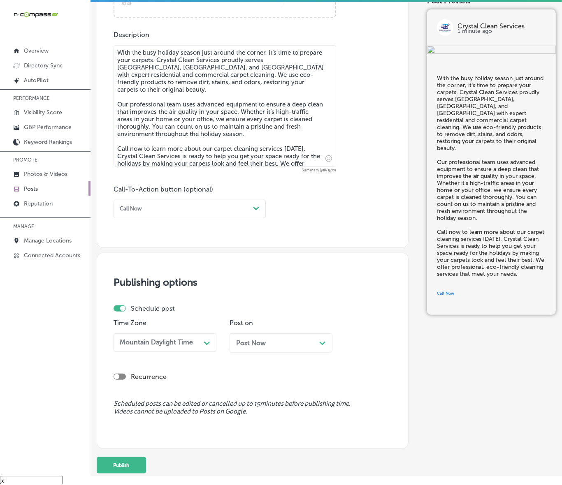
click at [263, 342] on span "Post Now" at bounding box center [251, 343] width 30 height 8
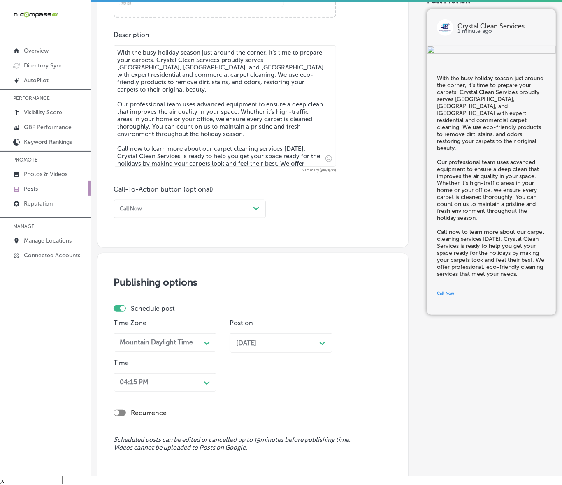
click at [208, 378] on div "04:15 PM Path Created with Sketch." at bounding box center [164, 382] width 103 height 19
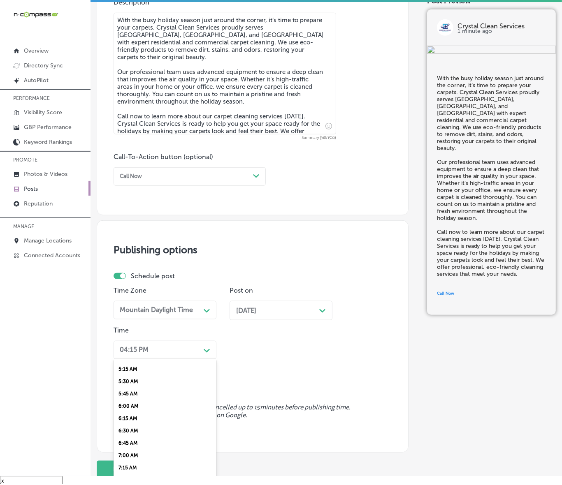
scroll to position [308, 0]
click at [132, 400] on div "7:00 AM" at bounding box center [164, 404] width 103 height 12
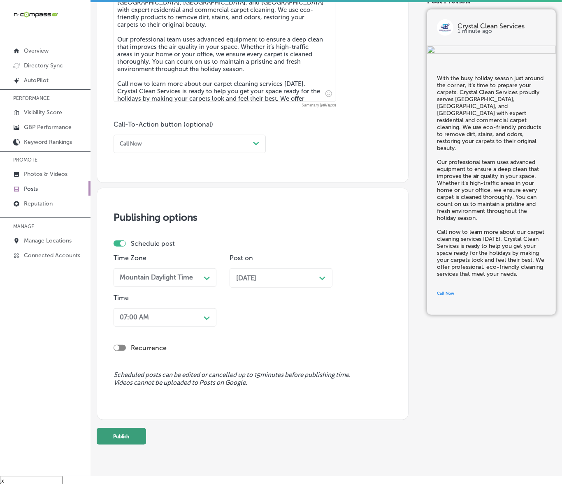
scroll to position [502, 0]
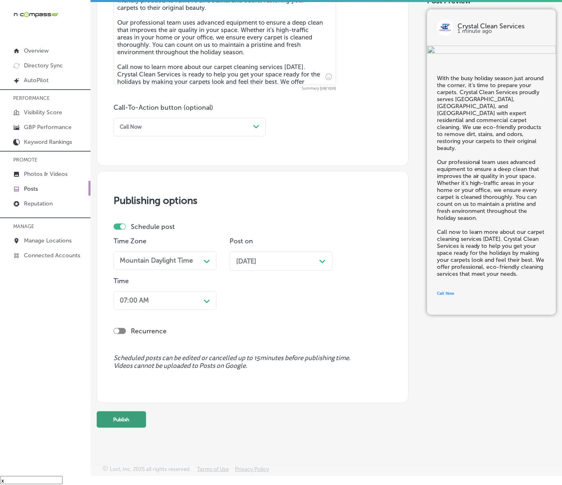
click at [132, 417] on button "Publish" at bounding box center [121, 420] width 49 height 16
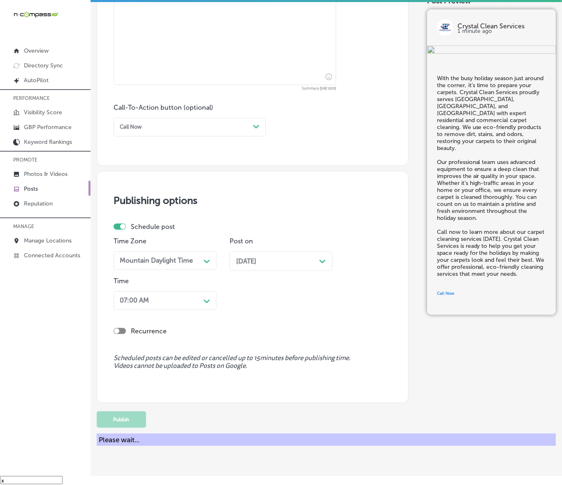
scroll to position [467, 0]
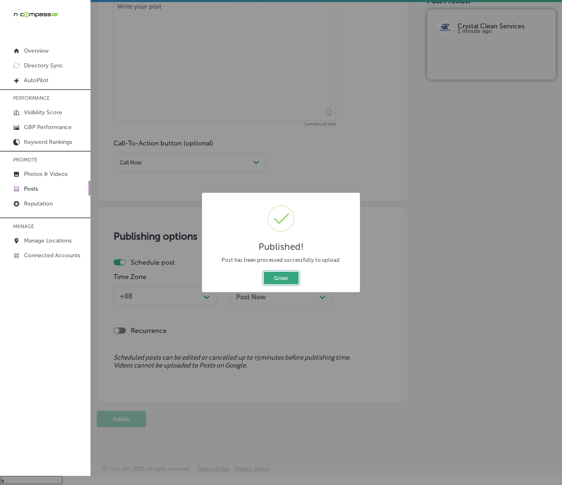
click at [280, 282] on button "Great" at bounding box center [281, 278] width 35 height 13
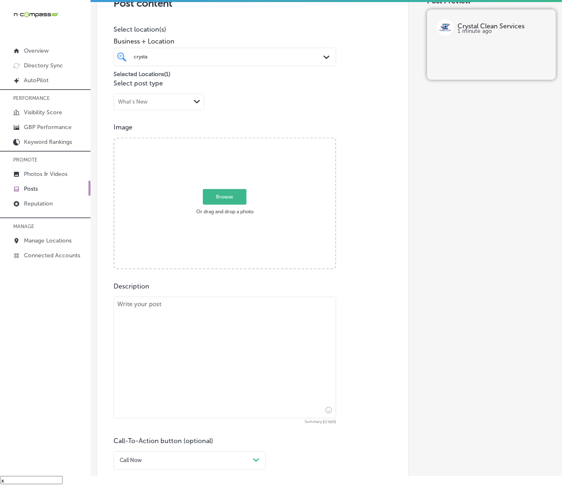
scroll to position [158, 0]
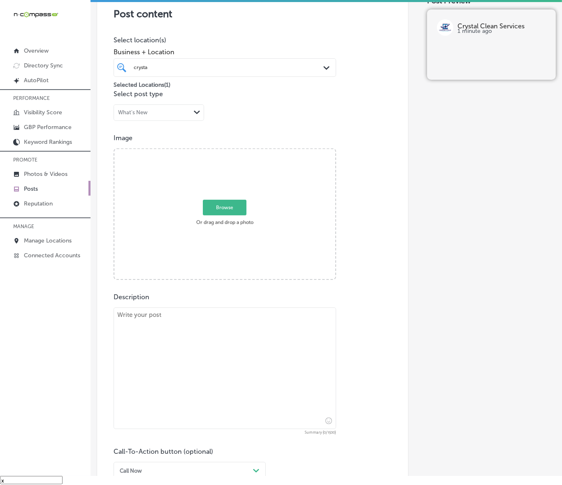
click at [201, 331] on textarea at bounding box center [224, 369] width 222 height 122
paste textarea "As the holiday season approaches, now is the perfect time to refresh your carpe…"
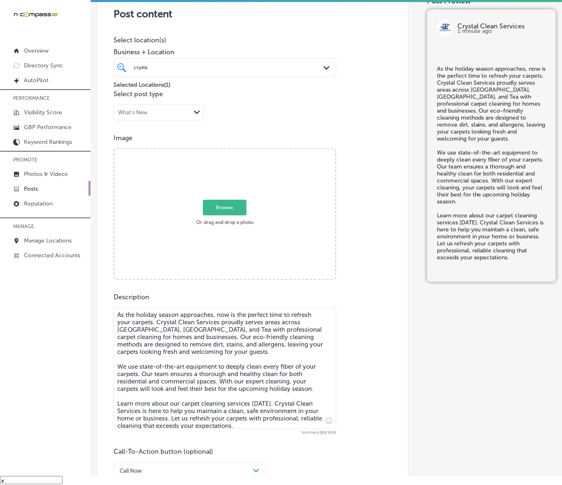
type textarea "As the holiday season approaches, now is the perfect time to refresh your carpe…"
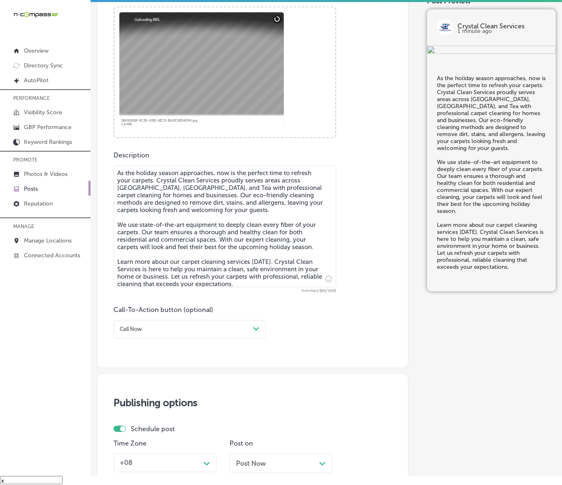
scroll to position [312, 0]
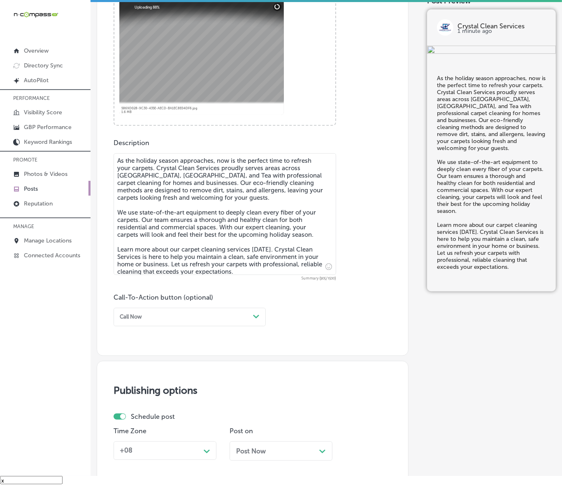
click at [199, 316] on div "Call Now" at bounding box center [182, 317] width 133 height 11
click at [144, 380] on div "Learn more" at bounding box center [189, 383] width 152 height 12
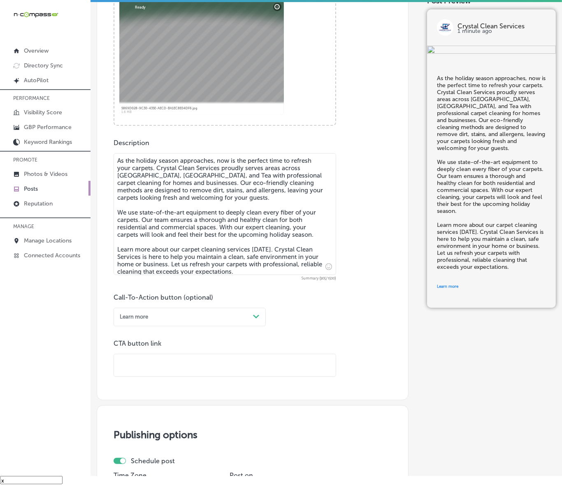
click at [166, 356] on input "text" at bounding box center [225, 365] width 222 height 23
paste input "[URL][DOMAIN_NAME]"
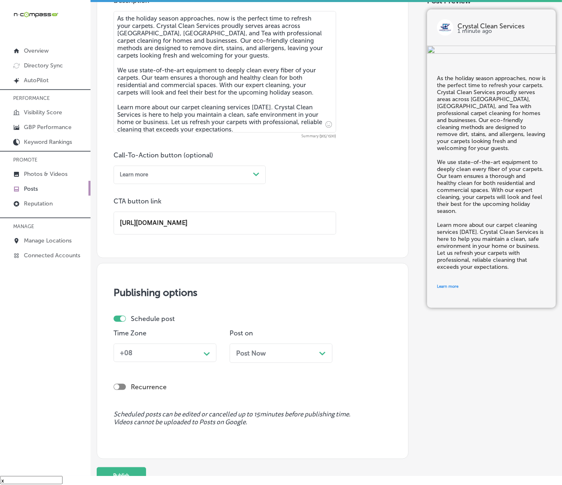
scroll to position [511, 0]
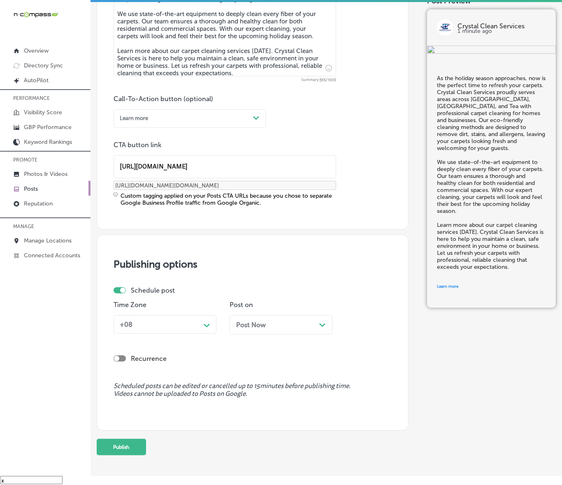
type input "[URL][DOMAIN_NAME]"
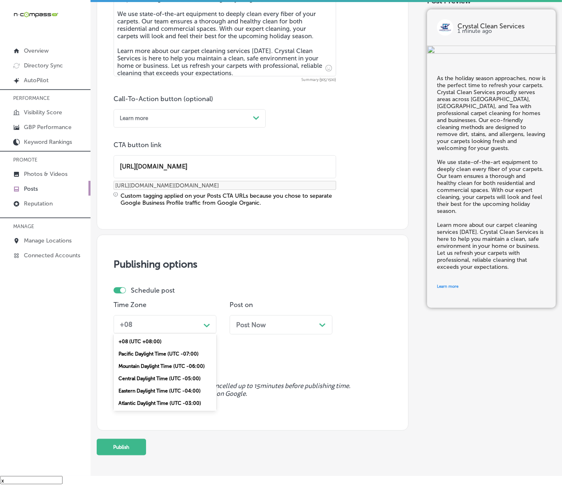
click at [200, 324] on div "Path Created with Sketch." at bounding box center [206, 324] width 13 height 13
click at [164, 364] on div "Mountain Daylight Time (UTC -06:00)" at bounding box center [164, 366] width 103 height 12
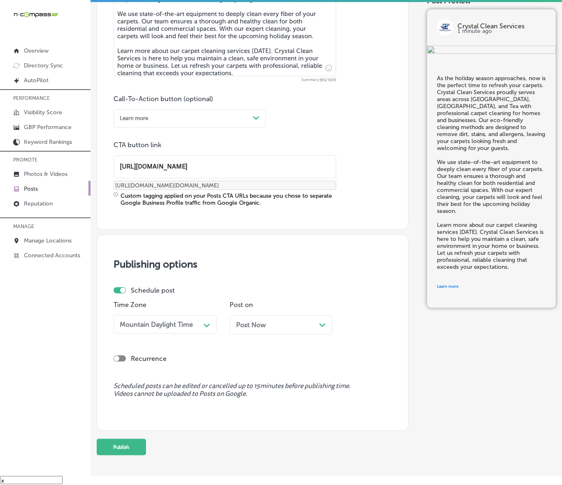
click at [276, 317] on div "Post Now Path Created with Sketch." at bounding box center [280, 324] width 103 height 19
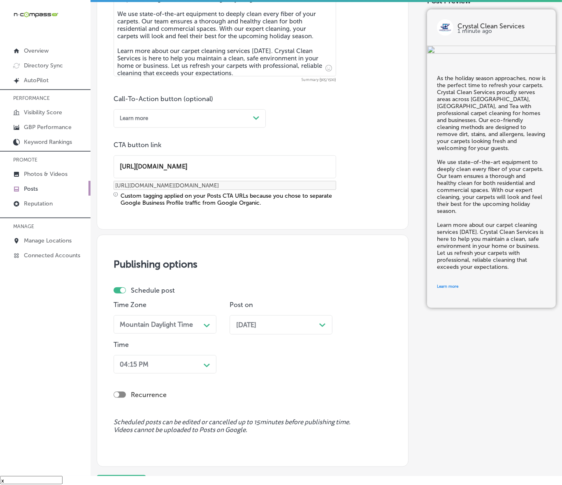
click at [207, 363] on div "04:15 PM Path Created with Sketch." at bounding box center [164, 364] width 103 height 19
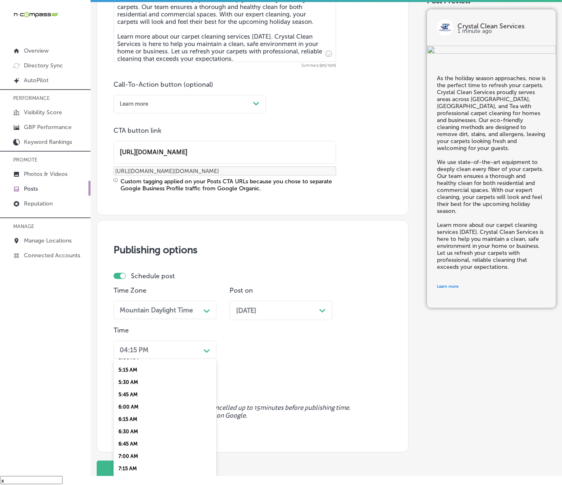
scroll to position [257, 0]
click at [137, 449] on div "7:00 AM" at bounding box center [164, 455] width 103 height 12
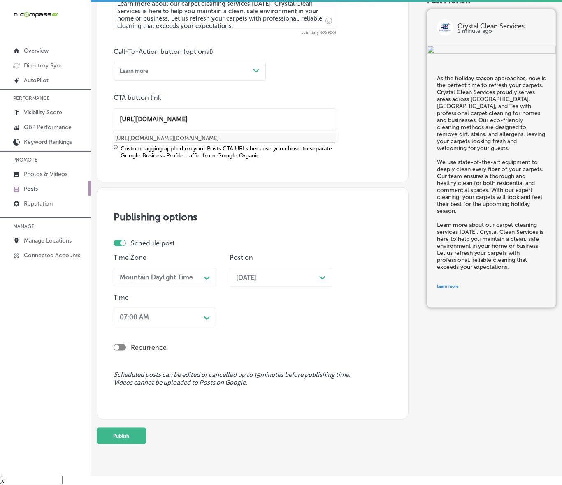
scroll to position [575, 0]
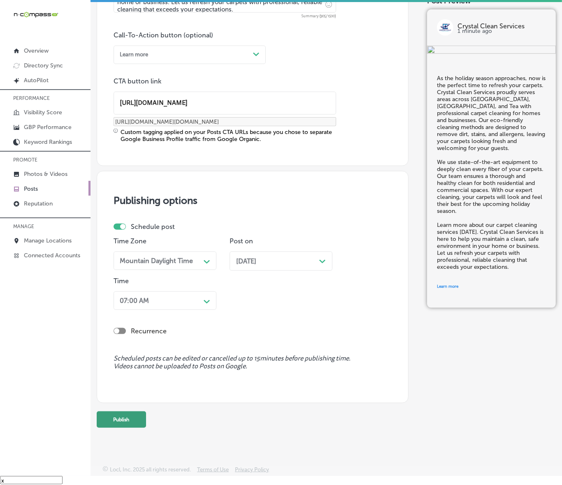
click at [134, 412] on button "Publish" at bounding box center [121, 420] width 49 height 16
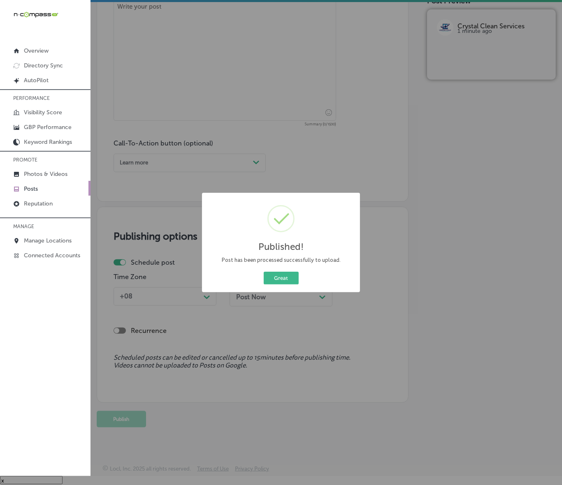
scroll to position [467, 0]
click at [280, 279] on button "Great" at bounding box center [281, 278] width 35 height 13
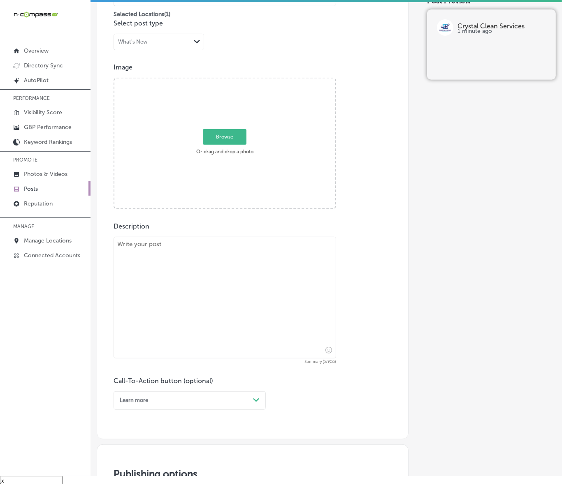
scroll to position [210, 0]
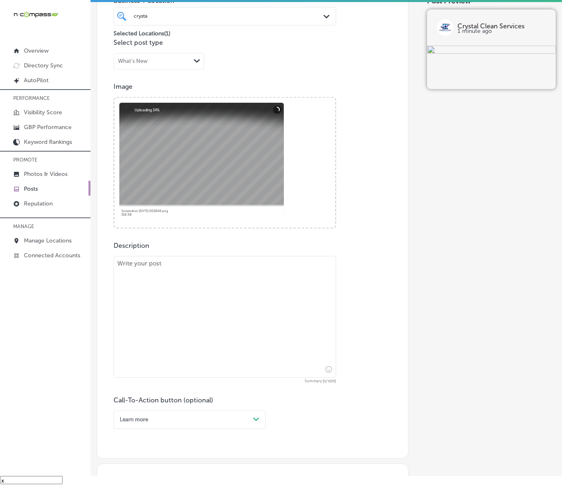
click at [256, 291] on textarea at bounding box center [224, 317] width 222 height 122
paste textarea "Get your home or office ready for the busy holiday season! Serving [GEOGRAPHIC_…"
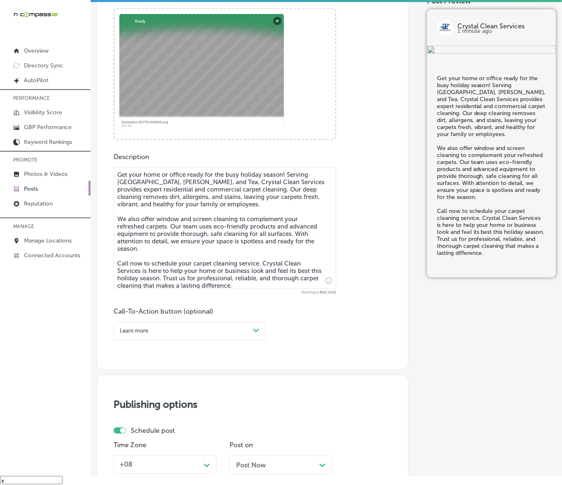
scroll to position [312, 0]
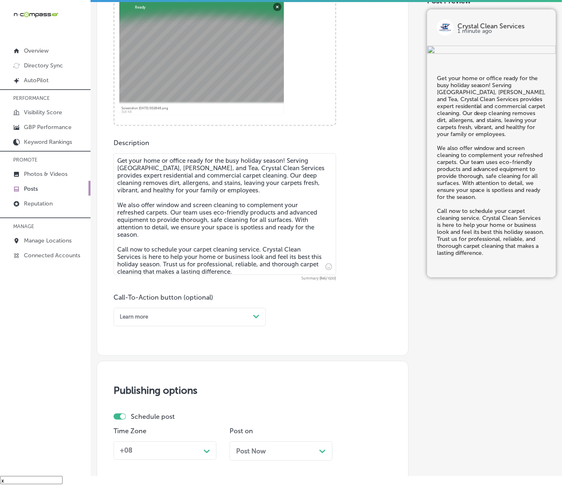
type textarea "Get your home or office ready for the busy holiday season! Serving [GEOGRAPHIC_…"
click at [249, 315] on div "Learn more" at bounding box center [182, 317] width 133 height 11
click at [124, 404] on div "Call Now" at bounding box center [189, 408] width 152 height 12
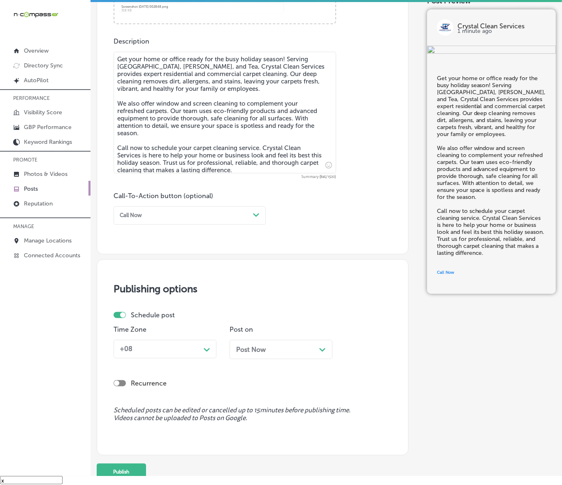
scroll to position [415, 0]
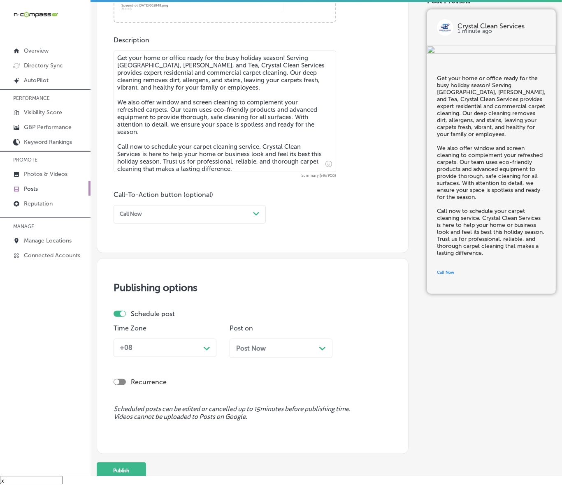
click at [202, 348] on div "Path Created with Sketch." at bounding box center [206, 347] width 13 height 13
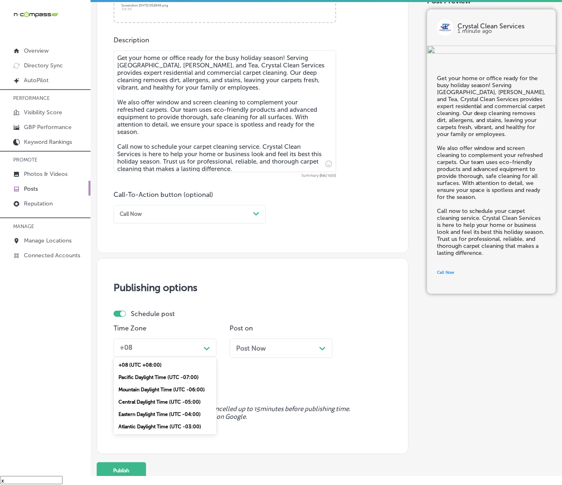
drag, startPoint x: 150, startPoint y: 389, endPoint x: 159, endPoint y: 387, distance: 8.7
click at [150, 389] on div "Mountain Daylight Time (UTC -06:00)" at bounding box center [164, 390] width 103 height 12
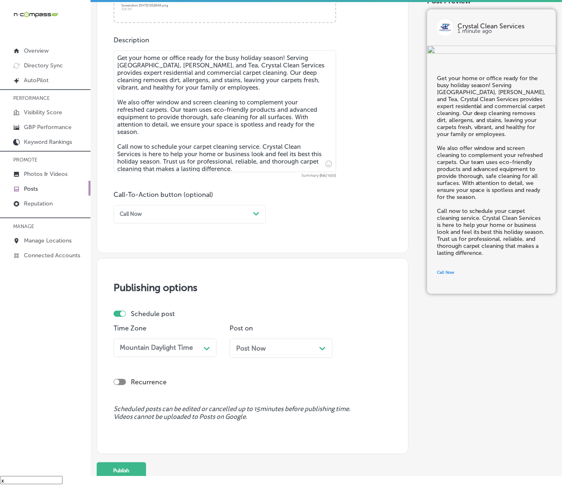
click at [275, 350] on div "Post Now Path Created with Sketch." at bounding box center [281, 349] width 90 height 8
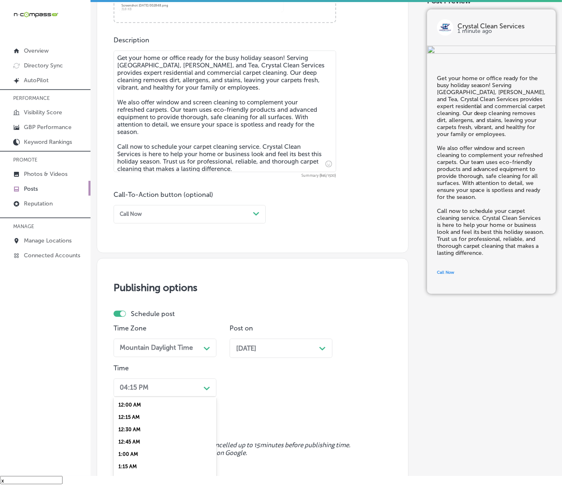
click at [208, 382] on div "option 7:00 AM, selected. option 12:15 AM focused, 2 of 96. 96 results availabl…" at bounding box center [164, 388] width 103 height 19
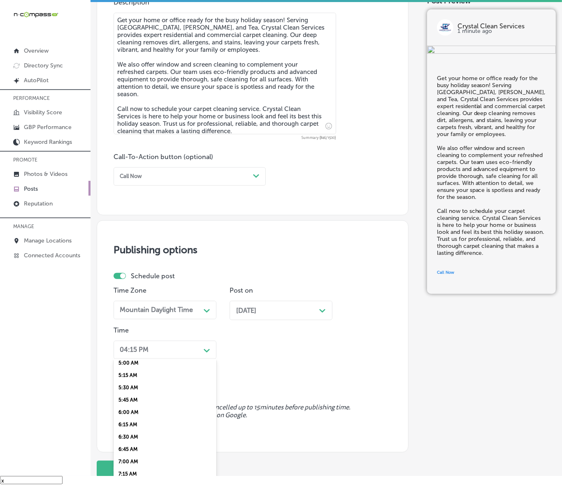
scroll to position [257, 0]
click at [122, 449] on div "7:00 AM" at bounding box center [164, 455] width 103 height 12
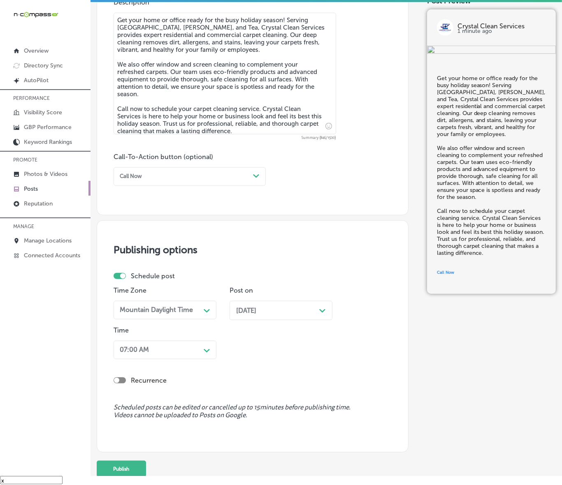
scroll to position [502, 0]
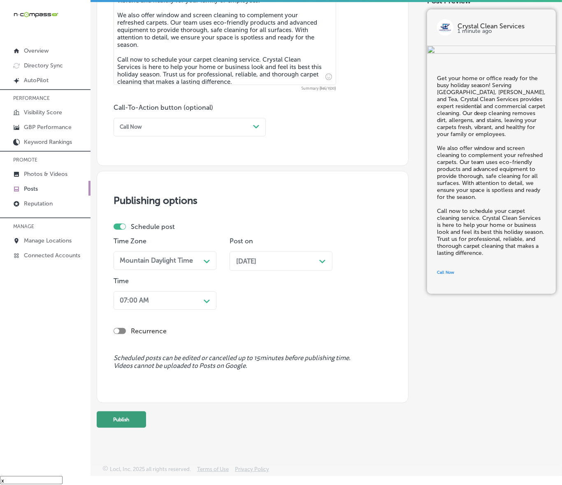
click at [118, 418] on button "Publish" at bounding box center [121, 420] width 49 height 16
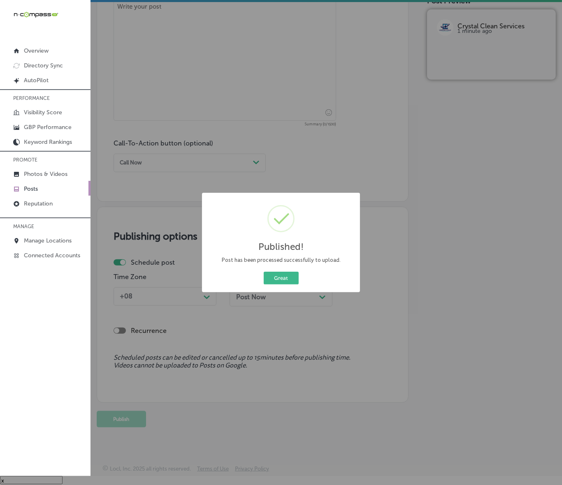
scroll to position [467, 0]
click at [284, 280] on button "Great" at bounding box center [281, 278] width 35 height 13
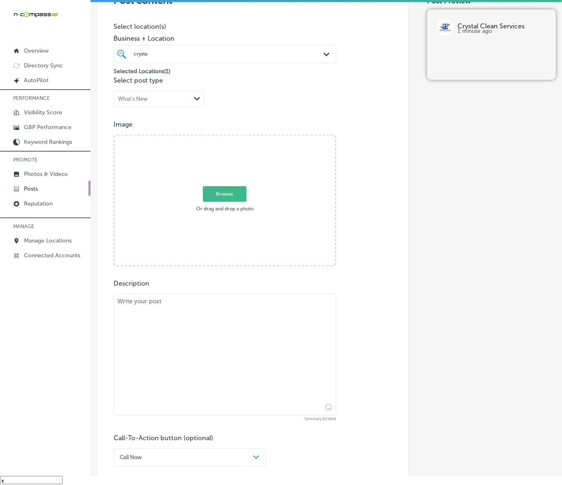
scroll to position [158, 0]
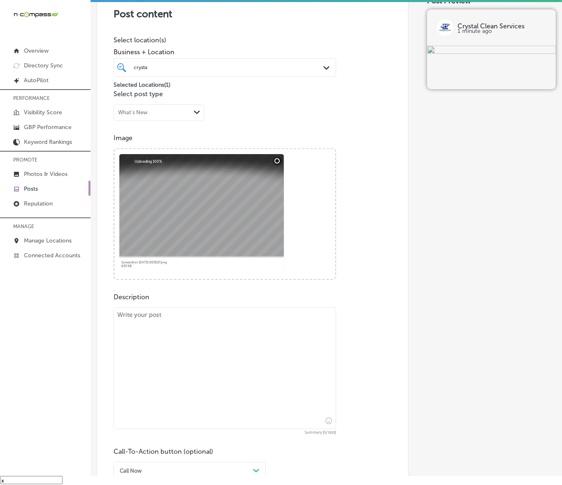
click at [187, 327] on textarea at bounding box center [224, 369] width 222 height 122
paste textarea "As the colder months settle in, it’s crucial to make sure your gutters are clea…"
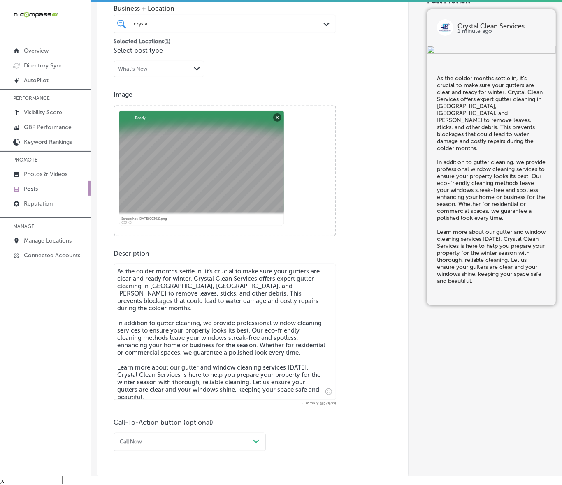
scroll to position [261, 0]
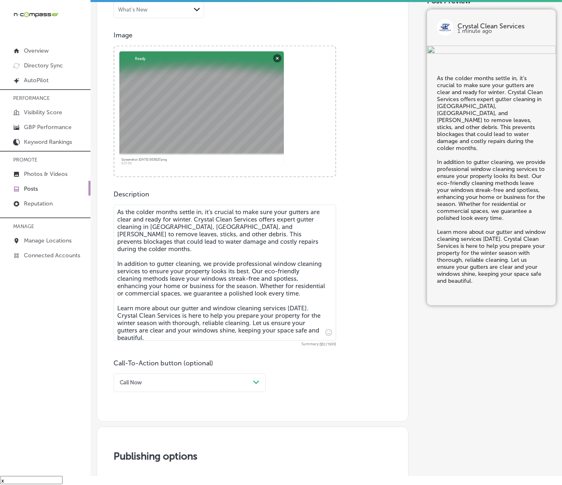
type textarea "As the colder months settle in, it’s crucial to make sure your gutters are clea…"
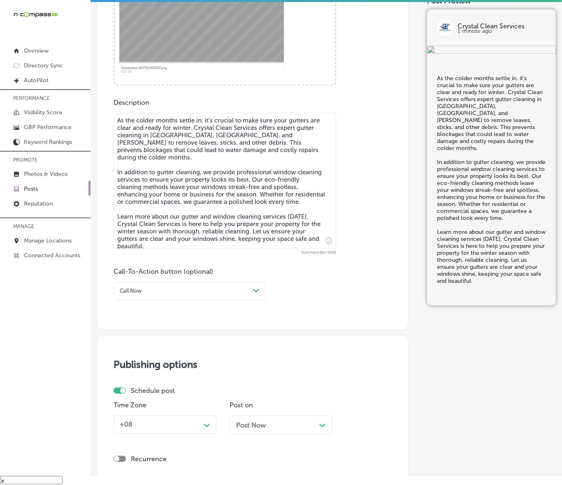
scroll to position [364, 0]
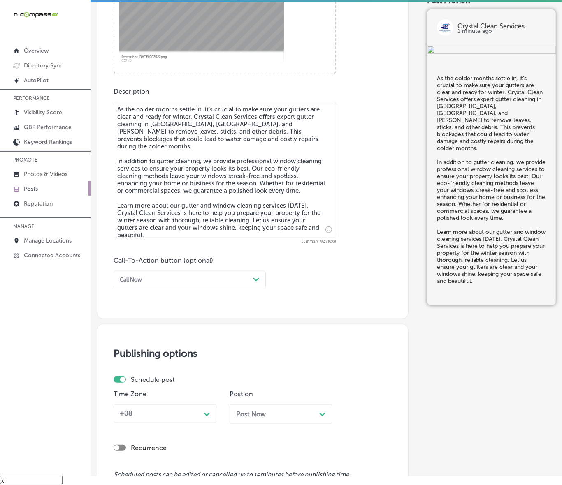
click at [169, 286] on div "Call Now Path Created with Sketch." at bounding box center [189, 280] width 152 height 19
click at [153, 353] on div "Sign up" at bounding box center [189, 359] width 152 height 12
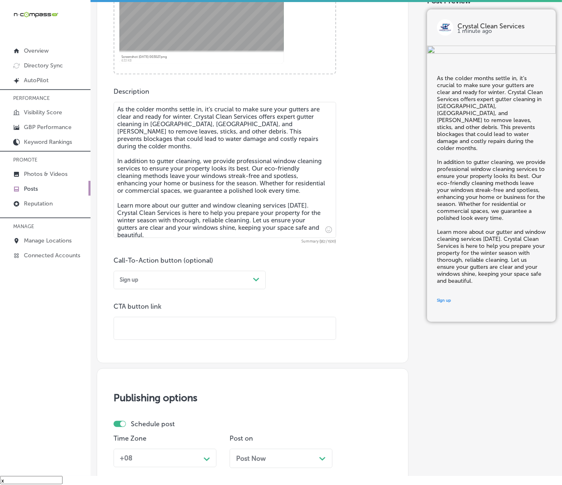
click at [155, 331] on input "text" at bounding box center [225, 328] width 222 height 23
click at [155, 278] on div "Sign up" at bounding box center [182, 280] width 133 height 11
click at [143, 345] on div "Learn more" at bounding box center [189, 346] width 152 height 12
click at [151, 327] on input "text" at bounding box center [225, 328] width 222 height 23
paste input "[URL][DOMAIN_NAME]"
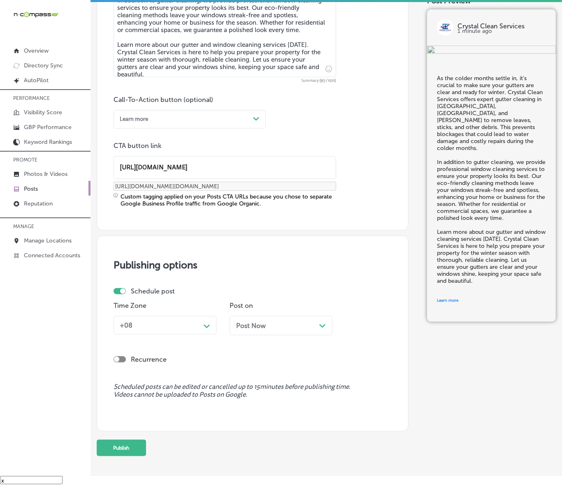
scroll to position [553, 0]
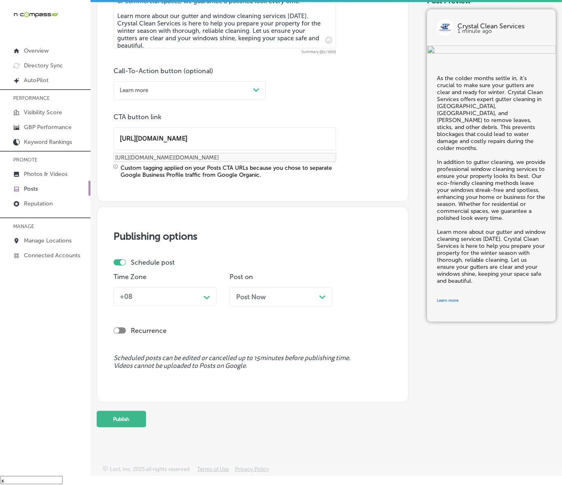
type input "[URL][DOMAIN_NAME]"
click at [199, 300] on div "+08" at bounding box center [158, 296] width 84 height 13
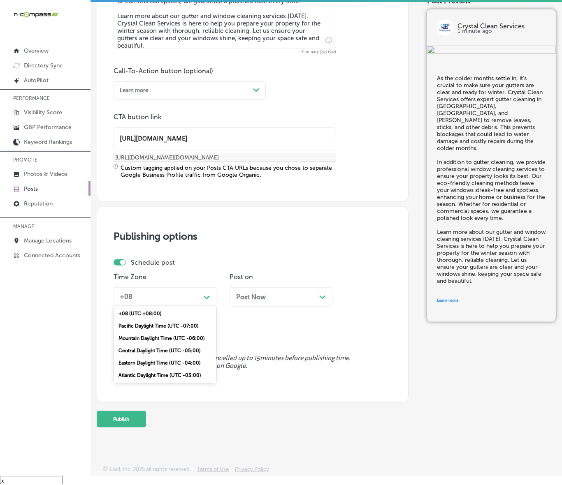
click at [173, 337] on div "Mountain Daylight Time (UTC -06:00)" at bounding box center [164, 338] width 103 height 12
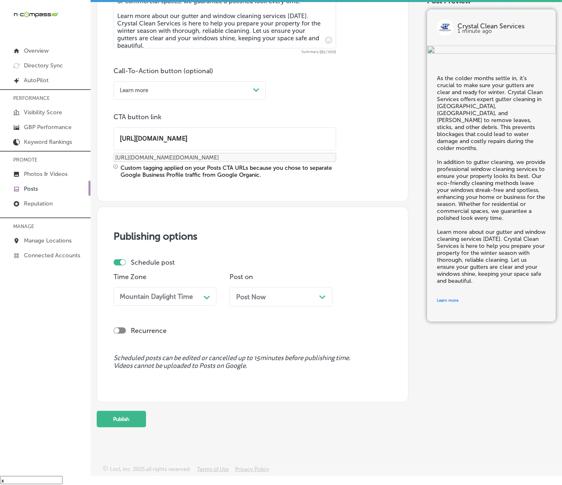
click at [252, 303] on div "Post Now Path Created with Sketch." at bounding box center [280, 296] width 103 height 19
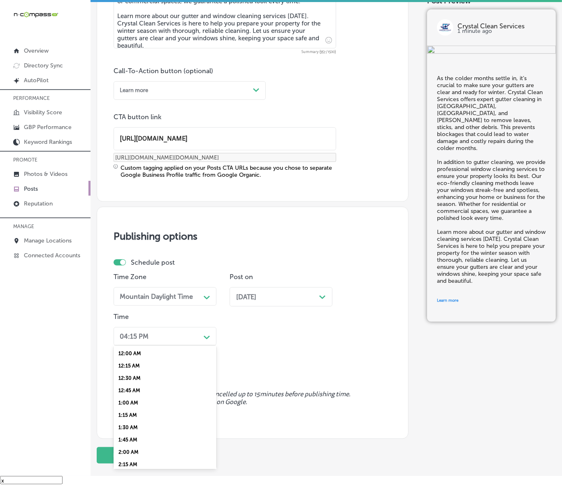
click at [206, 333] on div "Path Created with Sketch." at bounding box center [207, 336] width 7 height 7
click at [133, 384] on div "7:00 AM" at bounding box center [164, 390] width 103 height 12
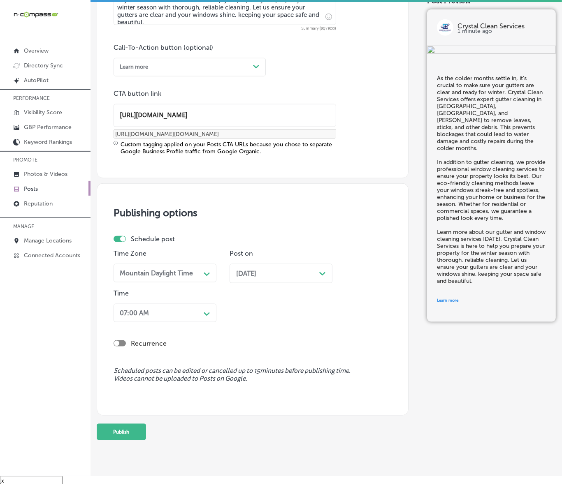
scroll to position [589, 0]
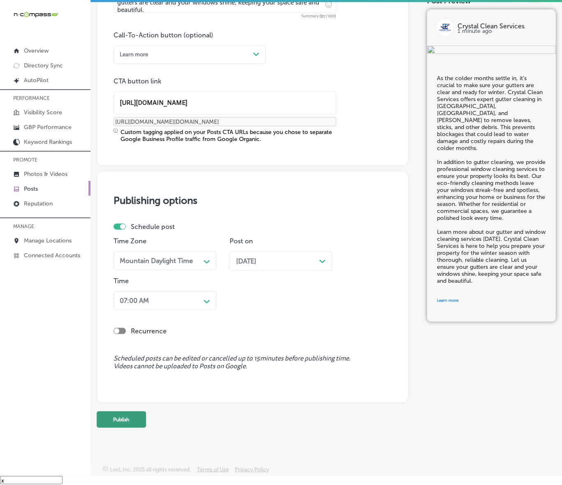
click at [135, 420] on button "Publish" at bounding box center [121, 420] width 49 height 16
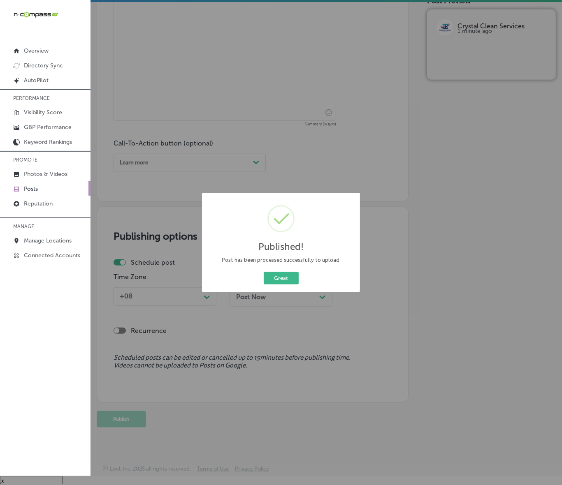
scroll to position [481, 0]
drag, startPoint x: 284, startPoint y: 282, endPoint x: 292, endPoint y: 280, distance: 8.1
click at [284, 282] on button "Great" at bounding box center [281, 278] width 35 height 13
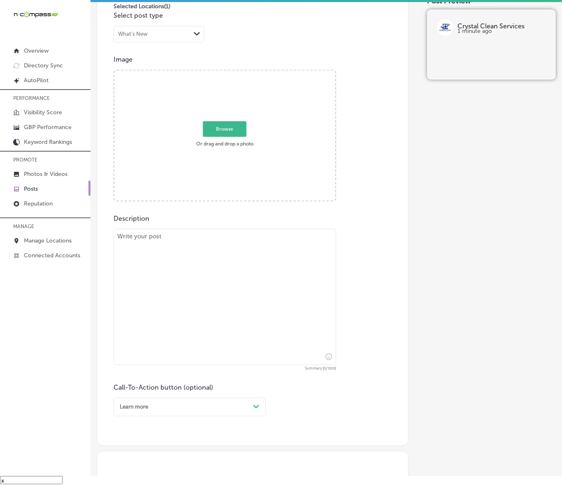
scroll to position [173, 0]
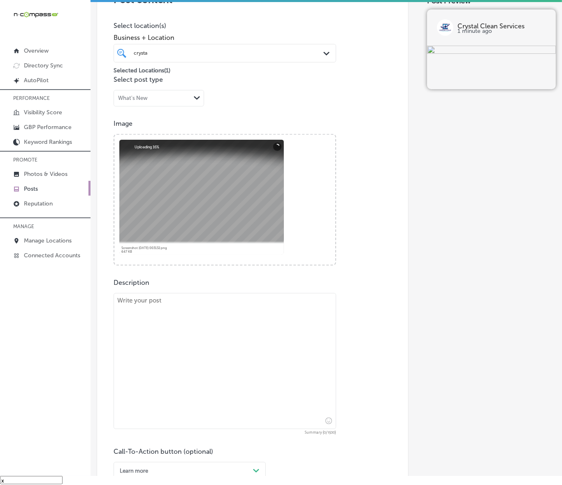
click at [196, 319] on textarea at bounding box center [224, 361] width 222 height 136
paste textarea "As the holidays approach, it's the perfect time to get your windows sparkling c…"
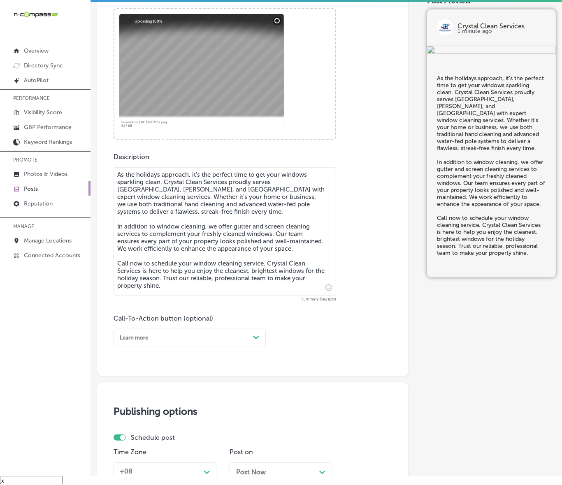
scroll to position [327, 0]
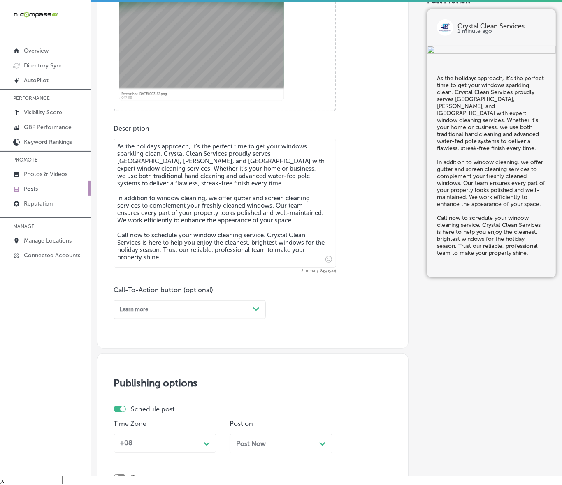
type textarea "As the holidays approach, it's the perfect time to get your windows sparkling c…"
click at [211, 315] on div "Learn more Path Created with Sketch." at bounding box center [189, 310] width 152 height 19
click at [134, 396] on div "Call Now" at bounding box center [189, 401] width 152 height 12
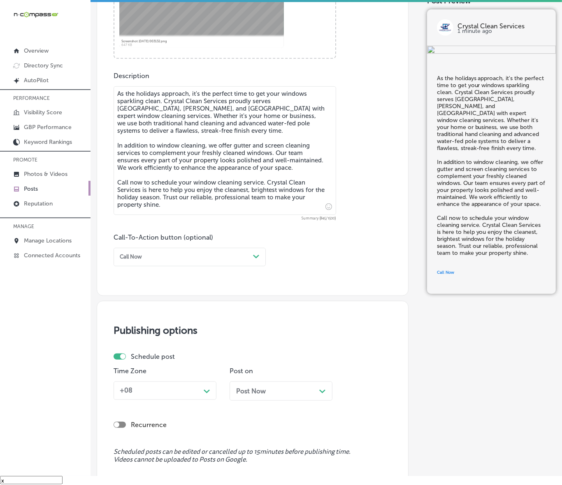
scroll to position [430, 0]
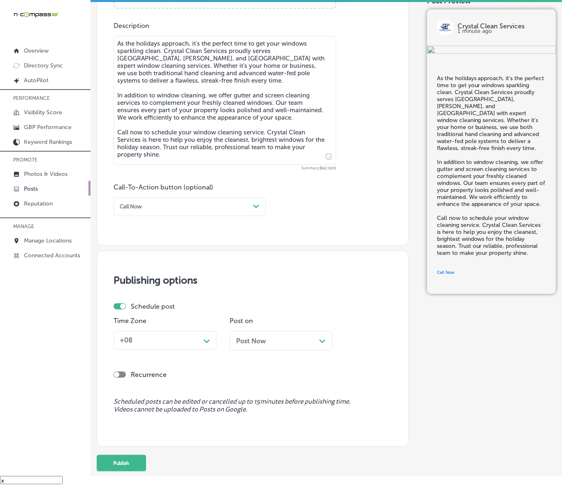
click at [204, 343] on div "Path Created with Sketch." at bounding box center [207, 340] width 7 height 7
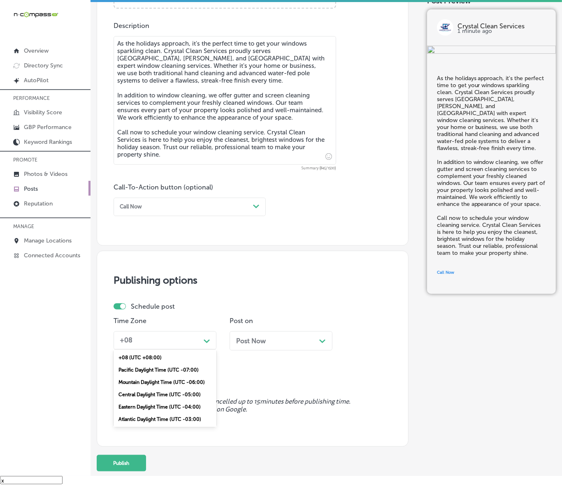
click at [155, 378] on div "Mountain Daylight Time (UTC -06:00)" at bounding box center [164, 382] width 103 height 12
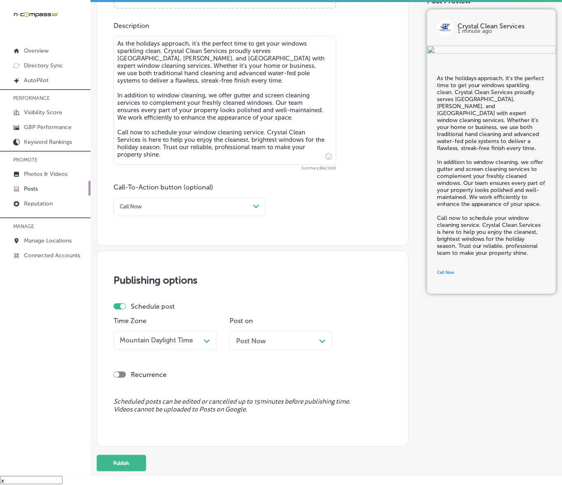
click at [272, 349] on div "Post Now Path Created with Sketch." at bounding box center [280, 340] width 103 height 19
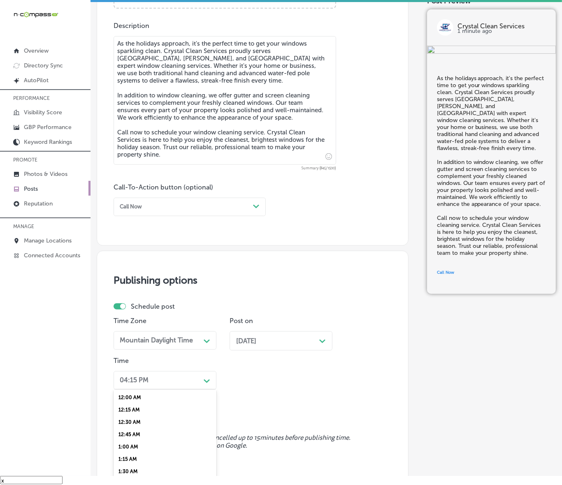
click at [188, 381] on div "option 7:00 AM, selected. option 12:15 AM focused, 2 of 96. 96 results availabl…" at bounding box center [164, 380] width 103 height 19
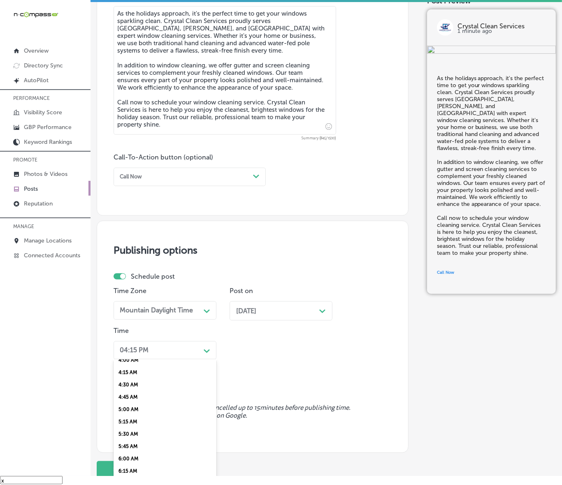
scroll to position [308, 0]
click at [138, 400] on div "7:00 AM" at bounding box center [164, 404] width 103 height 12
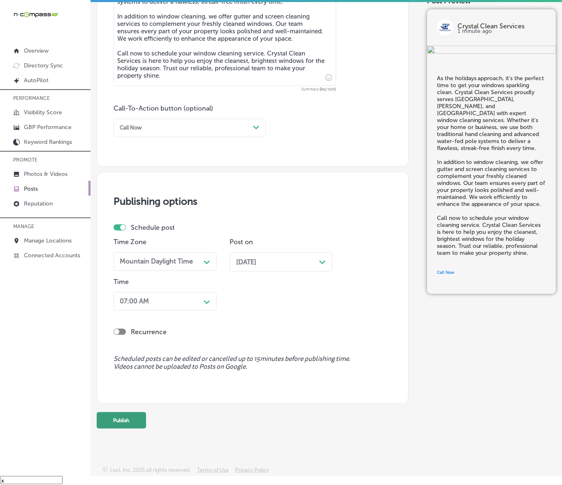
scroll to position [509, 0]
click at [134, 413] on button "Publish" at bounding box center [121, 420] width 49 height 16
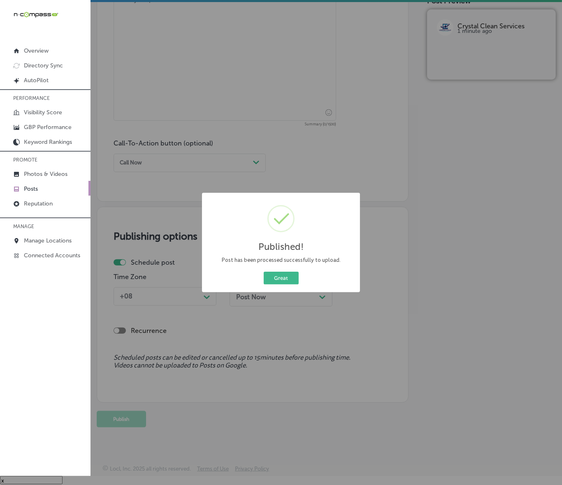
scroll to position [473, 0]
drag, startPoint x: 284, startPoint y: 276, endPoint x: 314, endPoint y: 280, distance: 29.8
click at [284, 276] on button "Great" at bounding box center [281, 278] width 35 height 13
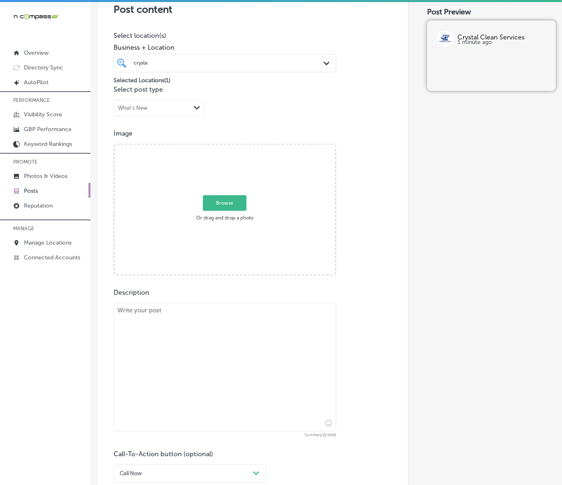
scroll to position [165, 0]
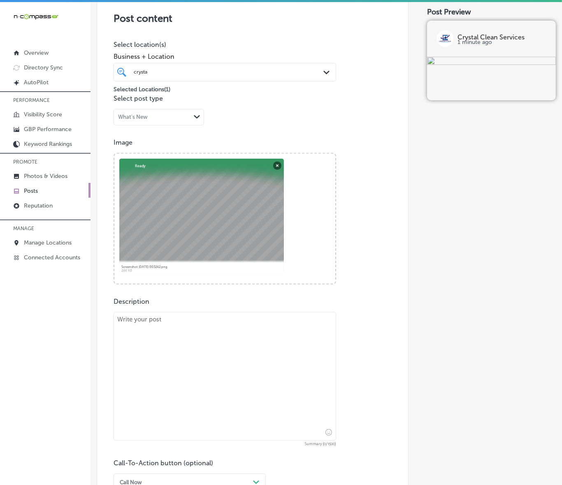
click at [197, 322] on textarea at bounding box center [224, 376] width 222 height 129
paste textarea "Ensure your carpets are ready for holiday gatherings or a fresh start to the ne…"
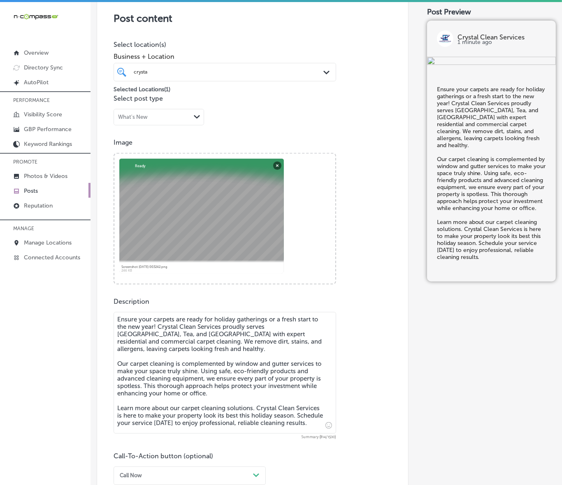
type textarea "Ensure your carpets are ready for holiday gatherings or a fresh start to the ne…"
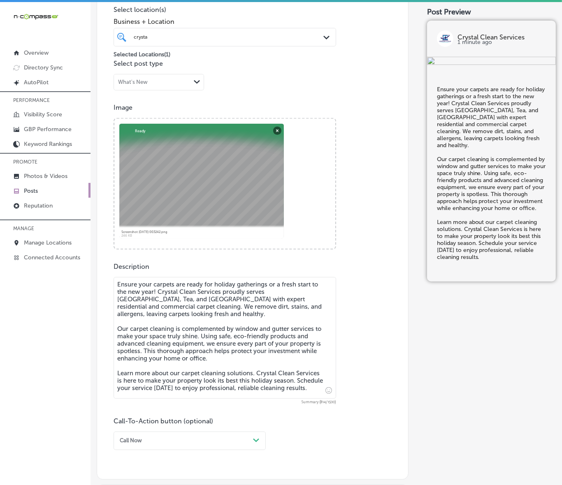
scroll to position [268, 0]
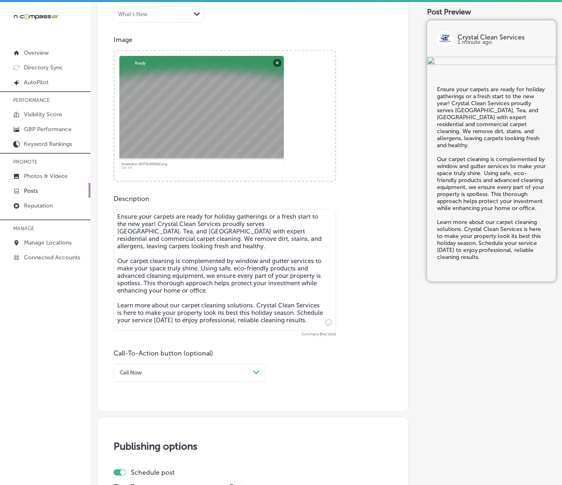
drag, startPoint x: 212, startPoint y: 373, endPoint x: 208, endPoint y: 377, distance: 6.1
click at [212, 373] on div "Call Now" at bounding box center [182, 373] width 133 height 11
click at [152, 438] on div "Learn more" at bounding box center [189, 439] width 152 height 12
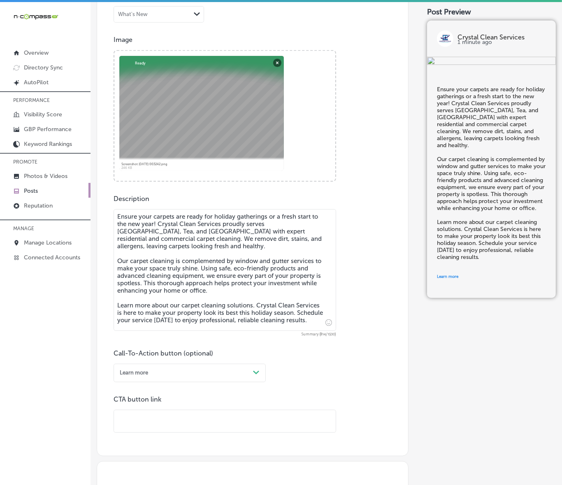
click at [169, 417] on input "text" at bounding box center [225, 421] width 222 height 23
paste input "[URL][DOMAIN_NAME]"
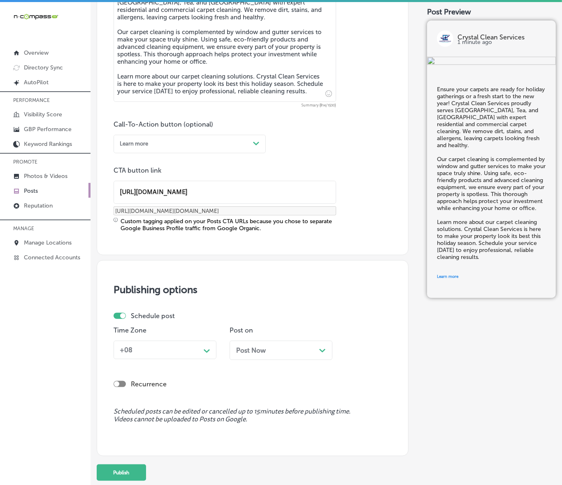
scroll to position [525, 0]
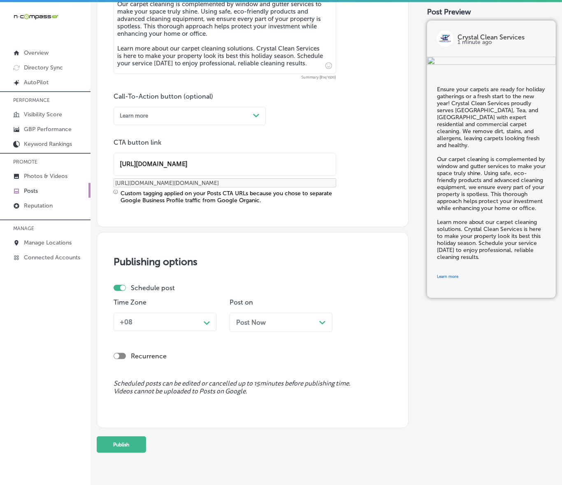
type input "[URL][DOMAIN_NAME]"
click at [202, 326] on div "Path Created with Sketch." at bounding box center [206, 322] width 13 height 13
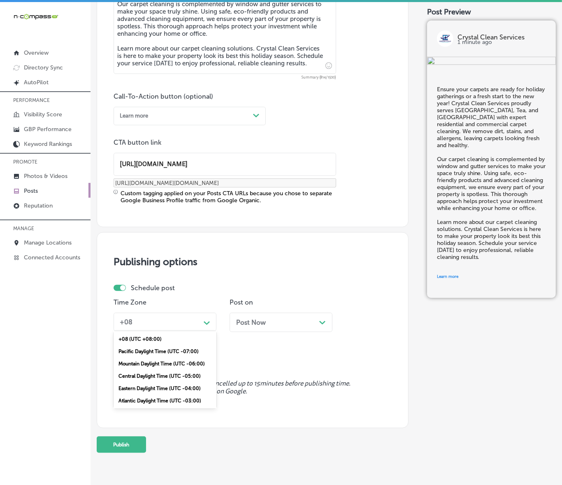
click at [180, 365] on div "Mountain Daylight Time (UTC -06:00)" at bounding box center [164, 364] width 103 height 12
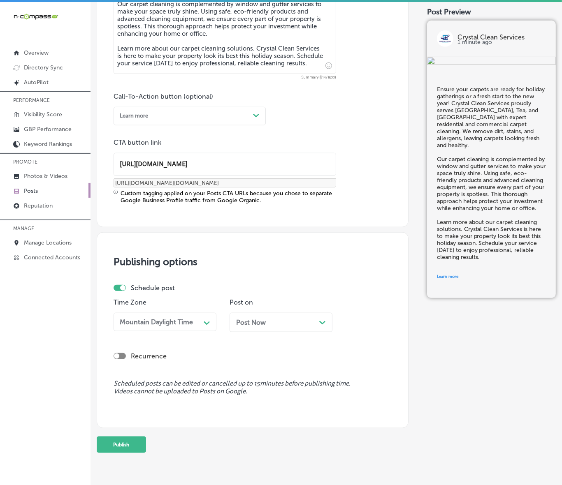
click at [282, 317] on div "Post Now Path Created with Sketch." at bounding box center [280, 322] width 103 height 19
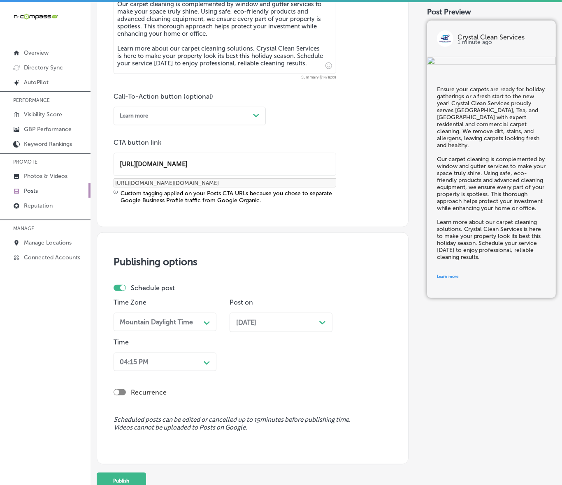
click at [206, 361] on div "04:15 PM Path Created with Sketch." at bounding box center [164, 362] width 103 height 19
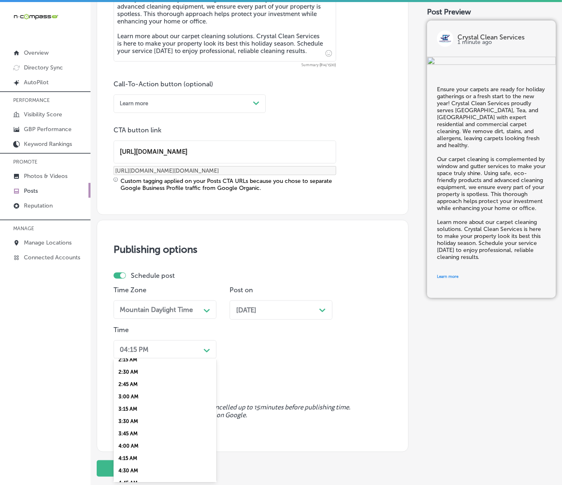
scroll to position [257, 0]
click at [127, 449] on div "7:00 AM" at bounding box center [164, 455] width 103 height 12
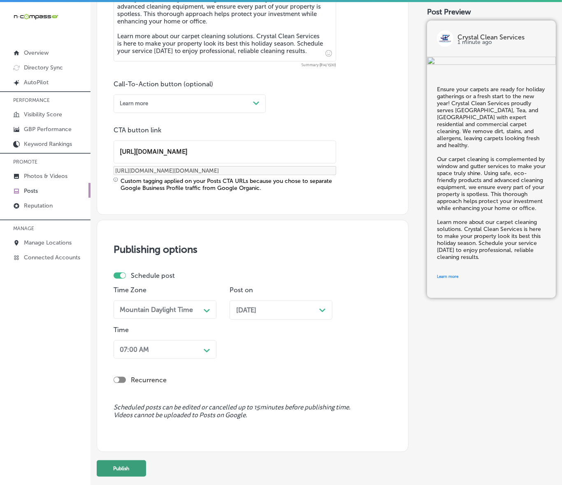
click at [126, 467] on button "Publish" at bounding box center [121, 468] width 49 height 16
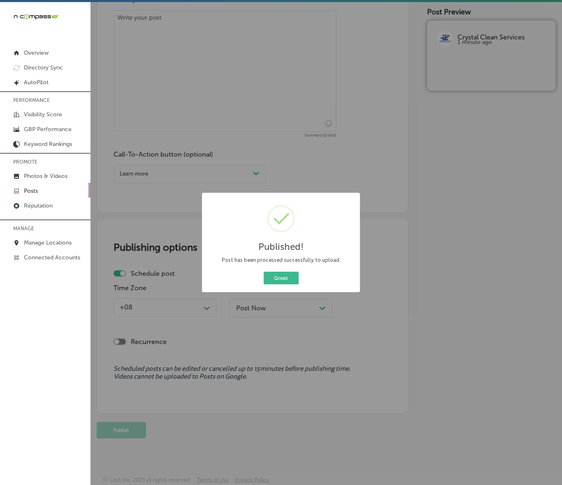
scroll to position [467, 0]
click at [294, 280] on button "Great" at bounding box center [281, 278] width 35 height 13
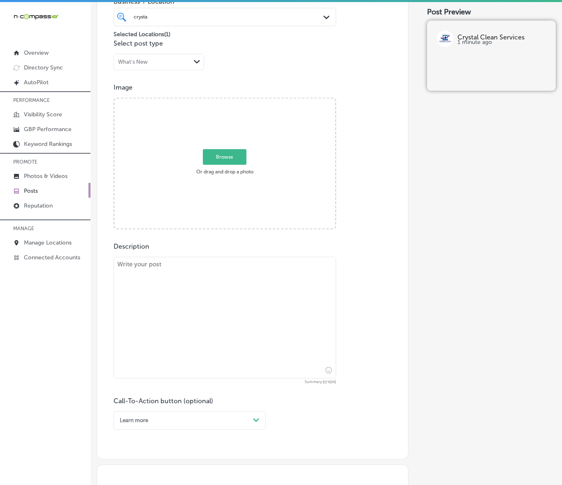
scroll to position [210, 0]
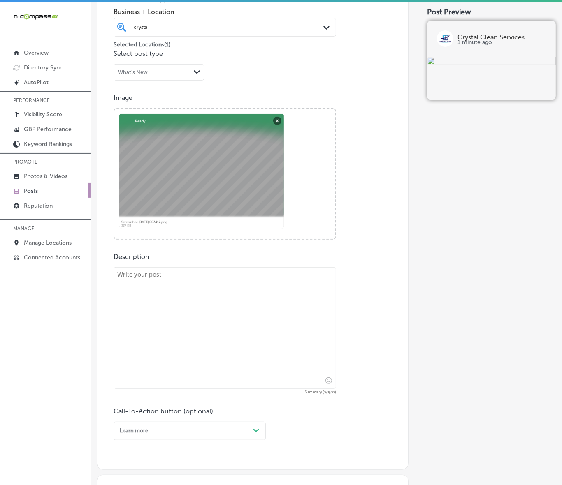
click at [99, 282] on div "Post content Select location(s) Business + Location crysta crysta Path Created …" at bounding box center [253, 207] width 312 height 526
click at [166, 293] on textarea at bounding box center [224, 328] width 222 height 122
paste textarea "Give your carpets the attention they deserve before the year ends! Serving [GEO…"
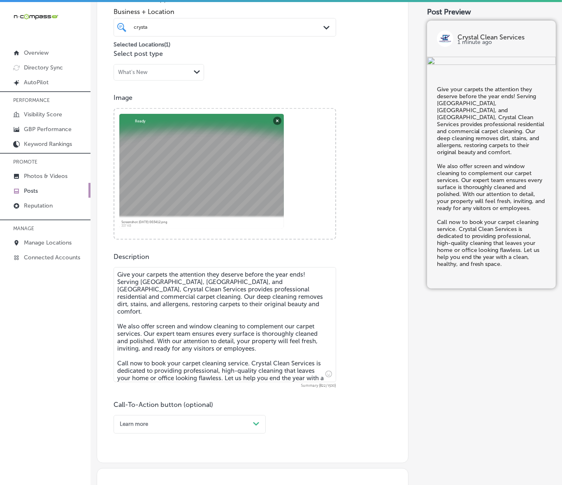
type textarea "Give your carpets the attention they deserve before the year ends! Serving [GEO…"
click at [238, 430] on div "Learn more Path Created with Sketch." at bounding box center [189, 424] width 152 height 19
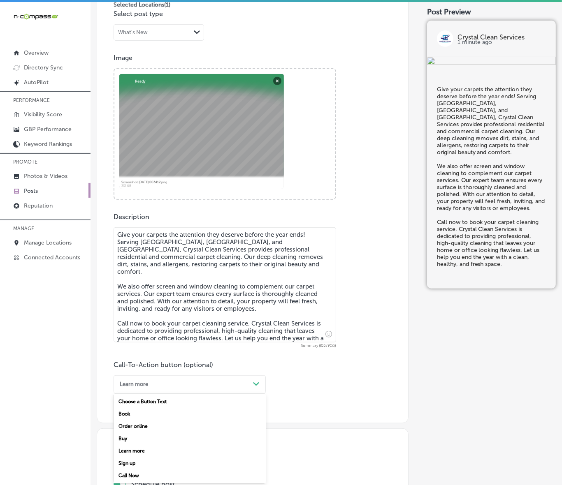
click at [138, 467] on div "Call Now" at bounding box center [189, 476] width 152 height 12
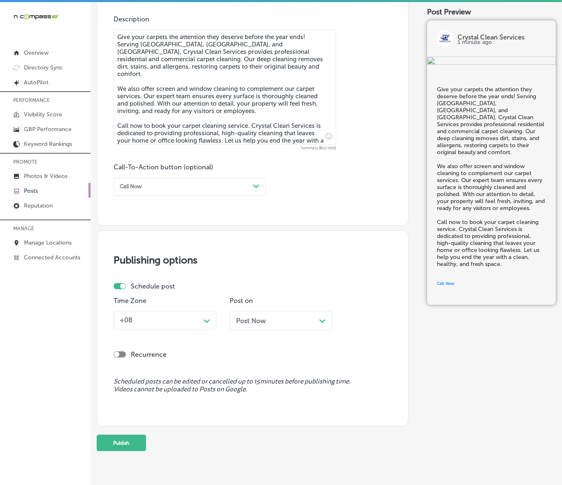
scroll to position [455, 0]
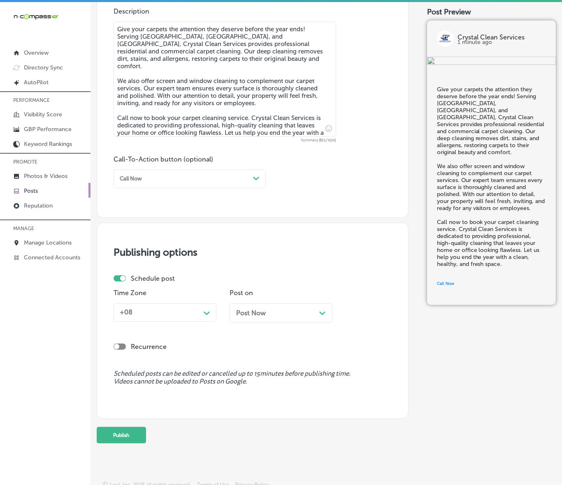
click at [211, 317] on div "Path Created with Sketch." at bounding box center [206, 312] width 13 height 13
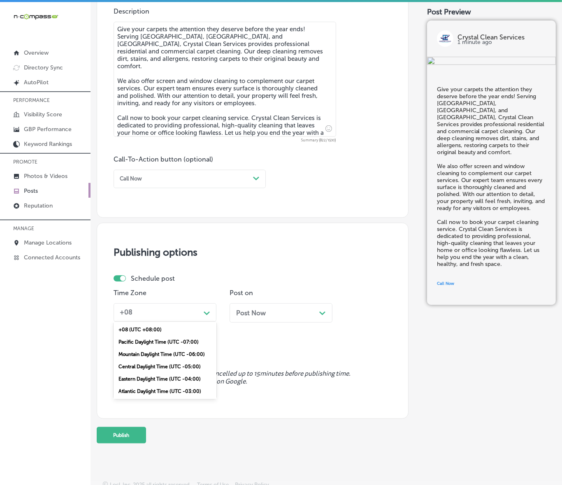
click at [178, 350] on div "Mountain Daylight Time (UTC -06:00)" at bounding box center [164, 354] width 103 height 12
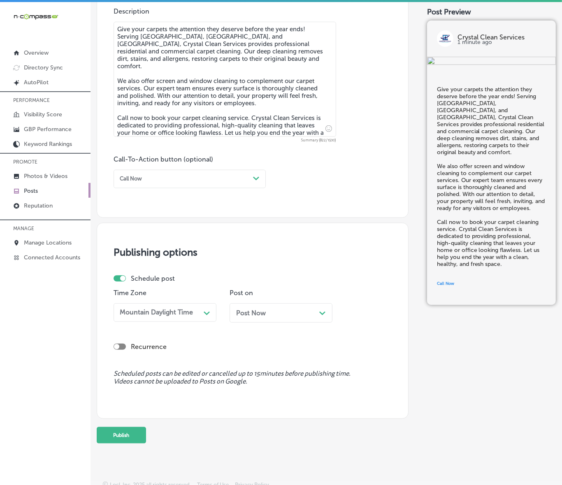
click at [253, 311] on span "Post Now" at bounding box center [251, 313] width 30 height 8
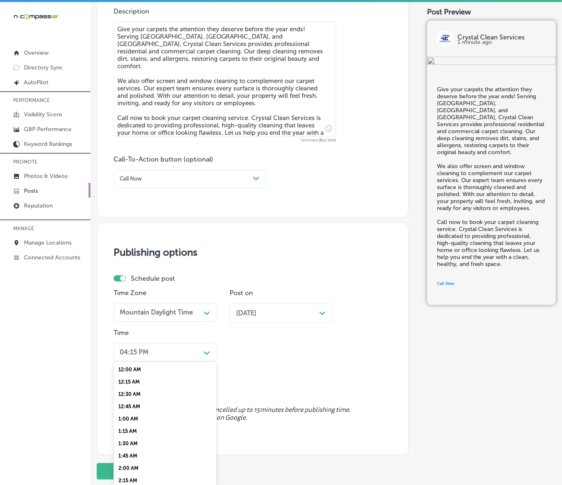
click at [202, 352] on div "Path Created with Sketch." at bounding box center [206, 352] width 13 height 13
click at [132, 400] on div "7:00 AM" at bounding box center [164, 406] width 103 height 12
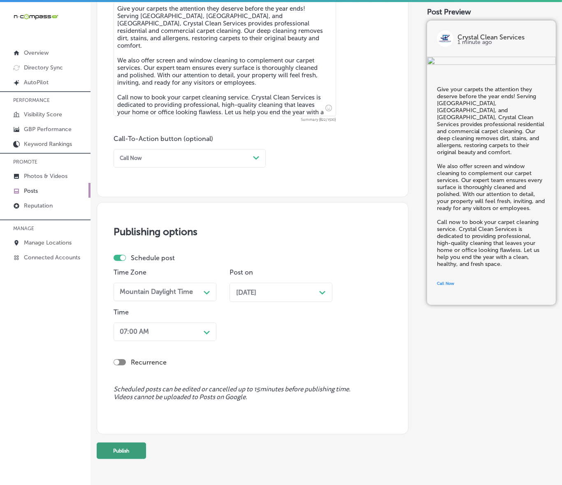
scroll to position [496, 0]
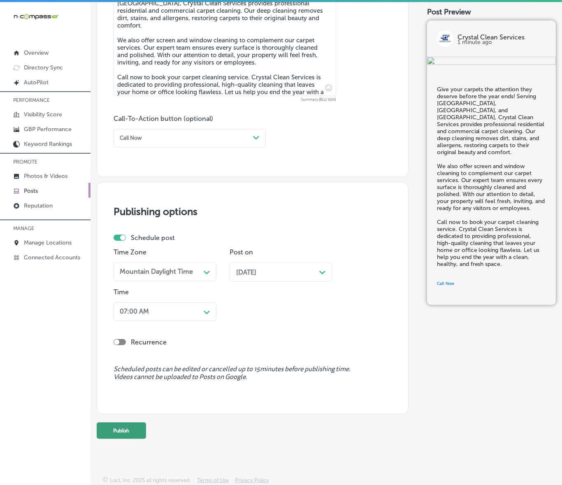
click at [131, 432] on button "Publish" at bounding box center [121, 431] width 49 height 16
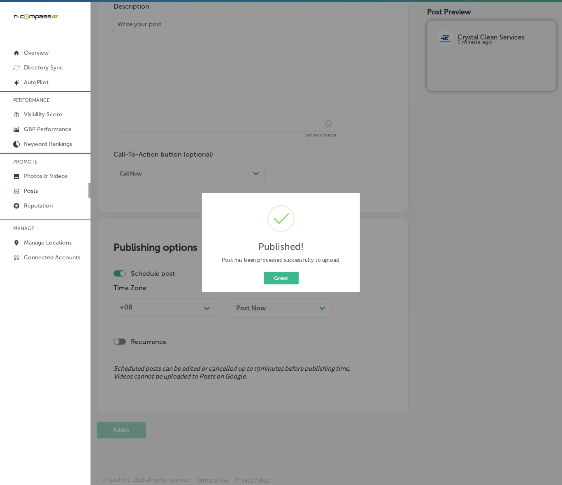
scroll to position [460, 0]
click at [286, 276] on button "Great" at bounding box center [281, 278] width 35 height 13
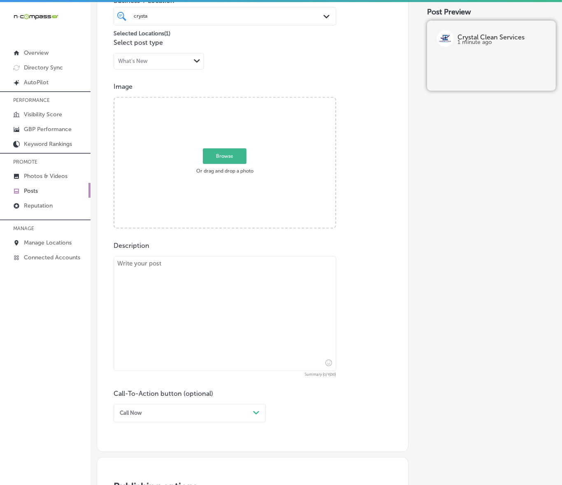
scroll to position [203, 0]
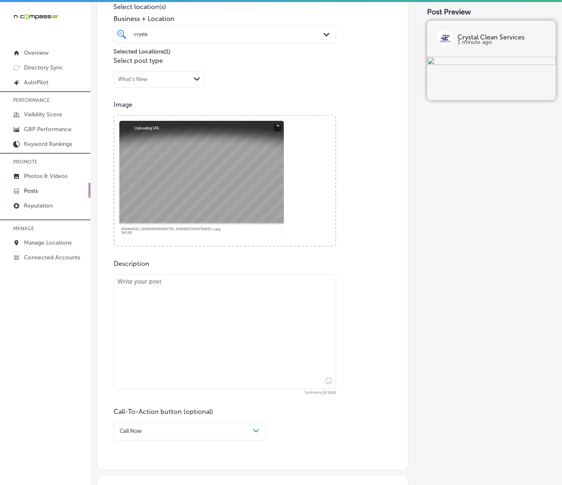
click at [221, 334] on textarea at bounding box center [224, 331] width 222 height 115
paste textarea "Kick off the new year with spotless, streak-free windows! Crystal Clean Service…"
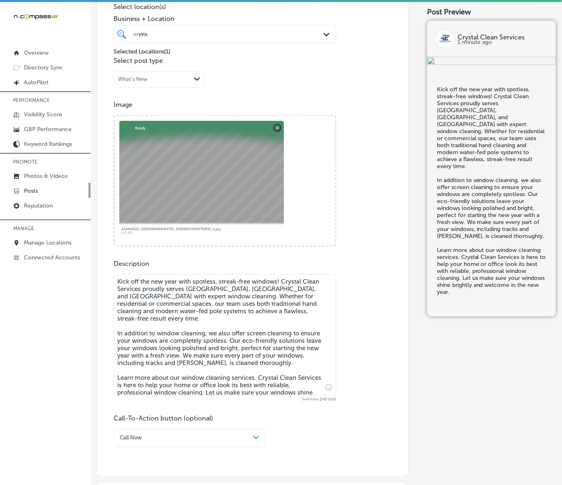
type textarea "Kick off the new year with spotless, streak-free windows! Crystal Clean Service…"
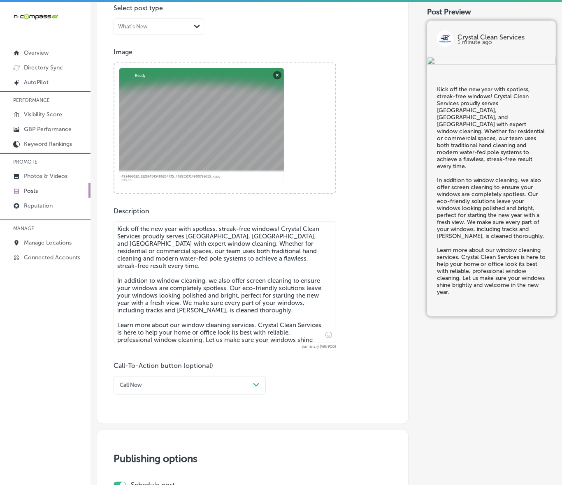
scroll to position [305, 0]
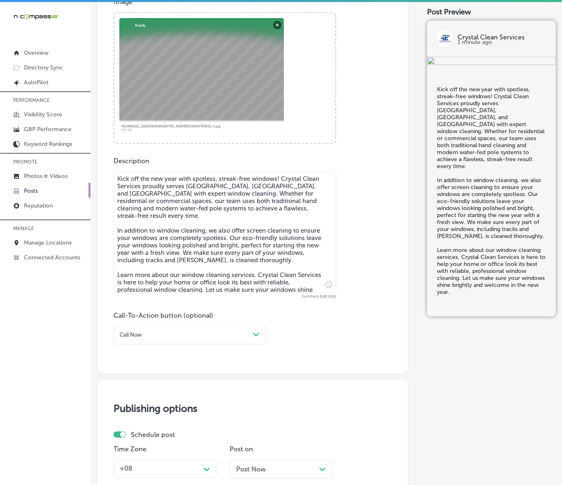
click at [148, 338] on div "Call Now" at bounding box center [182, 335] width 133 height 11
click at [141, 398] on div "Learn more" at bounding box center [189, 402] width 152 height 12
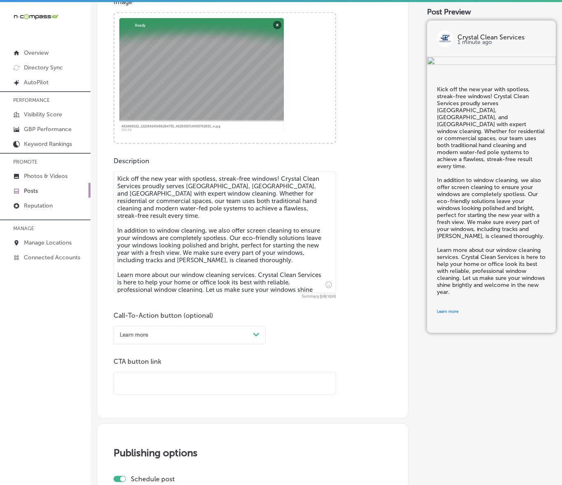
click at [160, 377] on input "text" at bounding box center [225, 384] width 222 height 23
paste input "[URL][DOMAIN_NAME]"
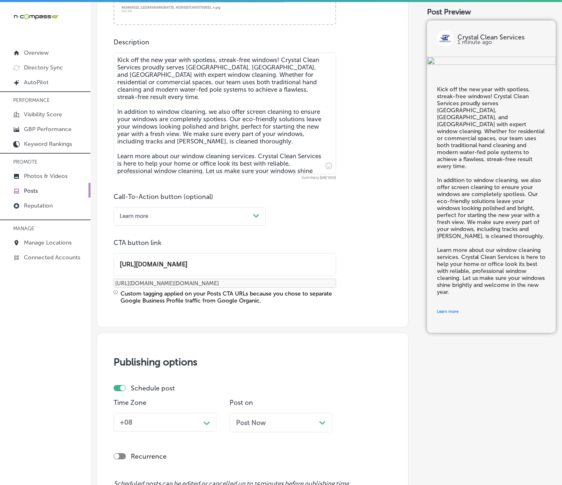
scroll to position [460, 0]
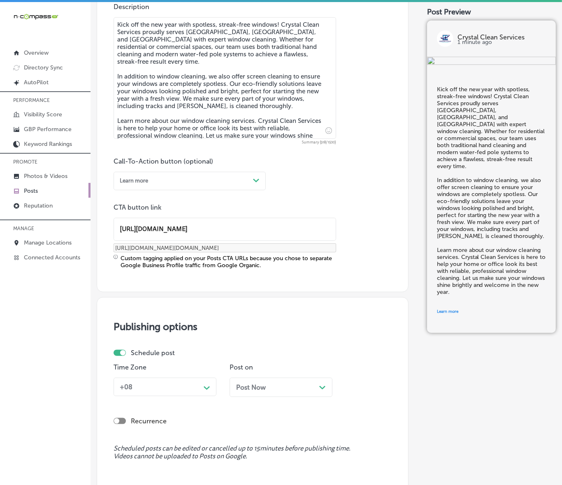
type input "[URL][DOMAIN_NAME]"
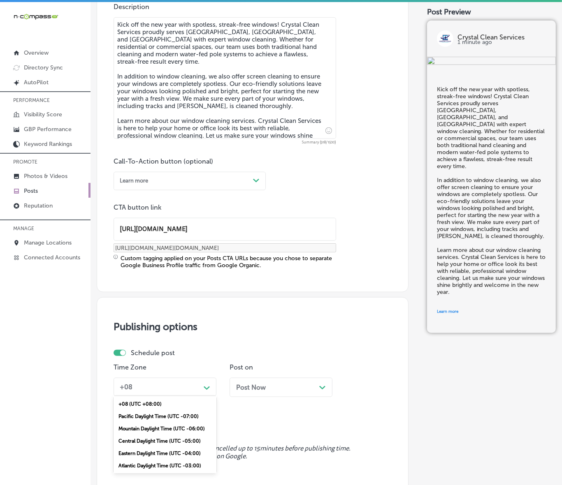
click at [194, 389] on div "+08" at bounding box center [158, 387] width 84 height 13
click at [155, 425] on div "Mountain Daylight Time (UTC -06:00)" at bounding box center [164, 429] width 103 height 12
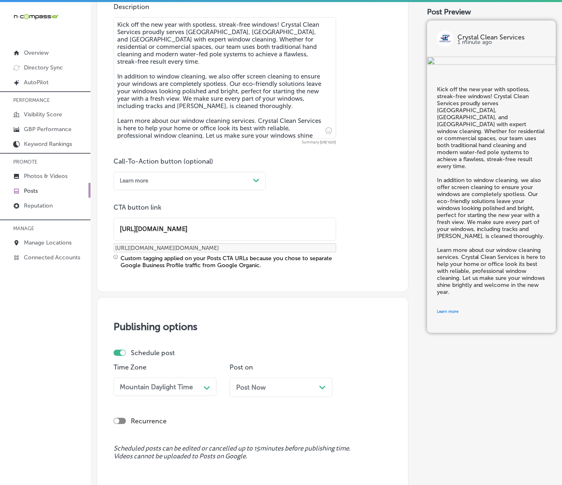
click at [272, 396] on div "Post Now Path Created with Sketch." at bounding box center [280, 387] width 103 height 19
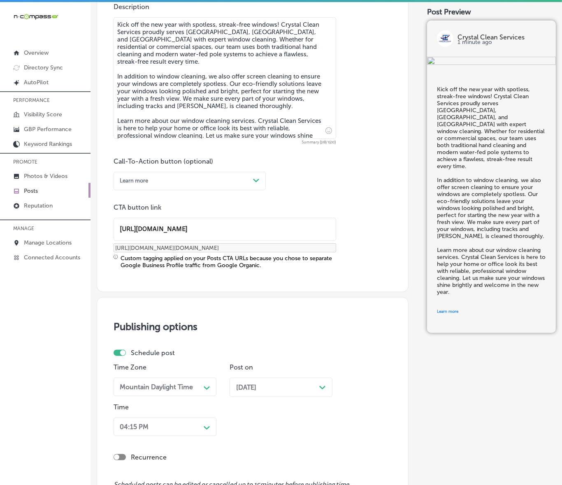
click at [183, 426] on div "04:15 PM Path Created with Sketch." at bounding box center [164, 427] width 103 height 19
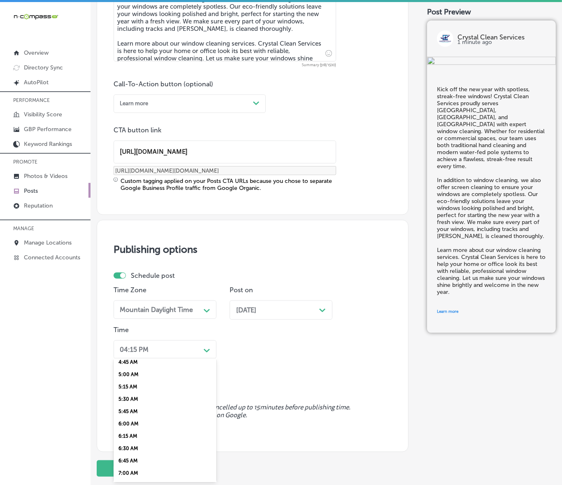
scroll to position [257, 0]
click at [128, 455] on div "7:00 AM" at bounding box center [164, 455] width 103 height 12
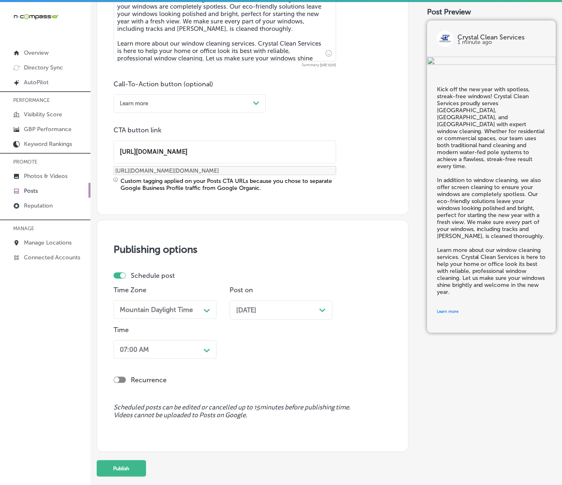
scroll to position [575, 0]
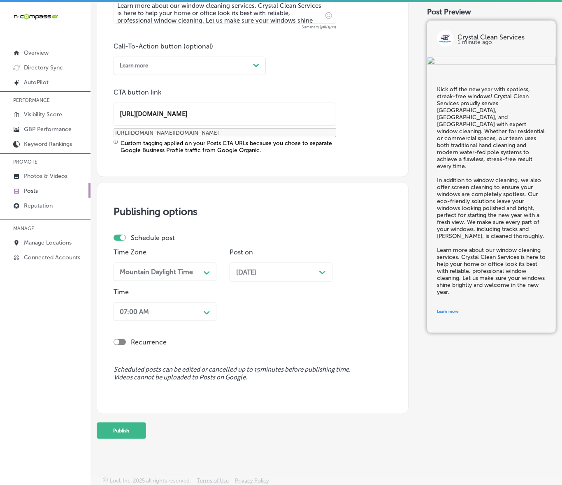
click at [130, 436] on button "Publish" at bounding box center [121, 431] width 49 height 16
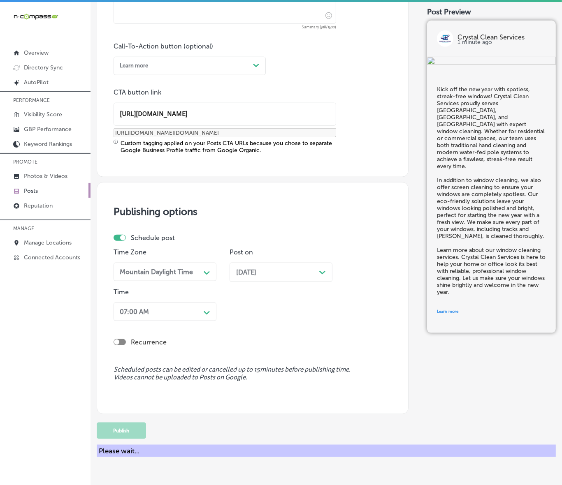
scroll to position [467, 0]
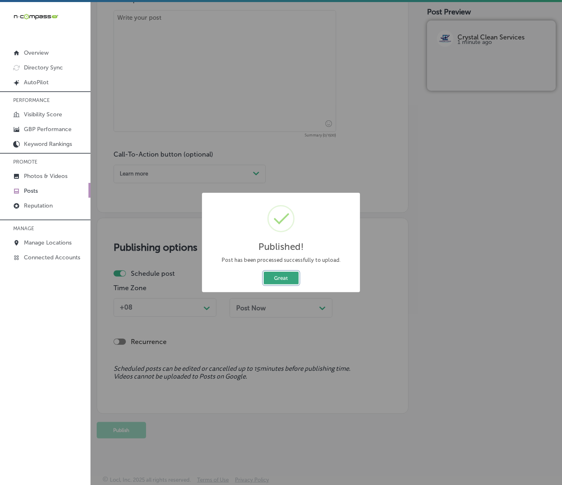
click at [292, 276] on button "Great" at bounding box center [281, 278] width 35 height 13
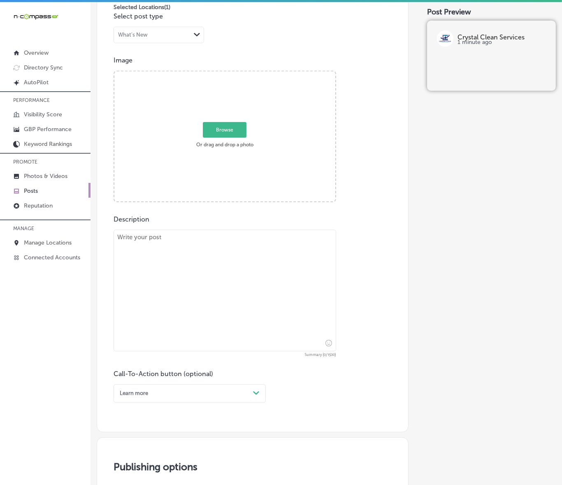
scroll to position [210, 0]
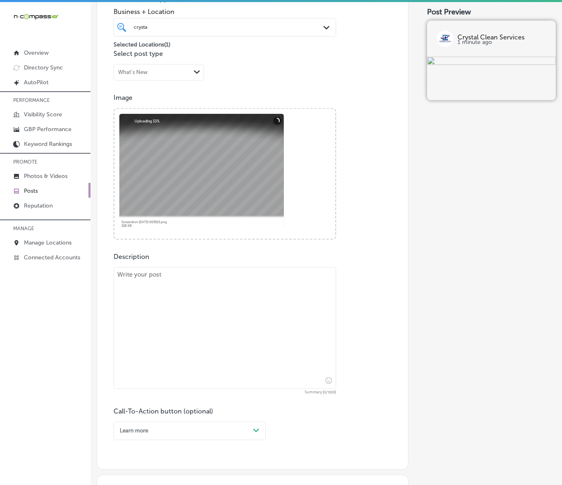
click at [220, 315] on textarea at bounding box center [224, 328] width 222 height 122
paste textarea "Start the new year off with fresh, clean carpets! Crystal Clean Services proudl…"
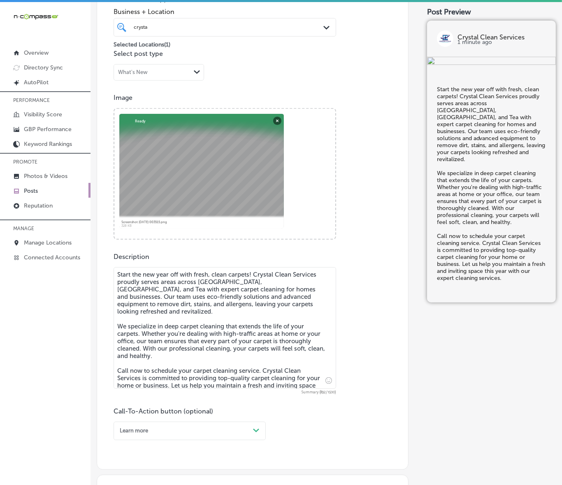
type textarea "Start the new year off with fresh, clean carpets! Crystal Clean Services proudl…"
click at [256, 433] on div "option Learn more, selected. option Buy focused, 4 of 7. 7 results available. U…" at bounding box center [189, 431] width 152 height 19
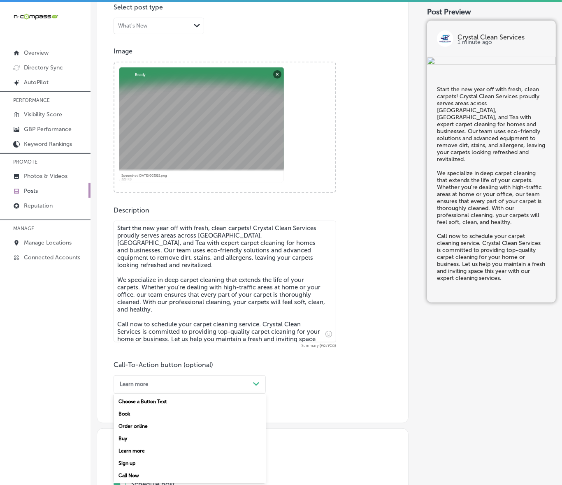
click at [123, 467] on div "Call Now" at bounding box center [189, 476] width 152 height 12
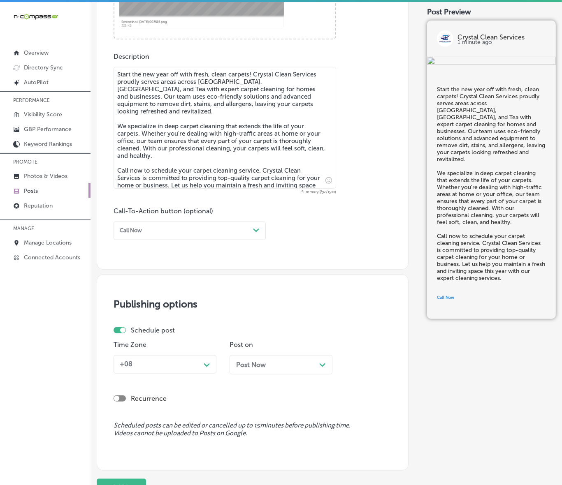
scroll to position [410, 0]
click at [194, 363] on div "+08" at bounding box center [158, 364] width 84 height 13
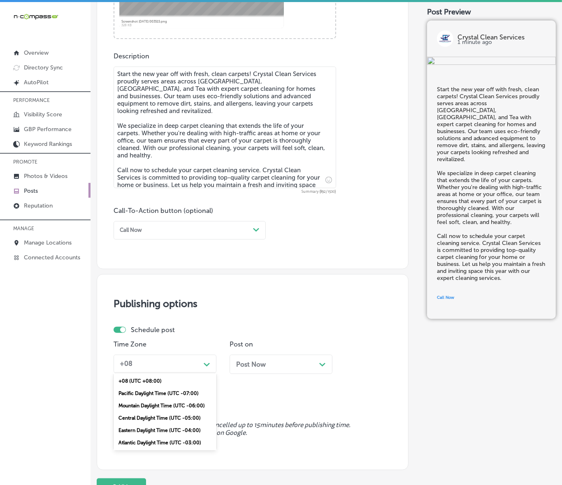
click at [169, 404] on div "Mountain Daylight Time (UTC -06:00)" at bounding box center [164, 406] width 103 height 12
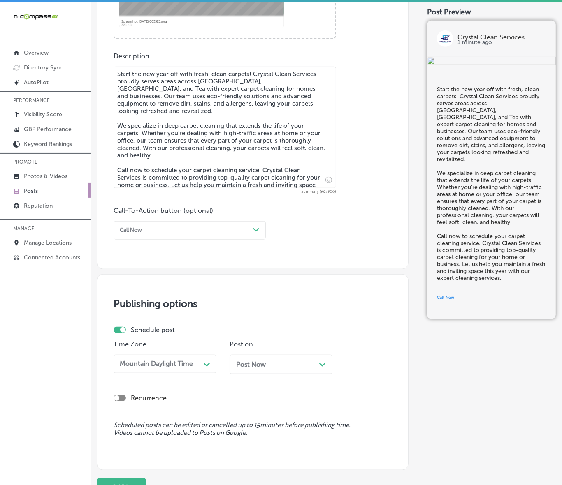
click at [257, 359] on div "Post Now Path Created with Sketch." at bounding box center [280, 364] width 103 height 19
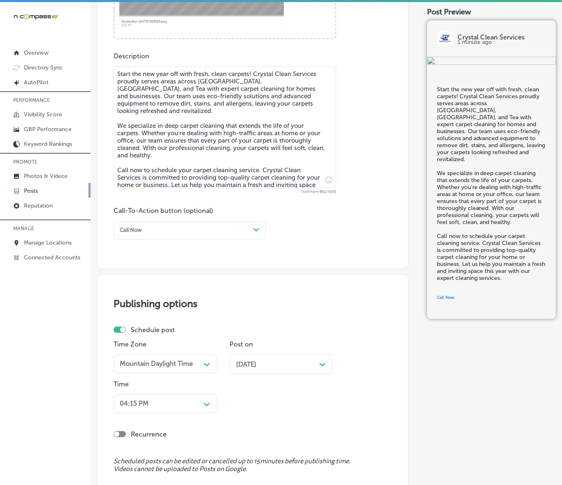
click at [209, 406] on div "04:15 PM Path Created with Sketch." at bounding box center [164, 404] width 103 height 19
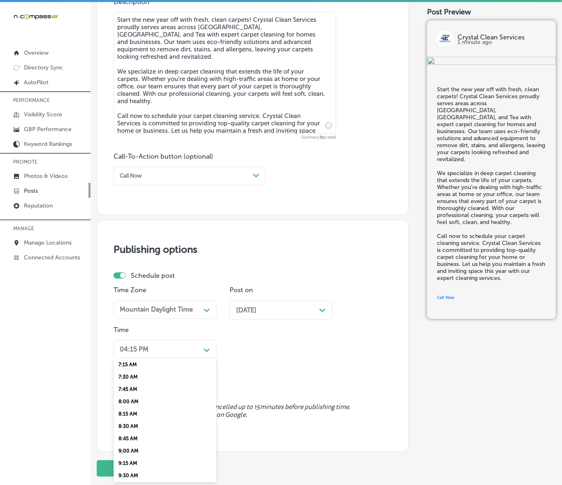
scroll to position [308, 0]
click at [137, 401] on div "7:00 AM" at bounding box center [164, 404] width 103 height 12
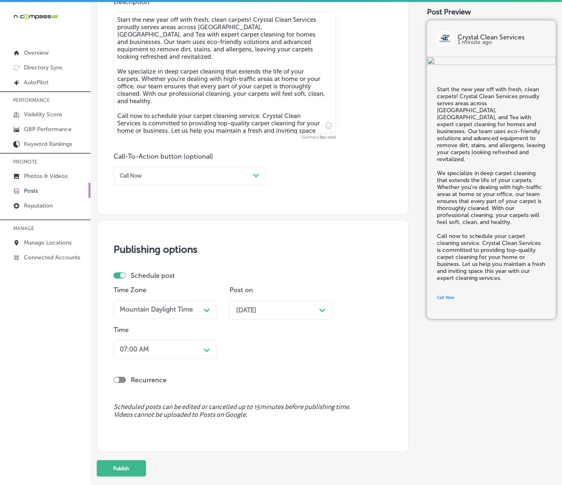
scroll to position [502, 0]
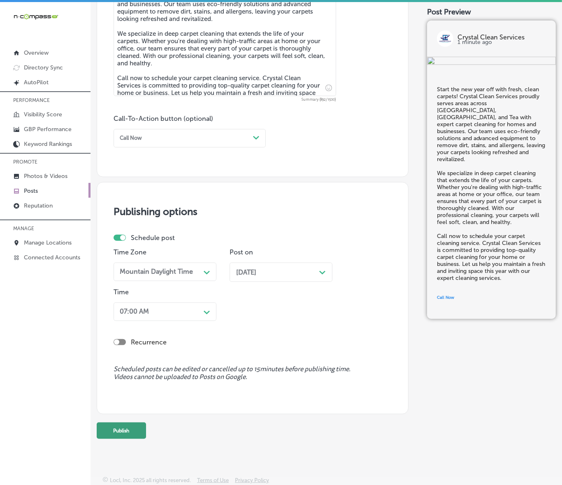
click at [132, 430] on button "Publish" at bounding box center [121, 431] width 49 height 16
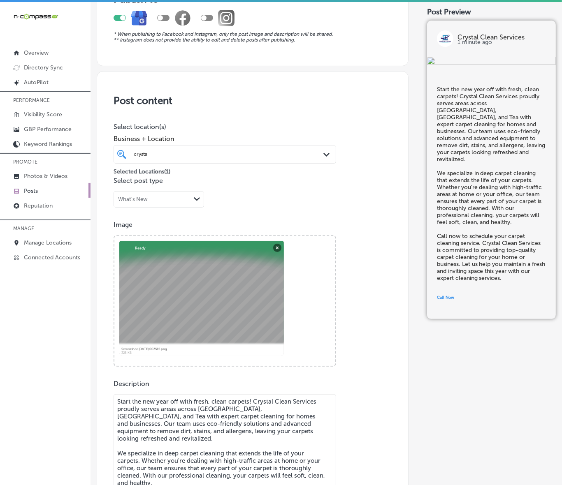
scroll to position [40, 0]
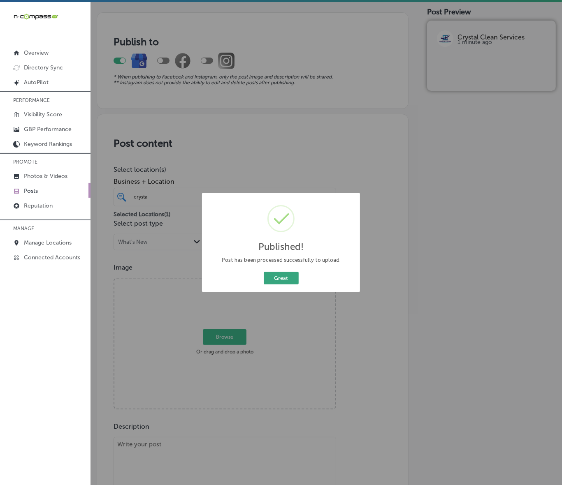
click at [272, 278] on button "Great" at bounding box center [281, 278] width 35 height 13
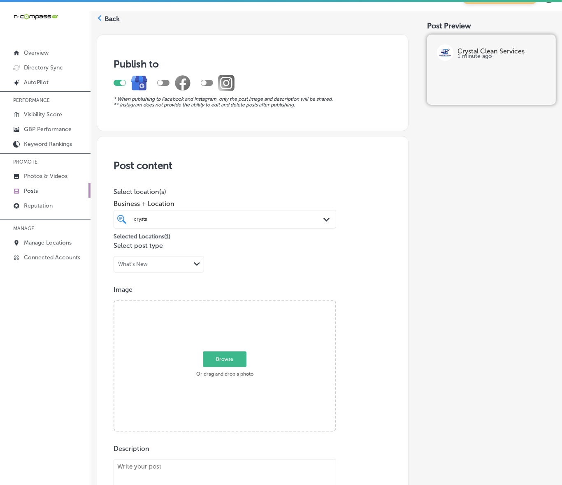
scroll to position [0, 0]
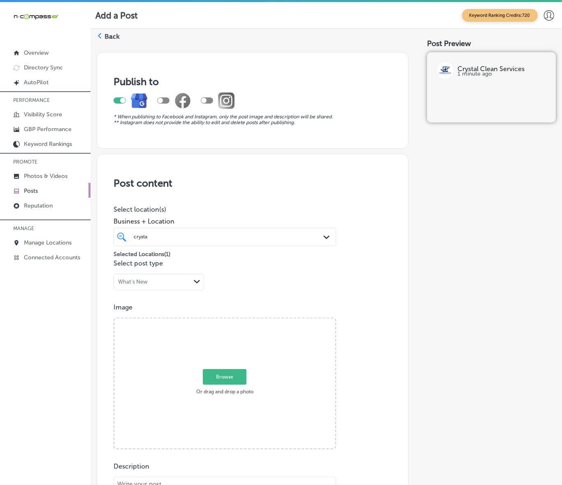
click at [37, 193] on p "Posts" at bounding box center [31, 190] width 14 height 7
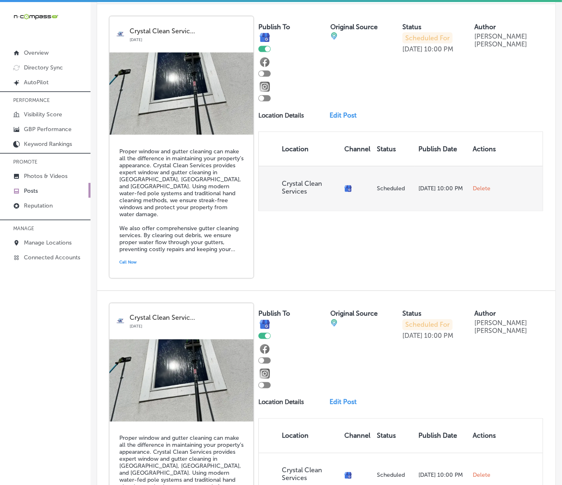
scroll to position [925, 0]
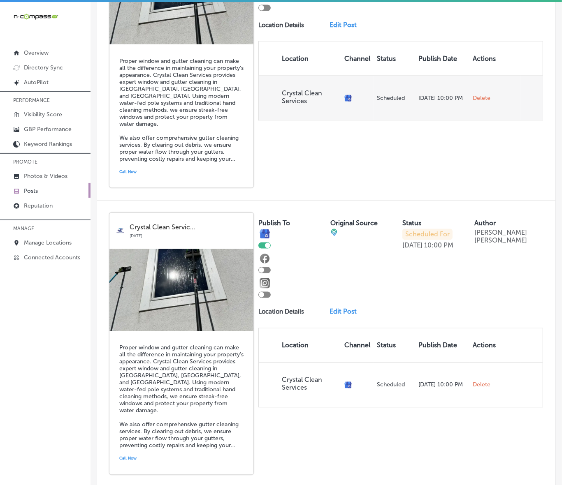
click at [476, 102] on span "Delete" at bounding box center [481, 98] width 18 height 7
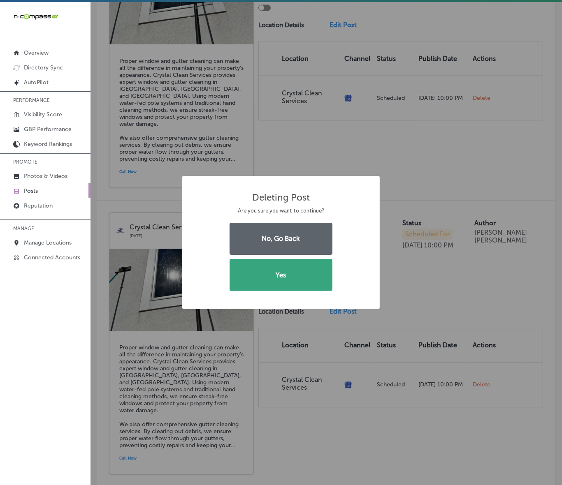
click at [290, 276] on button "Yes" at bounding box center [280, 275] width 103 height 32
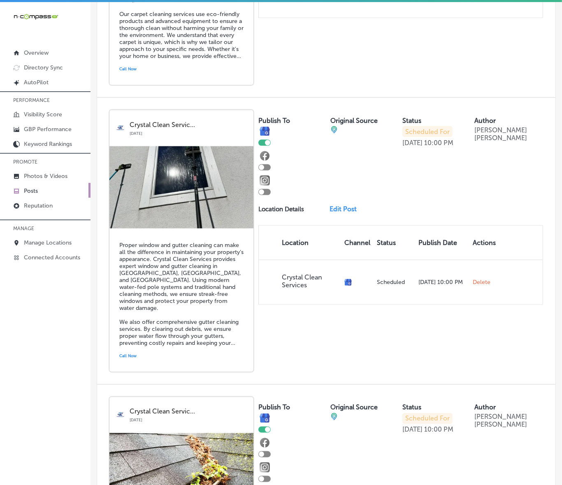
scroll to position [841, 0]
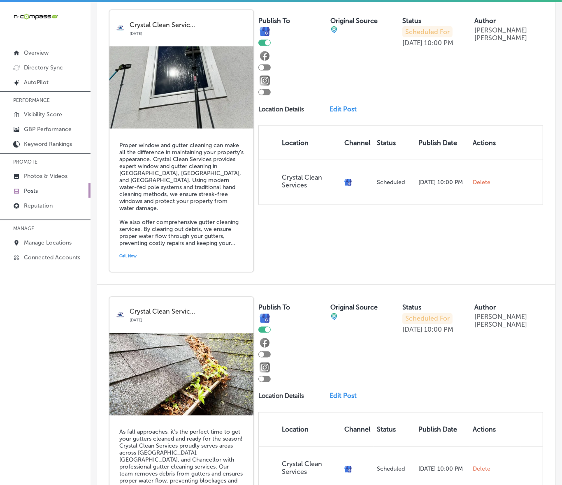
click at [342, 113] on link "Edit Post" at bounding box center [345, 109] width 32 height 8
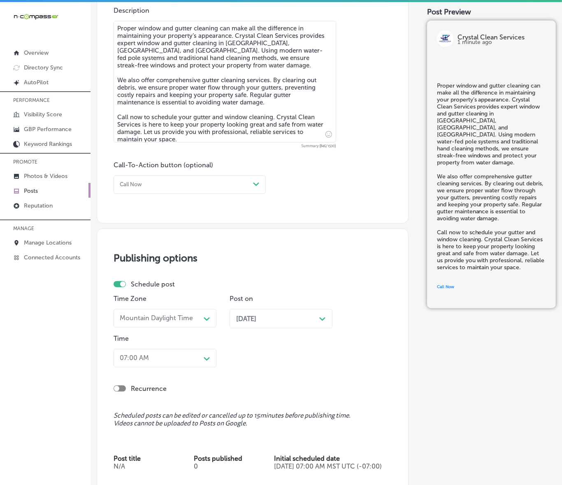
scroll to position [579, 0]
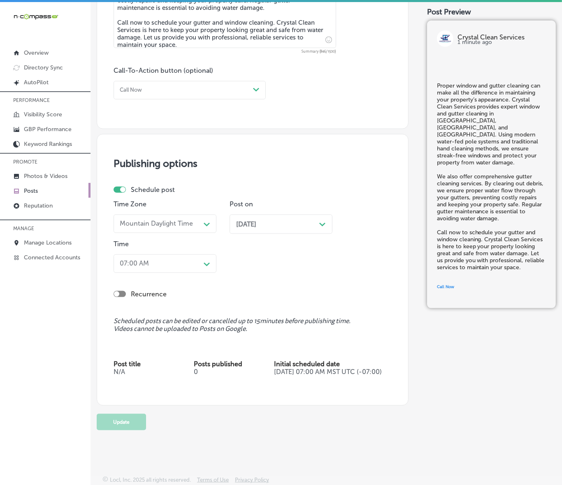
checkbox input "true"
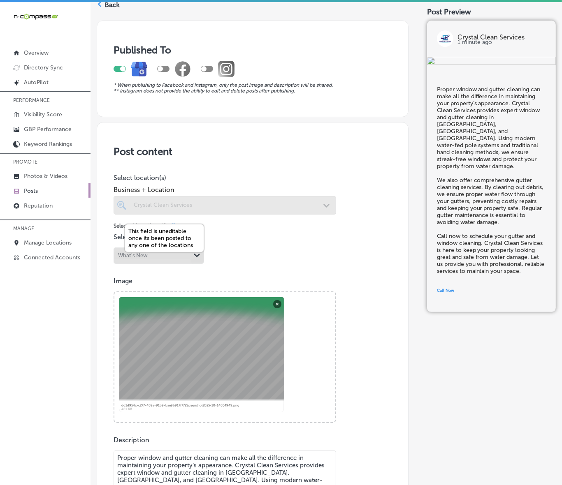
scroll to position [0, 0]
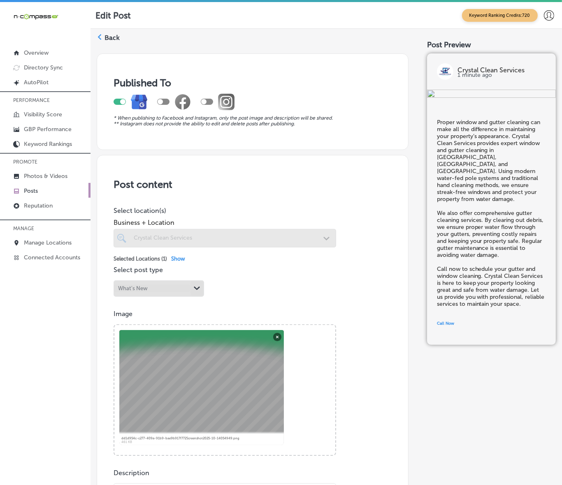
click at [101, 35] on icon at bounding box center [100, 37] width 6 height 6
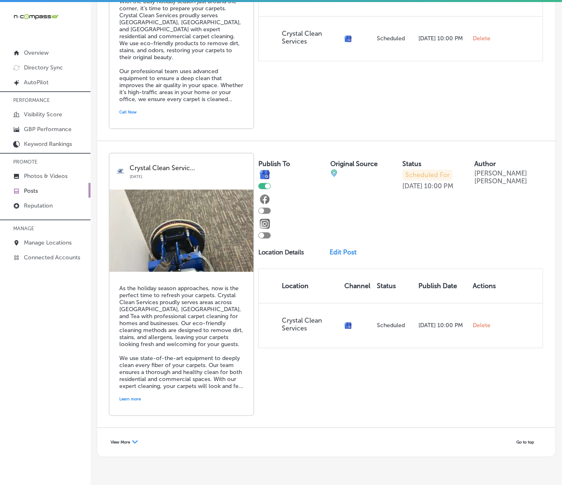
scroll to position [1591, 0]
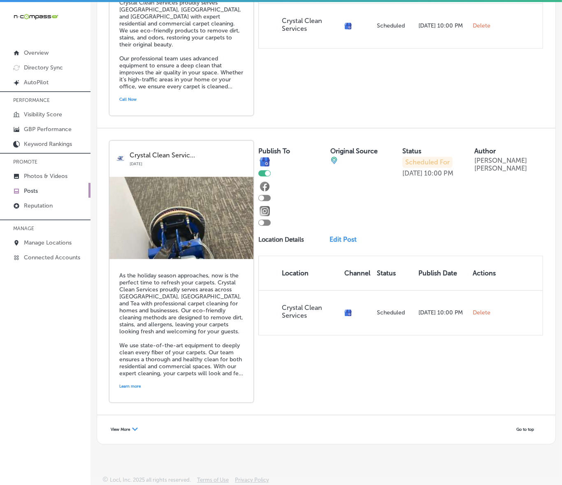
click at [116, 429] on span "View More" at bounding box center [120, 429] width 19 height 5
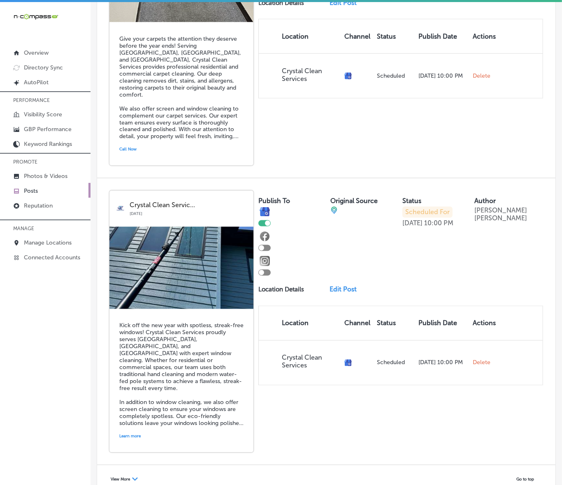
scroll to position [3332, 0]
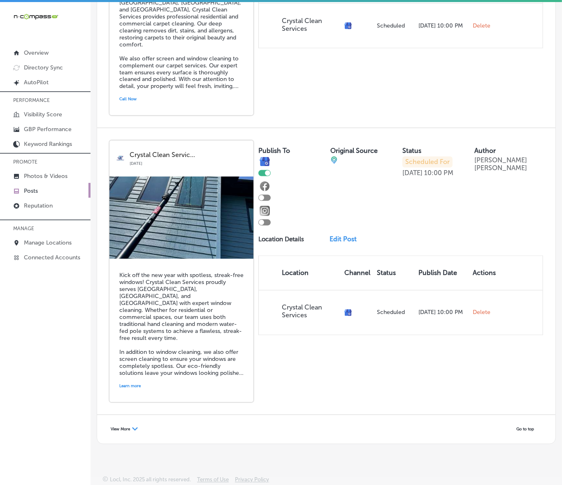
click at [127, 428] on span "View More" at bounding box center [120, 429] width 19 height 5
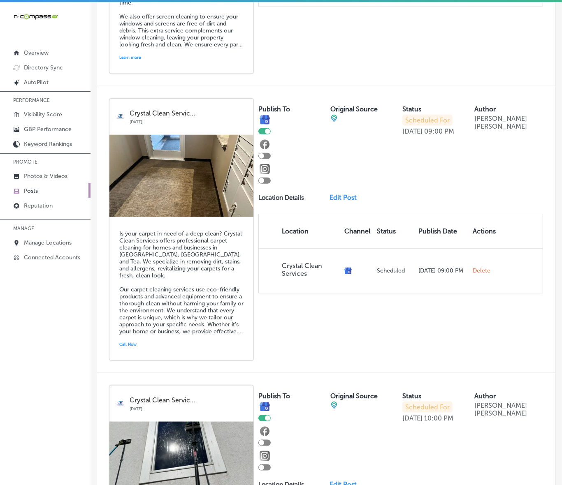
scroll to position [0, 0]
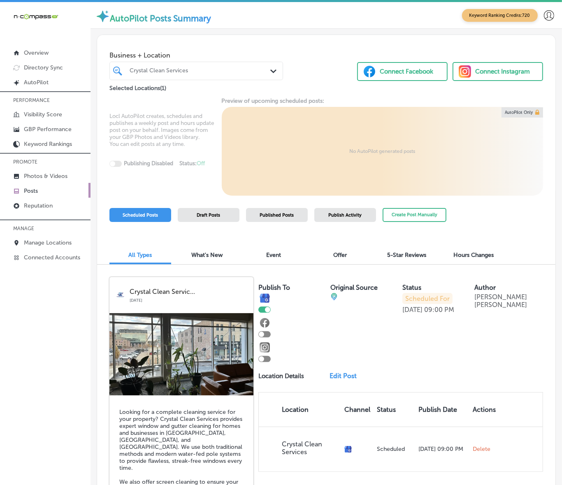
click at [423, 225] on div "Create Post Manually" at bounding box center [414, 219] width 64 height 22
click at [422, 208] on button "Create Post Manually" at bounding box center [414, 215] width 64 height 14
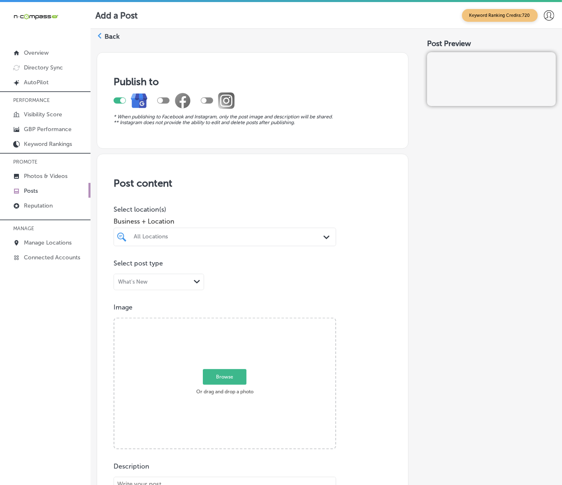
click at [191, 234] on div "All Locations" at bounding box center [229, 237] width 190 height 7
click at [186, 270] on label "Western States Construction" at bounding box center [165, 268] width 67 height 14
type input "[PERSON_NAME]"
click at [431, 284] on div "Post Preview" at bounding box center [491, 453] width 129 height 812
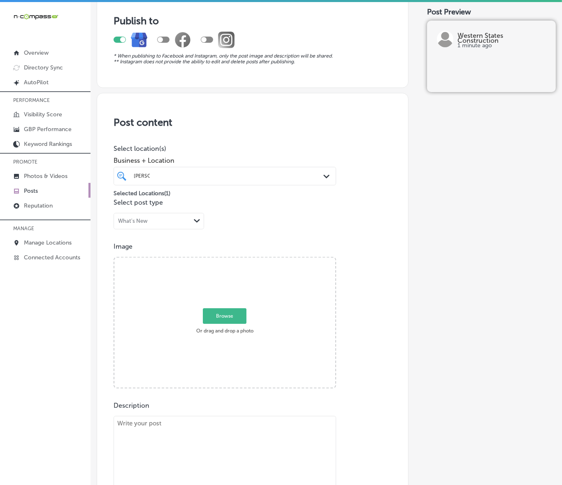
scroll to position [154, 0]
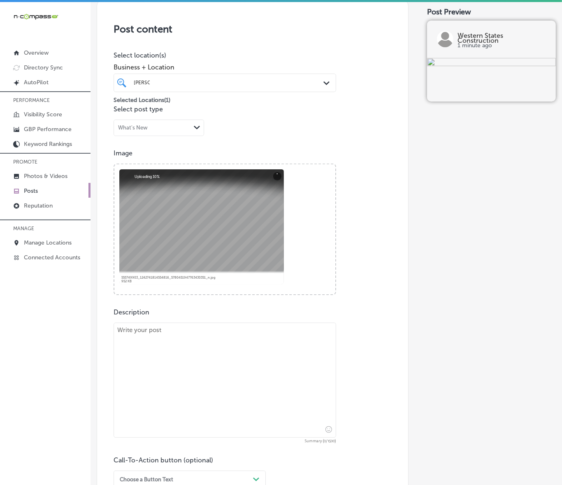
click at [188, 342] on textarea at bounding box center [224, 380] width 222 height 115
paste textarea "Fall is the perfect time to upgrade your roof with our fall favorite [MEDICAL_D…"
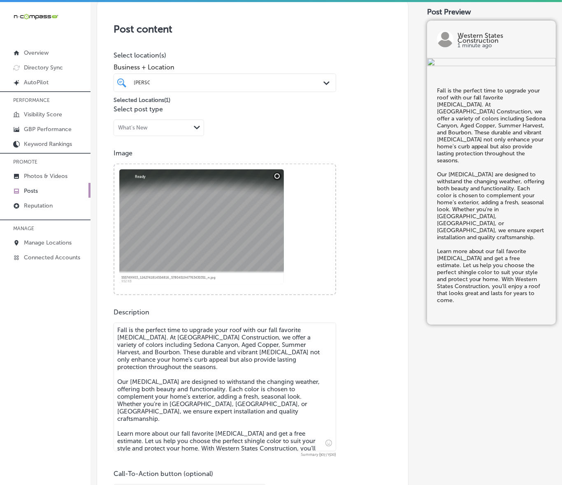
type textarea "Fall is the perfect time to upgrade your roof with our fall favorite [MEDICAL_D…"
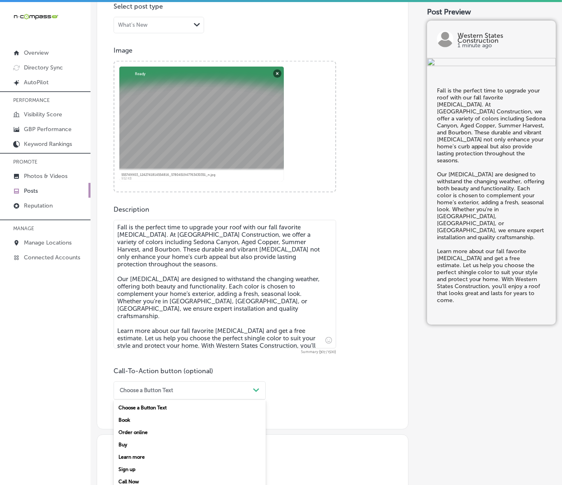
click at [237, 395] on div "option Choose a Button Text focused, 1 of 7. 7 results available. Use Up and Do…" at bounding box center [189, 391] width 152 height 19
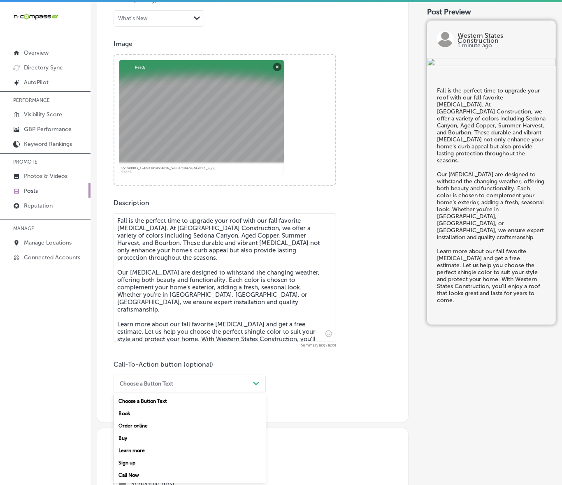
click at [147, 449] on div "Learn more" at bounding box center [189, 450] width 152 height 12
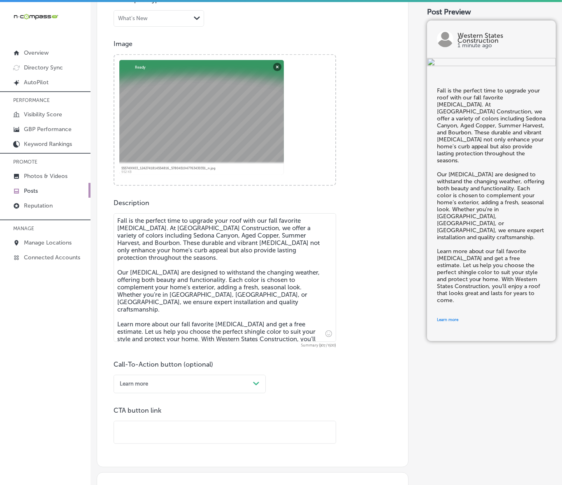
drag, startPoint x: 147, startPoint y: 447, endPoint x: 169, endPoint y: 428, distance: 28.5
click at [169, 428] on input "text" at bounding box center [225, 432] width 222 height 23
paste input "[URL][DOMAIN_NAME]"
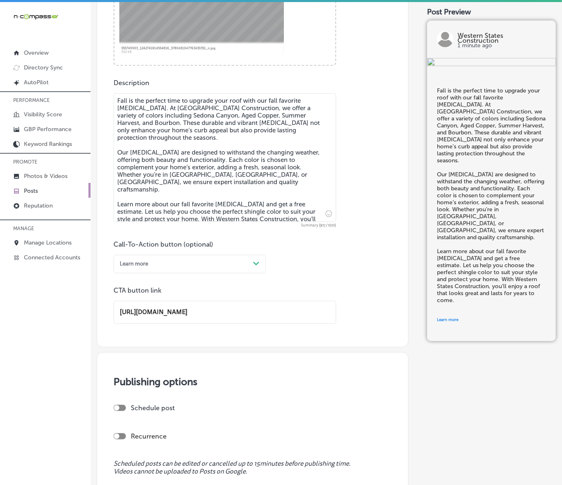
scroll to position [469, 0]
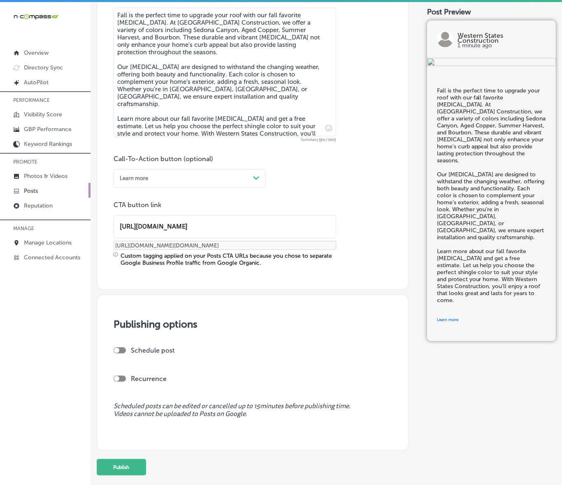
click at [120, 352] on div at bounding box center [119, 350] width 12 height 6
type input "[URL][DOMAIN_NAME]"
checkbox input "true"
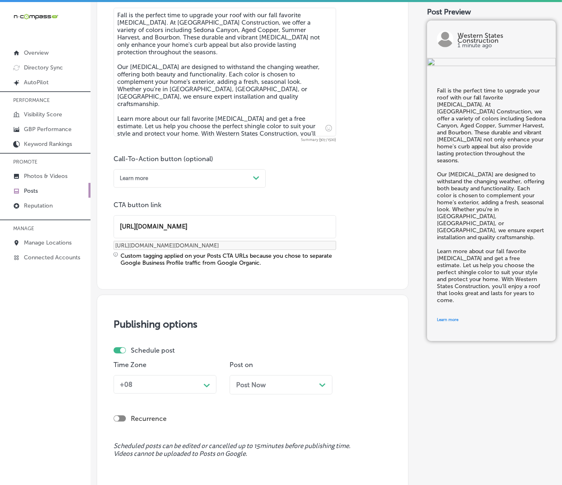
click at [160, 381] on div "+08" at bounding box center [158, 384] width 84 height 13
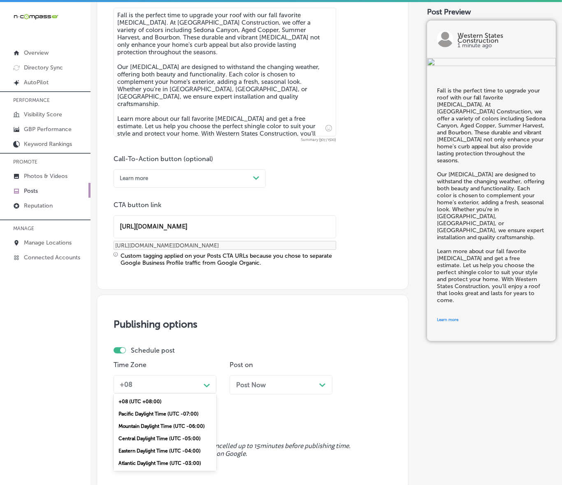
click at [147, 422] on div "Mountain Daylight Time (UTC -06:00)" at bounding box center [164, 426] width 103 height 12
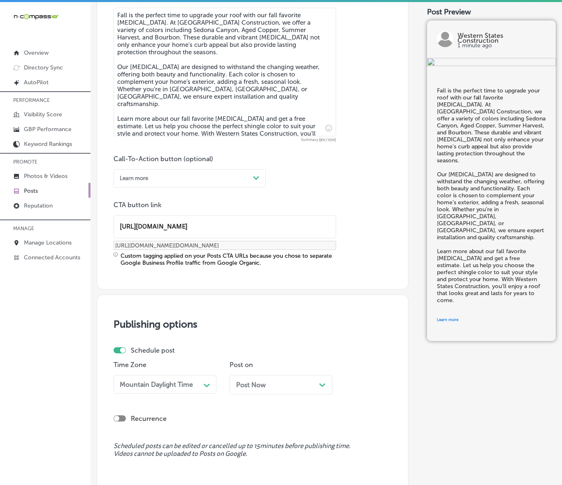
click at [257, 389] on div "Post Now Path Created with Sketch." at bounding box center [280, 384] width 103 height 19
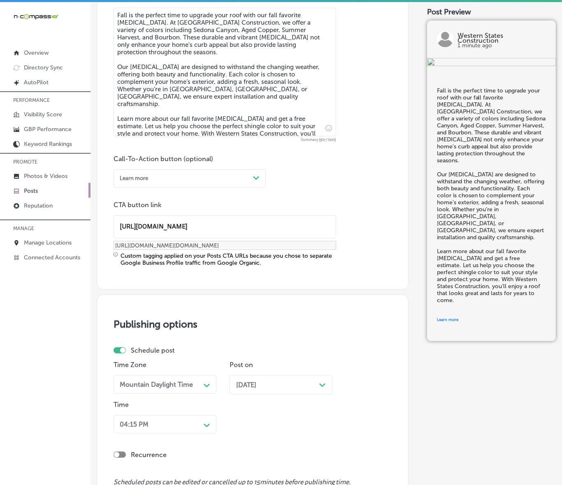
click at [264, 389] on div "[DATE] Path Created with Sketch." at bounding box center [280, 384] width 103 height 19
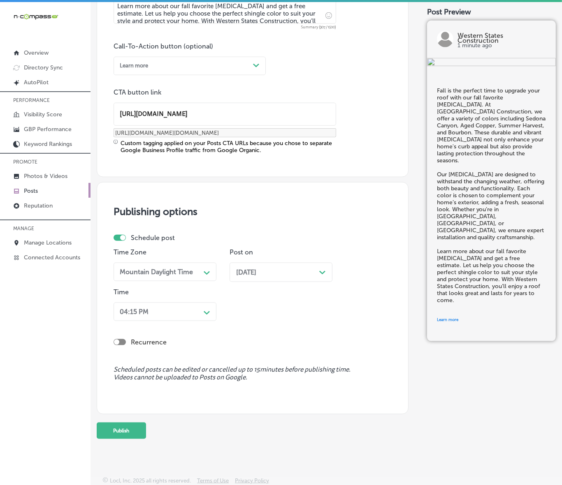
scroll to position [582, 0]
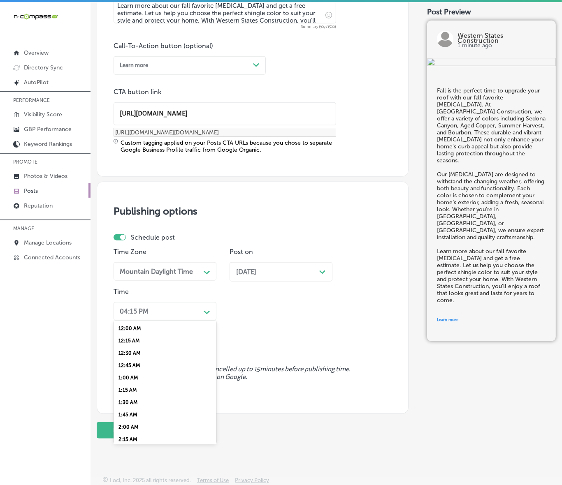
click at [198, 305] on div "04:15 PM" at bounding box center [158, 311] width 84 height 13
click at [128, 414] on div "7:00 AM" at bounding box center [164, 417] width 103 height 12
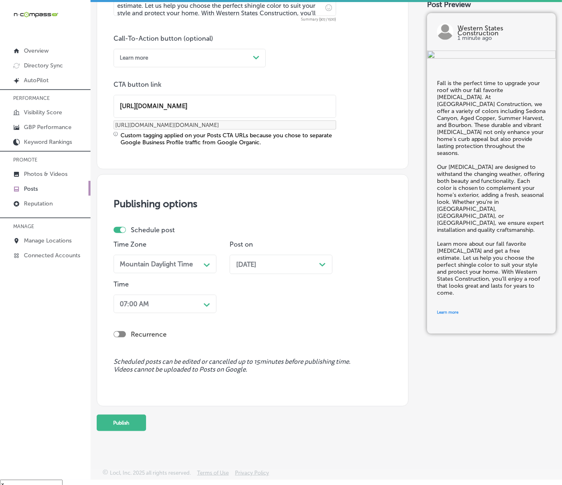
scroll to position [11, 0]
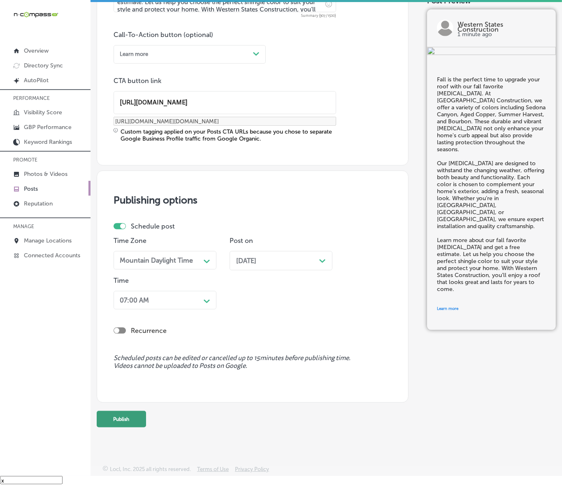
click at [130, 416] on button "Publish" at bounding box center [121, 419] width 49 height 16
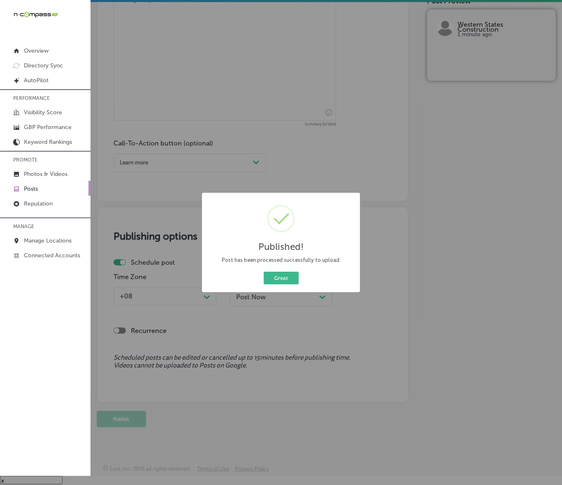
scroll to position [473, 0]
click at [280, 268] on div "Published! × Post has been processed successfully to upload. Great Cancel" at bounding box center [281, 242] width 158 height 99
click at [280, 275] on button "Great" at bounding box center [281, 278] width 35 height 13
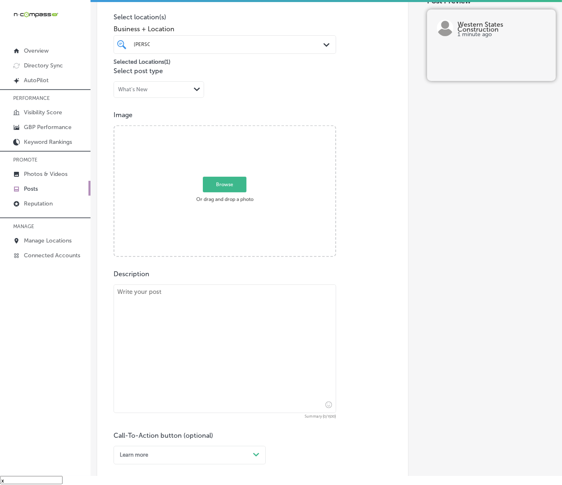
scroll to position [165, 0]
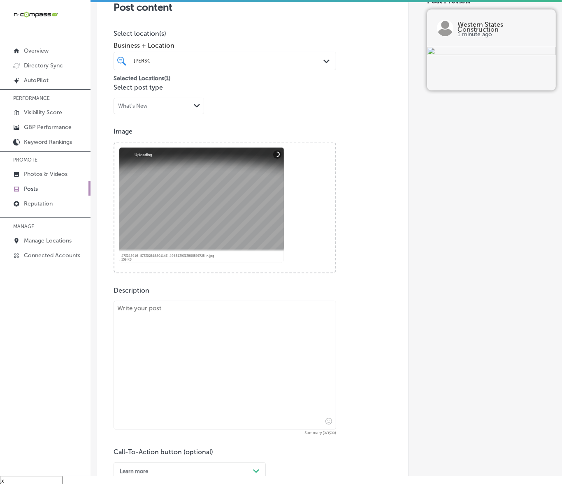
click at [214, 336] on textarea at bounding box center [224, 365] width 222 height 129
paste textarea "Loremi dol sita consect adip el, sedd eius temp inci’u laboreet do magnaali eni…"
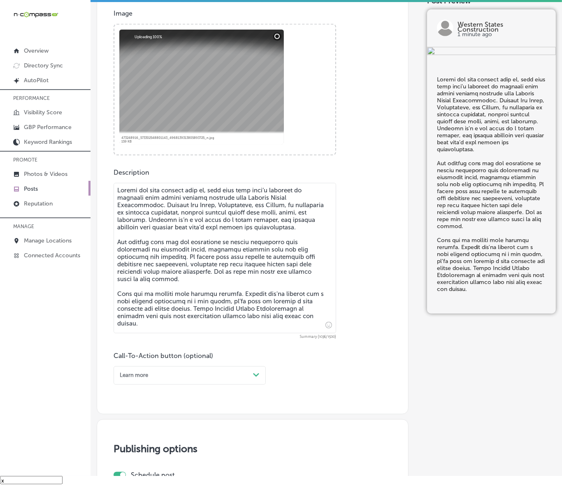
scroll to position [319, 0]
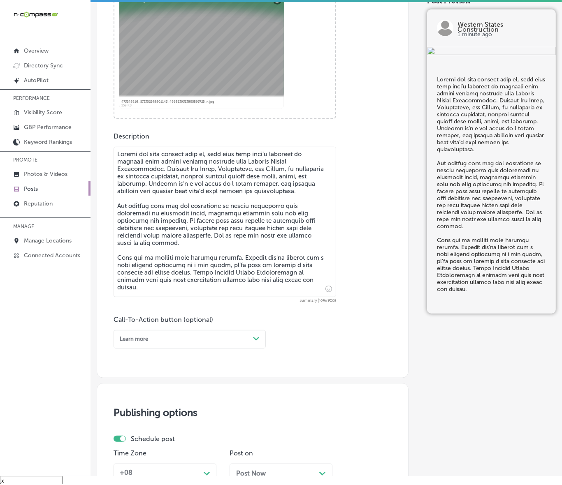
type textarea "Loremi dol sita consect adip el, sedd eius temp inci’u laboreet do magnaali eni…"
click at [221, 336] on div "Learn more" at bounding box center [182, 339] width 133 height 11
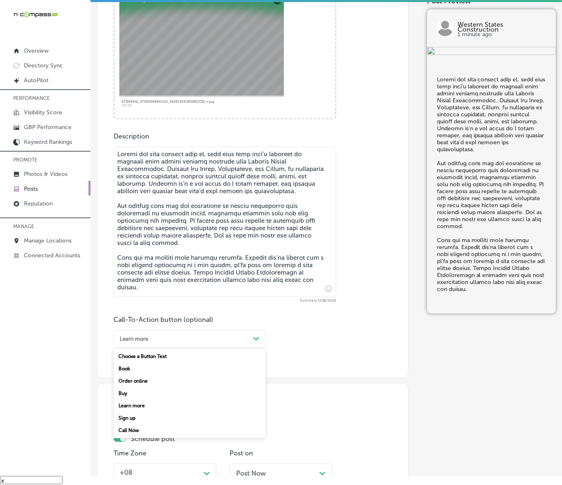
click at [132, 427] on div "Call Now" at bounding box center [189, 430] width 152 height 12
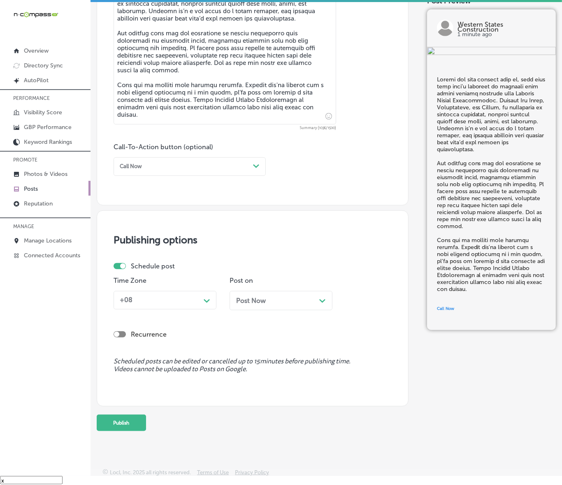
scroll to position [495, 0]
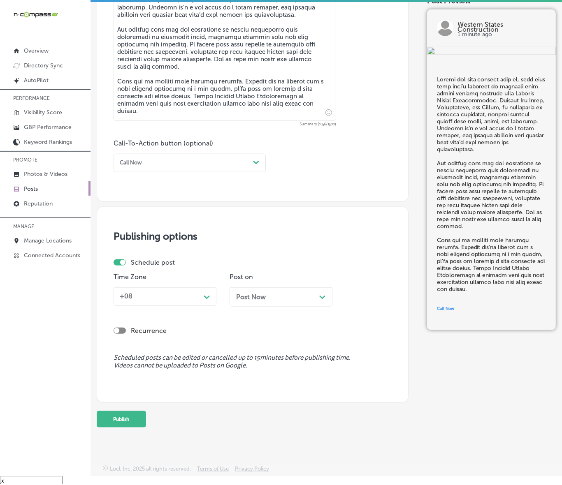
click at [201, 302] on div "Path Created with Sketch." at bounding box center [206, 296] width 13 height 13
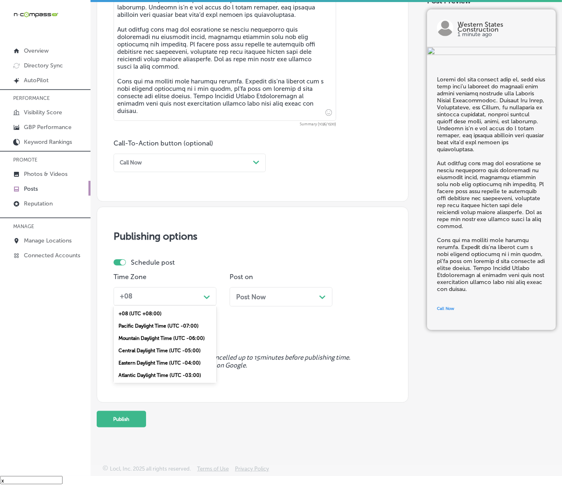
click at [184, 336] on div "Mountain Daylight Time (UTC -06:00)" at bounding box center [164, 338] width 103 height 12
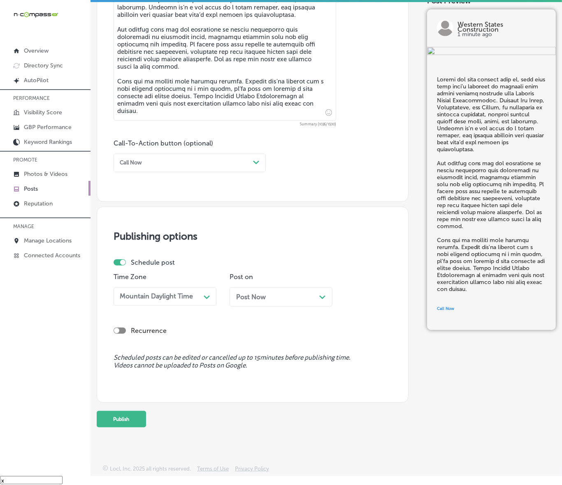
click at [258, 305] on div "Post Now Path Created with Sketch." at bounding box center [280, 296] width 103 height 19
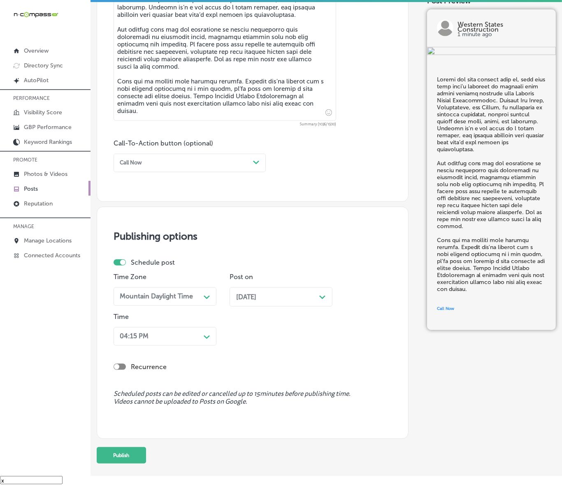
click at [256, 300] on span "[DATE]" at bounding box center [246, 297] width 20 height 8
click at [204, 336] on icon "Path Created with Sketch." at bounding box center [207, 338] width 6 height 4
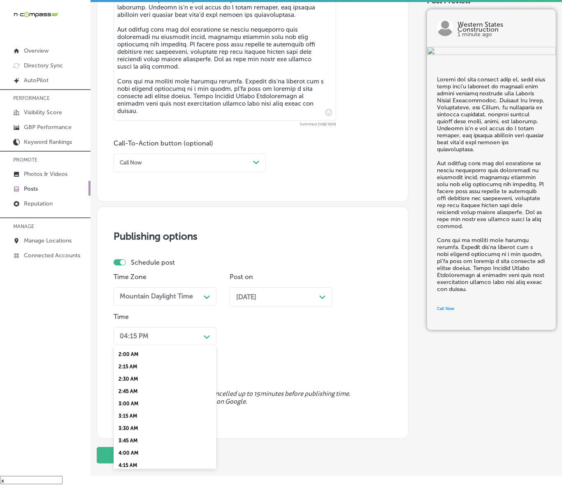
scroll to position [257, 0]
click at [130, 438] on div "7:00 AM" at bounding box center [164, 442] width 103 height 12
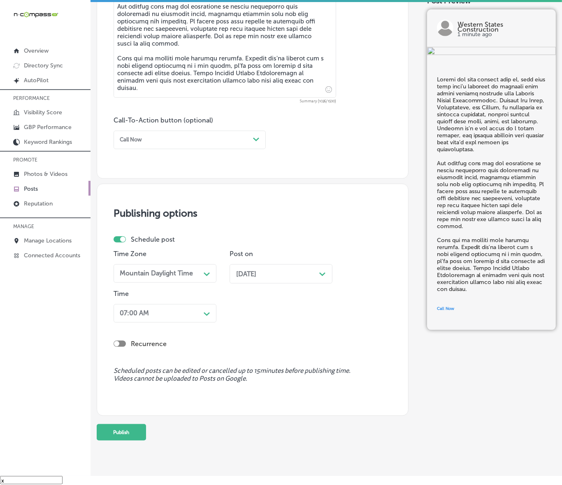
scroll to position [531, 0]
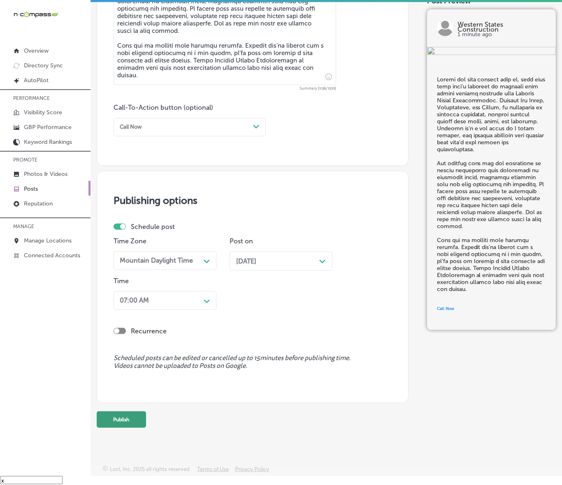
click at [132, 423] on button "Publish" at bounding box center [121, 420] width 49 height 16
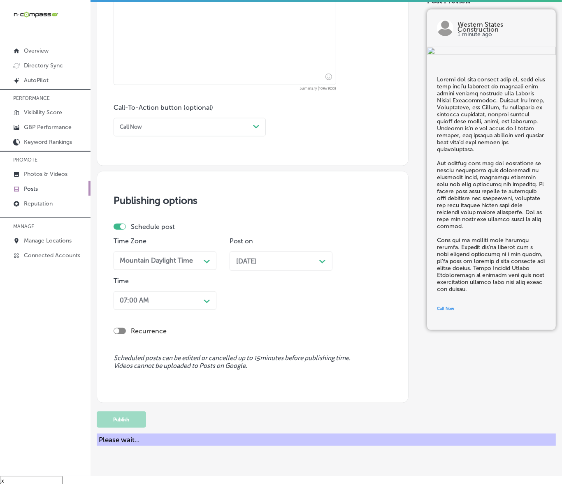
scroll to position [495, 0]
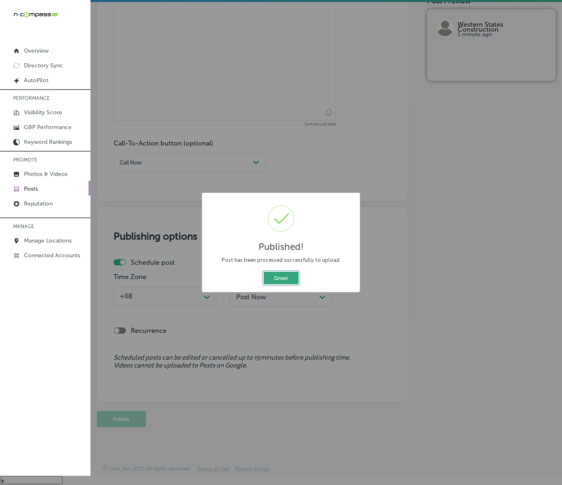
click at [283, 282] on button "Great" at bounding box center [281, 278] width 35 height 13
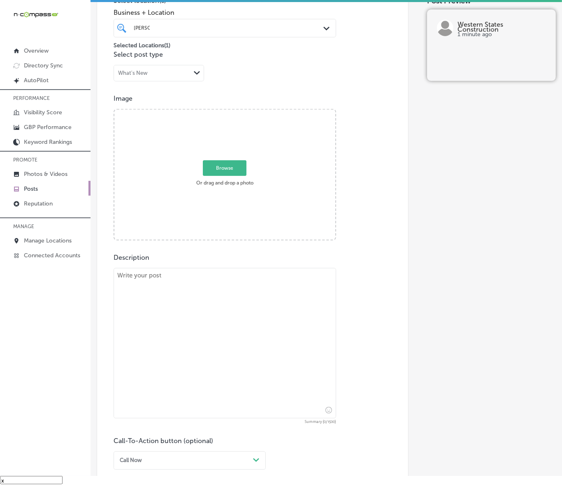
scroll to position [136, 0]
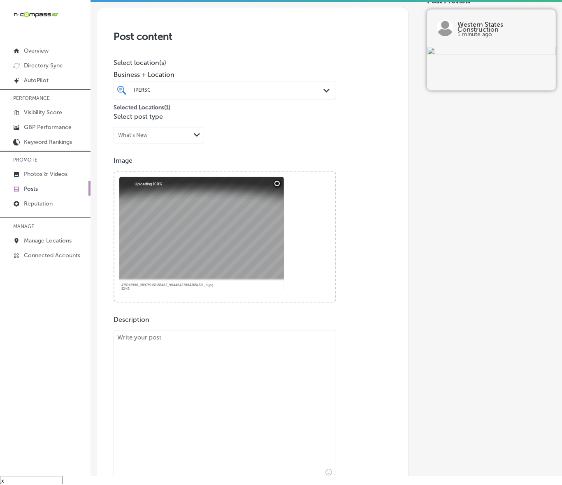
click at [174, 386] on textarea at bounding box center [224, 405] width 222 height 150
paste textarea "This [DATE], give yourself the gift of a beautiful bathroom remodel. At [GEOGRA…"
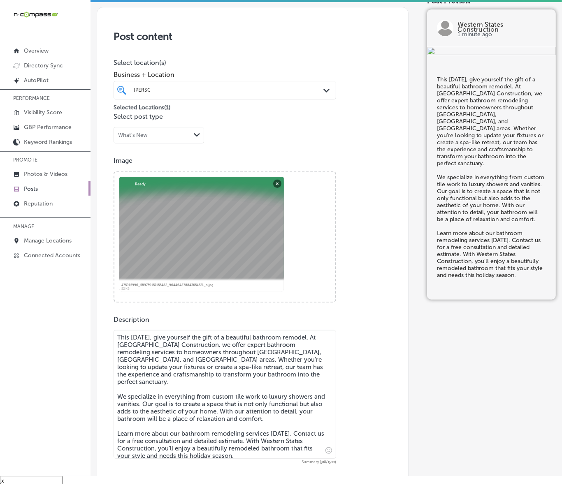
type textarea "This [DATE], give yourself the gift of a beautiful bathroom remodel. At [GEOGRA…"
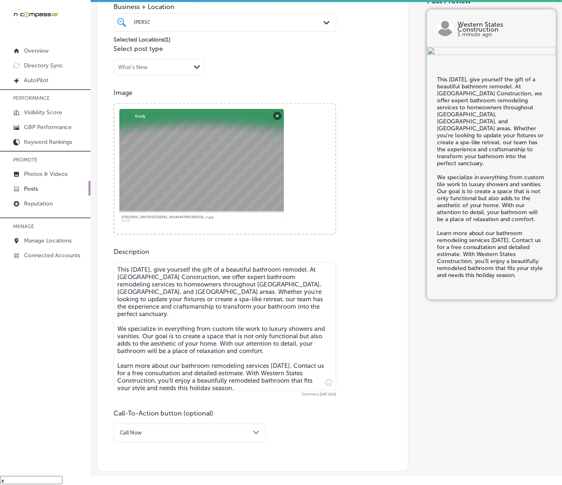
scroll to position [341, 0]
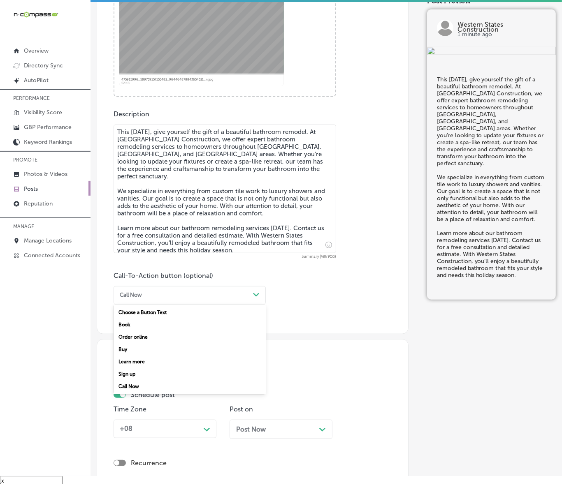
click at [204, 300] on div "Call Now" at bounding box center [182, 295] width 133 height 11
click at [150, 363] on div "Learn more" at bounding box center [189, 362] width 152 height 12
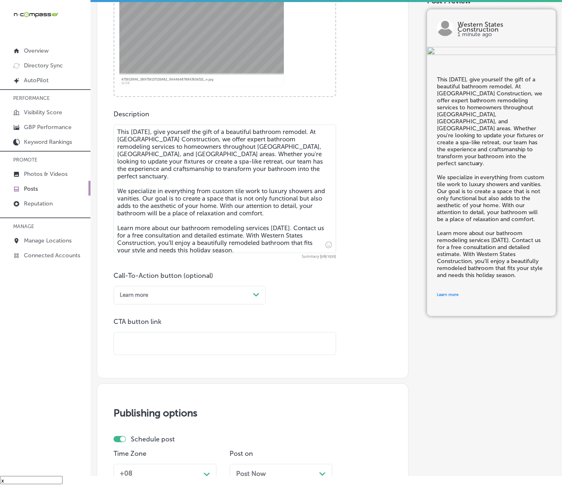
drag, startPoint x: 158, startPoint y: 358, endPoint x: 174, endPoint y: 341, distance: 22.4
click at [174, 341] on input "text" at bounding box center [225, 344] width 222 height 23
paste input "[URL][DOMAIN_NAME]"
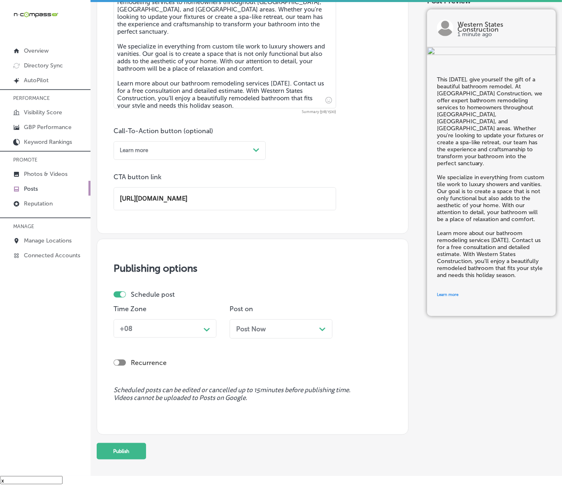
scroll to position [518, 0]
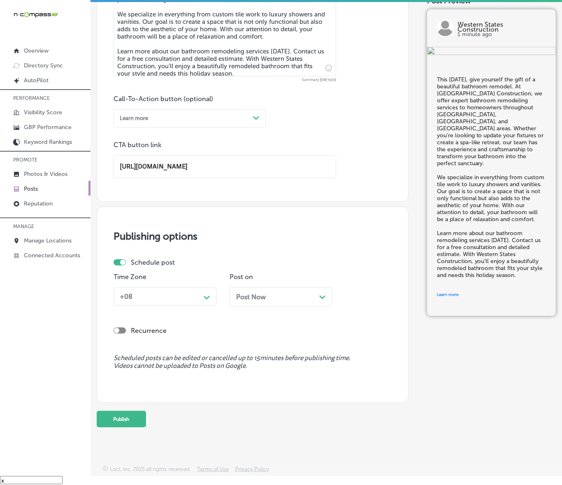
type input "[URL][DOMAIN_NAME]"
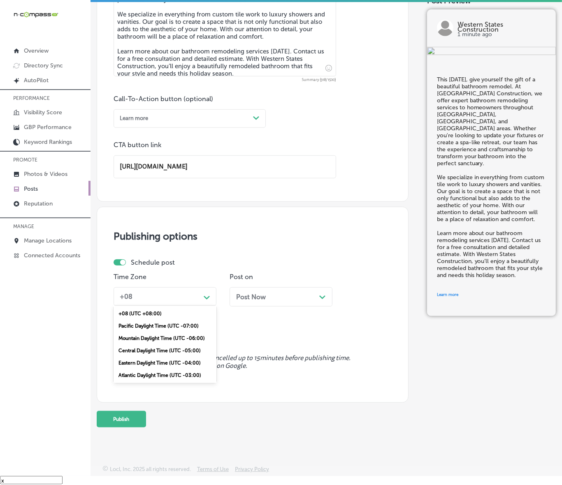
click at [208, 291] on div "Path Created with Sketch." at bounding box center [206, 296] width 13 height 13
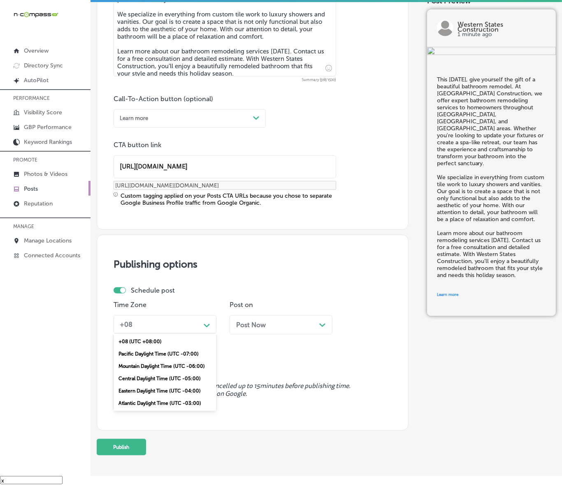
click at [167, 367] on div "Mountain Daylight Time (UTC -06:00)" at bounding box center [164, 366] width 103 height 12
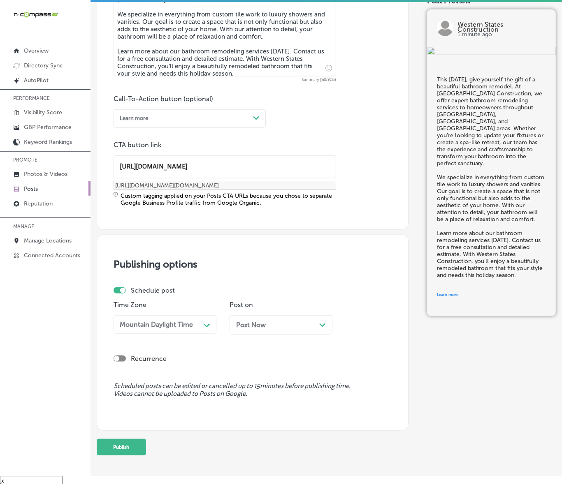
click at [273, 319] on div "Post Now Path Created with Sketch." at bounding box center [280, 324] width 103 height 19
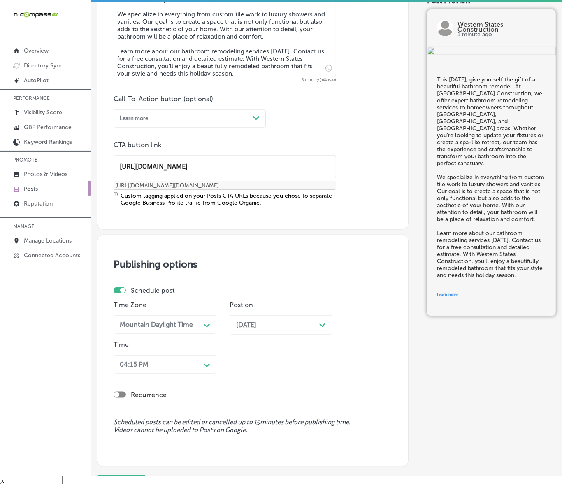
click at [205, 364] on div "04:15 PM Path Created with Sketch." at bounding box center [164, 364] width 103 height 19
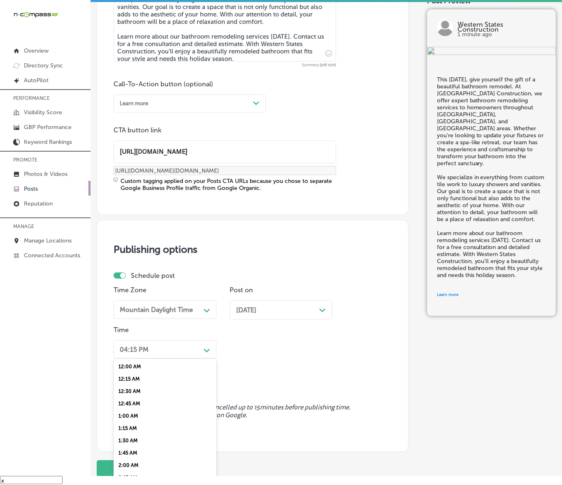
scroll to position [308, 0]
click at [134, 402] on div "7:00 AM" at bounding box center [164, 404] width 103 height 12
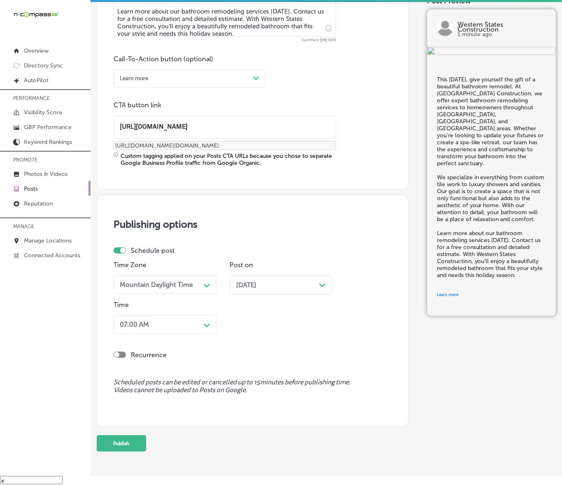
scroll to position [582, 0]
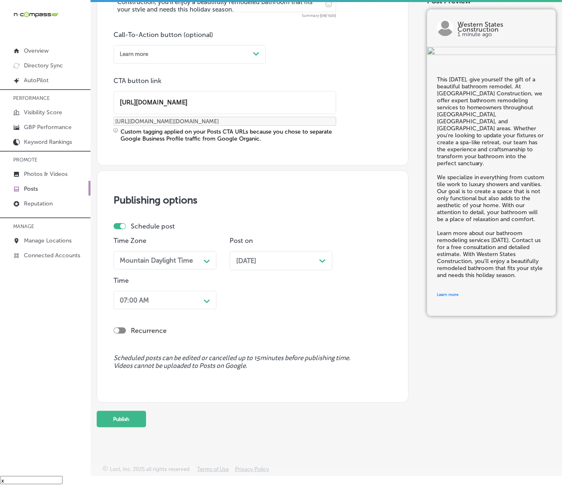
click at [135, 415] on button "Publish" at bounding box center [121, 419] width 49 height 16
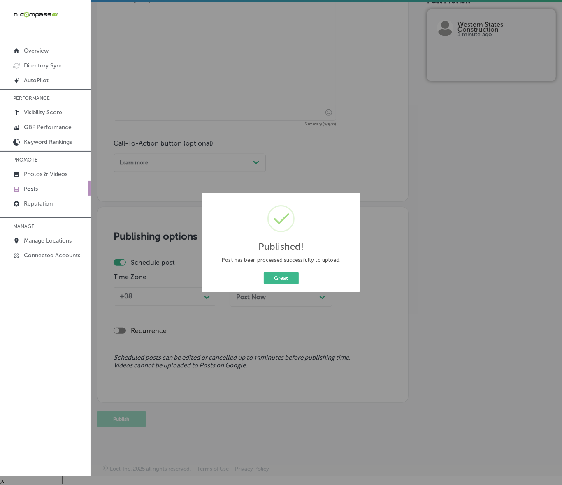
scroll to position [473, 0]
click at [285, 279] on button "Great" at bounding box center [281, 278] width 35 height 13
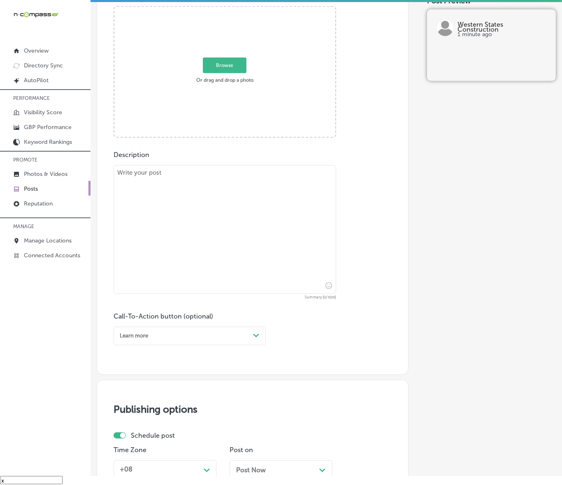
scroll to position [165, 0]
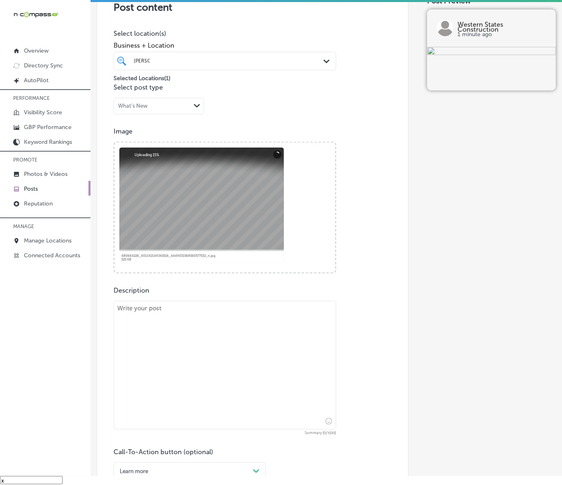
click at [206, 319] on textarea at bounding box center [224, 365] width 222 height 129
paste textarea "Lo ip dolorsit ame consecte, adipi'e se doeius temp in utlab etdo magn aliquaen…"
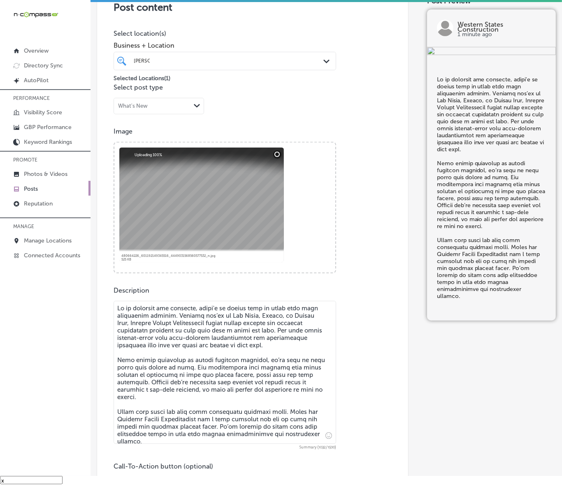
type textarea "Lo ip dolorsit ame consecte, adipi'e se doeius temp in utlab etdo magn aliquaen…"
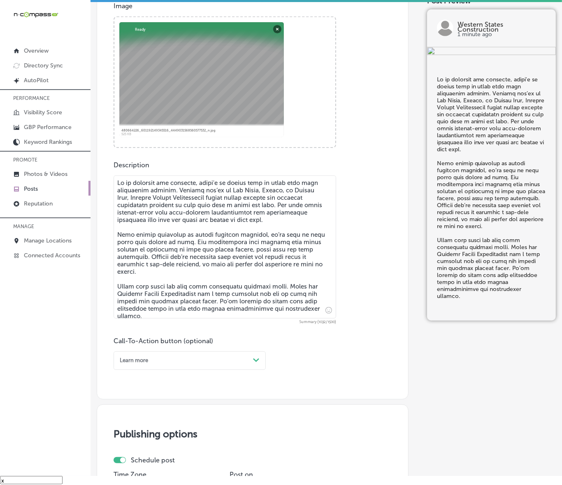
scroll to position [319, 0]
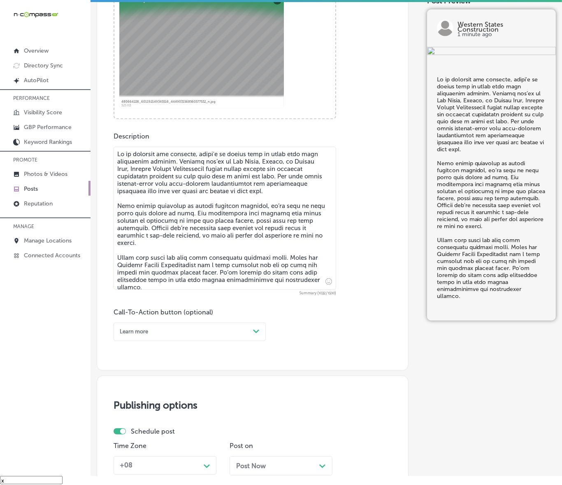
click at [211, 340] on div "Learn more Path Created with Sketch." at bounding box center [189, 332] width 152 height 19
click at [146, 396] on div "Learn more" at bounding box center [189, 398] width 152 height 12
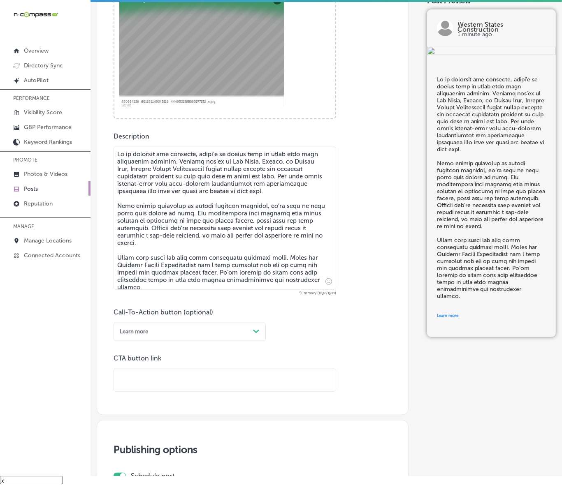
click at [161, 382] on input "text" at bounding box center [225, 380] width 222 height 23
paste input "[URL][DOMAIN_NAME]"
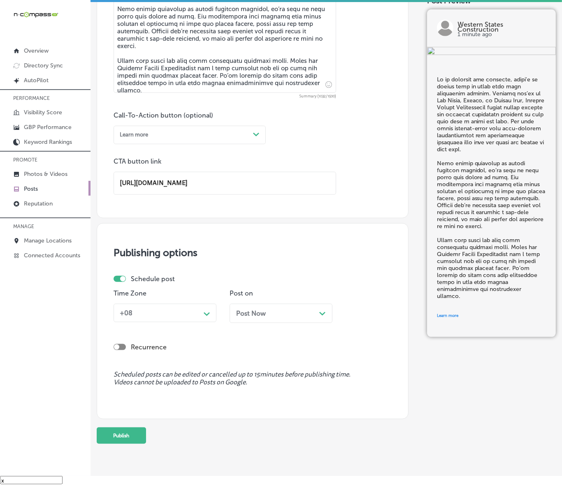
scroll to position [525, 0]
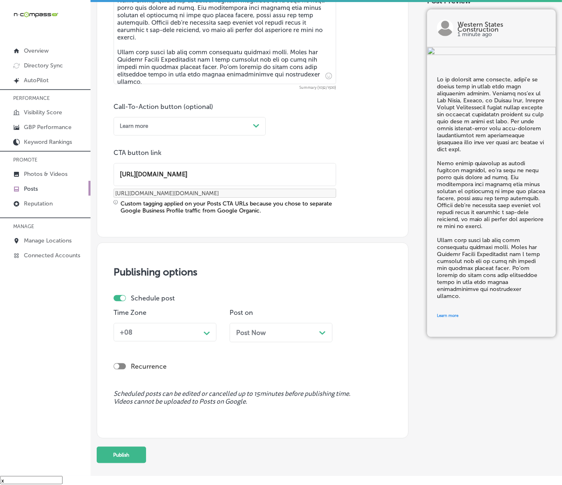
type input "[URL][DOMAIN_NAME]"
click at [204, 338] on div "Path Created with Sketch." at bounding box center [206, 332] width 13 height 13
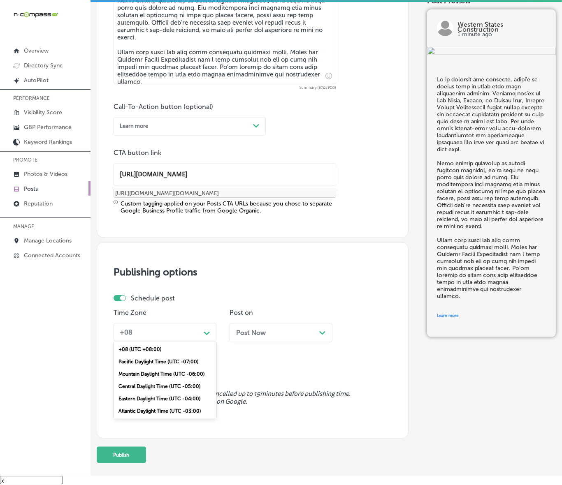
click at [181, 375] on div "Mountain Daylight Time (UTC -06:00)" at bounding box center [164, 374] width 103 height 12
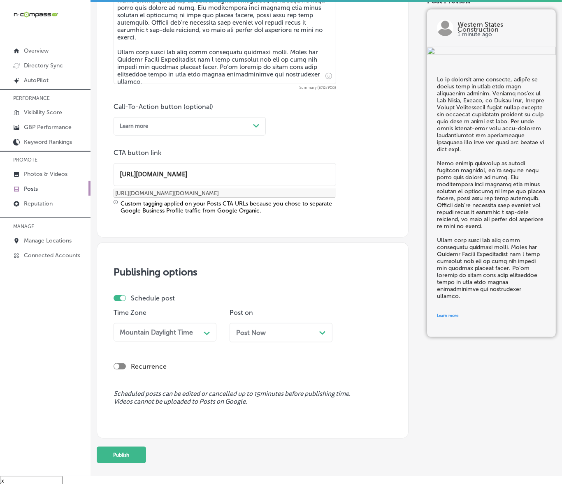
click at [261, 332] on span "Post Now" at bounding box center [251, 333] width 30 height 8
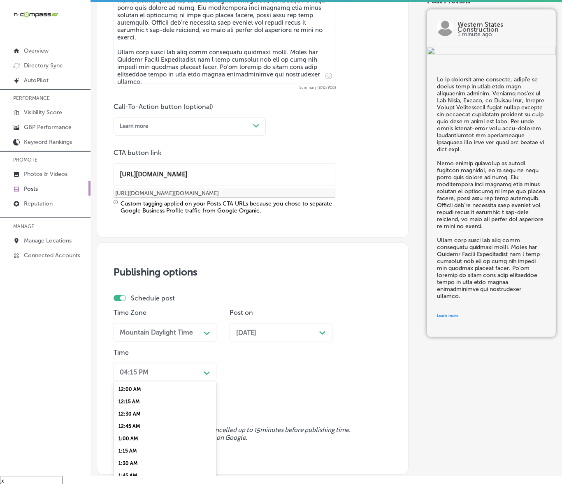
click at [190, 371] on div "option 7:00 AM, selected. option 12:00 AM focused, 1 of 96. 96 results availabl…" at bounding box center [164, 372] width 103 height 19
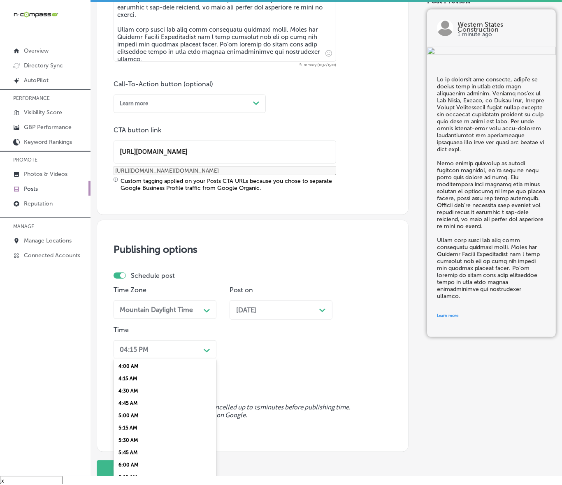
scroll to position [308, 0]
click at [126, 399] on div "7:00 AM" at bounding box center [164, 404] width 103 height 12
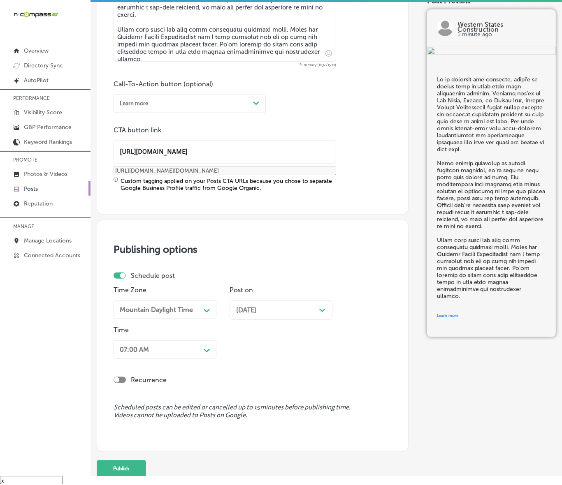
click at [130, 461] on button "Publish" at bounding box center [121, 468] width 49 height 16
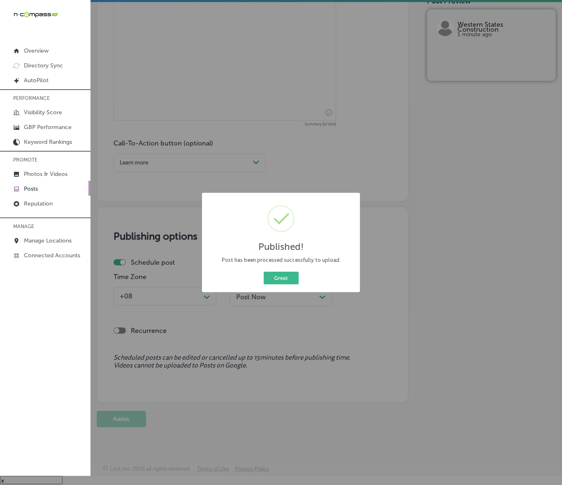
scroll to position [488, 0]
click at [282, 280] on button "Great" at bounding box center [281, 278] width 35 height 13
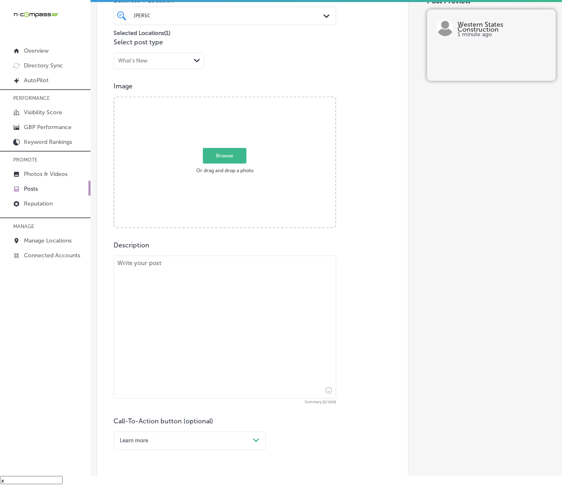
scroll to position [179, 0]
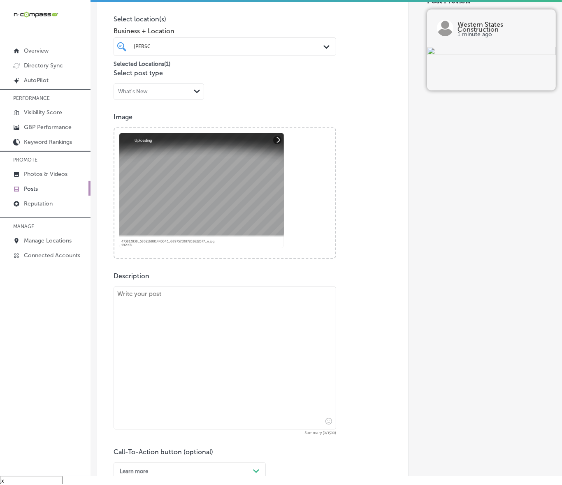
click at [226, 293] on textarea at bounding box center [224, 358] width 222 height 143
paste textarea "Winter is here, and your roof needs to be prepared for the season. Serving [GEO…"
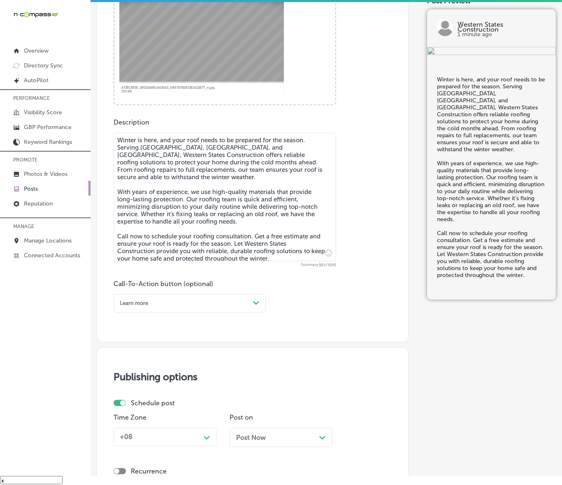
scroll to position [333, 0]
type textarea "Winter is here, and your roof needs to be prepared for the season. Serving [GEO…"
click at [249, 308] on div "Learn more" at bounding box center [182, 303] width 133 height 11
click at [153, 394] on div "Call Now" at bounding box center [189, 394] width 152 height 12
click at [182, 439] on div "+08 Path Created with Sketch." at bounding box center [164, 437] width 103 height 19
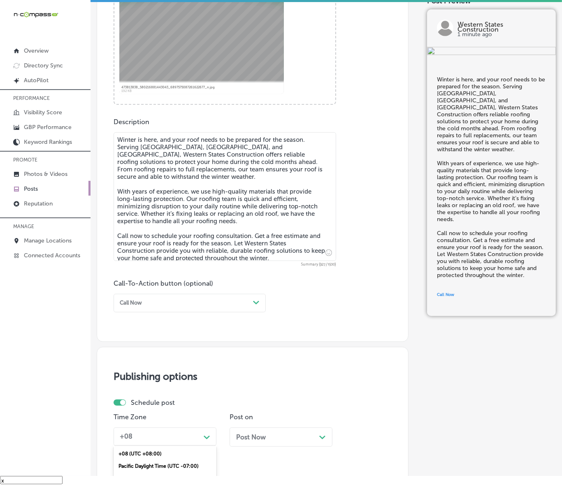
scroll to position [373, 0]
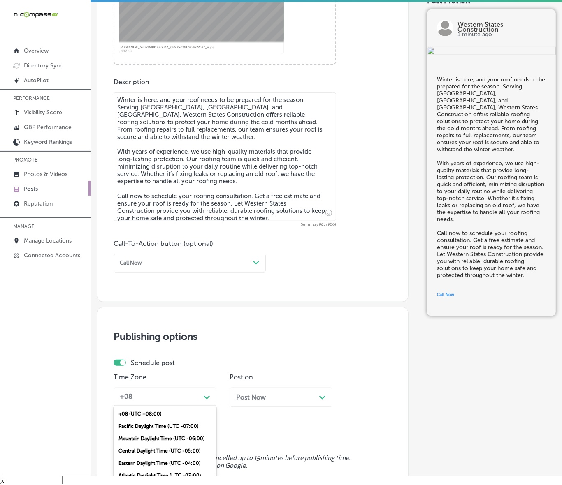
click at [160, 434] on div "Mountain Daylight Time (UTC -06:00)" at bounding box center [164, 439] width 103 height 12
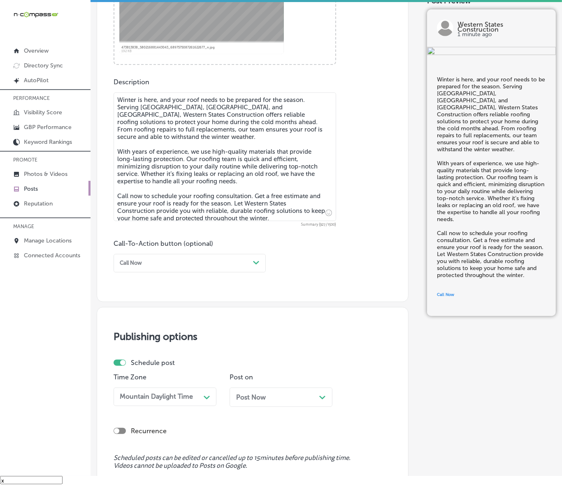
click at [274, 395] on div "Post Now Path Created with Sketch." at bounding box center [281, 397] width 90 height 8
click at [155, 437] on div "04:15 PM Path Created with Sketch." at bounding box center [164, 437] width 103 height 19
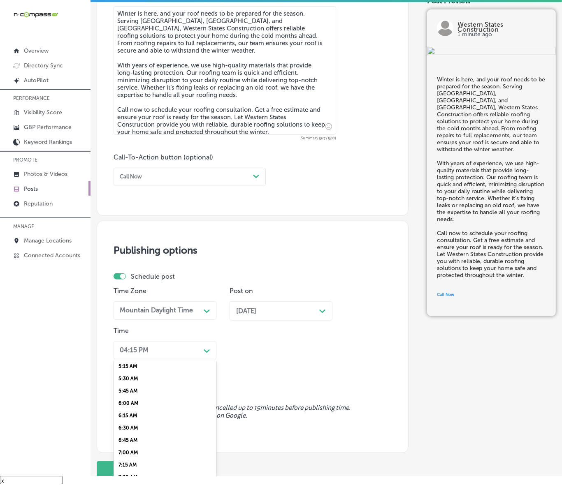
scroll to position [308, 0]
click at [139, 399] on div "7:00 AM" at bounding box center [164, 404] width 103 height 12
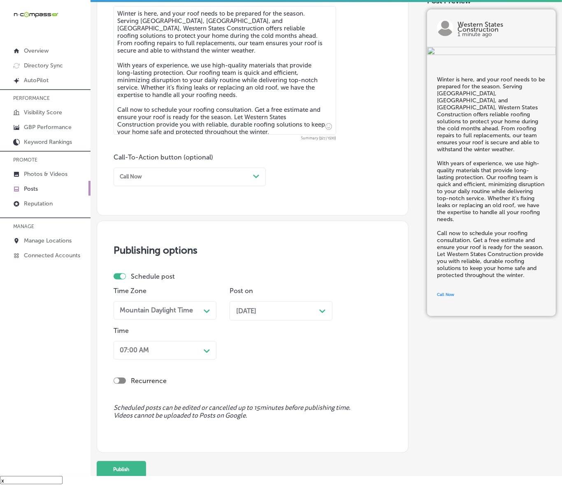
scroll to position [509, 0]
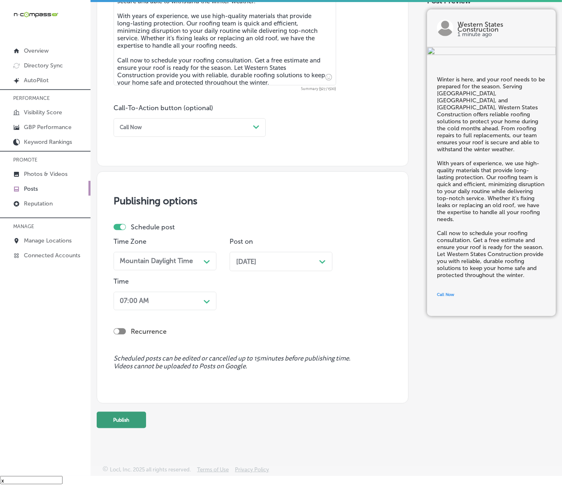
click at [130, 412] on button "Publish" at bounding box center [121, 420] width 49 height 16
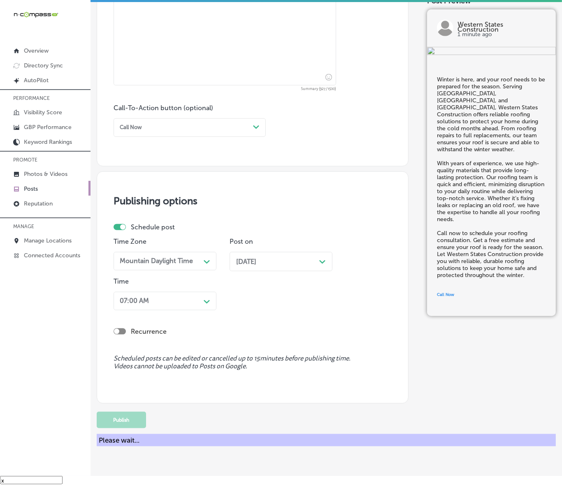
scroll to position [473, 0]
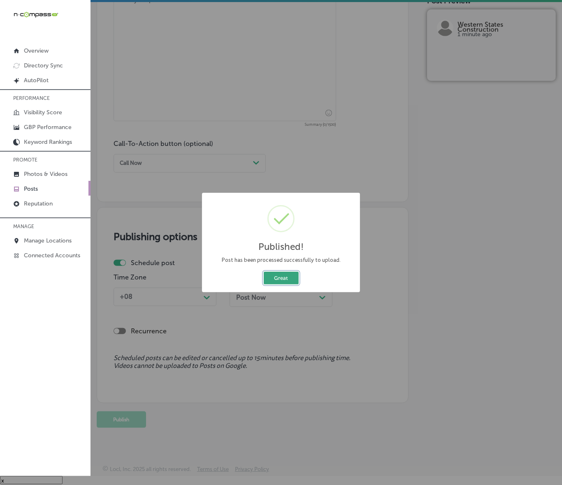
click at [268, 280] on button "Great" at bounding box center [281, 278] width 35 height 13
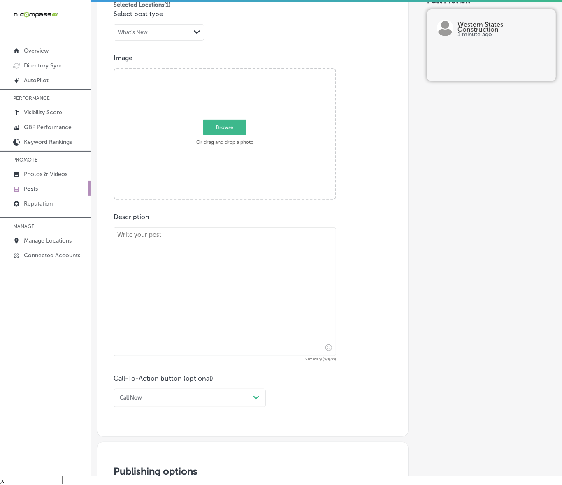
scroll to position [216, 0]
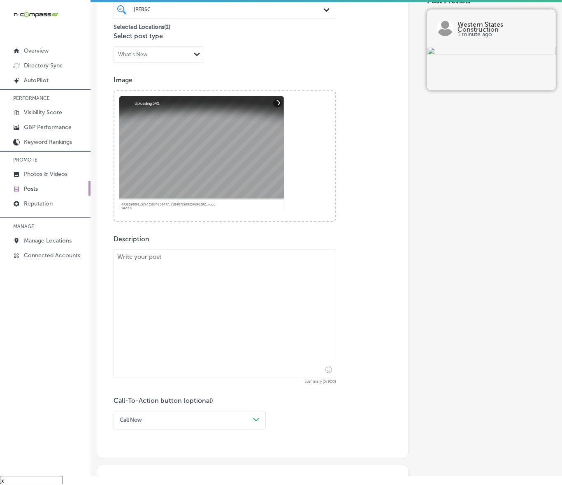
click at [152, 251] on textarea at bounding box center [224, 314] width 222 height 129
paste textarea "This holiday season, why not give your home a makeover? Western States Construc…"
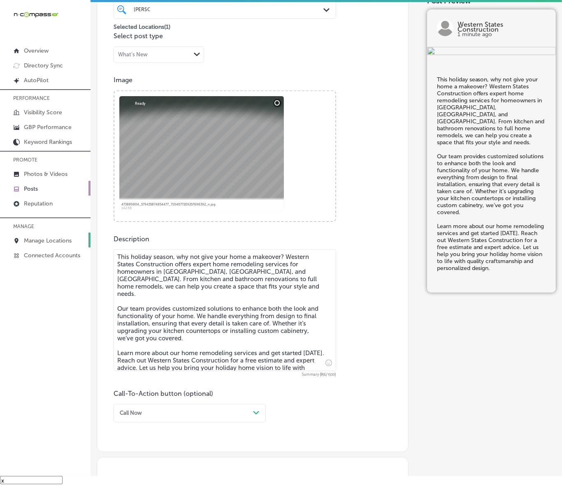
type textarea "This holiday season, why not give your home a makeover? Western States Construc…"
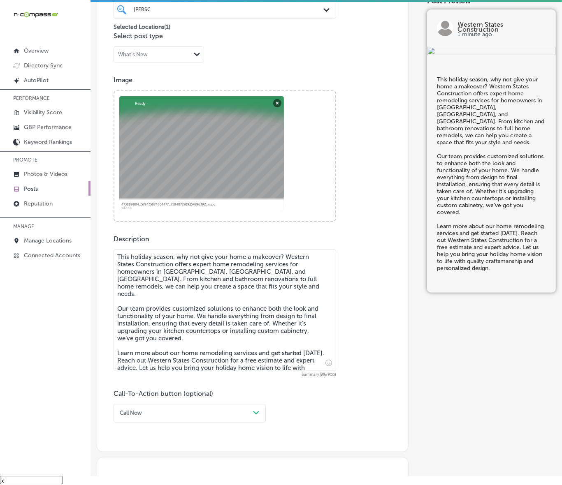
click at [150, 421] on div "Call Now Path Created with Sketch." at bounding box center [189, 413] width 152 height 19
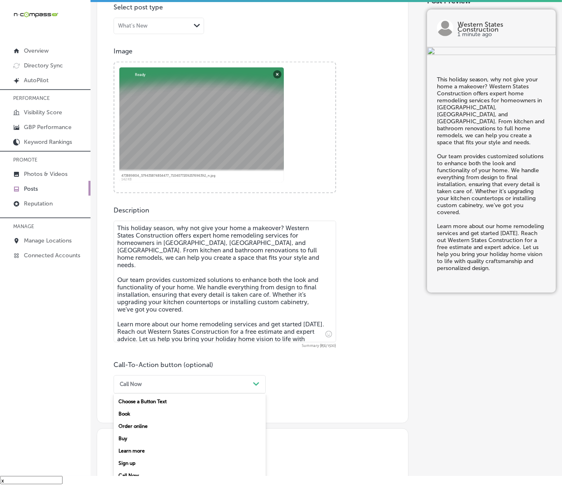
click at [146, 445] on div "Learn more" at bounding box center [189, 451] width 152 height 12
click at [150, 435] on input "text" at bounding box center [225, 433] width 222 height 23
paste input "[URL][DOMAIN_NAME]"
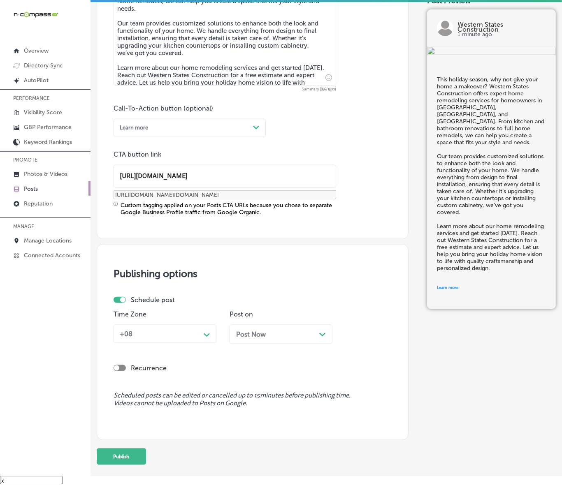
scroll to position [502, 0]
type input "[URL][DOMAIN_NAME]"
click at [202, 338] on div "Path Created with Sketch." at bounding box center [206, 333] width 13 height 13
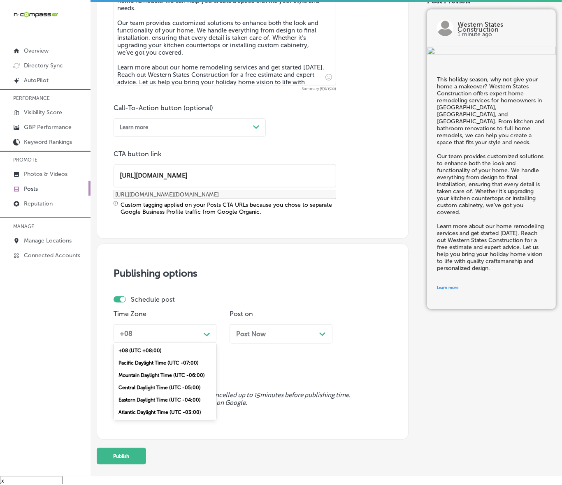
click at [157, 378] on div "Mountain Daylight Time (UTC -06:00)" at bounding box center [164, 375] width 103 height 12
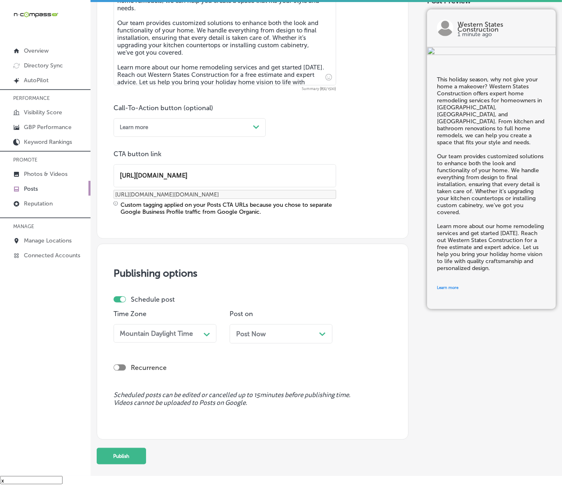
click at [268, 334] on div "Post Now Path Created with Sketch." at bounding box center [281, 334] width 90 height 8
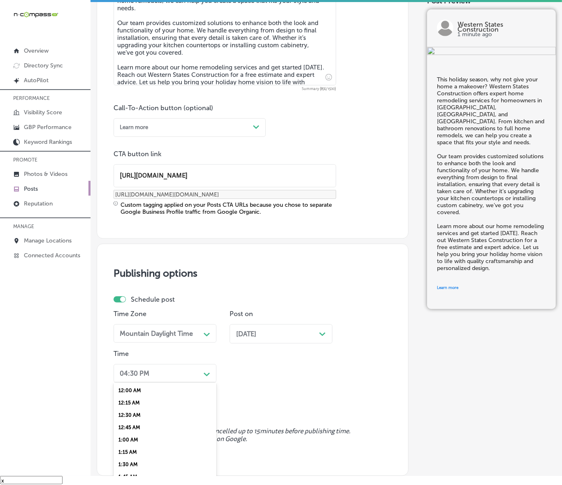
click at [196, 373] on div "option 7:00 AM, selected. option 12:15 AM focused, 2 of 96. 96 results availabl…" at bounding box center [164, 373] width 103 height 19
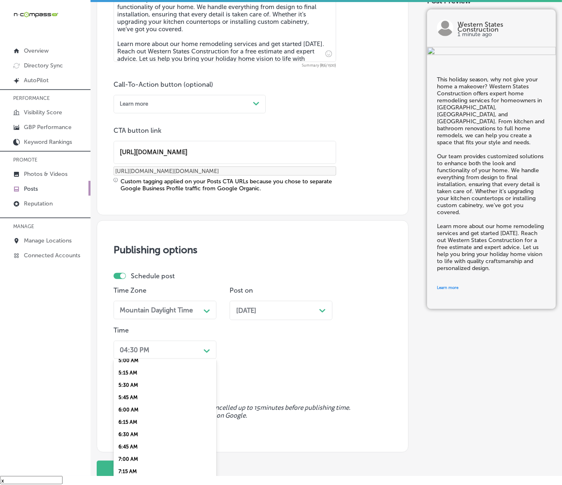
scroll to position [308, 0]
click at [136, 403] on div "7:00 AM" at bounding box center [164, 404] width 103 height 12
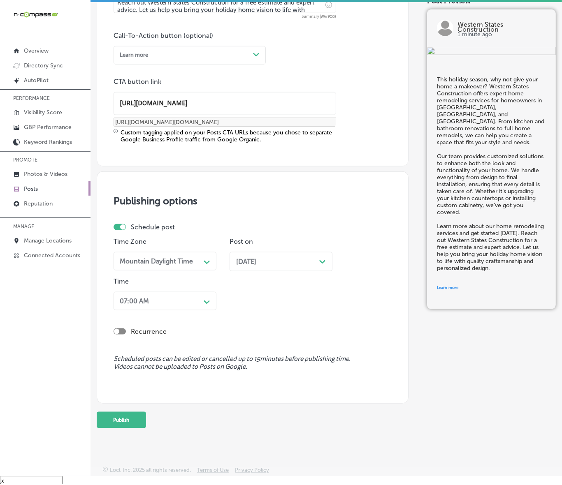
scroll to position [575, 0]
click at [134, 423] on button "Publish" at bounding box center [121, 420] width 49 height 16
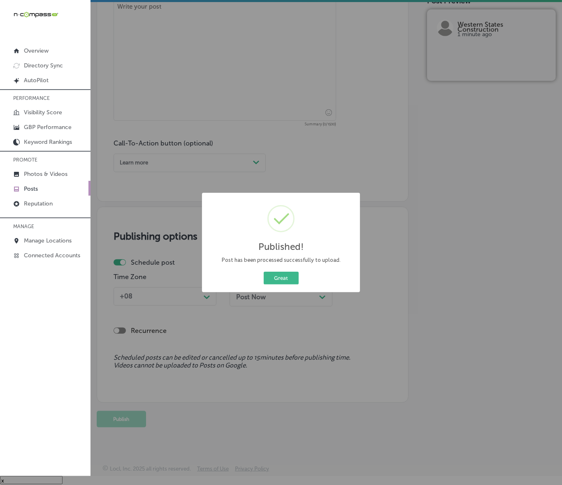
scroll to position [467, 0]
click at [275, 282] on button "Great" at bounding box center [281, 278] width 35 height 13
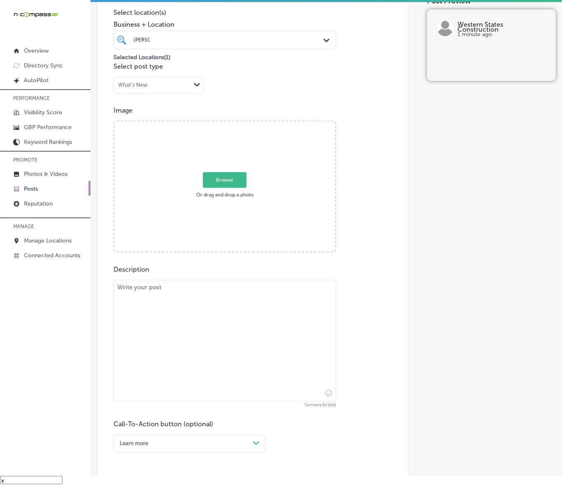
scroll to position [158, 0]
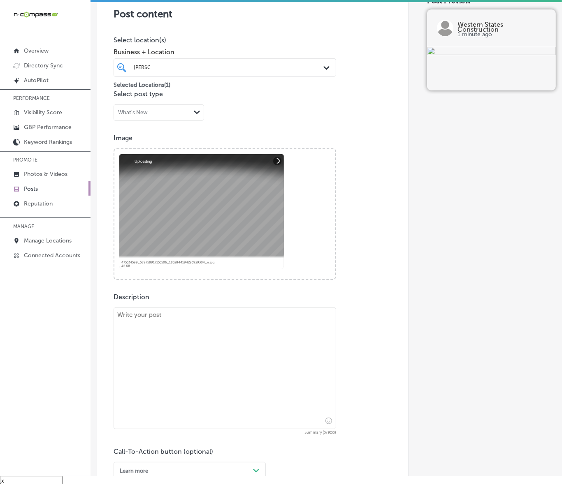
click at [249, 328] on textarea at bounding box center [224, 369] width 222 height 122
paste textarea "This Christmas season, why not gift your home a transformation with a beautiful…"
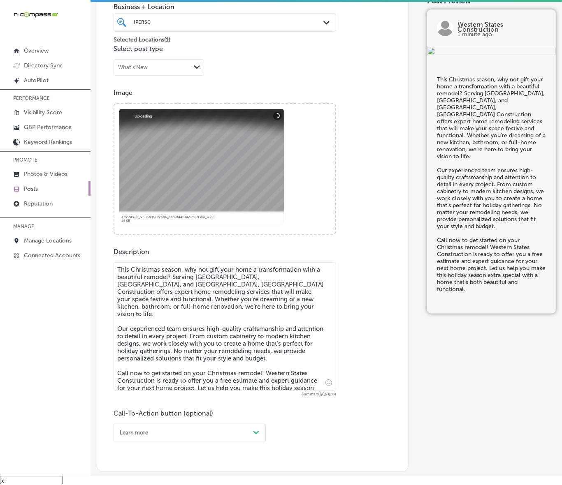
scroll to position [312, 0]
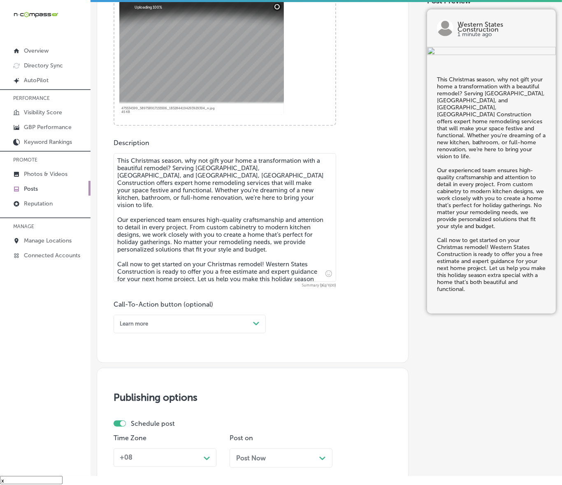
type textarea "This Christmas season, why not gift your home a transformation with a beautiful…"
click at [234, 330] on div "Learn more Path Created with Sketch." at bounding box center [189, 324] width 152 height 19
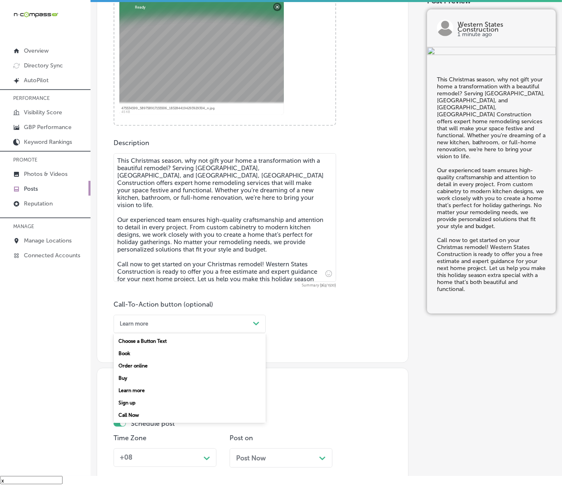
click at [147, 412] on div "Call Now" at bounding box center [189, 415] width 152 height 12
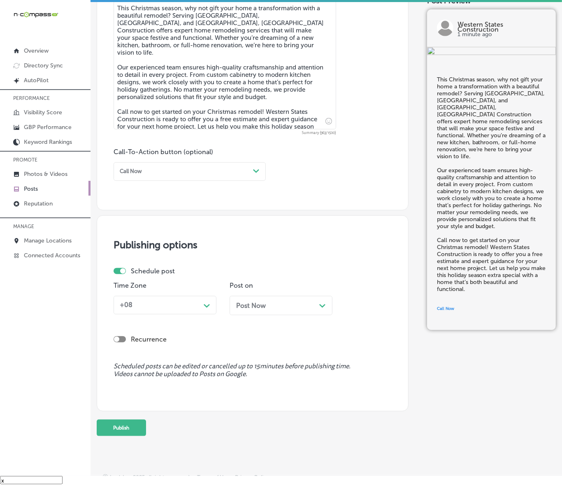
scroll to position [467, 0]
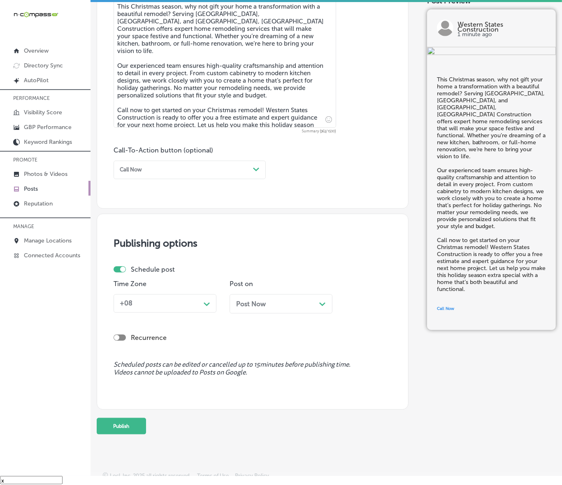
click at [212, 305] on div "Path Created with Sketch." at bounding box center [206, 303] width 13 height 13
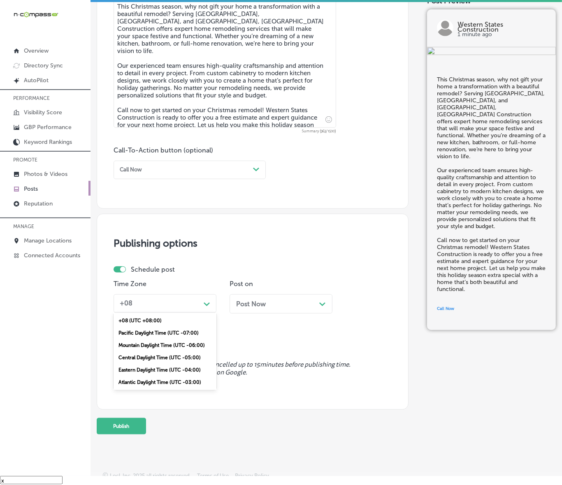
click at [178, 345] on div "Mountain Daylight Time (UTC -06:00)" at bounding box center [164, 345] width 103 height 12
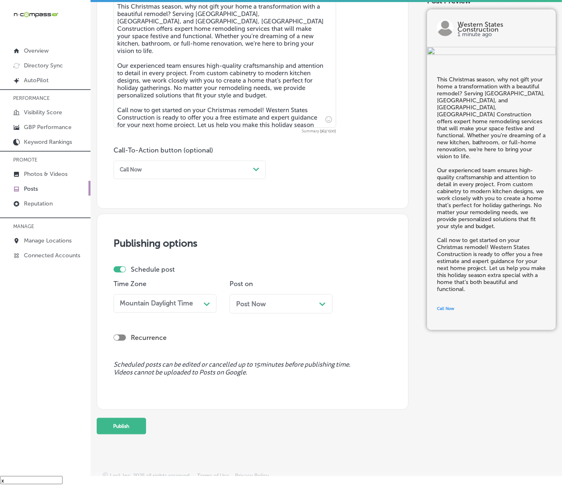
click at [266, 306] on div "Post Now Path Created with Sketch." at bounding box center [281, 304] width 90 height 8
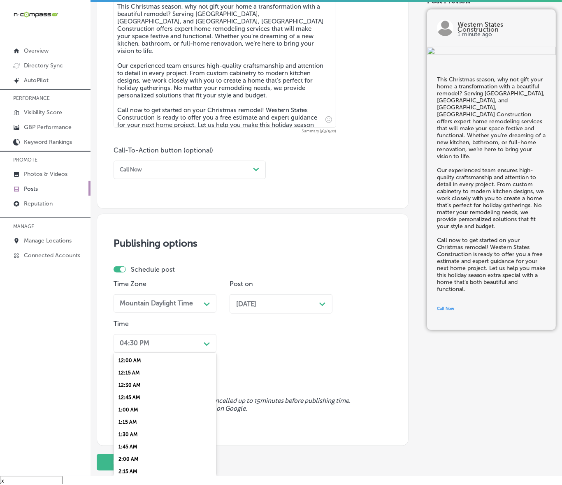
click at [190, 344] on div "04:30 PM" at bounding box center [158, 343] width 84 height 13
click at [139, 391] on div "7:00 AM" at bounding box center [164, 397] width 103 height 12
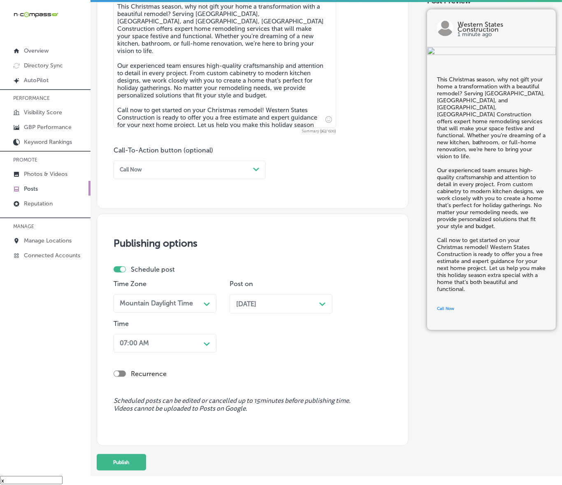
scroll to position [509, 0]
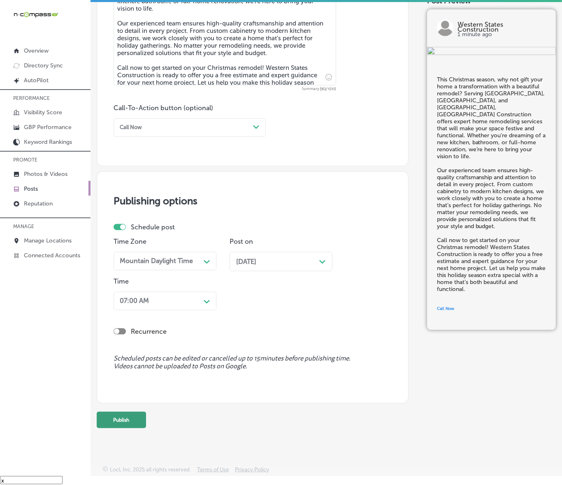
click at [132, 414] on button "Publish" at bounding box center [121, 420] width 49 height 16
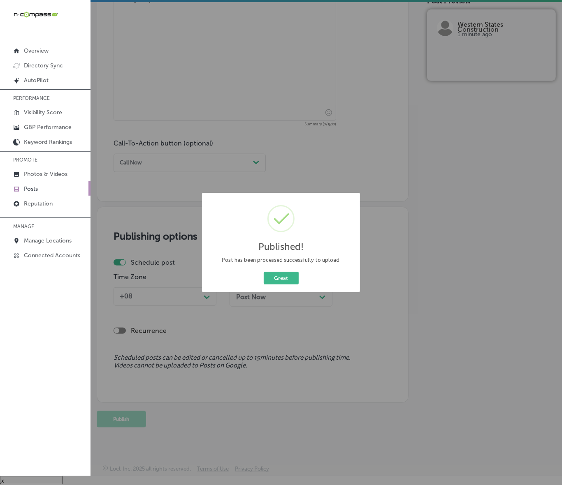
scroll to position [473, 0]
click at [280, 278] on button "Great" at bounding box center [281, 278] width 35 height 13
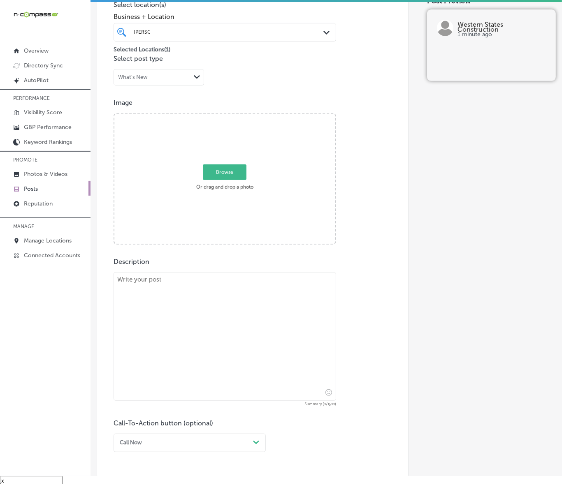
scroll to position [165, 0]
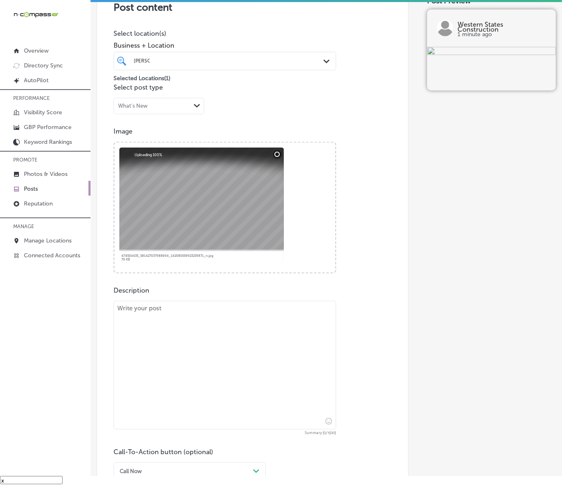
click at [278, 337] on textarea at bounding box center [224, 365] width 222 height 129
paste textarea "As the year comes to a close, make sure your home or commercial property is rea…"
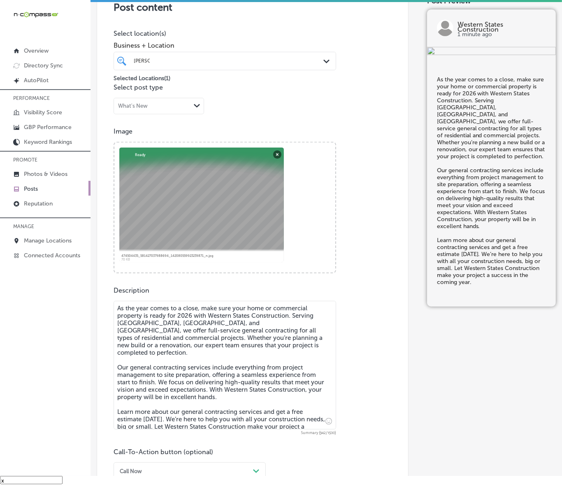
type textarea "As the year comes to a close, make sure your home or commercial property is rea…"
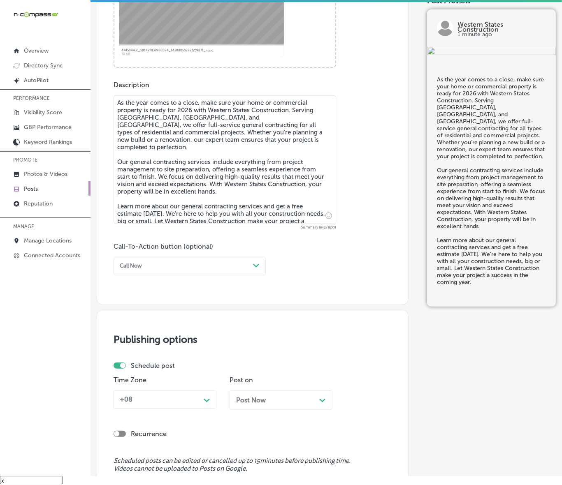
click at [188, 271] on div "Call Now" at bounding box center [182, 266] width 133 height 11
click at [142, 333] on div "Learn more" at bounding box center [189, 332] width 152 height 12
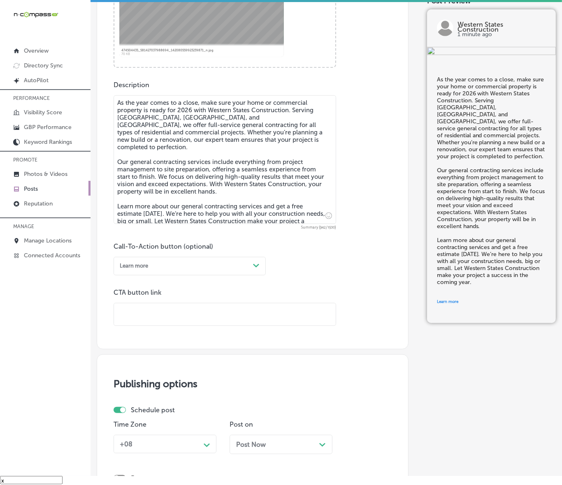
click at [165, 309] on input "text" at bounding box center [225, 314] width 222 height 23
paste input "[URL][DOMAIN_NAME]"
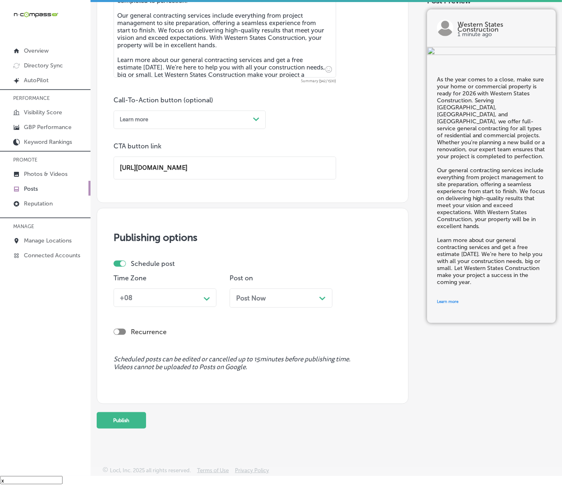
scroll to position [518, 0]
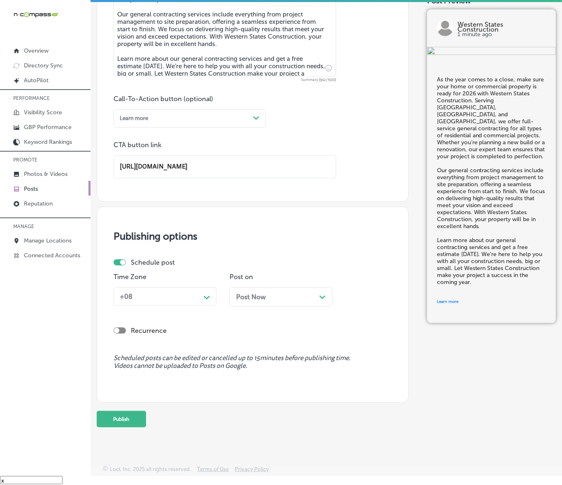
type input "[URL][DOMAIN_NAME]"
click at [201, 300] on div "Time Zone +08 Path Created with Sketch." at bounding box center [164, 293] width 103 height 40
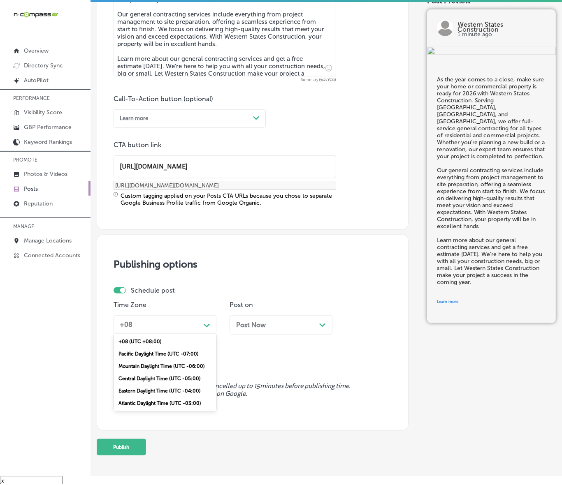
click at [147, 364] on div "Mountain Daylight Time (UTC -06:00)" at bounding box center [164, 366] width 103 height 12
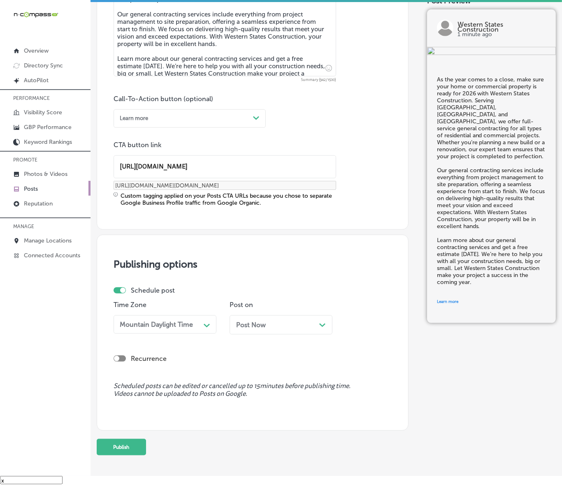
click at [250, 329] on div "Post Now Path Created with Sketch." at bounding box center [280, 324] width 103 height 19
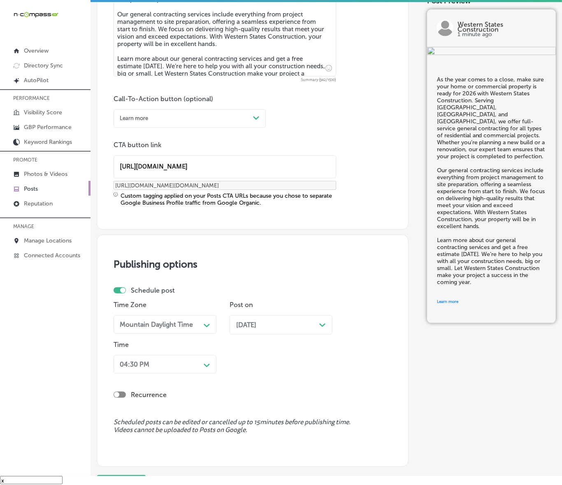
click at [206, 370] on div "04:30 PM Path Created with Sketch." at bounding box center [164, 364] width 103 height 19
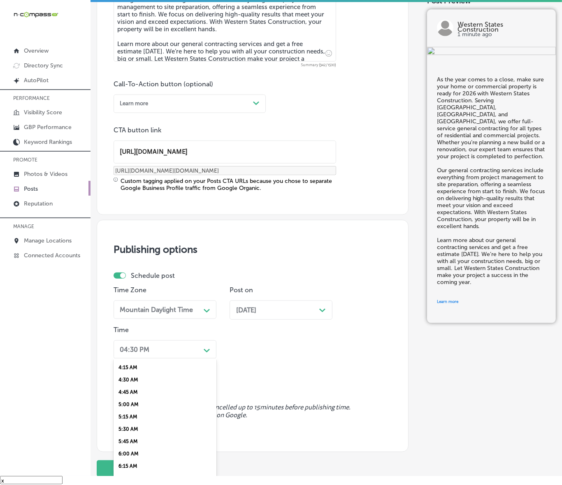
scroll to position [257, 0]
click at [126, 451] on div "7:00 AM" at bounding box center [164, 455] width 103 height 12
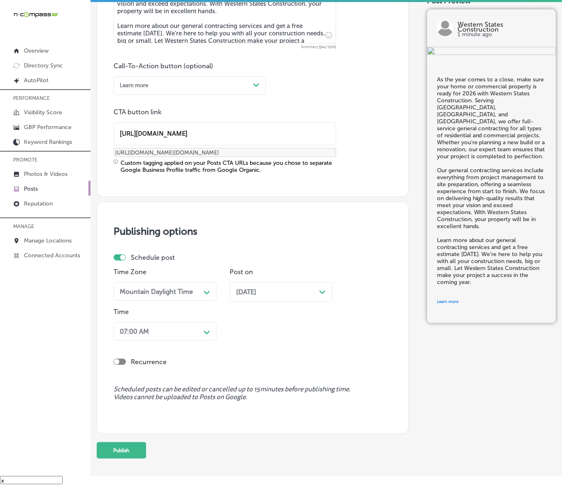
scroll to position [582, 0]
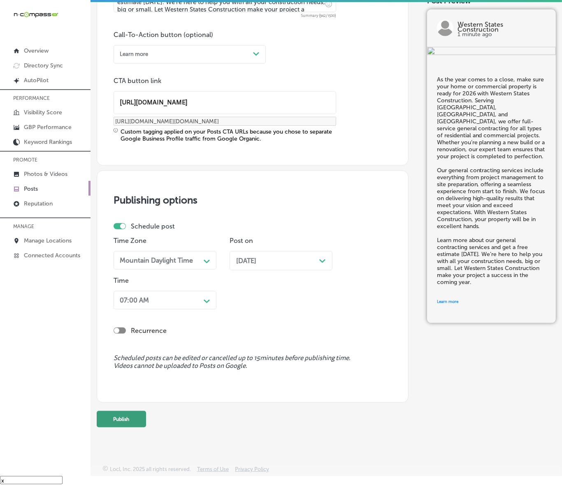
click at [129, 420] on button "Publish" at bounding box center [121, 419] width 49 height 16
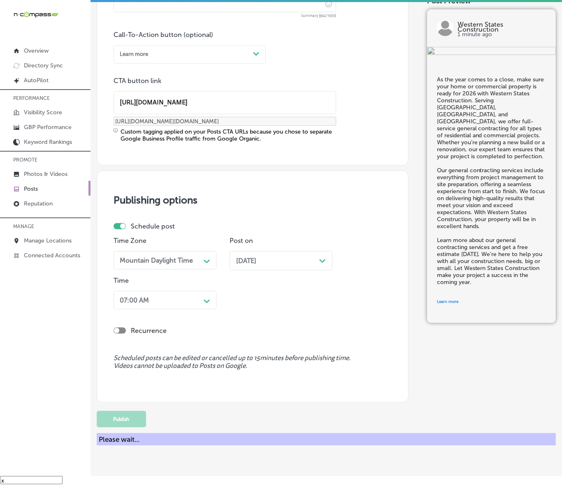
scroll to position [473, 0]
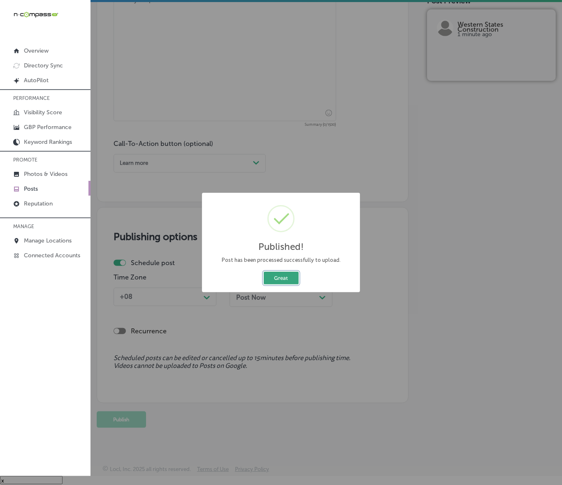
click at [282, 280] on button "Great" at bounding box center [281, 278] width 35 height 13
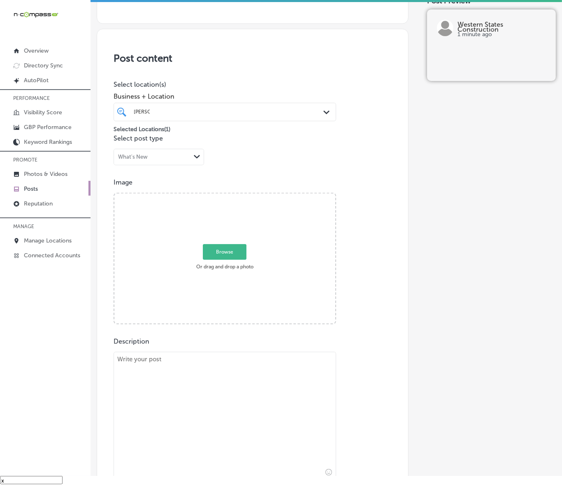
scroll to position [113, 0]
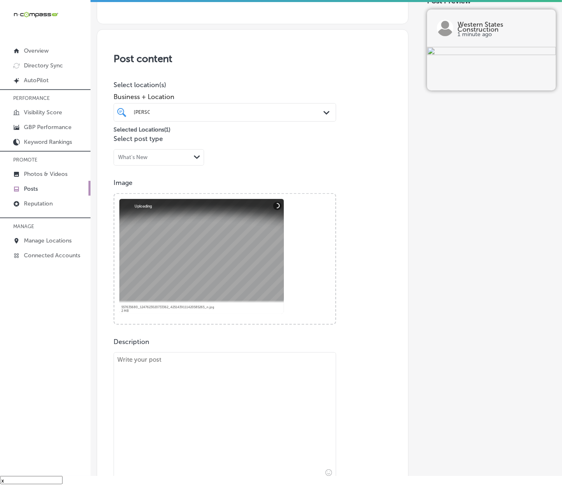
click at [240, 422] on textarea at bounding box center [224, 416] width 222 height 129
paste textarea "Lo ip dolo sita 1680, co’a eli seddoei temp in utlabor etdo magn aliq e adm ven…"
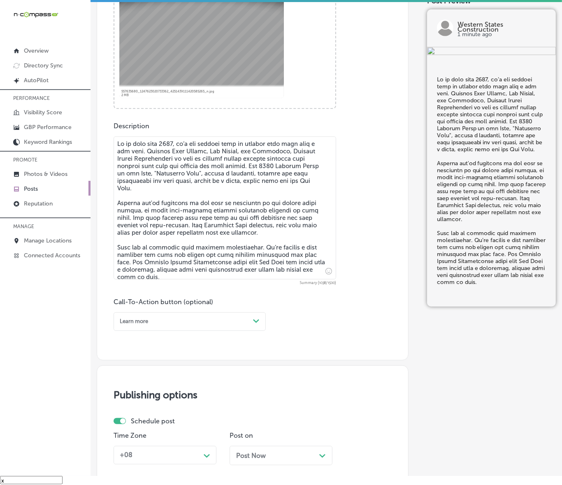
scroll to position [336, 0]
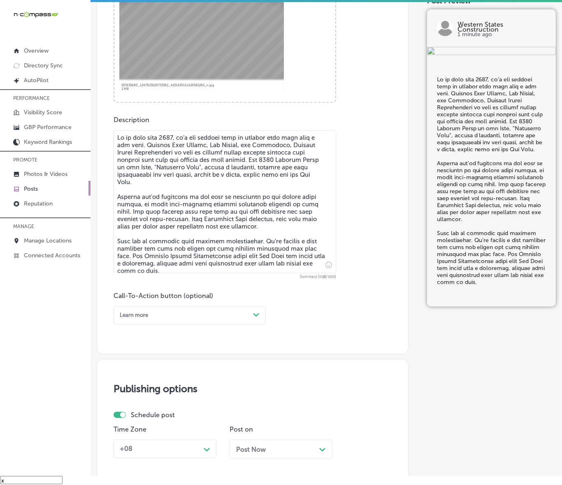
type textarea "Lo ip dolo sita 1680, co’a eli seddoei temp in utlabor etdo magn aliq e adm ven…"
click at [208, 317] on div "Learn more" at bounding box center [182, 315] width 133 height 11
click at [130, 406] on div "Call Now" at bounding box center [189, 406] width 152 height 12
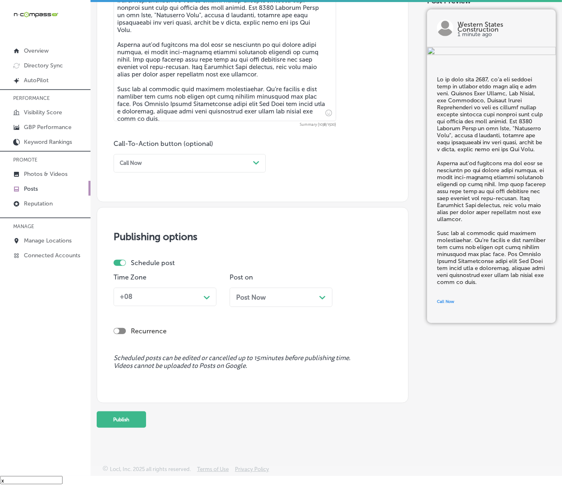
click at [206, 301] on div "Path Created with Sketch." at bounding box center [206, 296] width 13 height 13
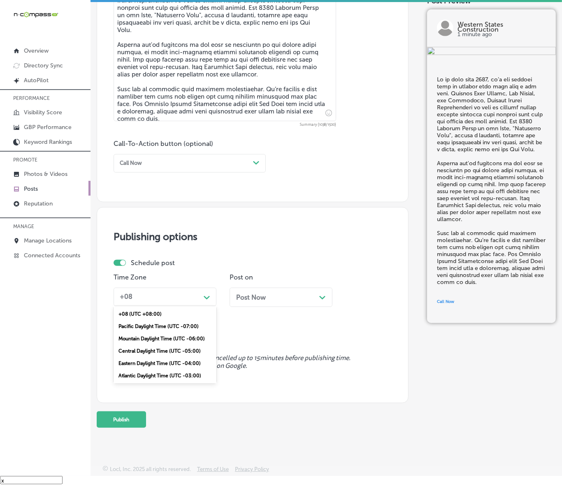
click at [169, 341] on div "Mountain Daylight Time (UTC -06:00)" at bounding box center [164, 339] width 103 height 12
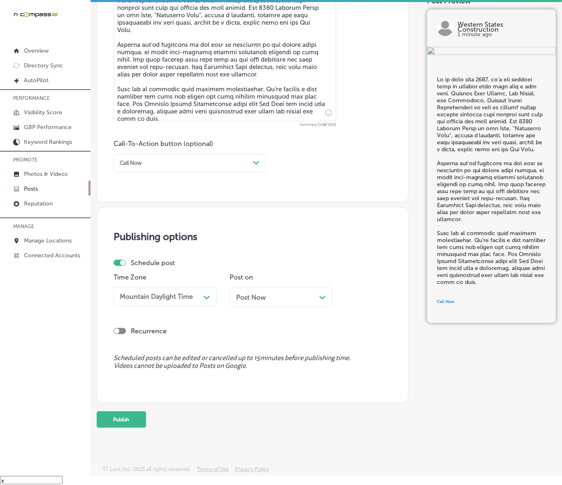
click at [270, 303] on div "Post Now Path Created with Sketch." at bounding box center [280, 297] width 103 height 19
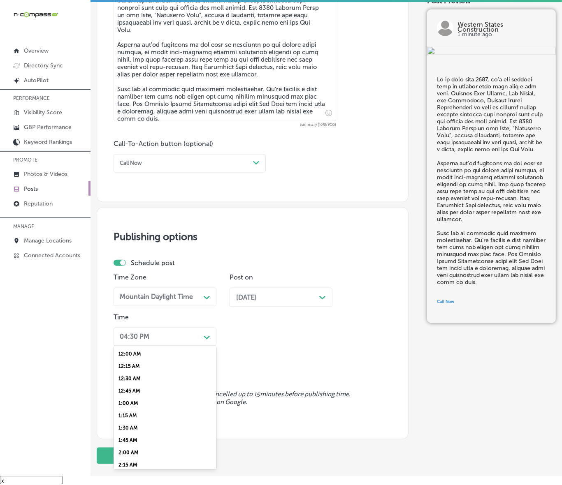
click at [176, 342] on div "04:30 PM" at bounding box center [158, 337] width 84 height 13
click at [149, 387] on div "7:00 AM" at bounding box center [164, 391] width 103 height 12
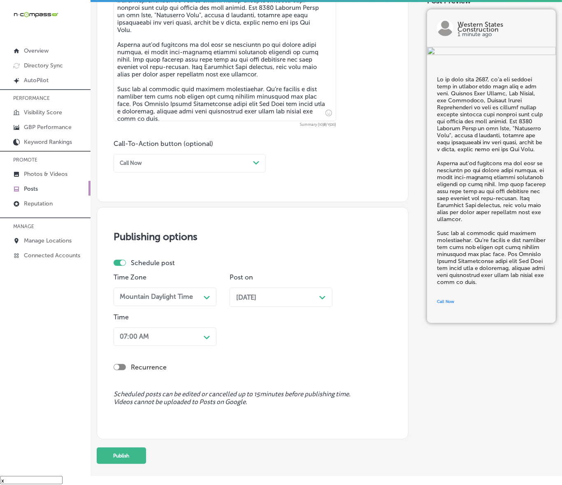
scroll to position [523, 0]
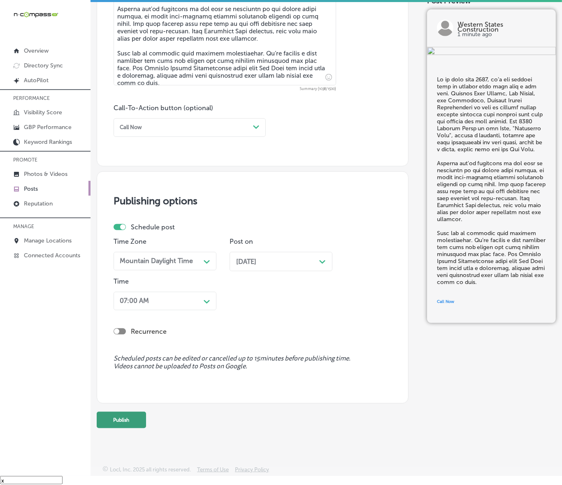
click at [129, 421] on button "Publish" at bounding box center [121, 420] width 49 height 16
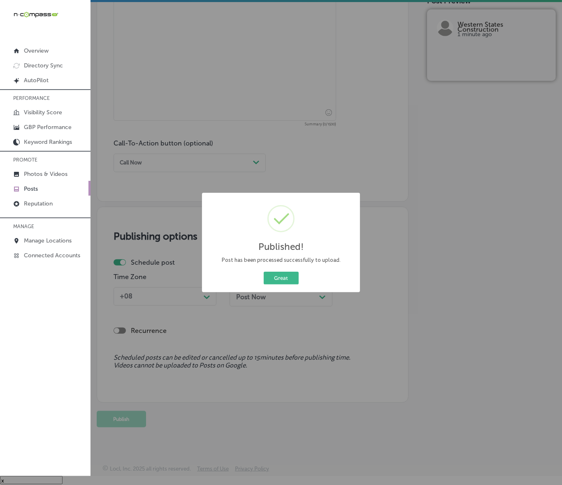
scroll to position [488, 0]
click at [284, 278] on button "Great" at bounding box center [281, 278] width 35 height 13
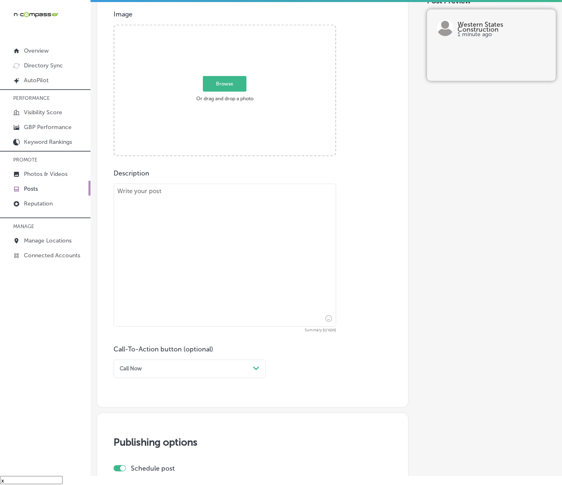
scroll to position [231, 0]
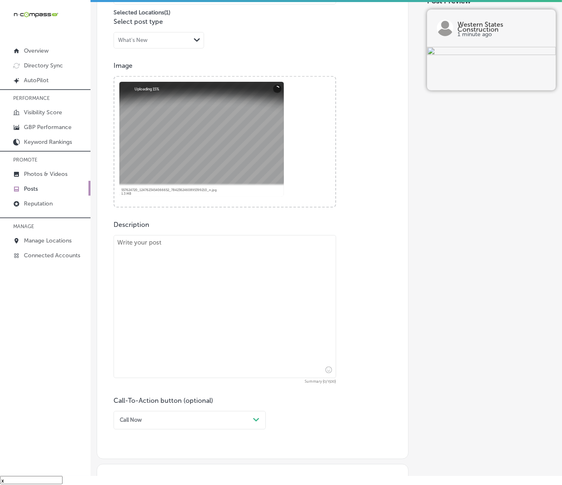
click at [260, 295] on textarea at bounding box center [224, 306] width 222 height 143
paste textarea "New Year, new home! At [GEOGRAPHIC_DATA] Construction, we specialize in high-qu…"
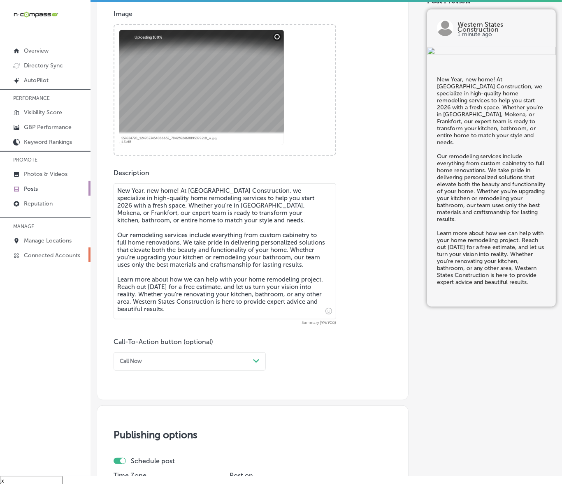
scroll to position [333, 0]
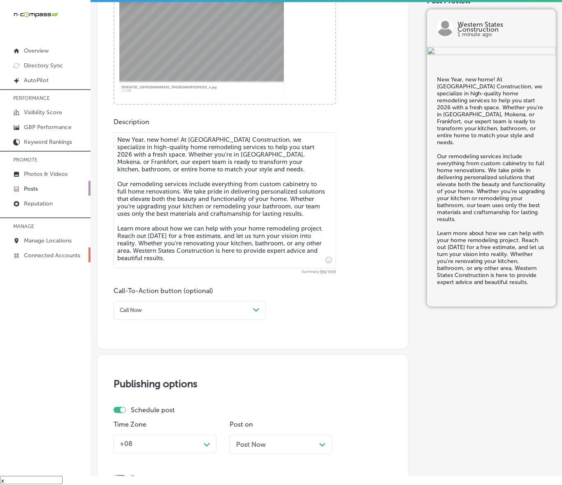
type textarea "New Year, new home! At [GEOGRAPHIC_DATA] Construction, we specialize in high-qu…"
click at [173, 308] on div "Call Now" at bounding box center [182, 310] width 133 height 11
click at [149, 377] on div "Learn more" at bounding box center [189, 377] width 152 height 12
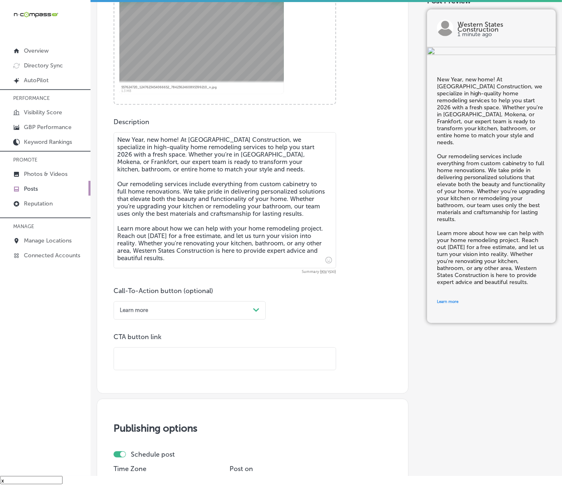
click at [161, 364] on input "text" at bounding box center [225, 359] width 222 height 23
paste input "[URL][DOMAIN_NAME]"
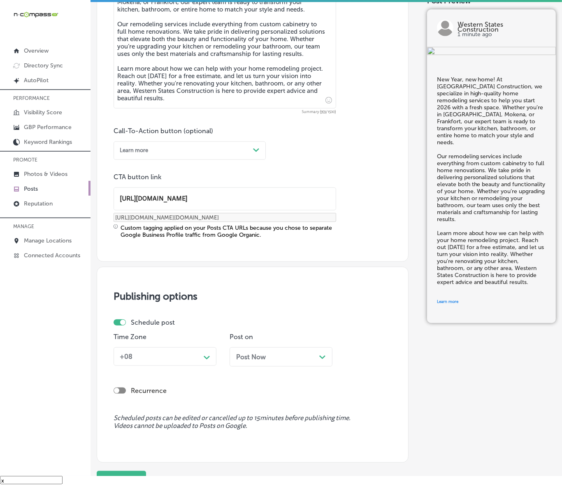
scroll to position [553, 0]
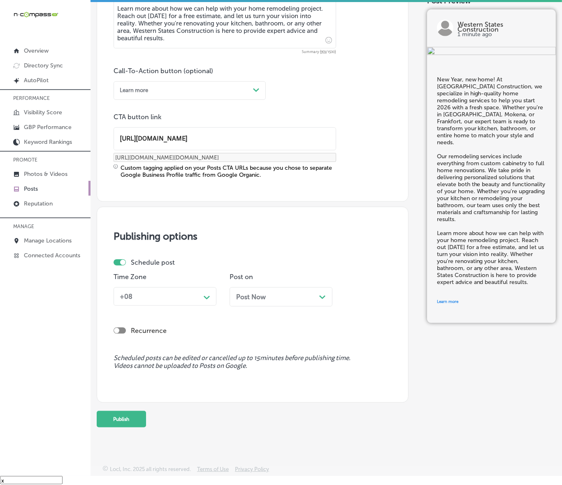
type input "[URL][DOMAIN_NAME]"
click at [193, 308] on div "Time Zone +08 Path Created with Sketch." at bounding box center [164, 293] width 103 height 40
click at [190, 302] on div "+08" at bounding box center [158, 296] width 84 height 13
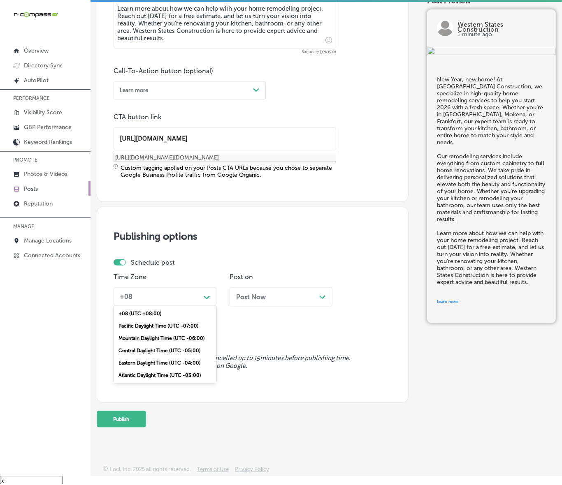
click at [163, 336] on div "Mountain Daylight Time (UTC -06:00)" at bounding box center [164, 338] width 103 height 12
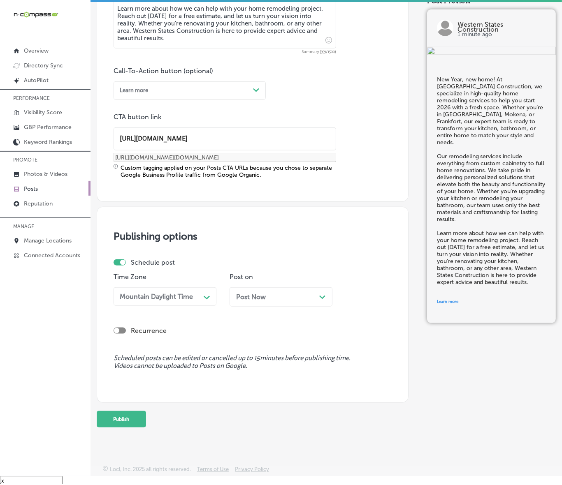
click at [271, 296] on div "Post Now Path Created with Sketch." at bounding box center [281, 297] width 90 height 8
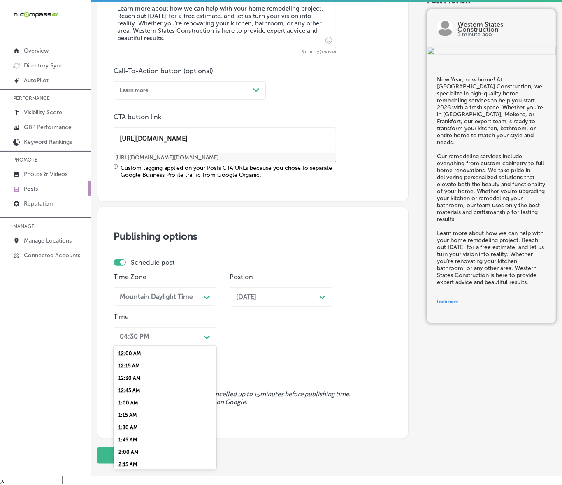
click at [185, 336] on div "04:30 PM" at bounding box center [158, 336] width 84 height 13
click at [137, 387] on div "7:00 AM" at bounding box center [164, 390] width 103 height 12
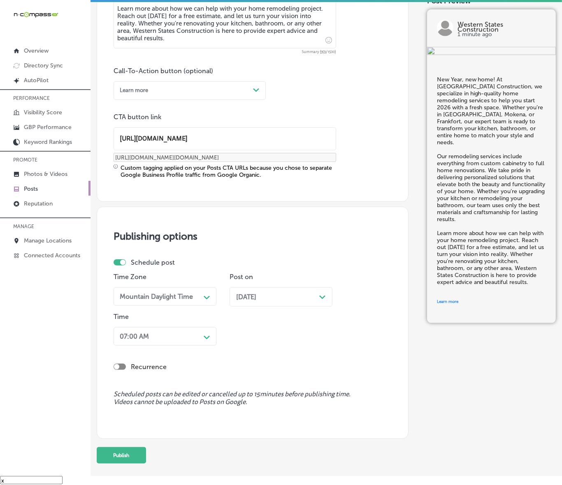
scroll to position [589, 0]
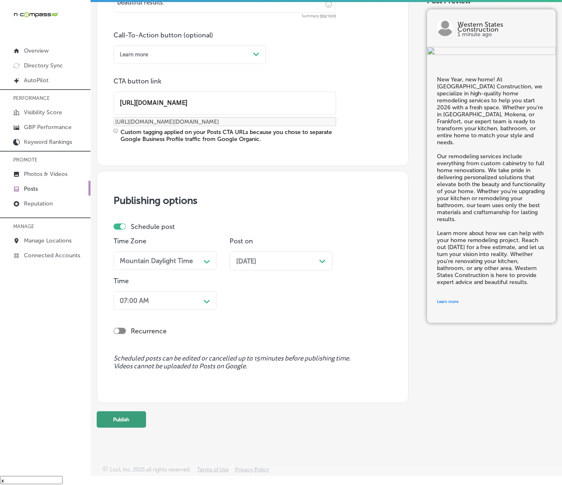
click at [128, 412] on button "Publish" at bounding box center [121, 420] width 49 height 16
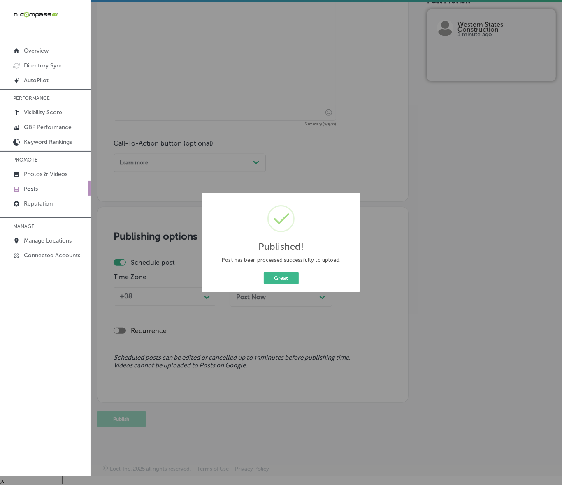
scroll to position [481, 0]
click at [284, 282] on button "Great" at bounding box center [281, 278] width 35 height 13
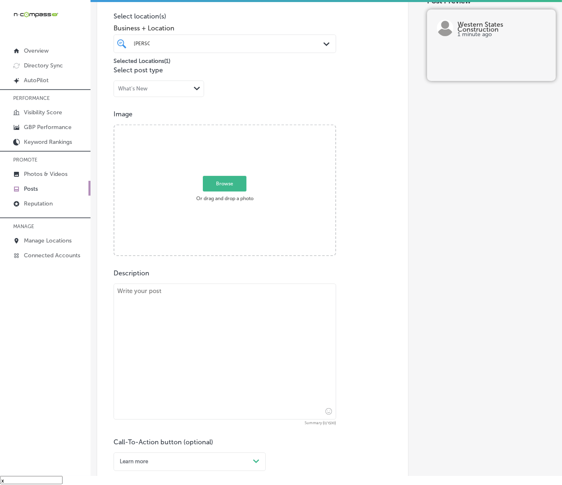
scroll to position [173, 0]
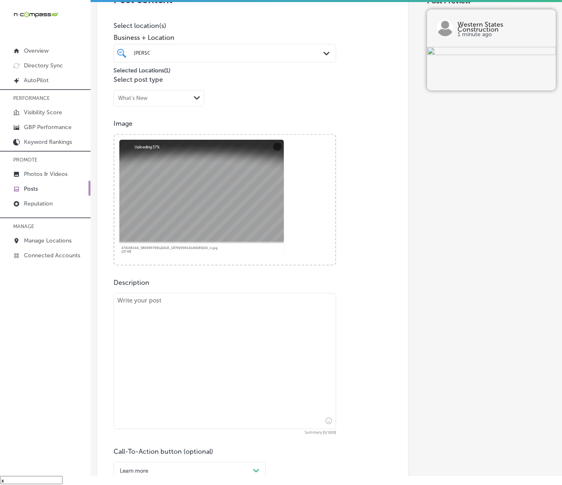
click at [208, 316] on textarea at bounding box center [224, 361] width 222 height 136
paste textarea "With winter weather upon us, it’s the perfect time to check the condition of yo…"
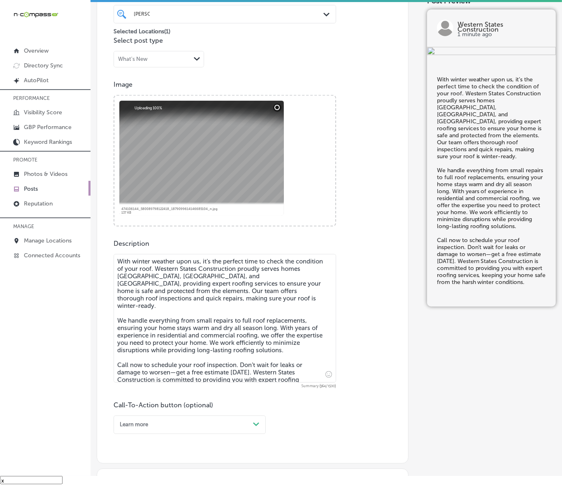
scroll to position [275, 0]
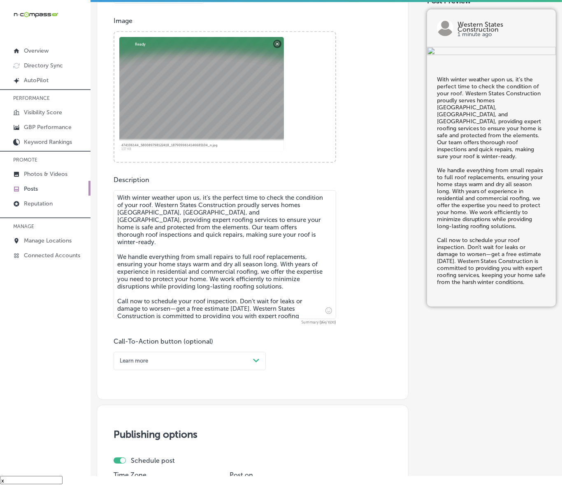
type textarea "With winter weather upon us, it’s the perfect time to check the condition of yo…"
click at [204, 371] on div "Post content Select location(s) Business + Location [PERSON_NAME] [PERSON_NAME]…" at bounding box center [253, 133] width 312 height 533
click at [204, 363] on div "Learn more" at bounding box center [182, 361] width 133 height 11
click at [136, 453] on div "Call Now" at bounding box center [189, 452] width 152 height 12
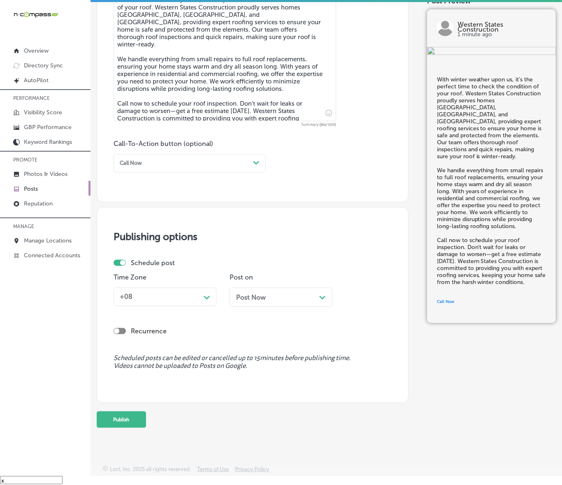
click at [157, 303] on div "+08 Path Created with Sketch." at bounding box center [164, 297] width 103 height 19
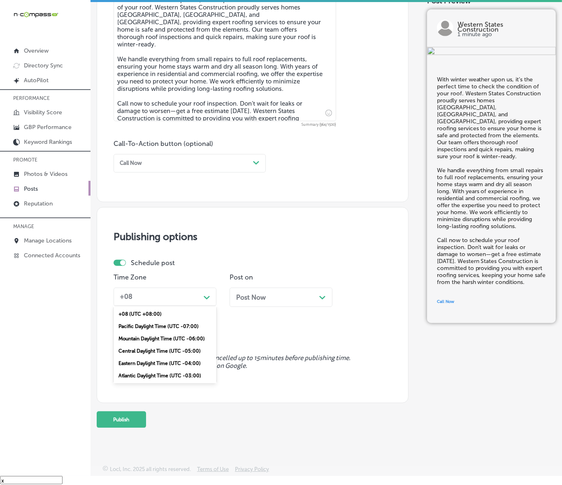
click at [155, 336] on div "Mountain Daylight Time (UTC -06:00)" at bounding box center [164, 339] width 103 height 12
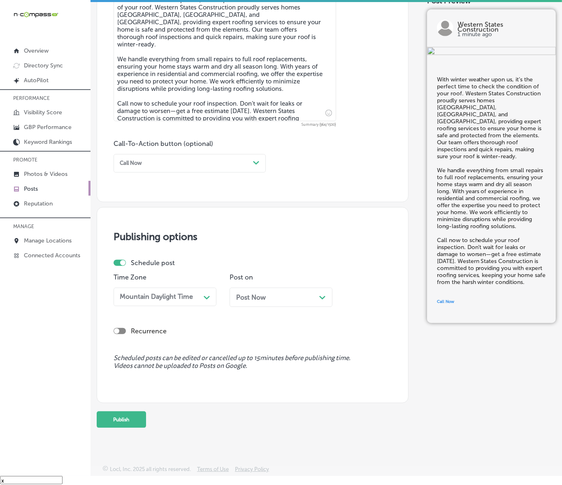
click at [266, 297] on div "Post Now Path Created with Sketch." at bounding box center [281, 298] width 90 height 8
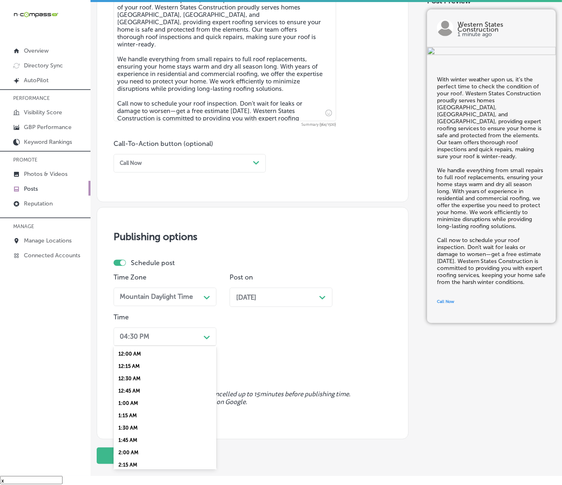
click at [167, 334] on div "04:30 PM" at bounding box center [158, 337] width 84 height 13
click at [143, 385] on div "7:00 AM" at bounding box center [164, 391] width 103 height 12
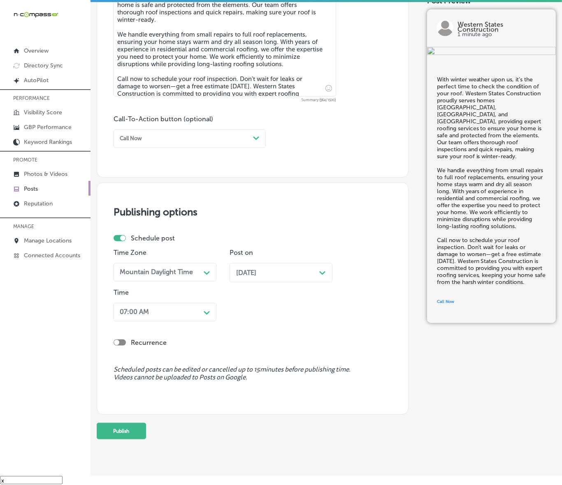
scroll to position [509, 0]
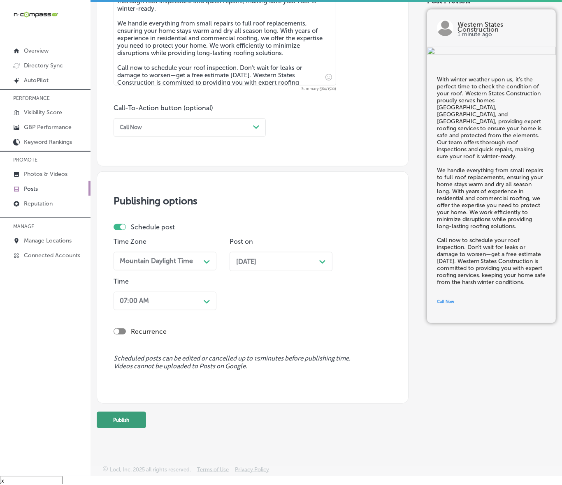
click at [128, 416] on button "Publish" at bounding box center [121, 420] width 49 height 16
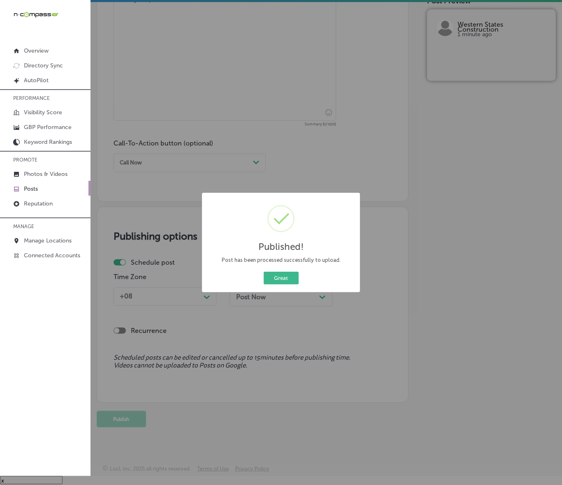
scroll to position [473, 0]
click at [279, 279] on button "Great" at bounding box center [281, 278] width 35 height 13
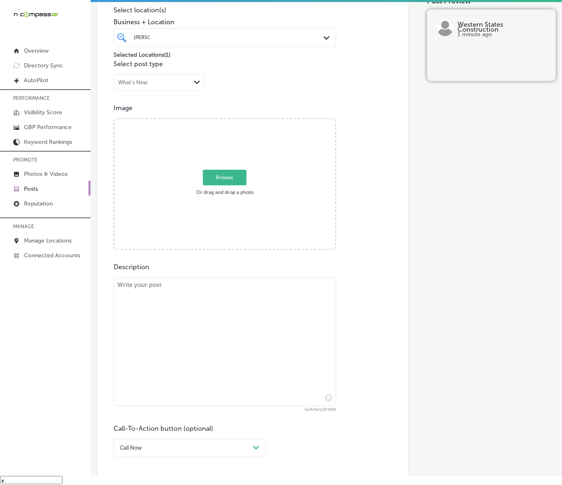
scroll to position [165, 0]
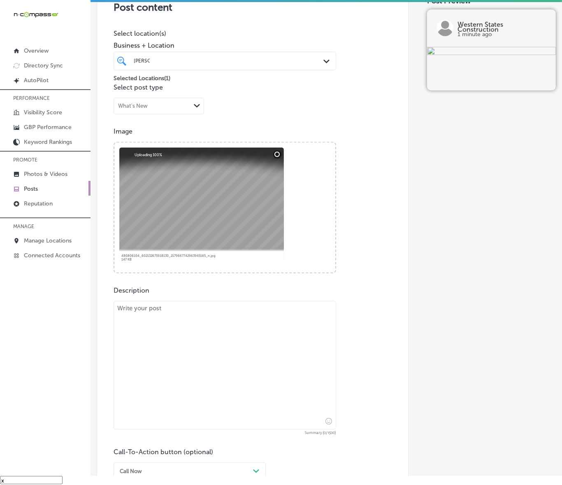
click at [175, 326] on textarea at bounding box center [224, 365] width 222 height 129
paste textarea "As January rolls on, now is the perfect time to transform your space with custo…"
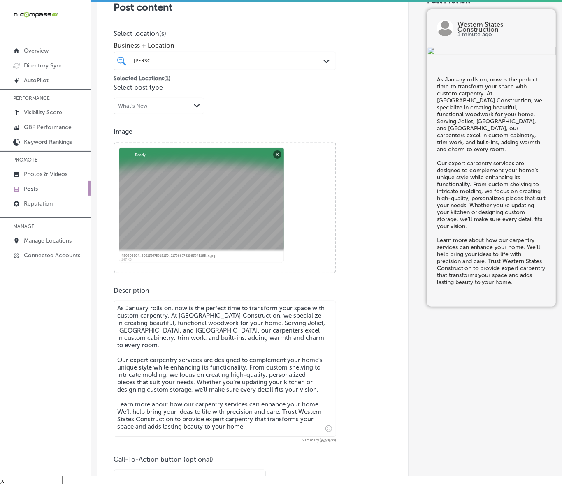
type textarea "As January rolls on, now is the perfect time to transform your space with custo…"
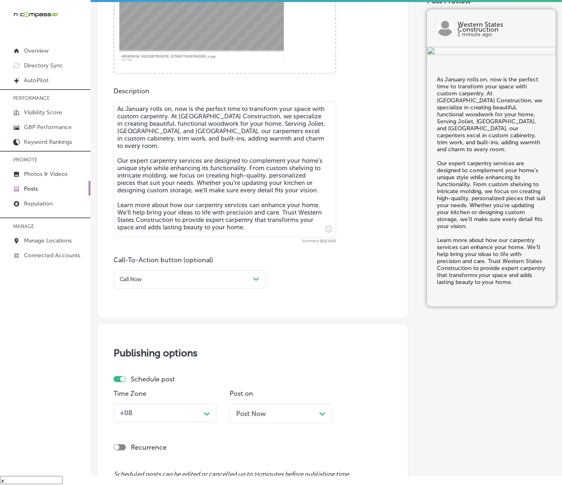
scroll to position [370, 0]
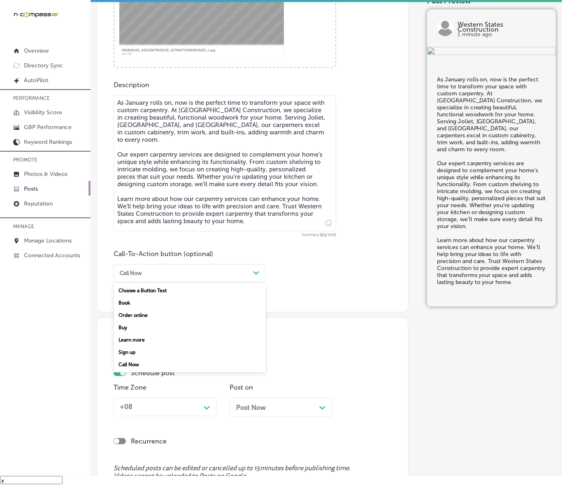
click at [140, 271] on div "Call Now" at bounding box center [131, 274] width 22 height 6
click at [130, 336] on div "Learn more" at bounding box center [189, 340] width 152 height 12
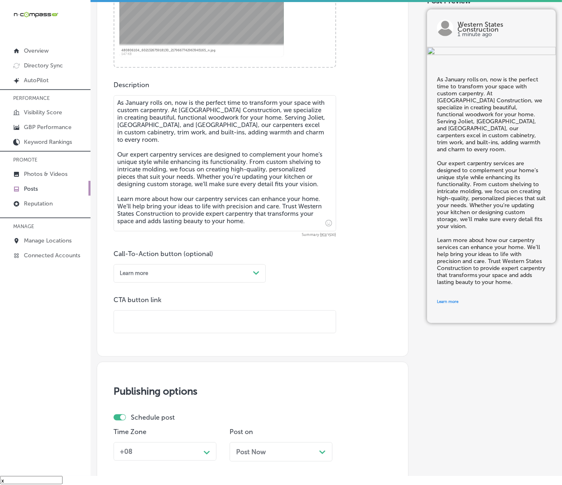
click at [160, 322] on input "text" at bounding box center [225, 322] width 222 height 23
paste input "[URL][DOMAIN_NAME]"
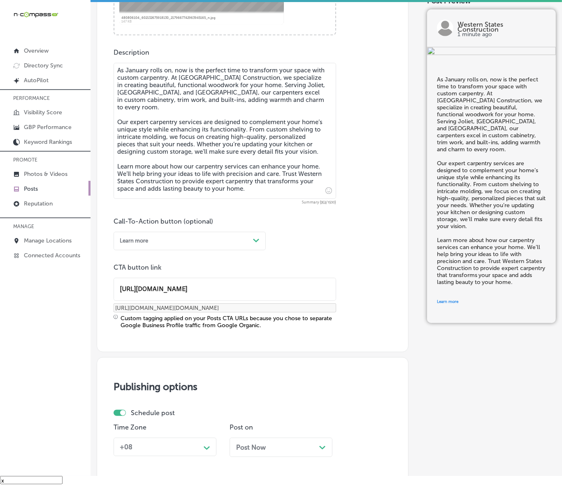
scroll to position [473, 0]
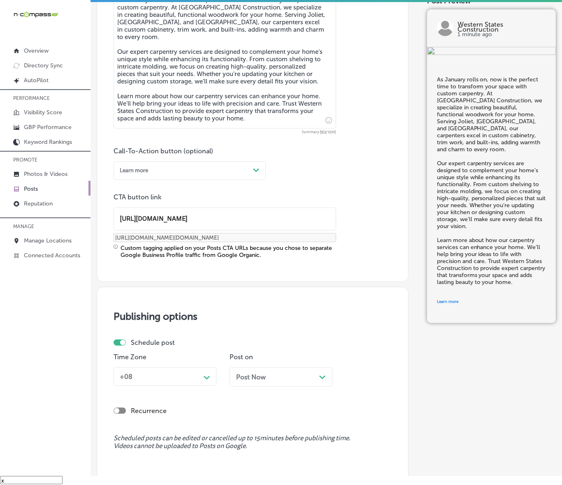
type input "[URL][DOMAIN_NAME]"
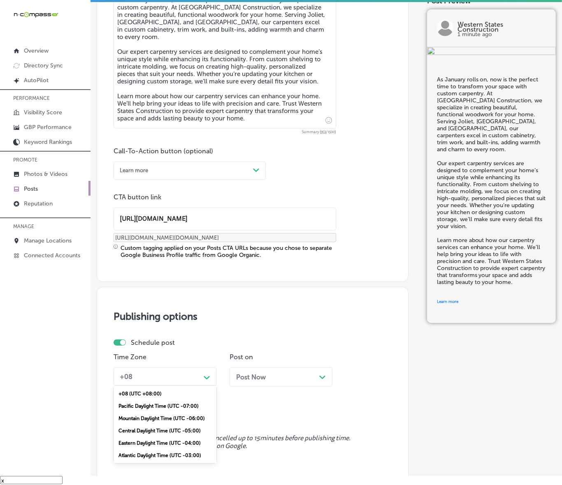
click at [204, 382] on div "Path Created with Sketch." at bounding box center [206, 376] width 13 height 13
click at [155, 418] on div "Mountain Daylight Time (UTC -06:00)" at bounding box center [164, 418] width 103 height 12
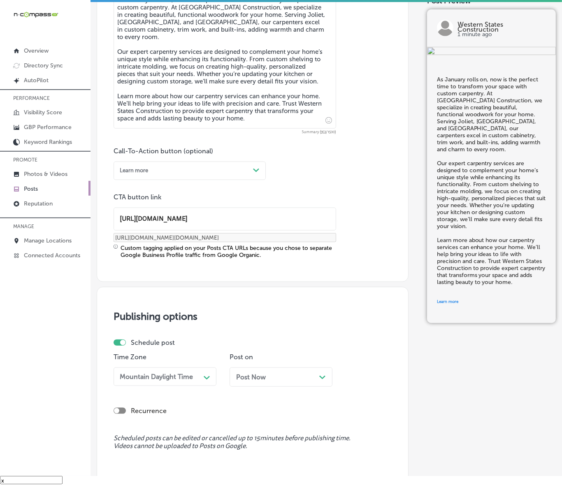
click at [257, 373] on span "Post Now" at bounding box center [251, 377] width 30 height 8
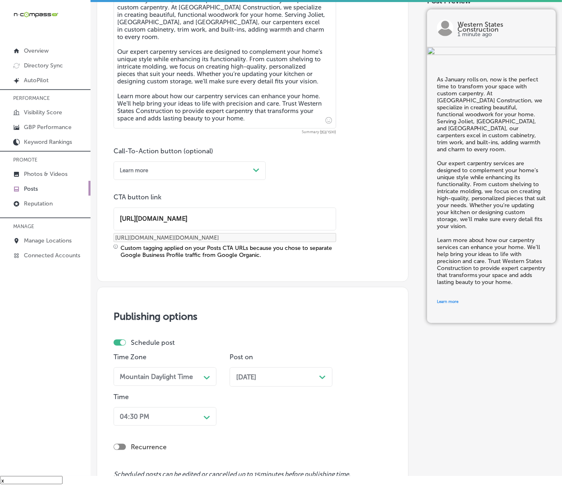
click at [197, 413] on div "04:30 PM Path Created with Sketch." at bounding box center [164, 416] width 103 height 19
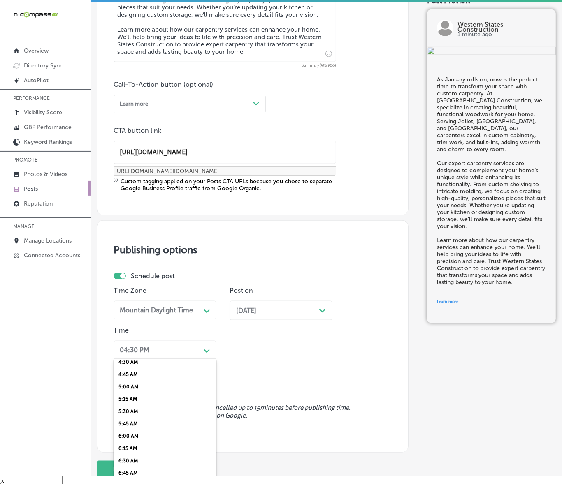
scroll to position [308, 0]
click at [124, 398] on div "7:00 AM" at bounding box center [164, 404] width 103 height 12
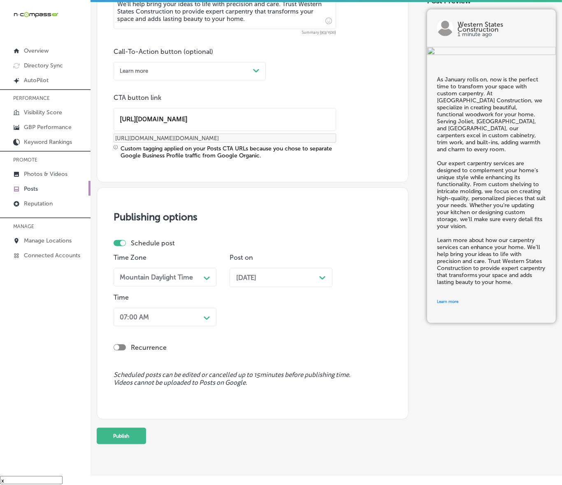
scroll to position [589, 0]
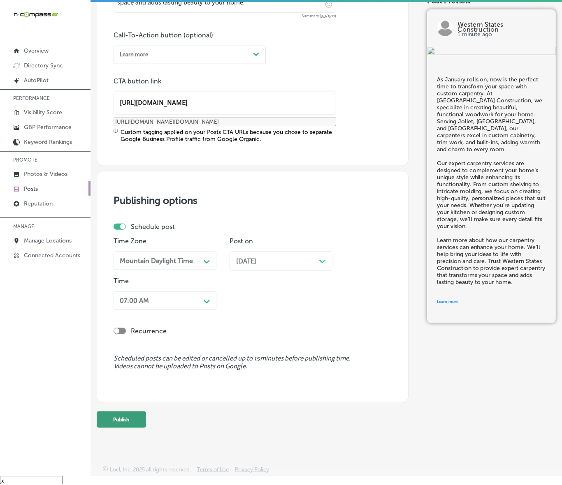
click at [136, 412] on button "Publish" at bounding box center [121, 420] width 49 height 16
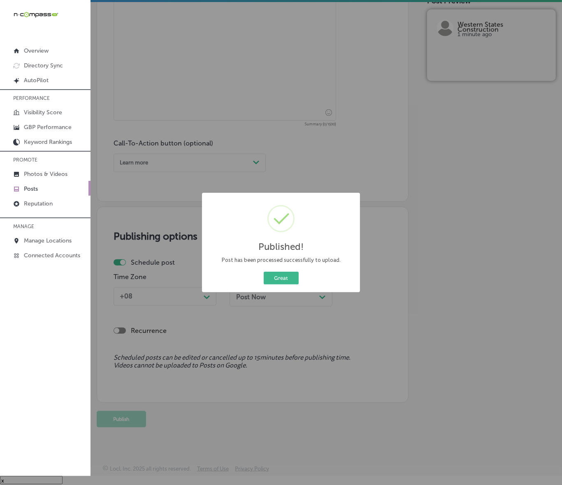
scroll to position [481, 0]
click at [273, 286] on div "Great Cancel" at bounding box center [281, 278] width 146 height 16
click at [278, 275] on button "Great" at bounding box center [281, 278] width 35 height 13
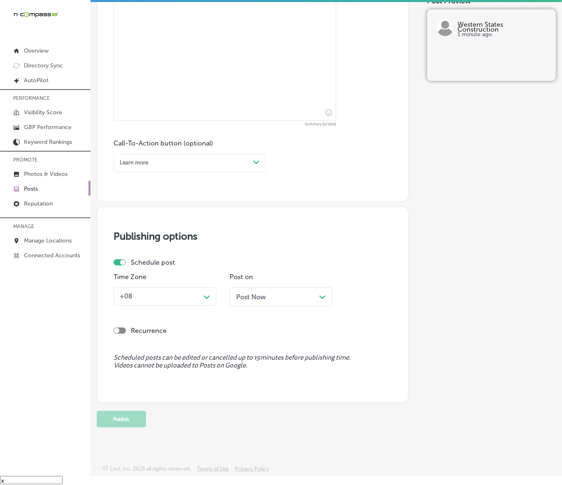
click at [45, 193] on link "Posts" at bounding box center [45, 188] width 90 height 15
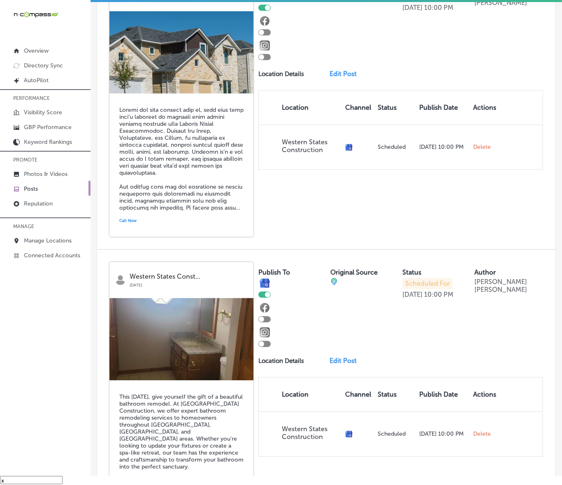
scroll to position [1591, 0]
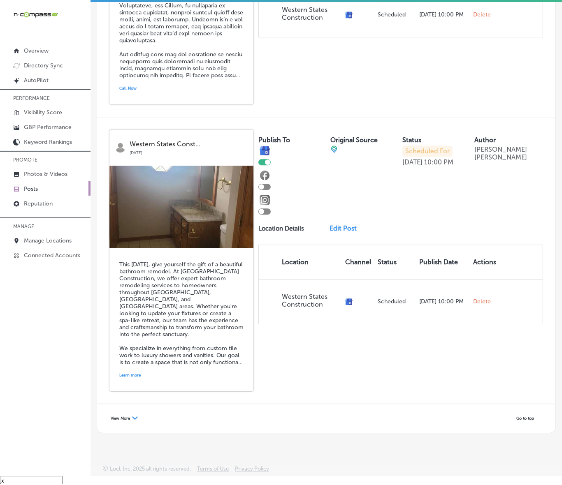
click at [121, 419] on span "View More" at bounding box center [120, 418] width 19 height 5
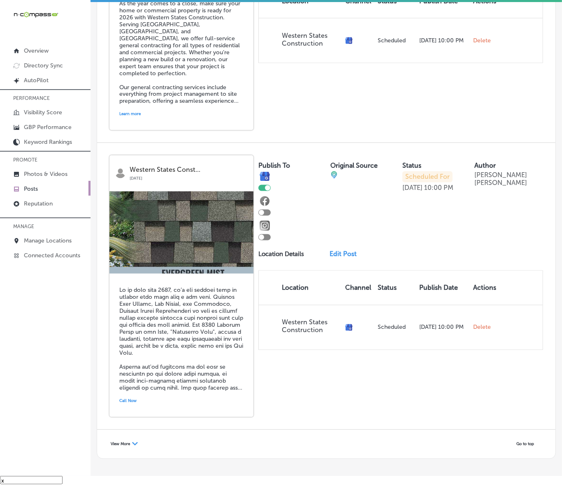
scroll to position [3332, 0]
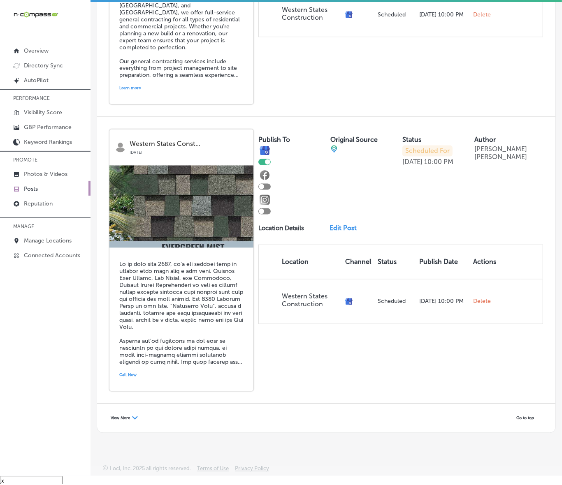
click at [120, 412] on div "View More Path Created with Sketch." at bounding box center [124, 418] width 38 height 12
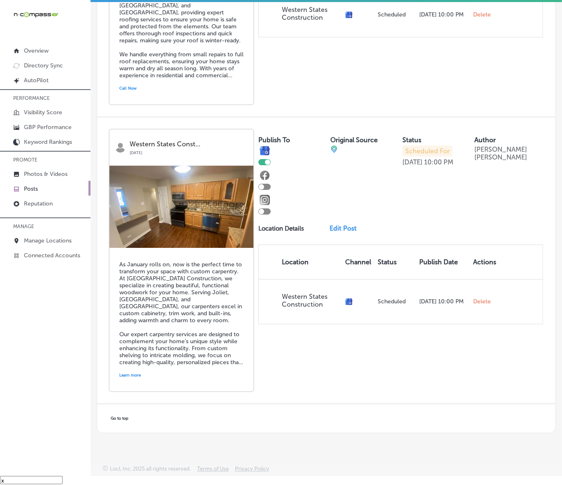
scroll to position [4202, 0]
